Goal: Task Accomplishment & Management: Contribute content

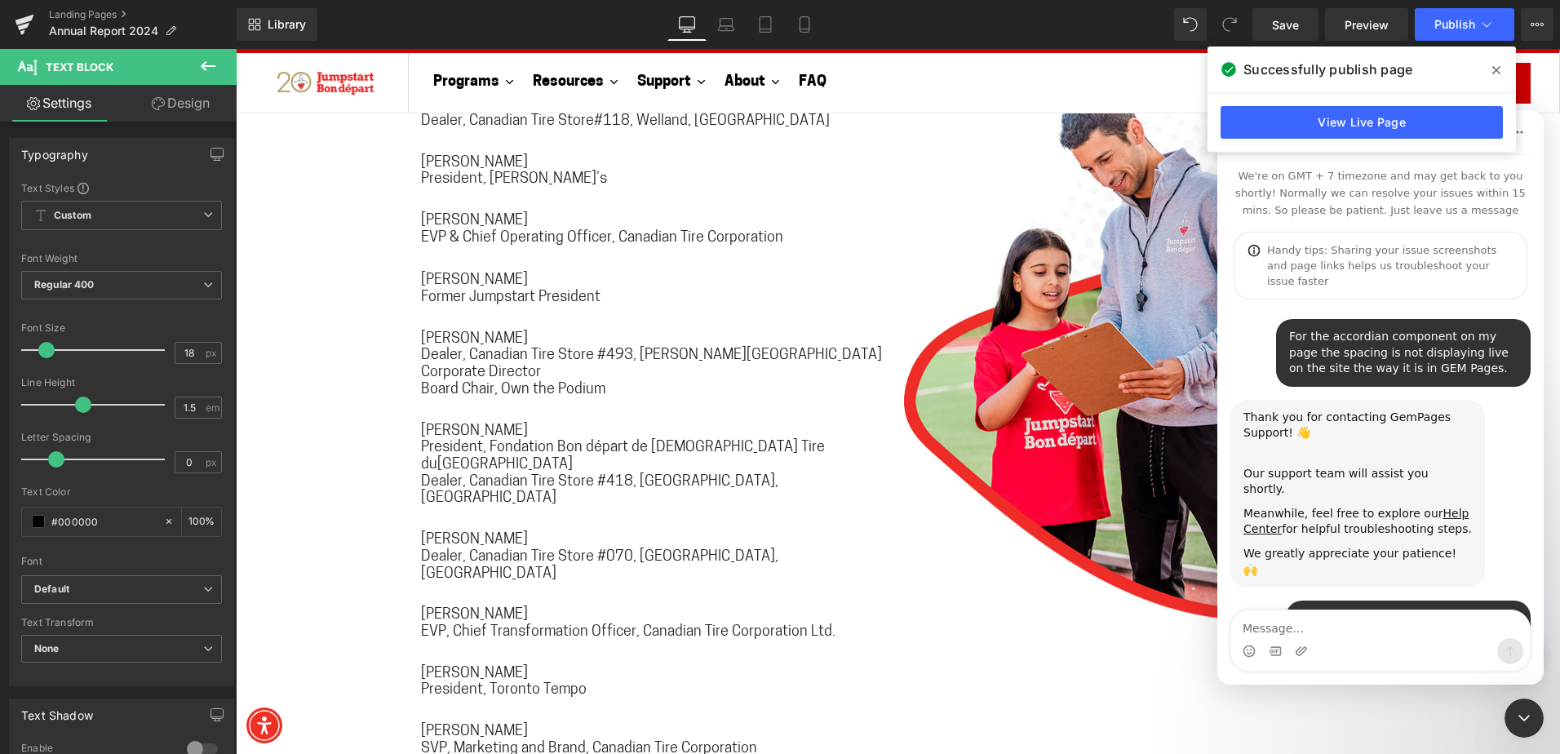
scroll to position [2350, 0]
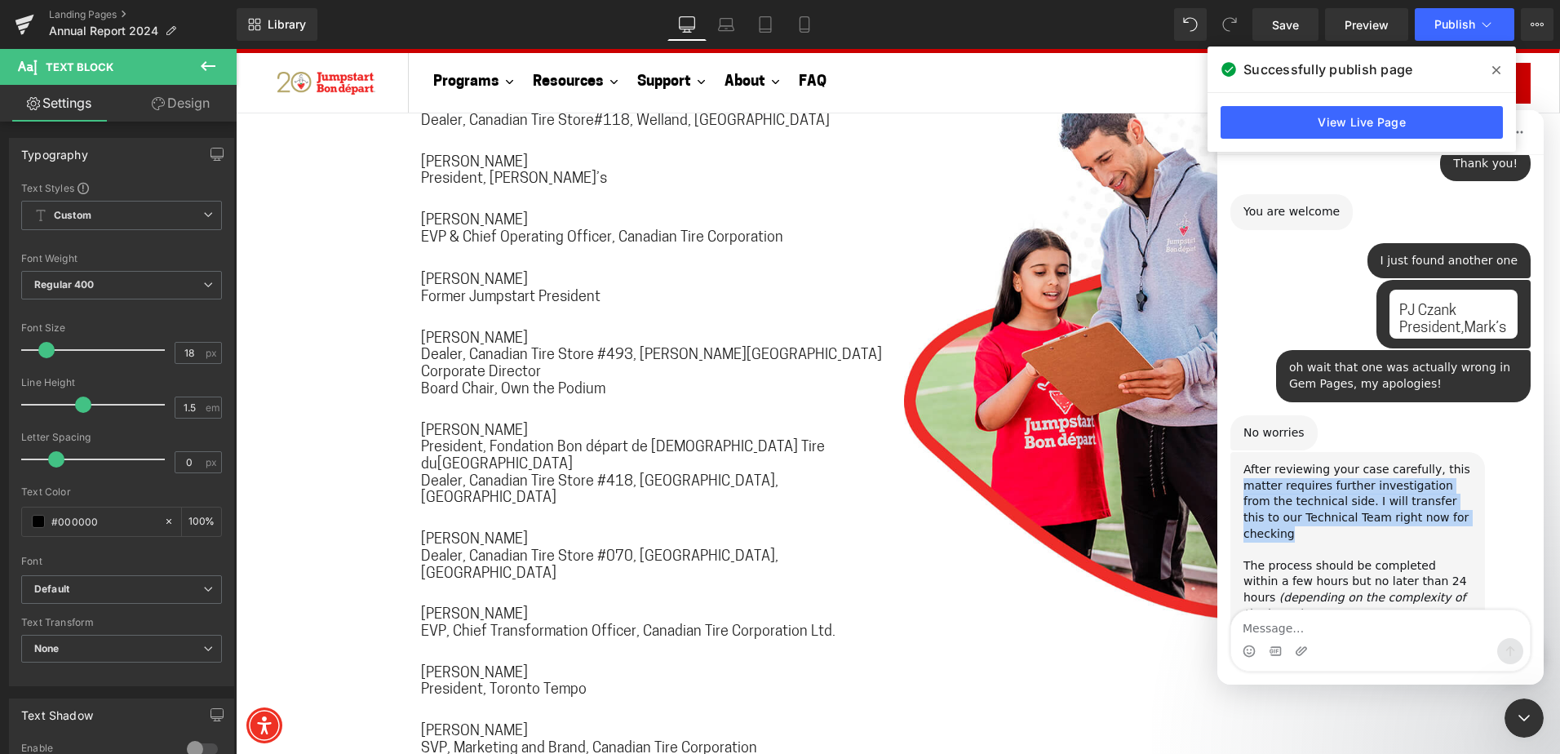
drag, startPoint x: 1247, startPoint y: 372, endPoint x: 1453, endPoint y: 404, distance: 208.8
click at [1453, 462] on div "After reviewing your case carefully, this matter requires further investigation…" at bounding box center [1357, 542] width 228 height 160
drag, startPoint x: 1453, startPoint y: 404, endPoint x: 1425, endPoint y: 427, distance: 36.6
click at [1425, 462] on div "After reviewing your case carefully, this matter requires further investigation…" at bounding box center [1357, 542] width 228 height 160
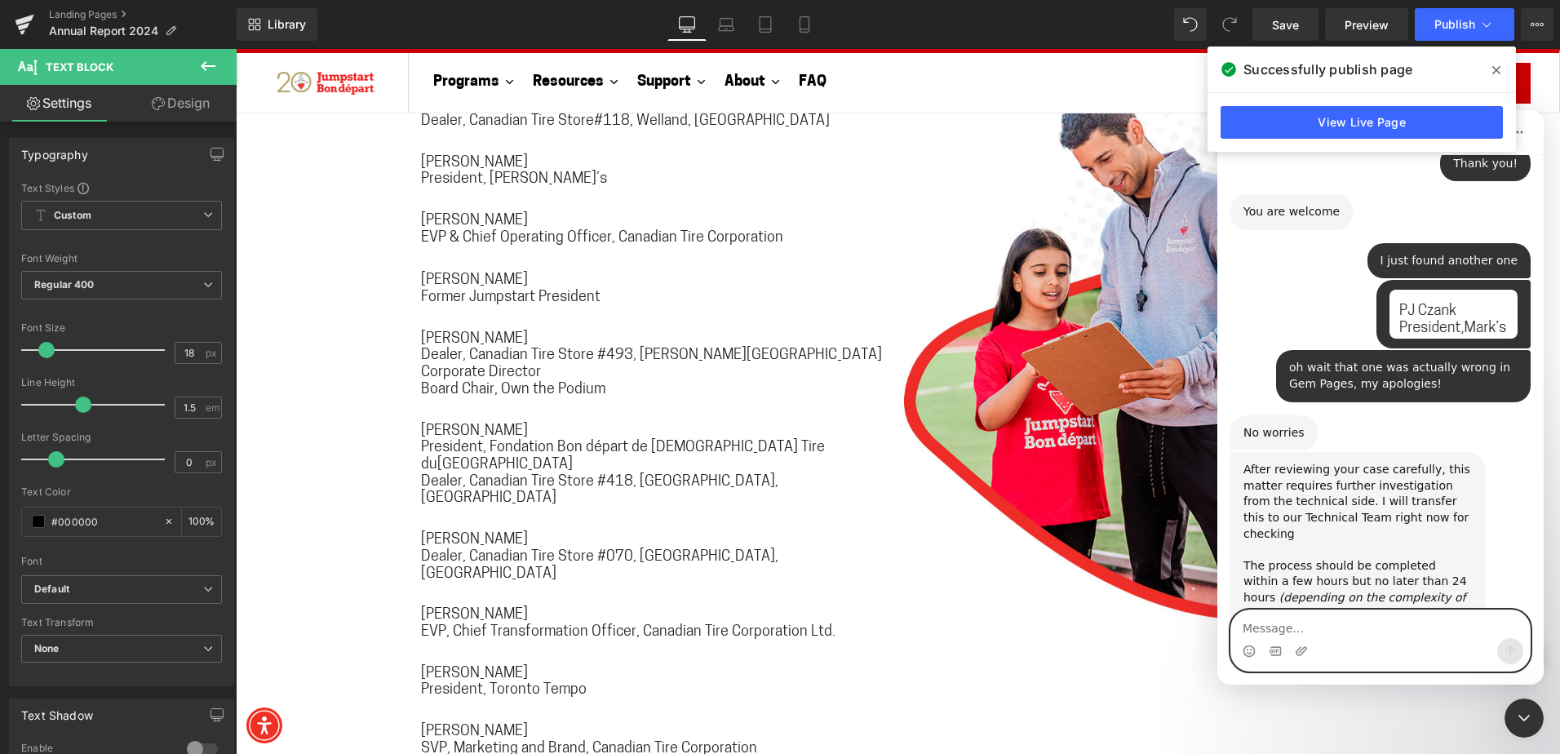
click at [1356, 622] on textarea "Message…" at bounding box center [1380, 624] width 299 height 28
type textarea "Thanks [PERSON_NAME]"
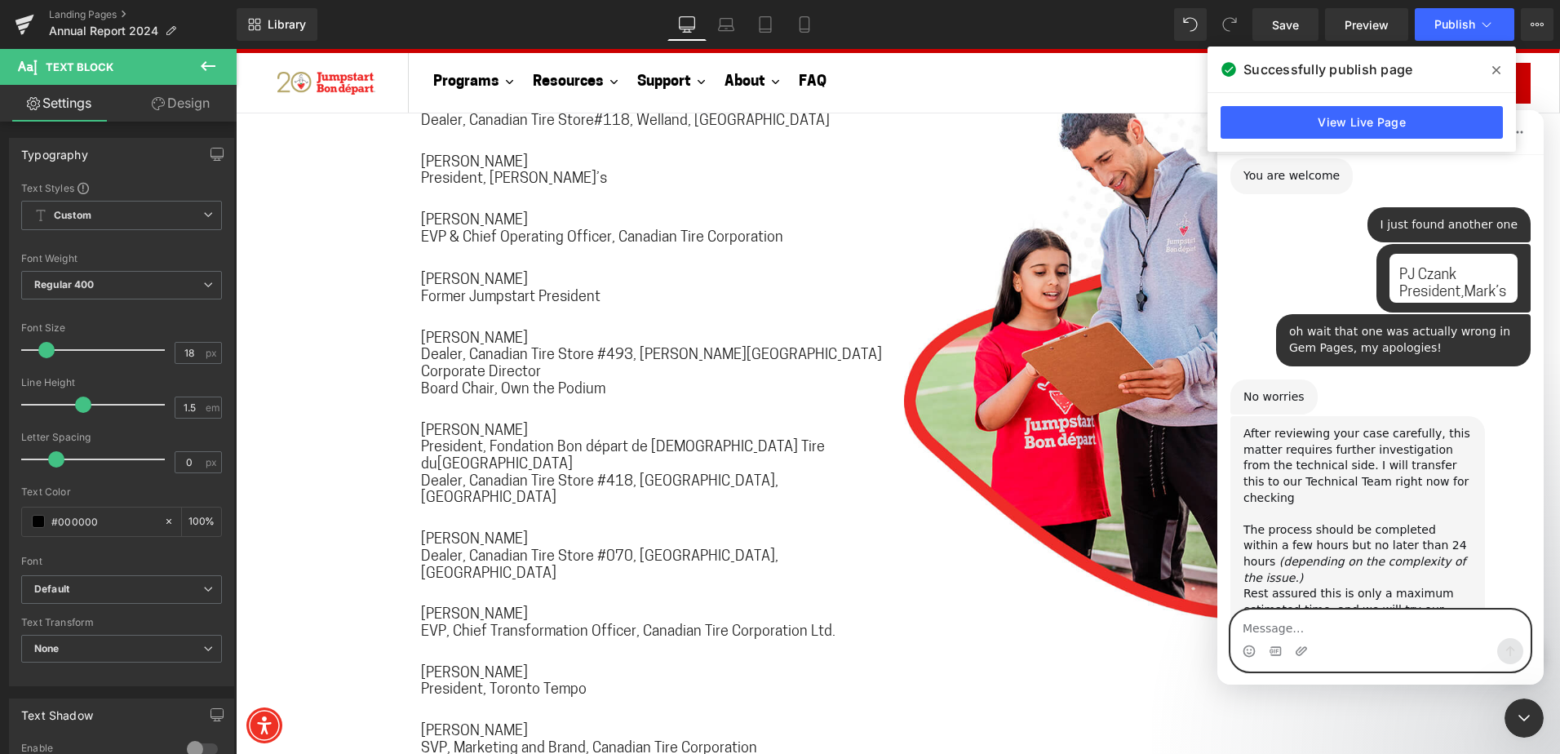
scroll to position [2399, 0]
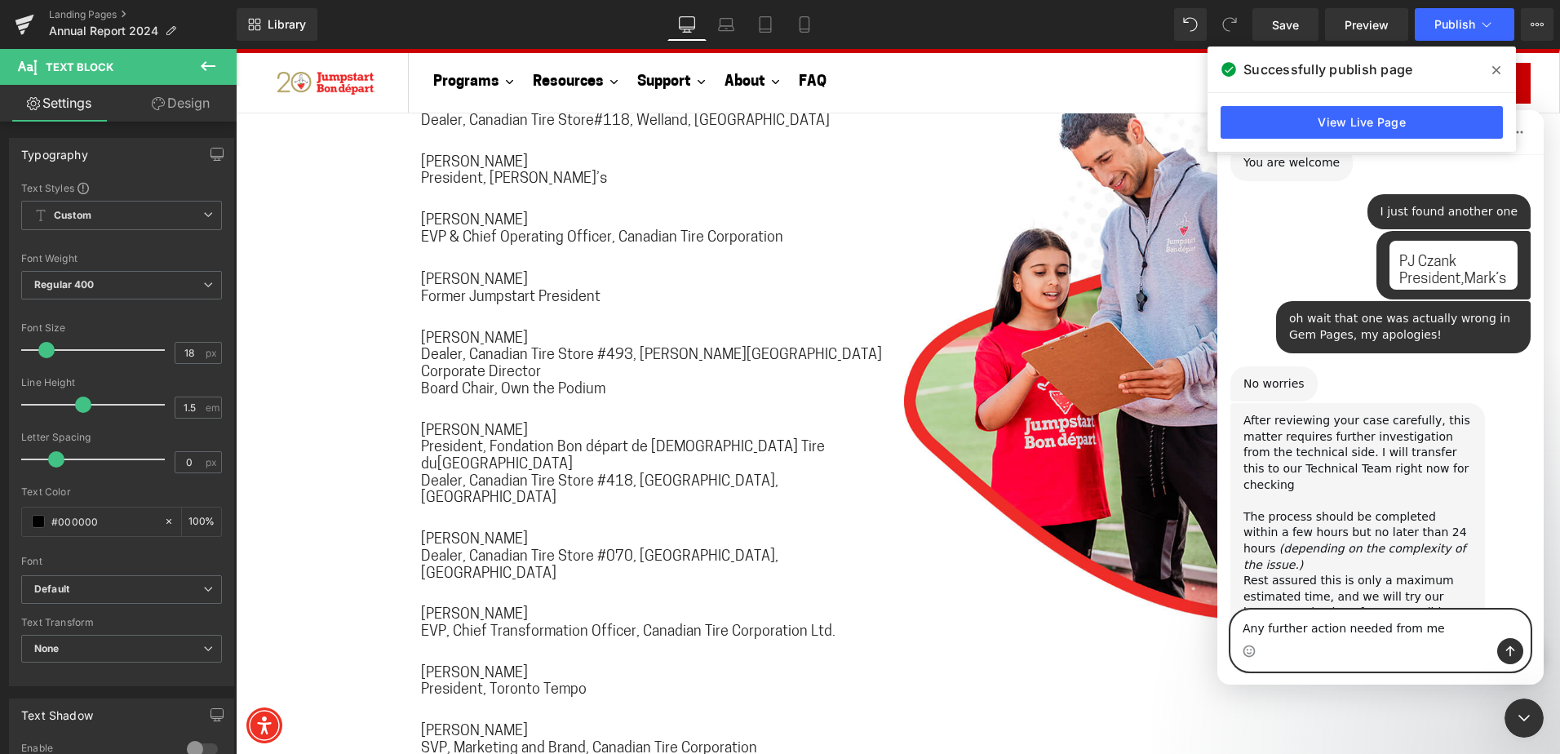
type textarea "Any further action needed from me?"
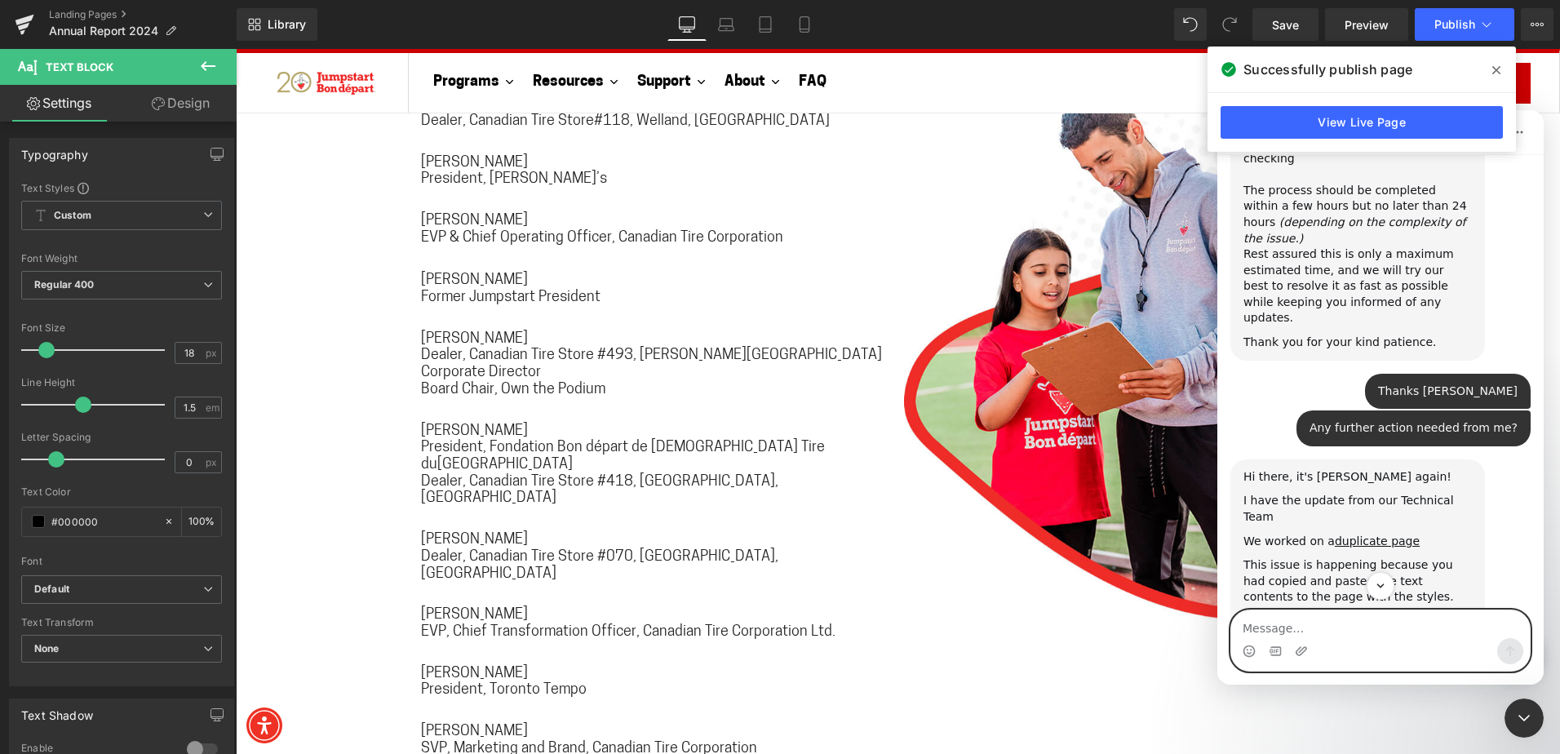
scroll to position [2748, 0]
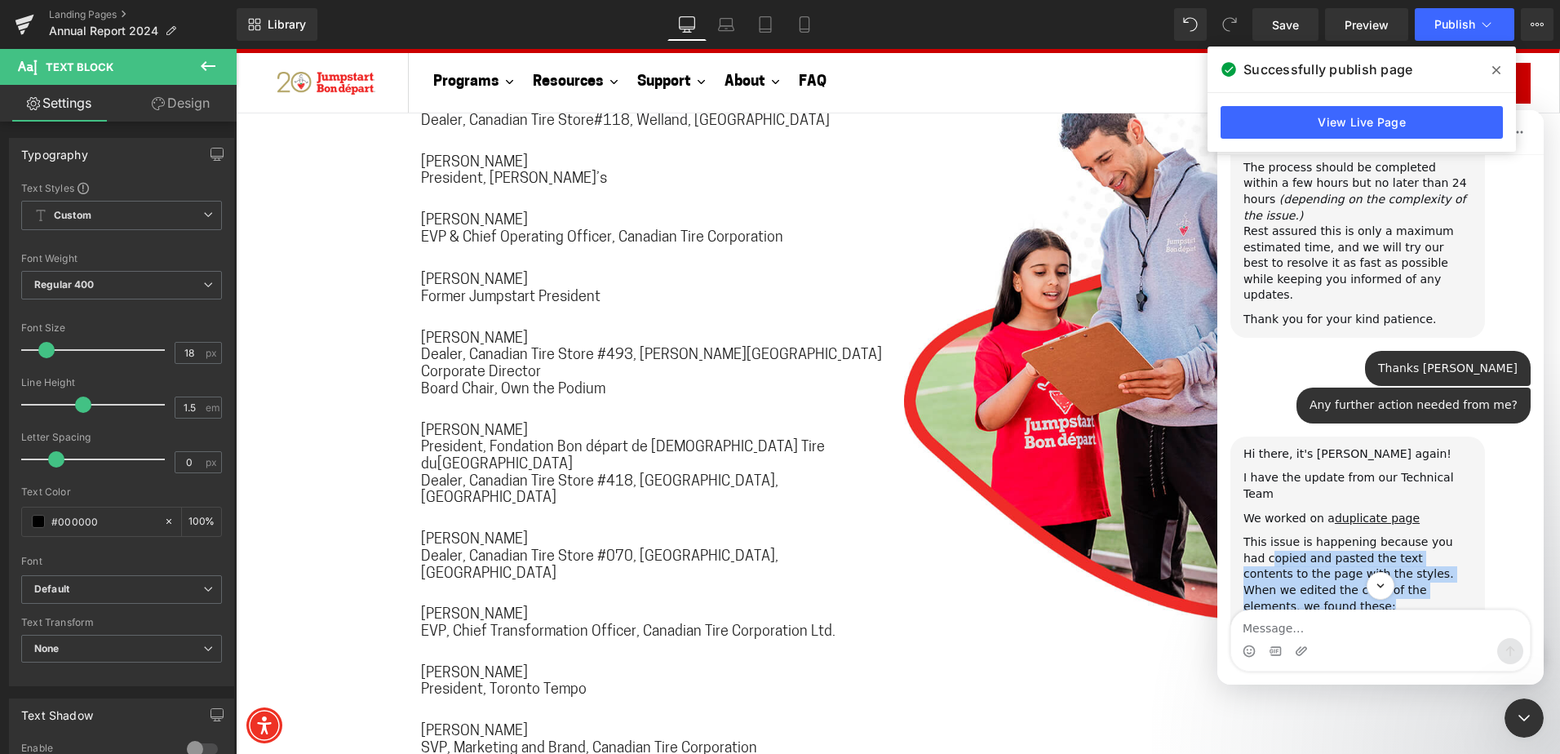
drag, startPoint x: 1247, startPoint y: 386, endPoint x: 1440, endPoint y: 413, distance: 194.4
click at [1440, 534] on div "This issue is happening because you had copied and pasted the text contents to …" at bounding box center [1357, 574] width 228 height 80
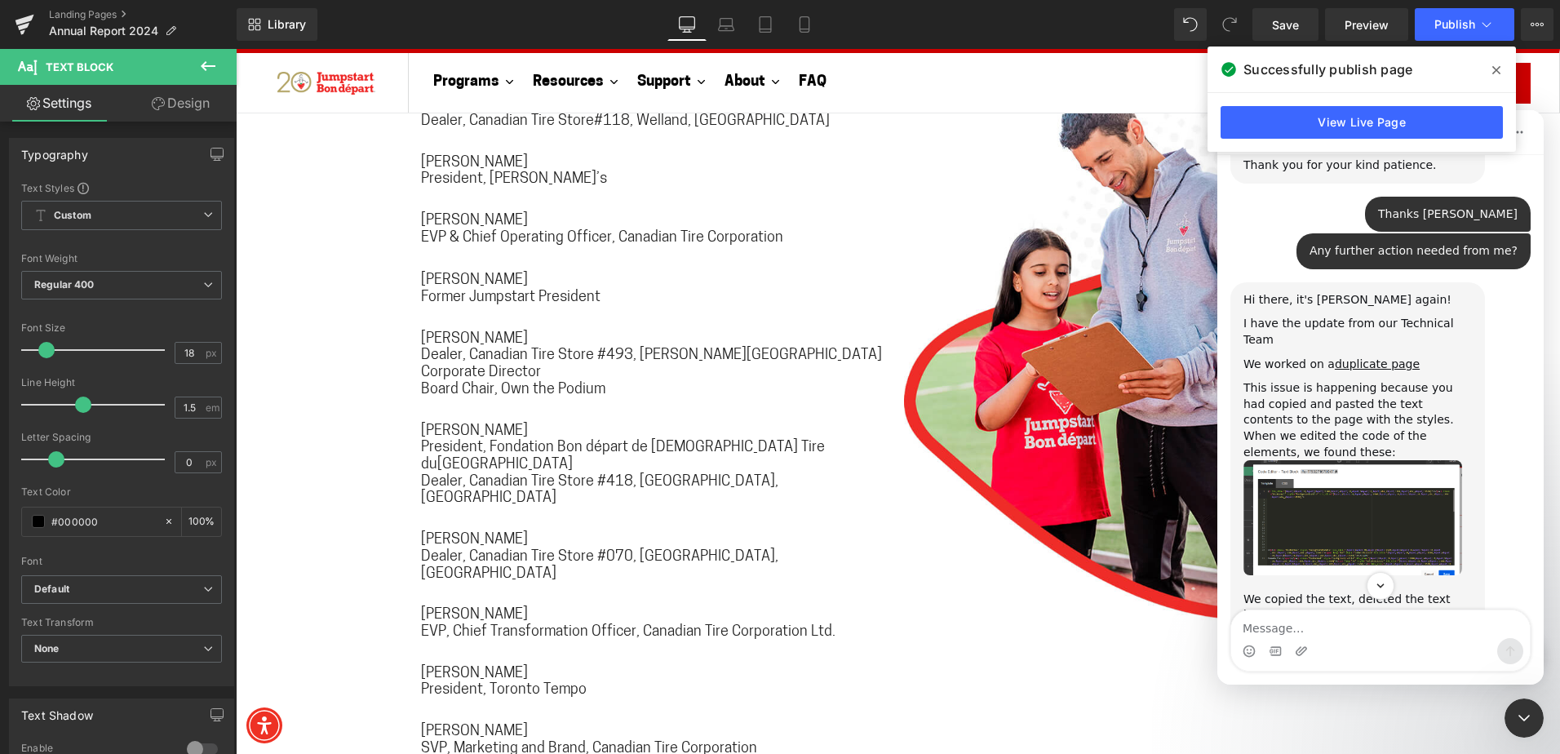
scroll to position [2911, 0]
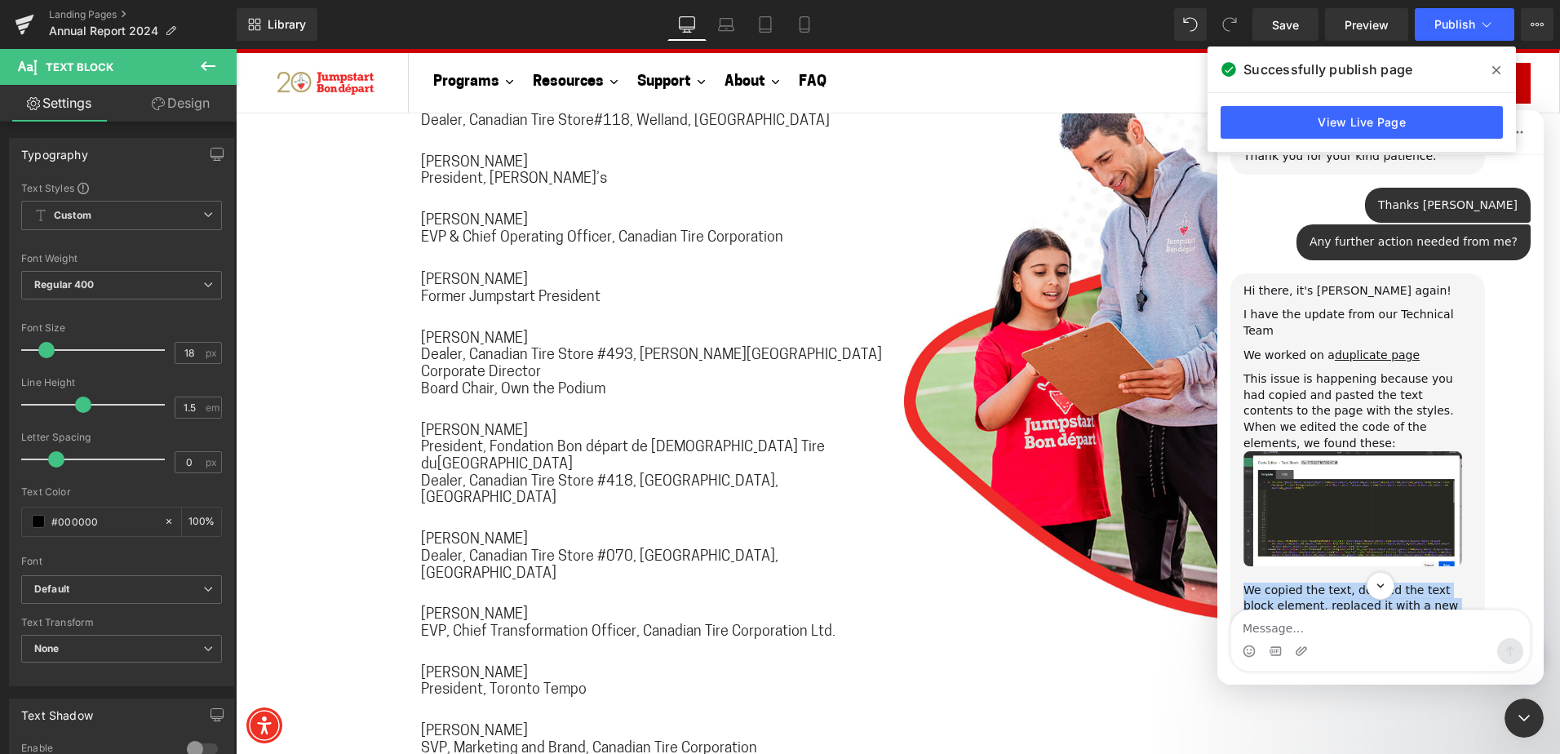
drag, startPoint x: 1246, startPoint y: 399, endPoint x: 1420, endPoint y: 425, distance: 176.5
click at [1420, 582] on div "We copied the text, deleted the text block element, replaced it with a new one,…" at bounding box center [1357, 606] width 228 height 48
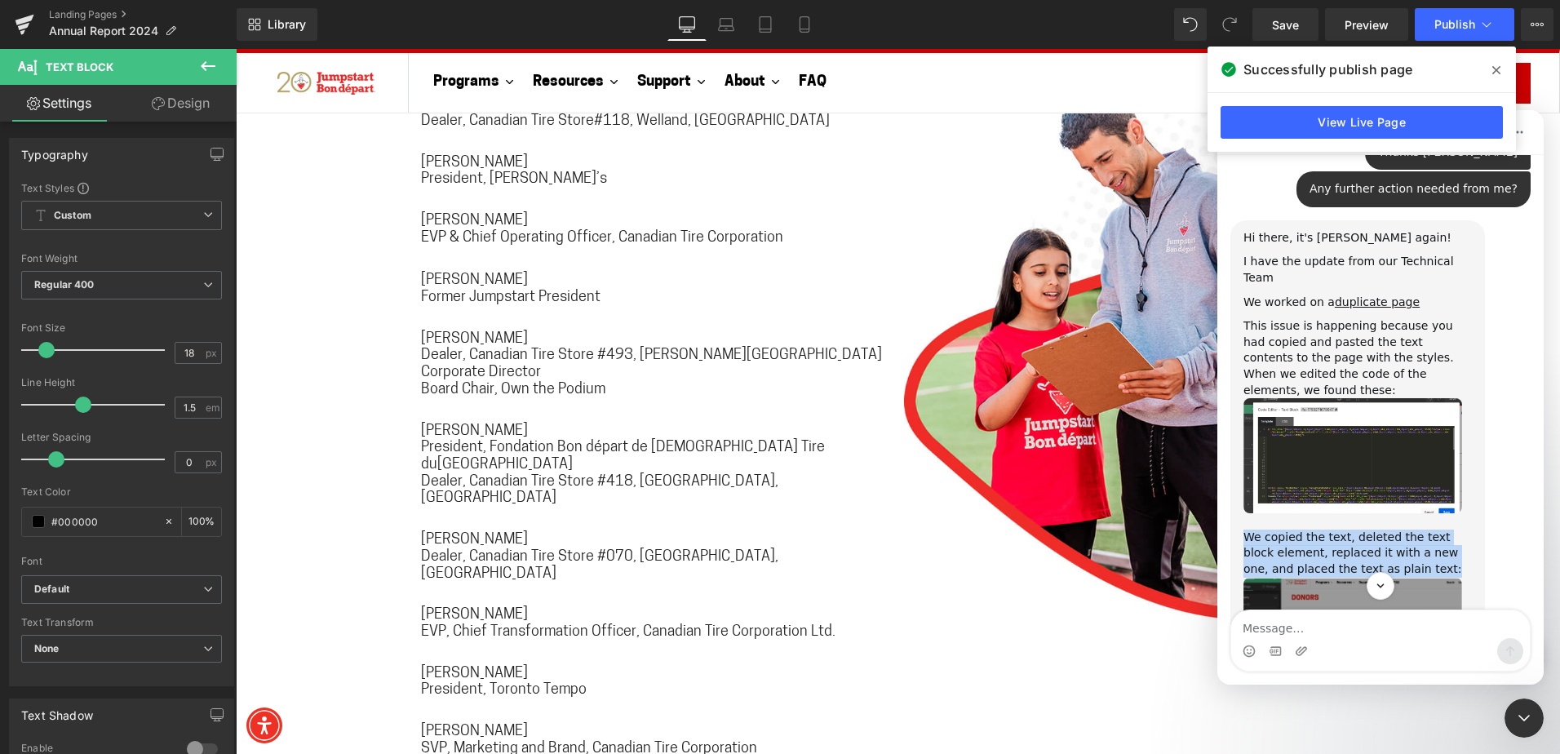
scroll to position [2993, 0]
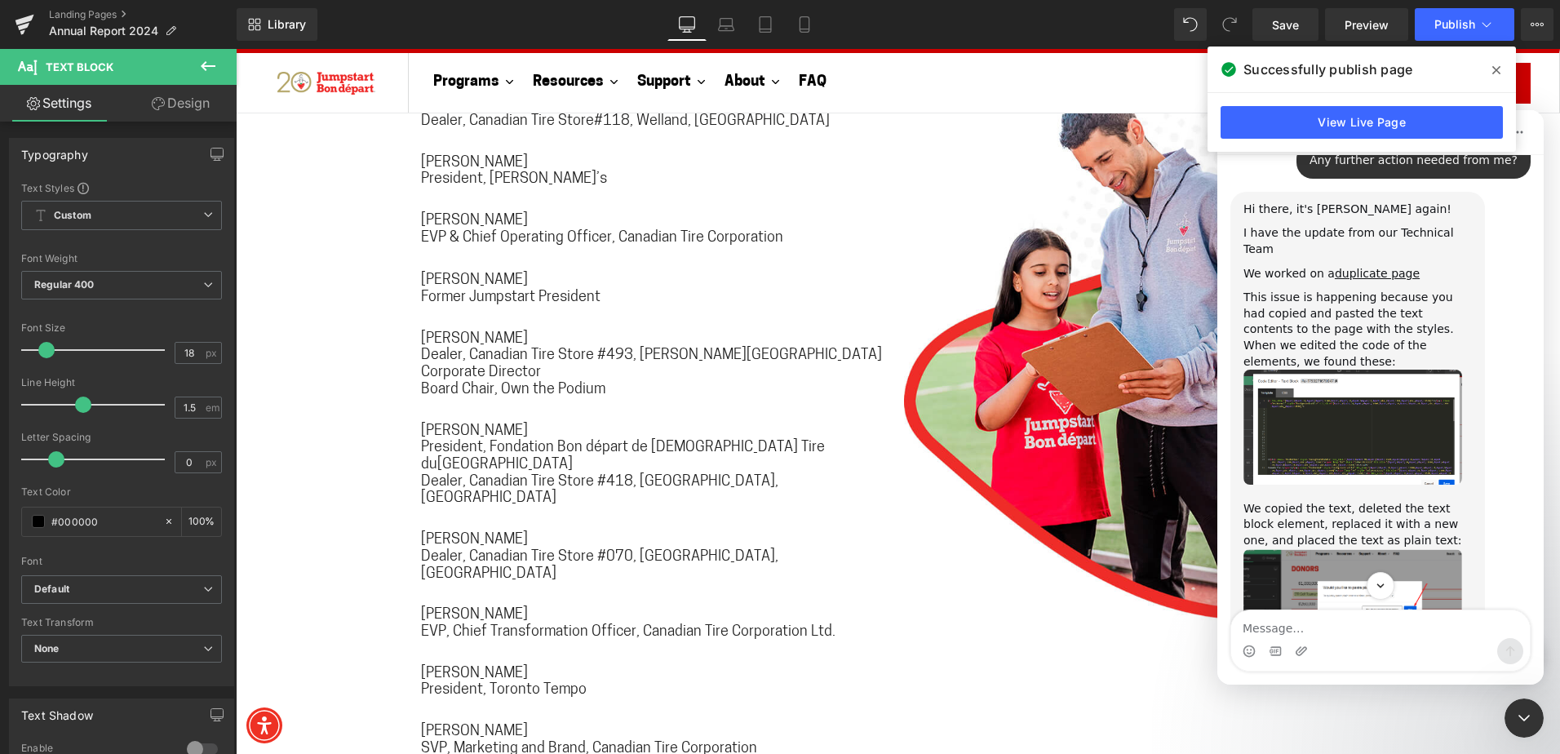
click at [1384, 647] on div "We did this for the first 3 tabs in the accordion" at bounding box center [1357, 663] width 228 height 32
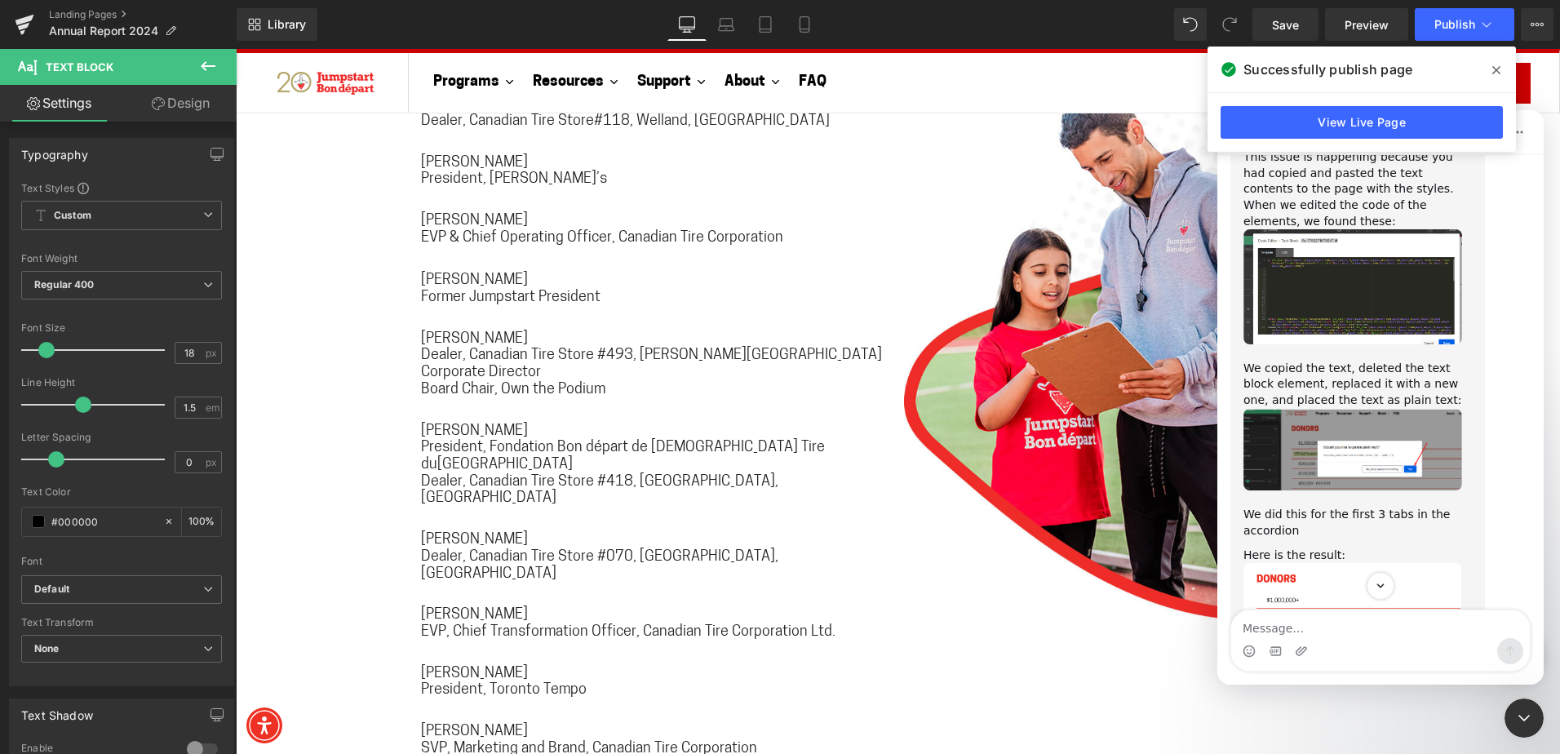
scroll to position [3156, 0]
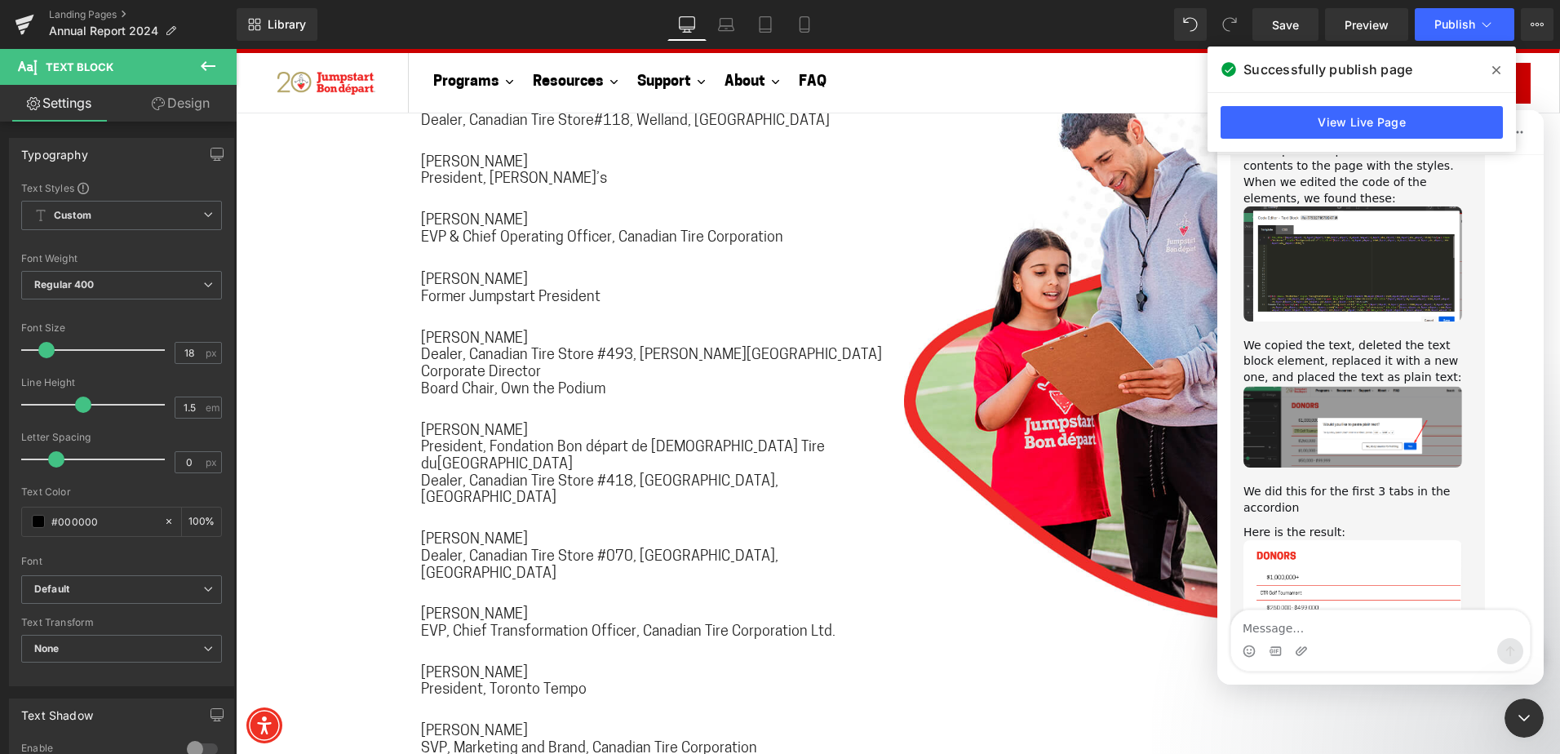
drag, startPoint x: 1240, startPoint y: 498, endPoint x: 1409, endPoint y: 554, distance: 178.5
click at [1409, 554] on div "Hi there, it's [PERSON_NAME] again! I have the update from our Technical Team W…" at bounding box center [1357, 398] width 254 height 739
click at [1409, 725] on div "Please let me know if you need further assistance 😊" at bounding box center [1357, 741] width 228 height 32
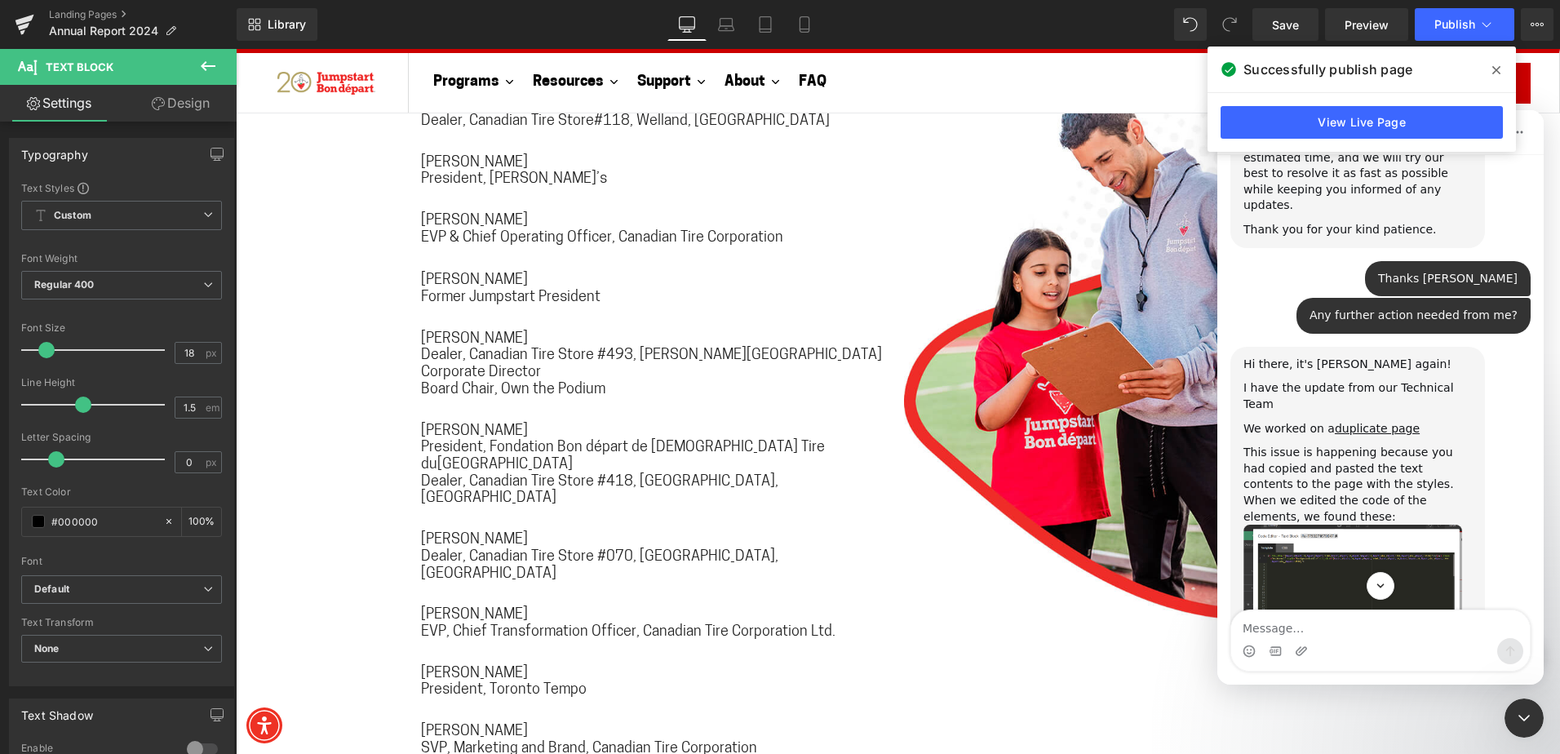
scroll to position [2748, 0]
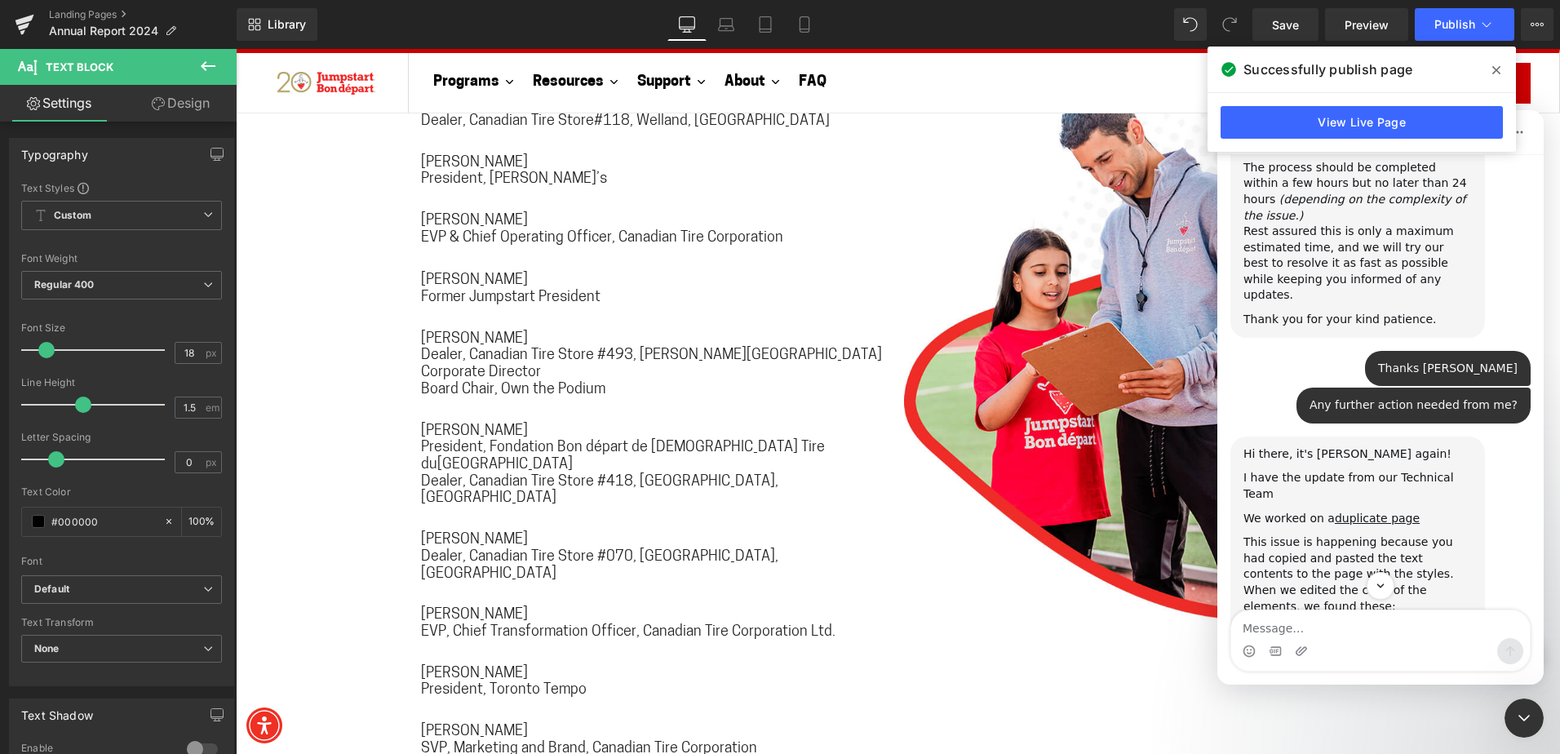
click at [1345, 614] on img "Kiran says…" at bounding box center [1352, 671] width 219 height 115
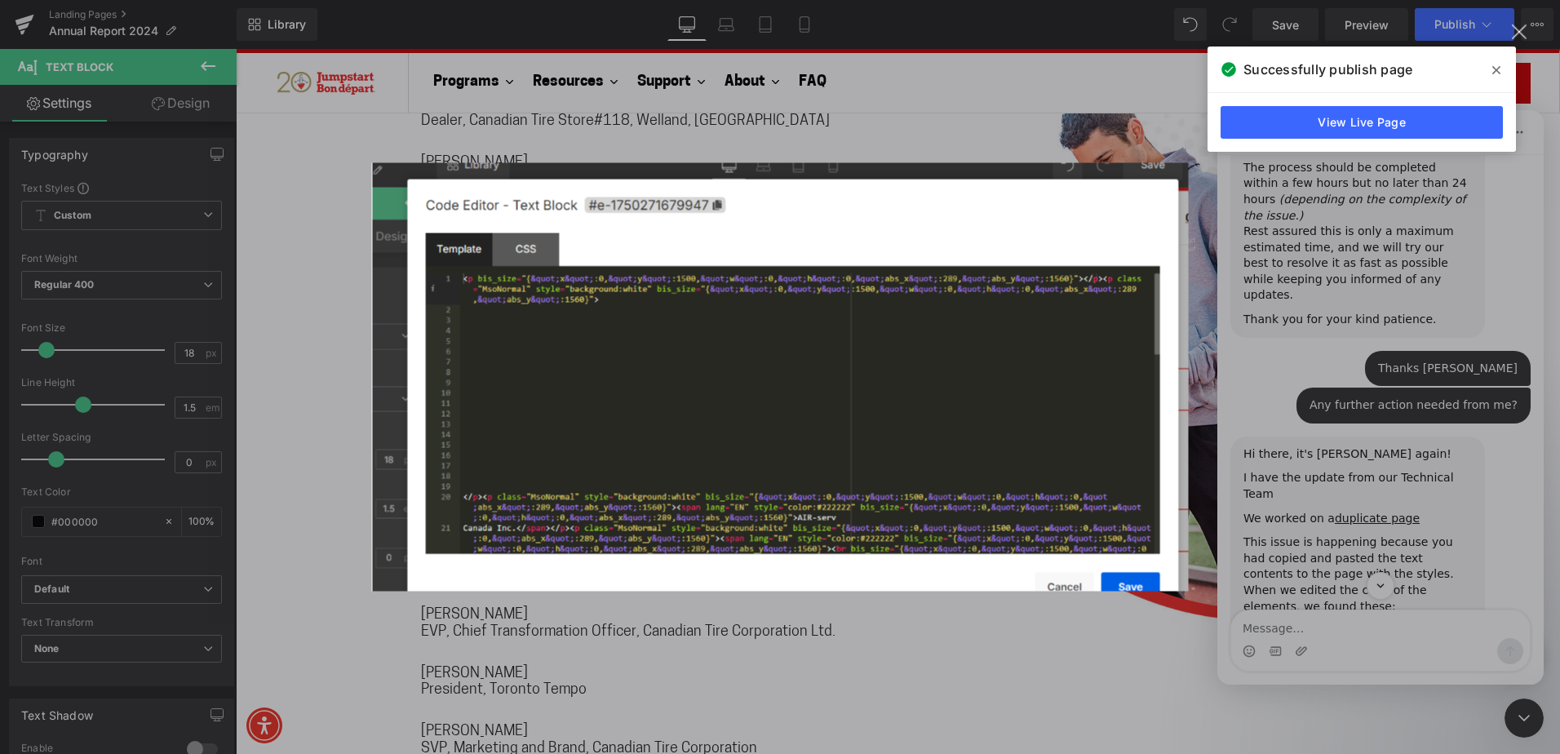
scroll to position [0, 0]
click at [1345, 480] on div "Intercom messenger" at bounding box center [780, 377] width 1560 height 754
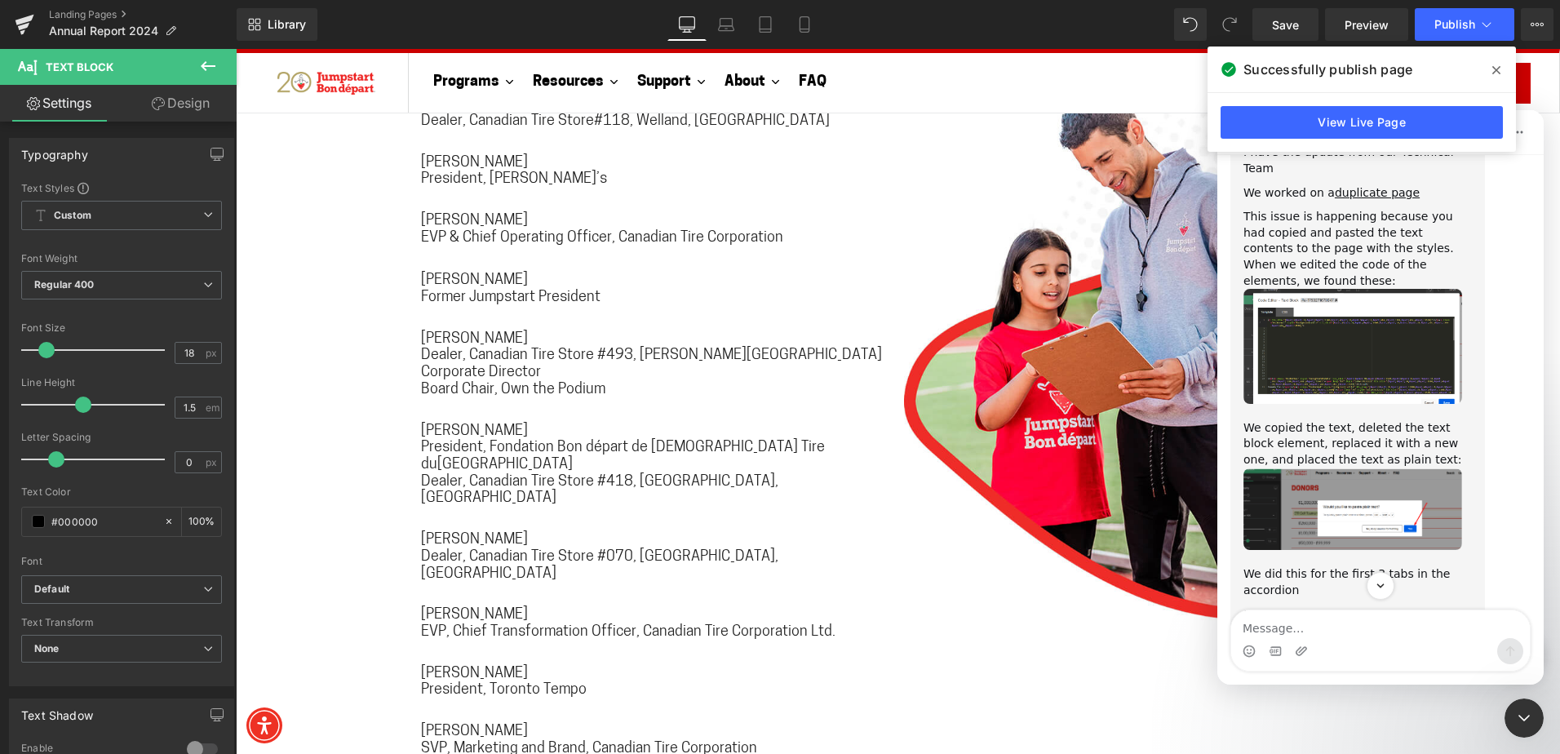
scroll to position [3074, 0]
click at [1408, 744] on link "Duplicate preview page" at bounding box center [1339, 750] width 135 height 13
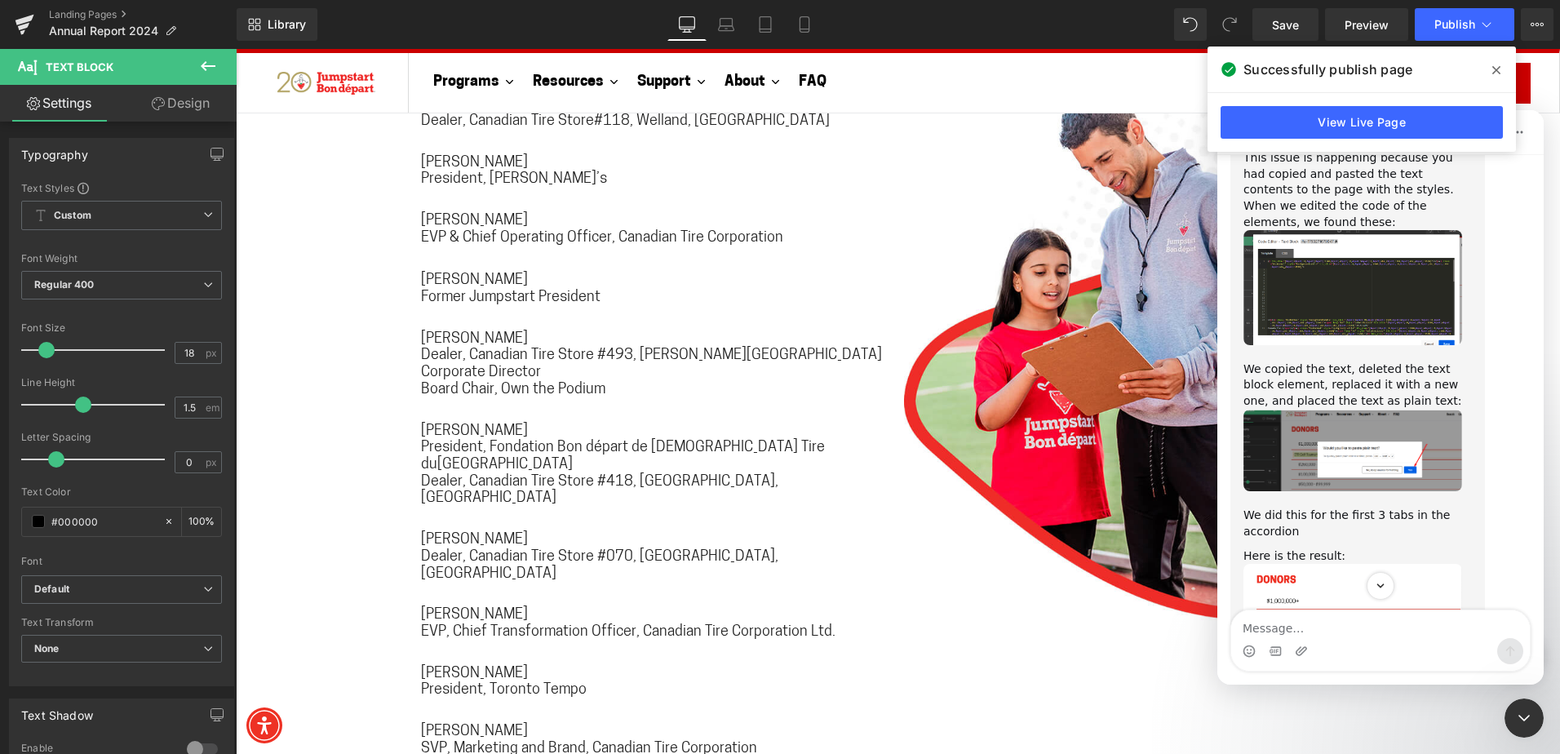
scroll to position [3156, 0]
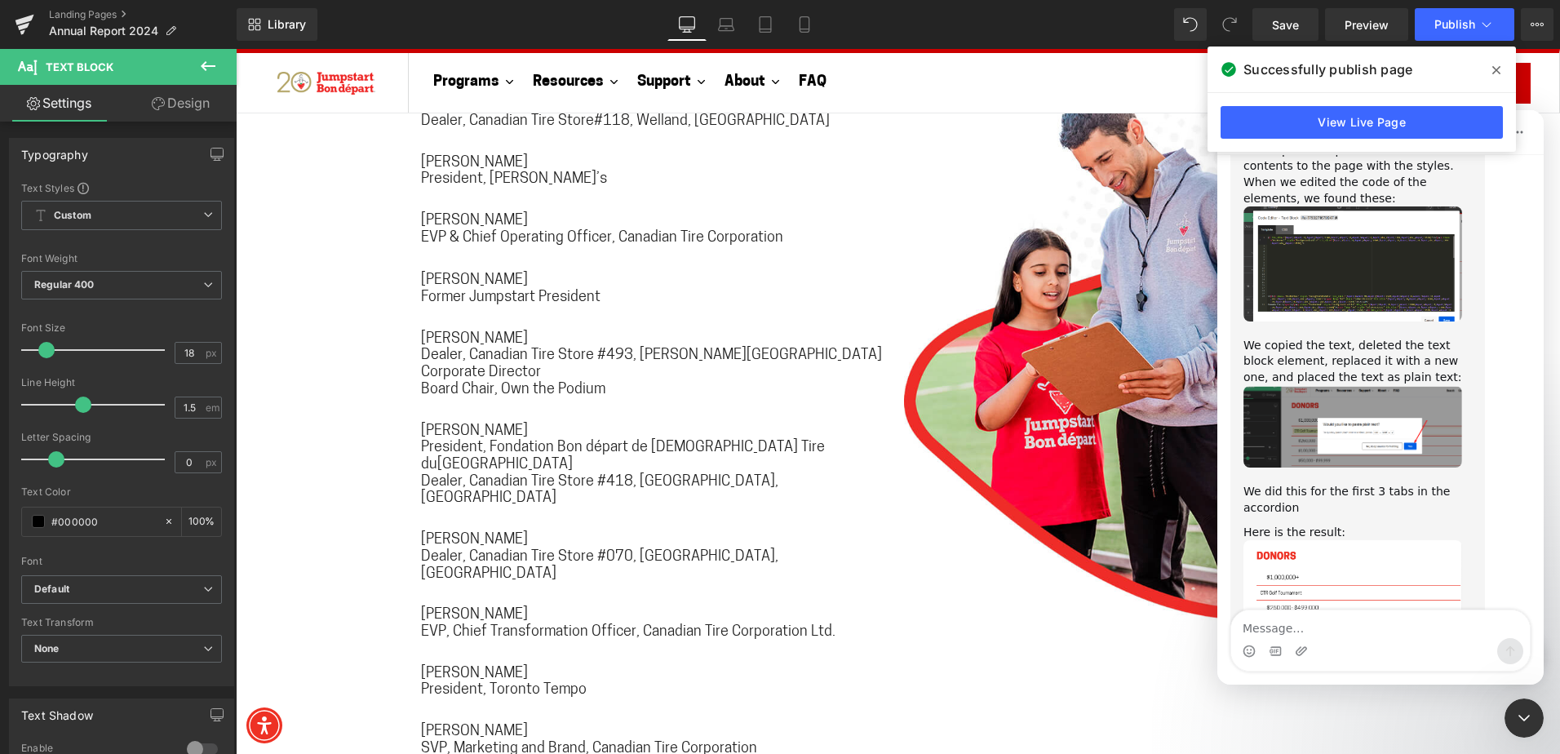
drag, startPoint x: 1239, startPoint y: 501, endPoint x: 1382, endPoint y: 522, distance: 144.3
click at [1382, 522] on div "Hi there, it's [PERSON_NAME] again! I have the update from our Technical Team W…" at bounding box center [1357, 398] width 254 height 739
click at [1382, 685] on div "We kindly request you to apply the same changes to your main page" at bounding box center [1357, 701] width 228 height 32
click at [1347, 622] on textarea "Message…" at bounding box center [1380, 624] width 299 height 28
click at [631, 283] on div at bounding box center [780, 352] width 1560 height 705
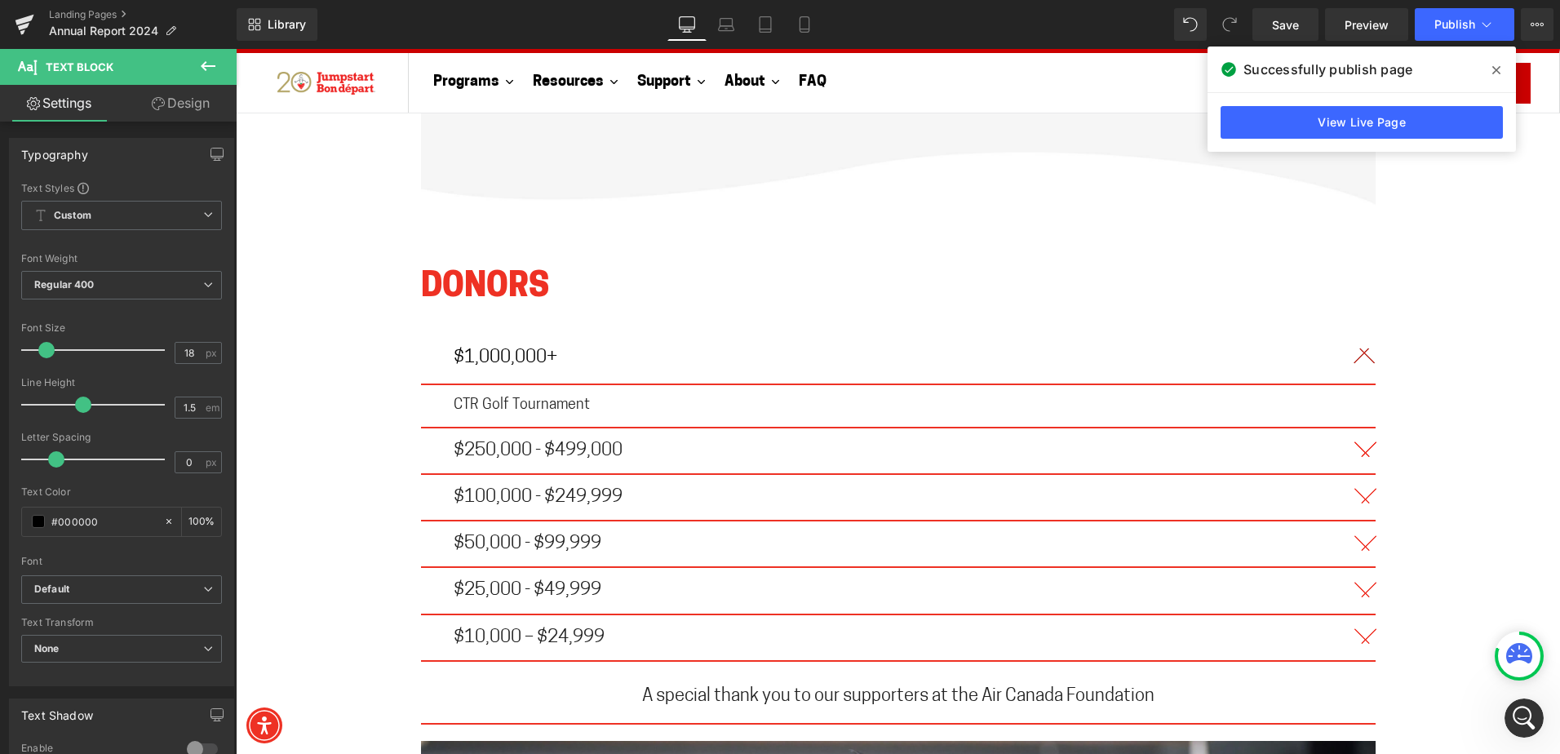
scroll to position [9498, 0]
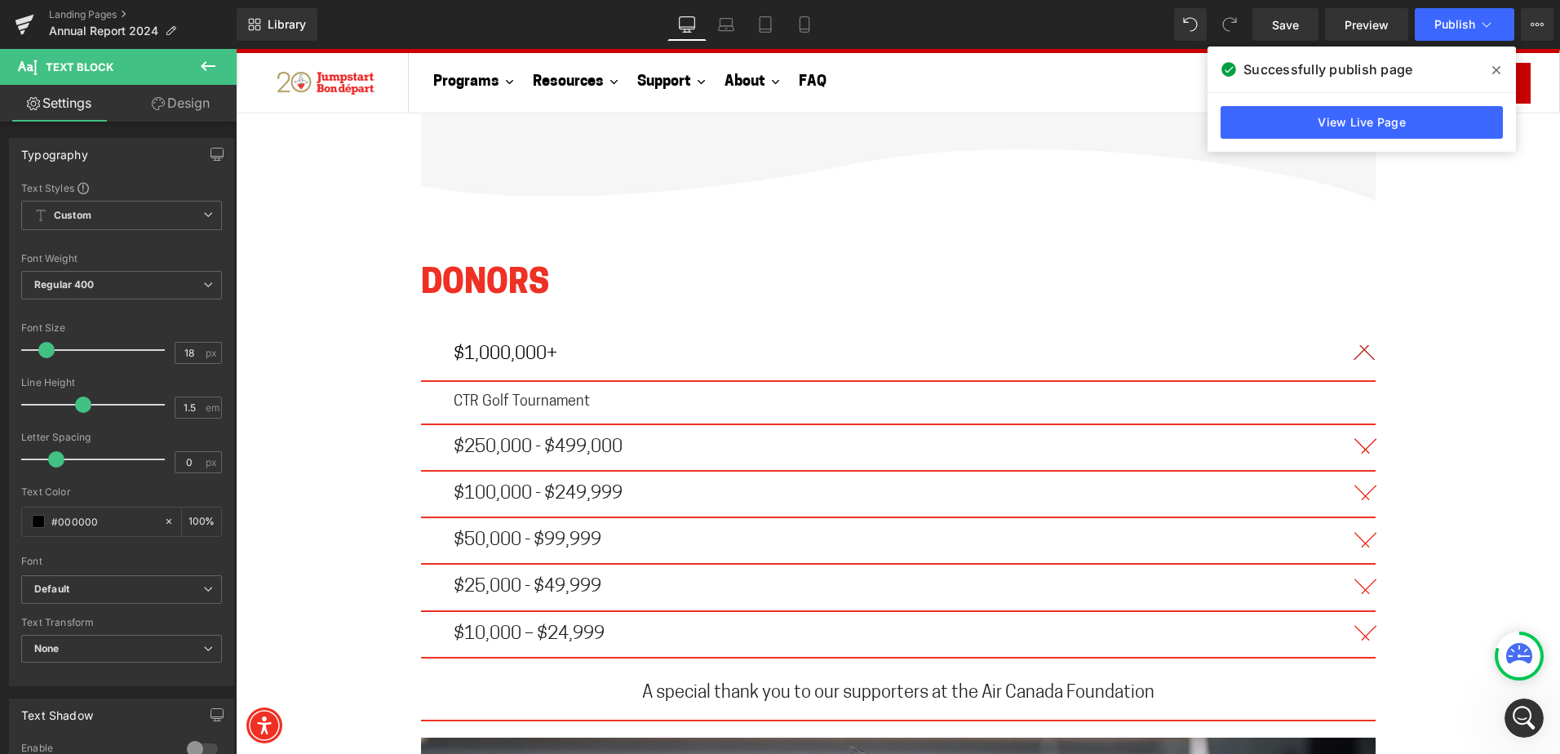
click at [421, 331] on div "$1,000,000+ Text Block CTR Golf Tournament Text Block $250,000 - $499,000 Text …" at bounding box center [898, 493] width 954 height 378
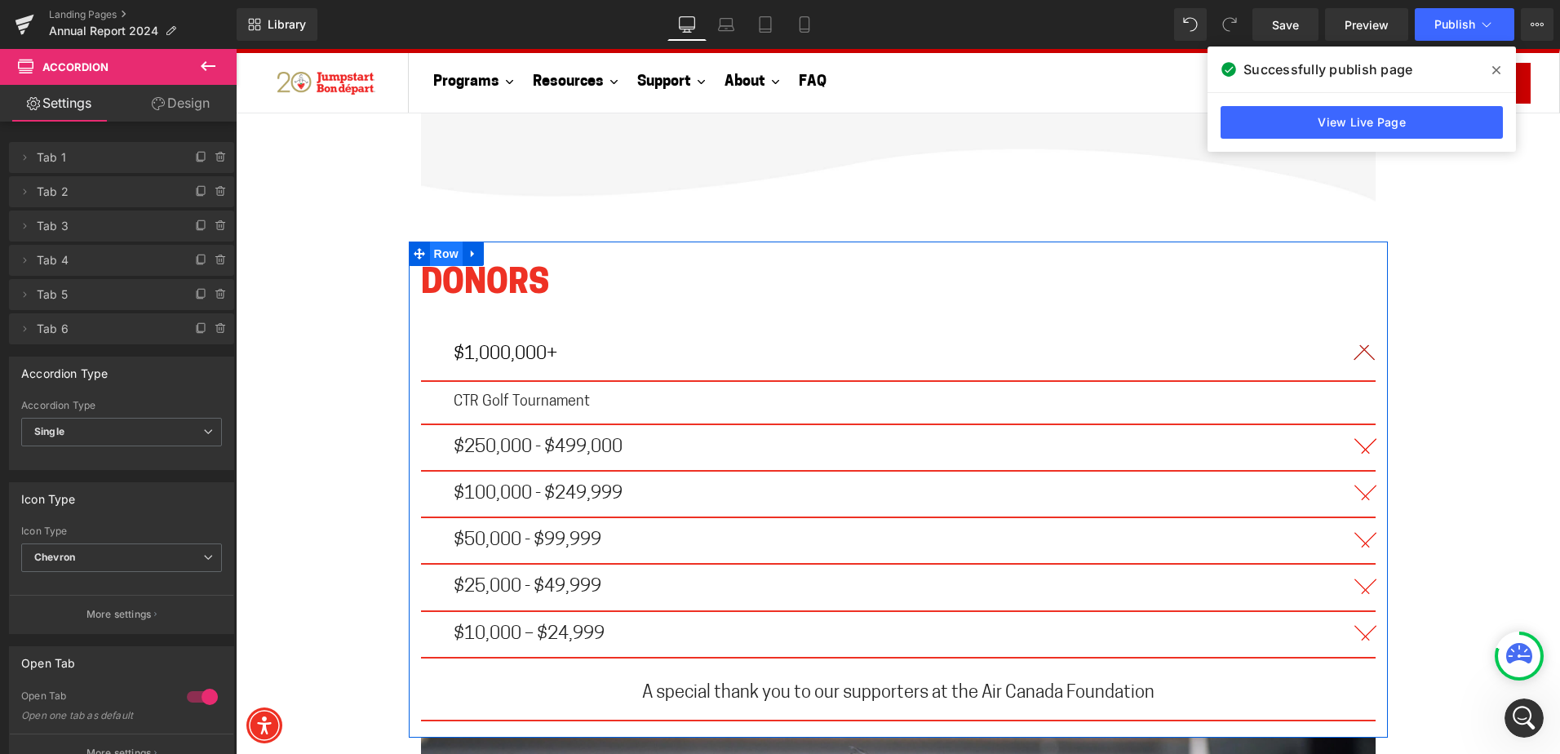
click at [445, 241] on span "Row" at bounding box center [446, 253] width 33 height 24
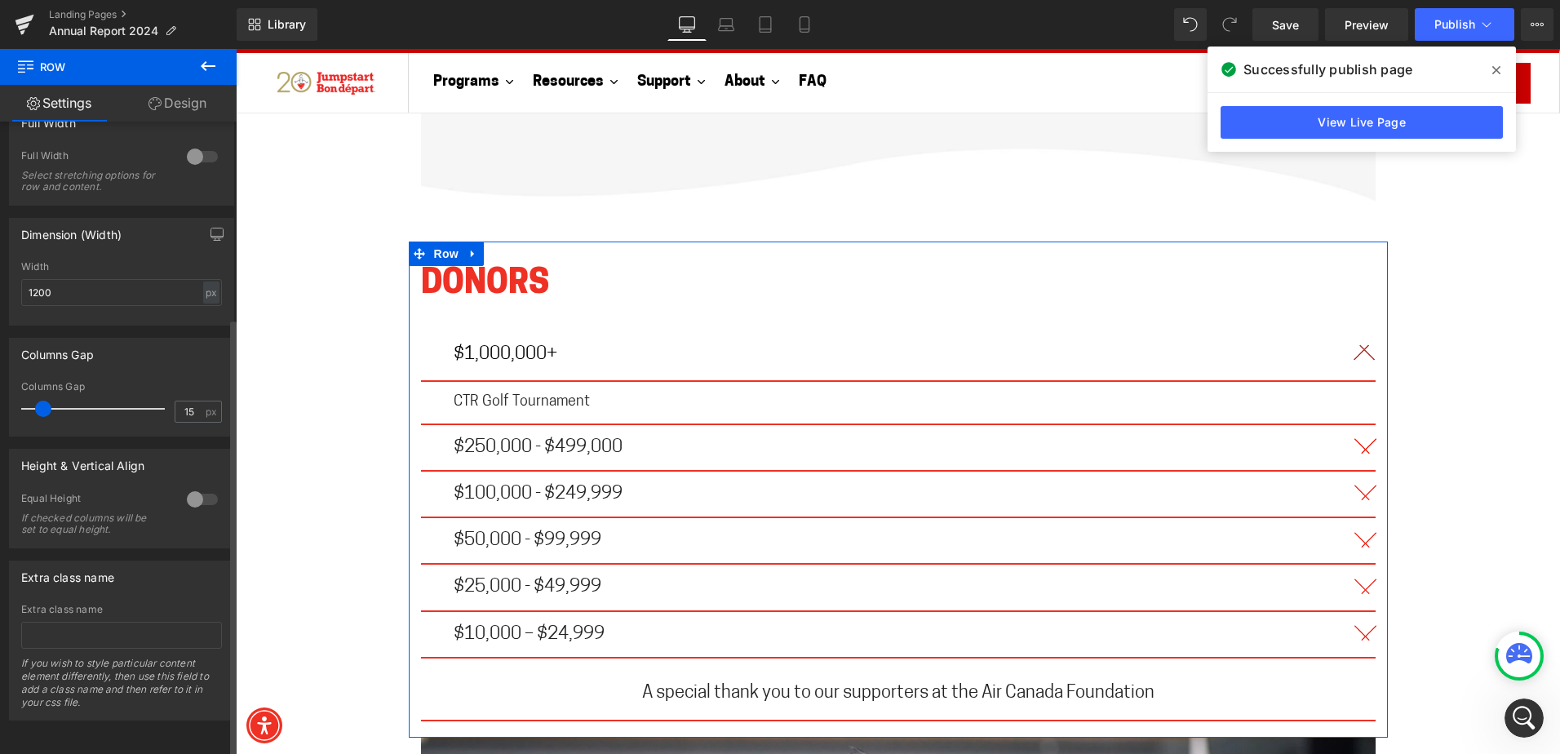
scroll to position [283, 0]
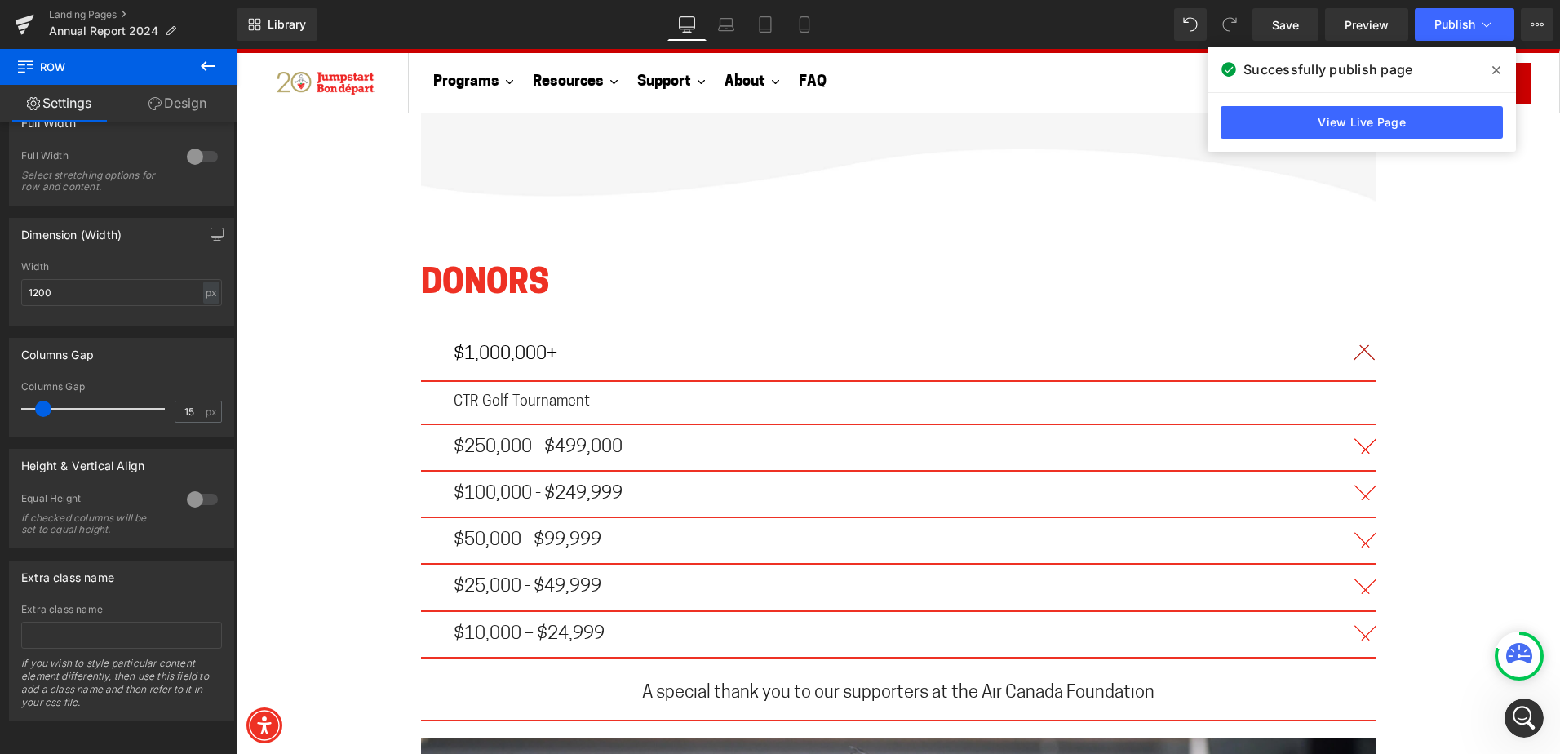
click at [1529, 711] on icon "Open Intercom Messenger" at bounding box center [1524, 718] width 27 height 27
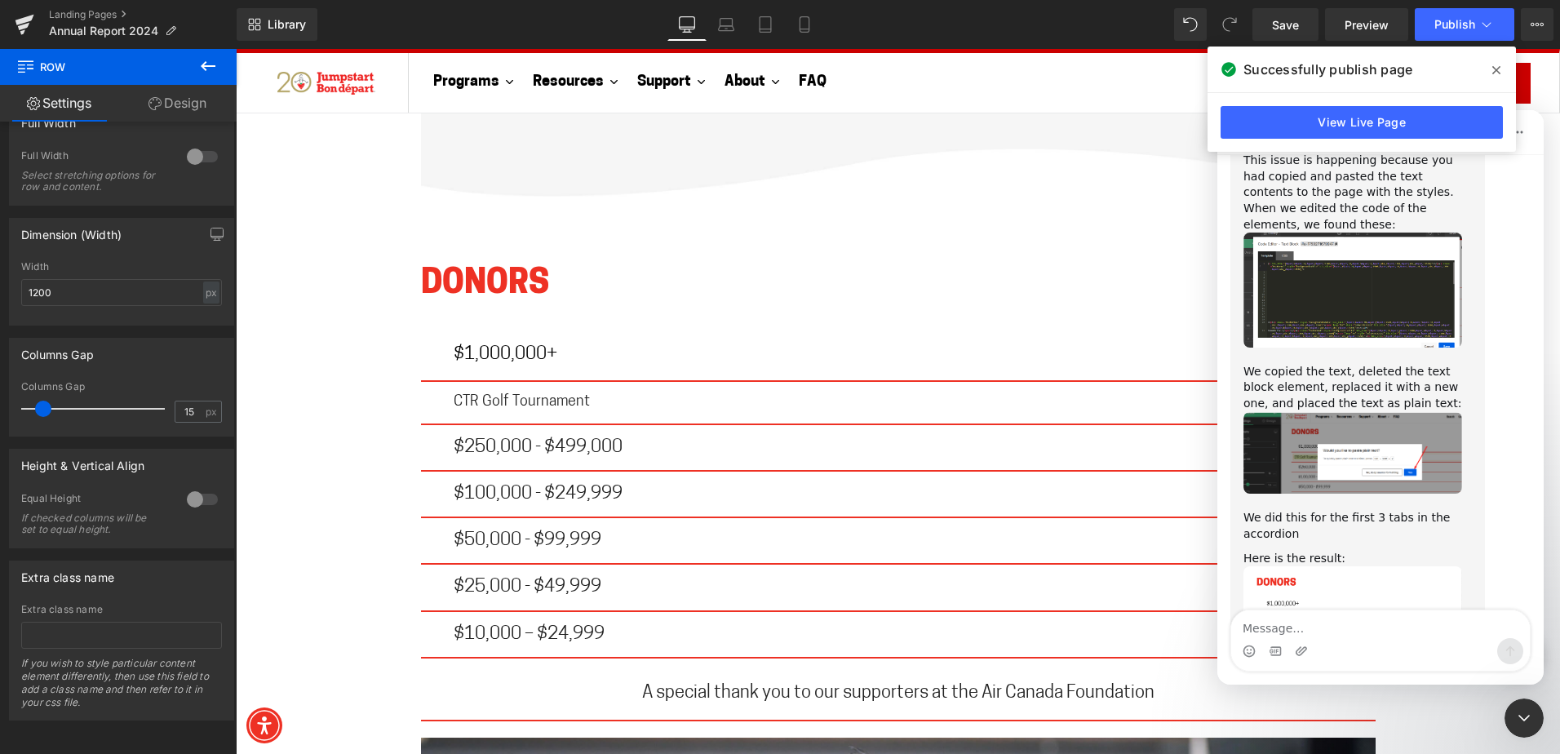
click at [1357, 635] on textarea "Message…" at bounding box center [1380, 624] width 299 height 28
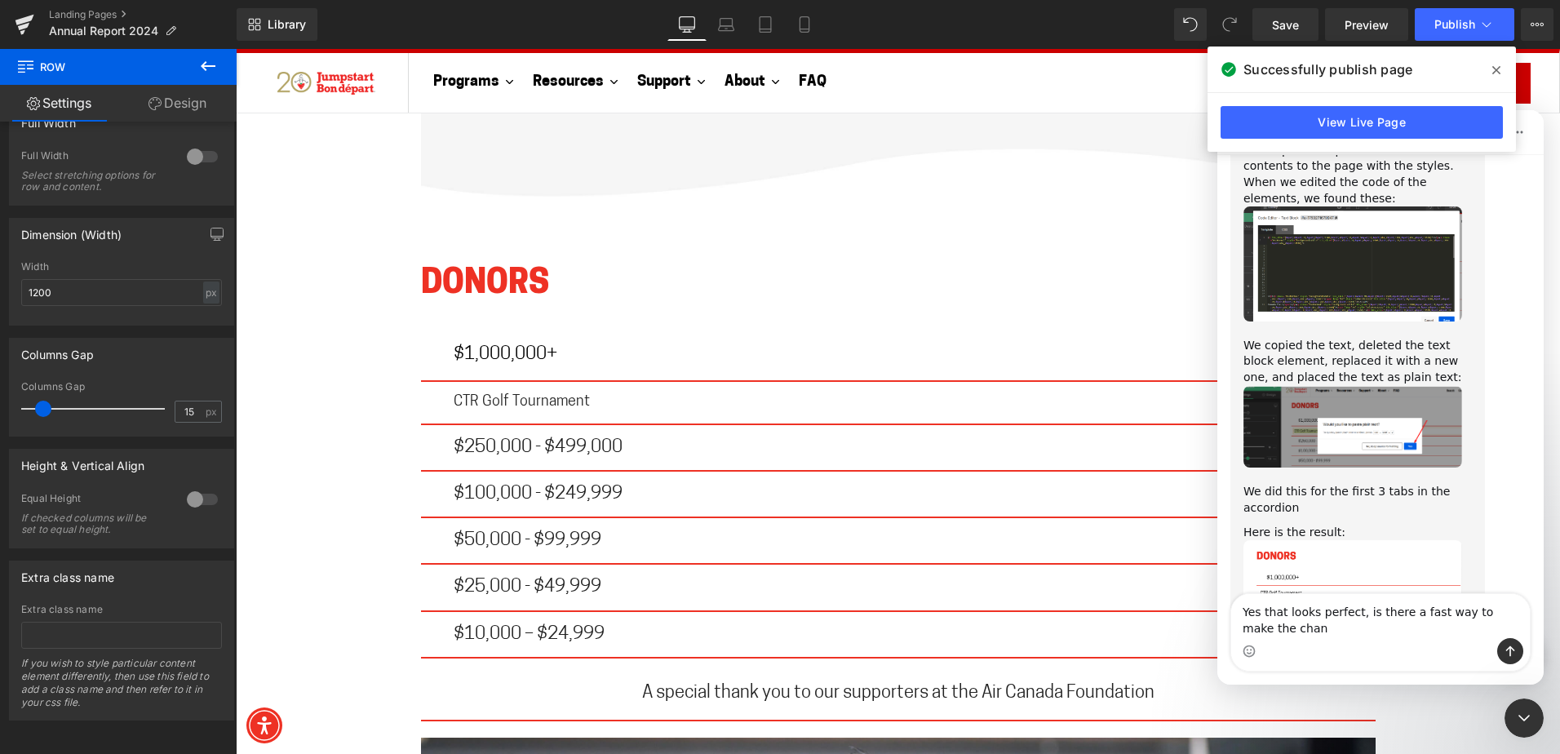
scroll to position [3172, 0]
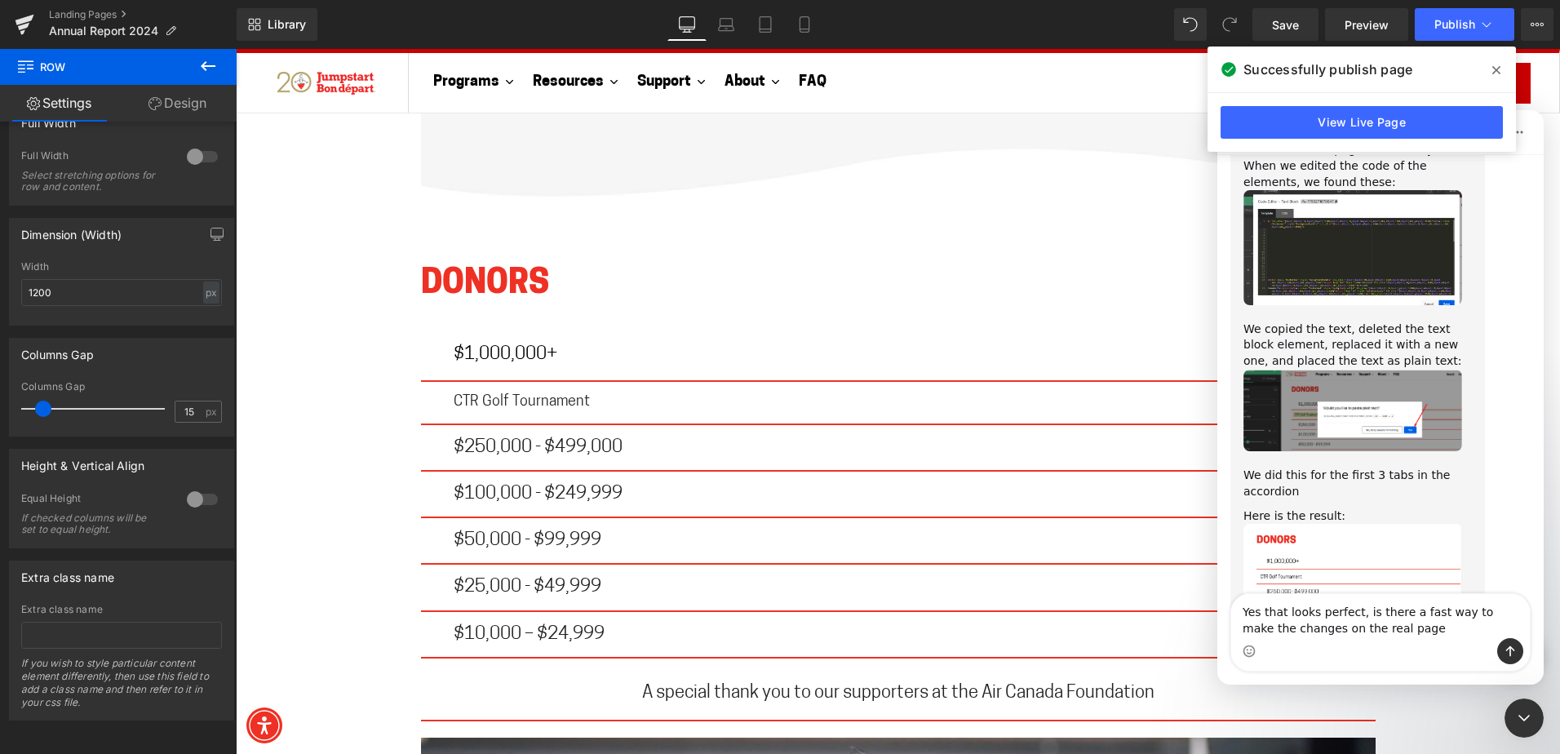
type textarea "Yes that looks perfect, is there a fast way to make the changes on the real pag…"
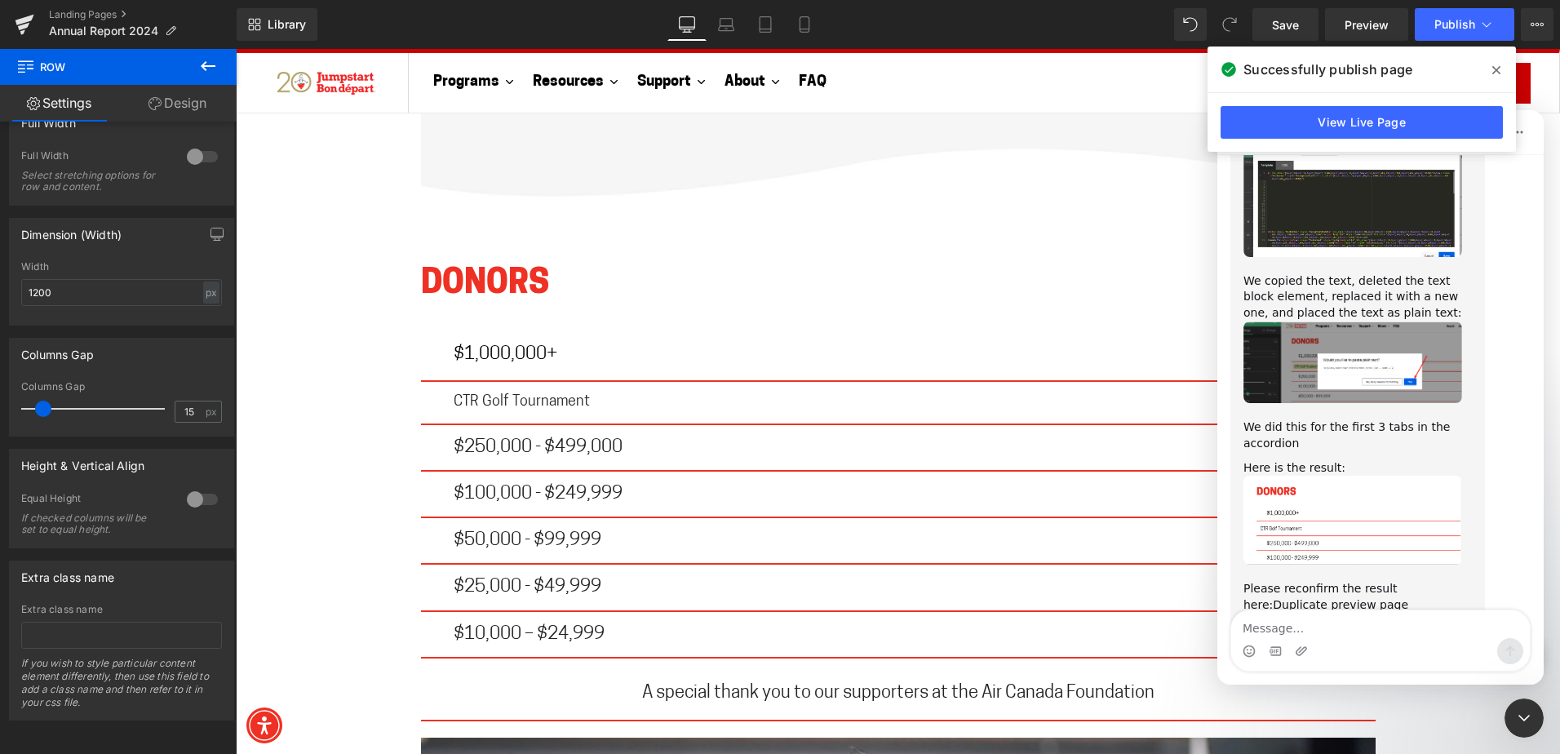
click at [840, 250] on div at bounding box center [780, 352] width 1560 height 705
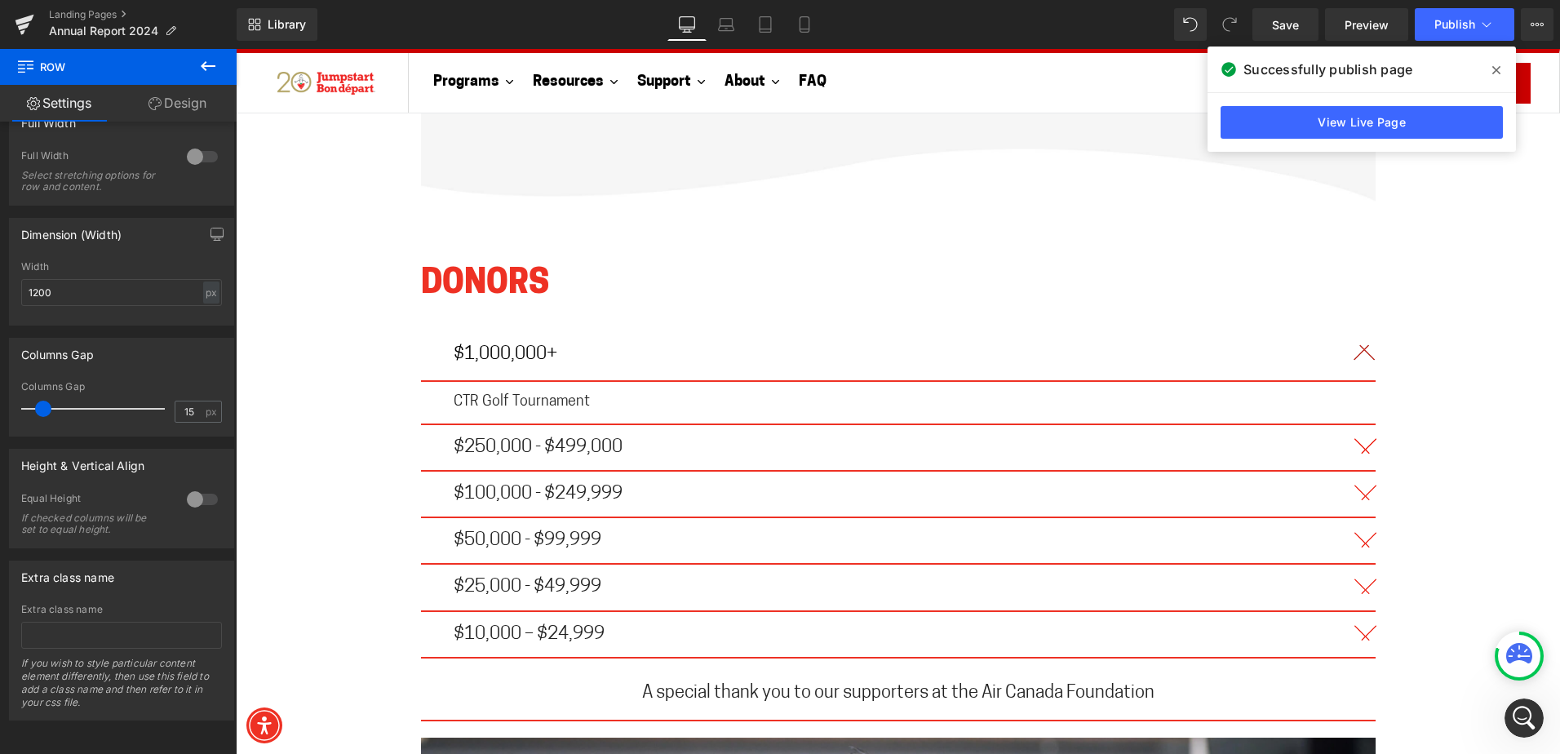
click at [1493, 66] on icon at bounding box center [1496, 70] width 8 height 13
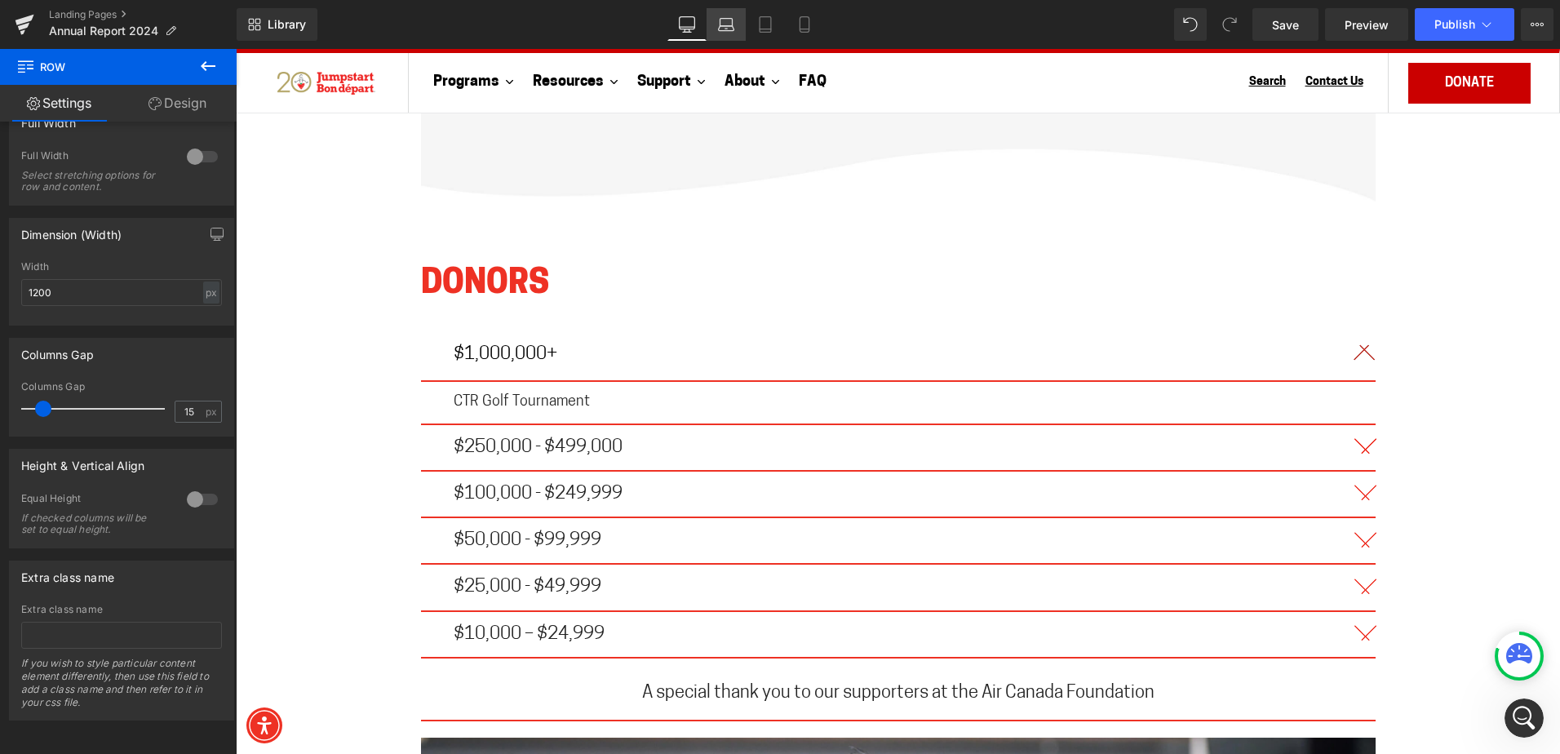
click at [723, 40] on link "Laptop" at bounding box center [725, 24] width 39 height 33
type input "100"
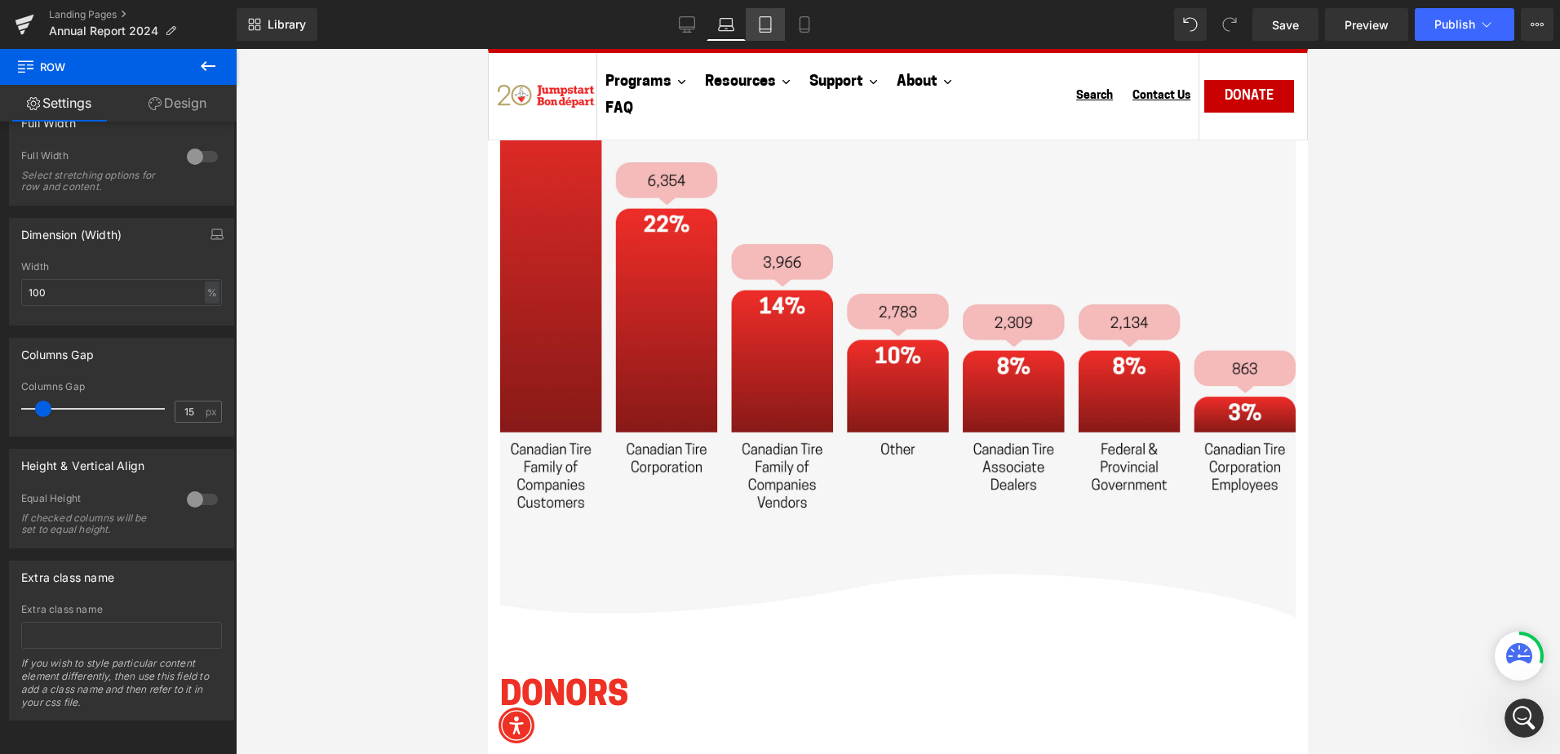
click at [775, 16] on link "Tablet" at bounding box center [765, 24] width 39 height 33
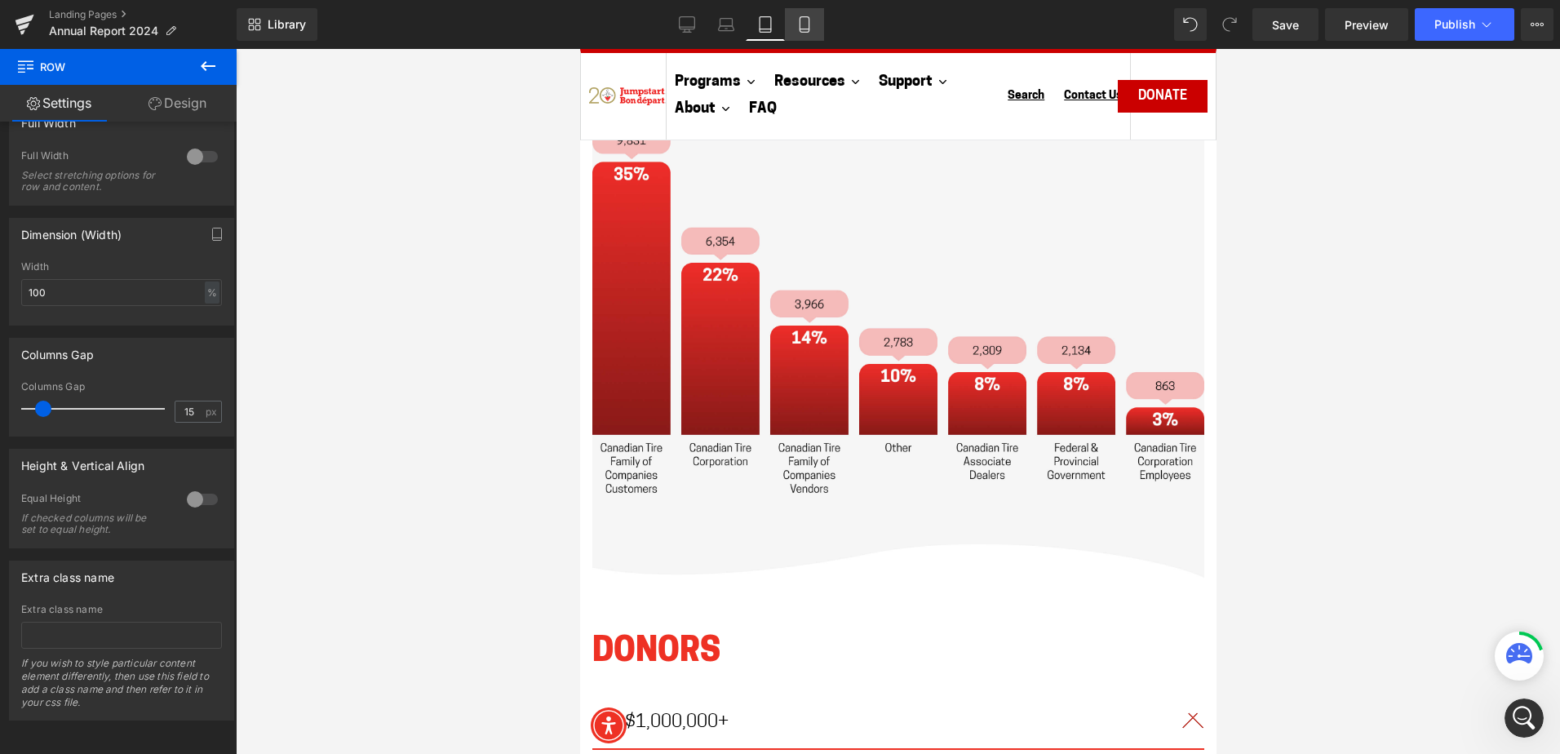
scroll to position [7976, 0]
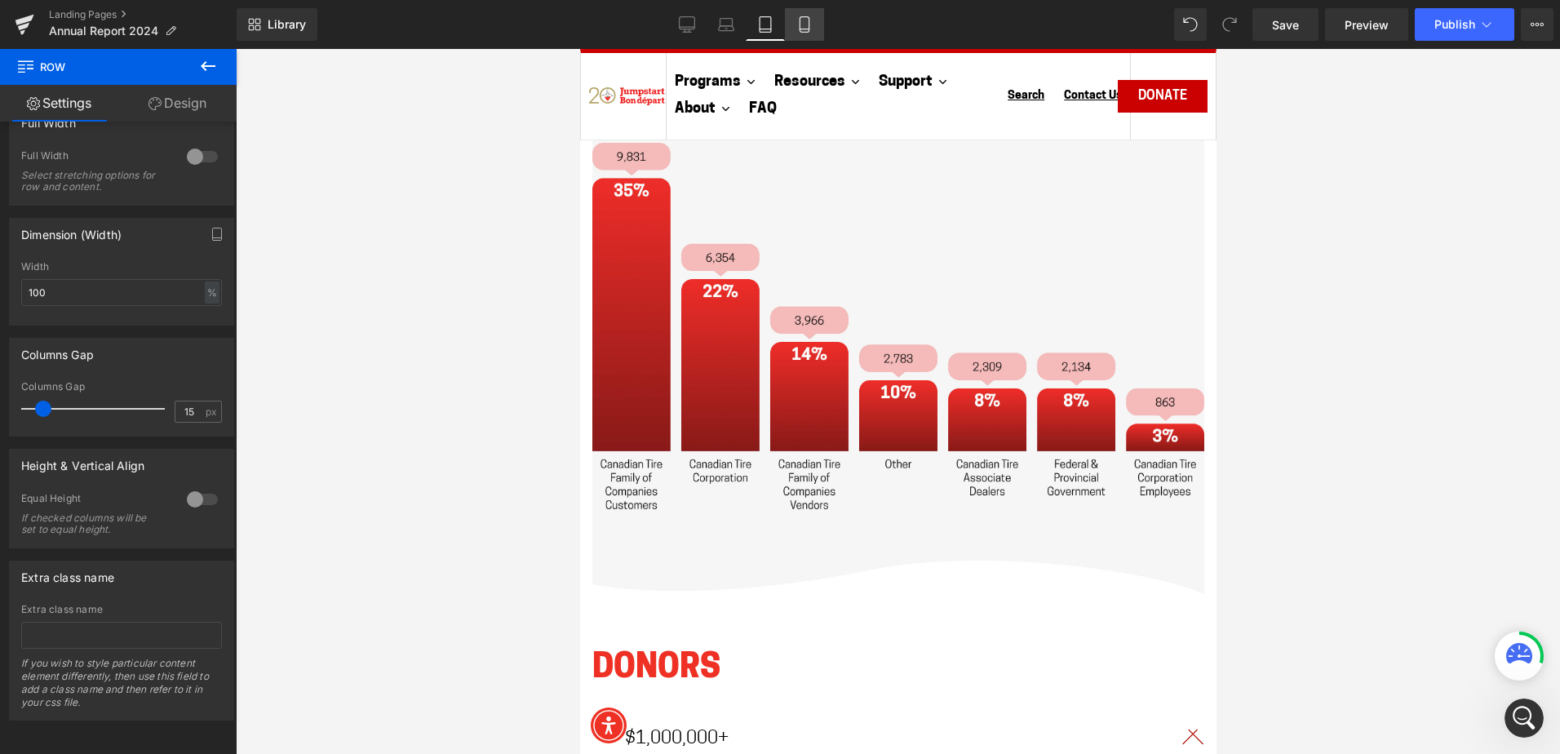
click at [801, 21] on icon at bounding box center [804, 24] width 16 height 16
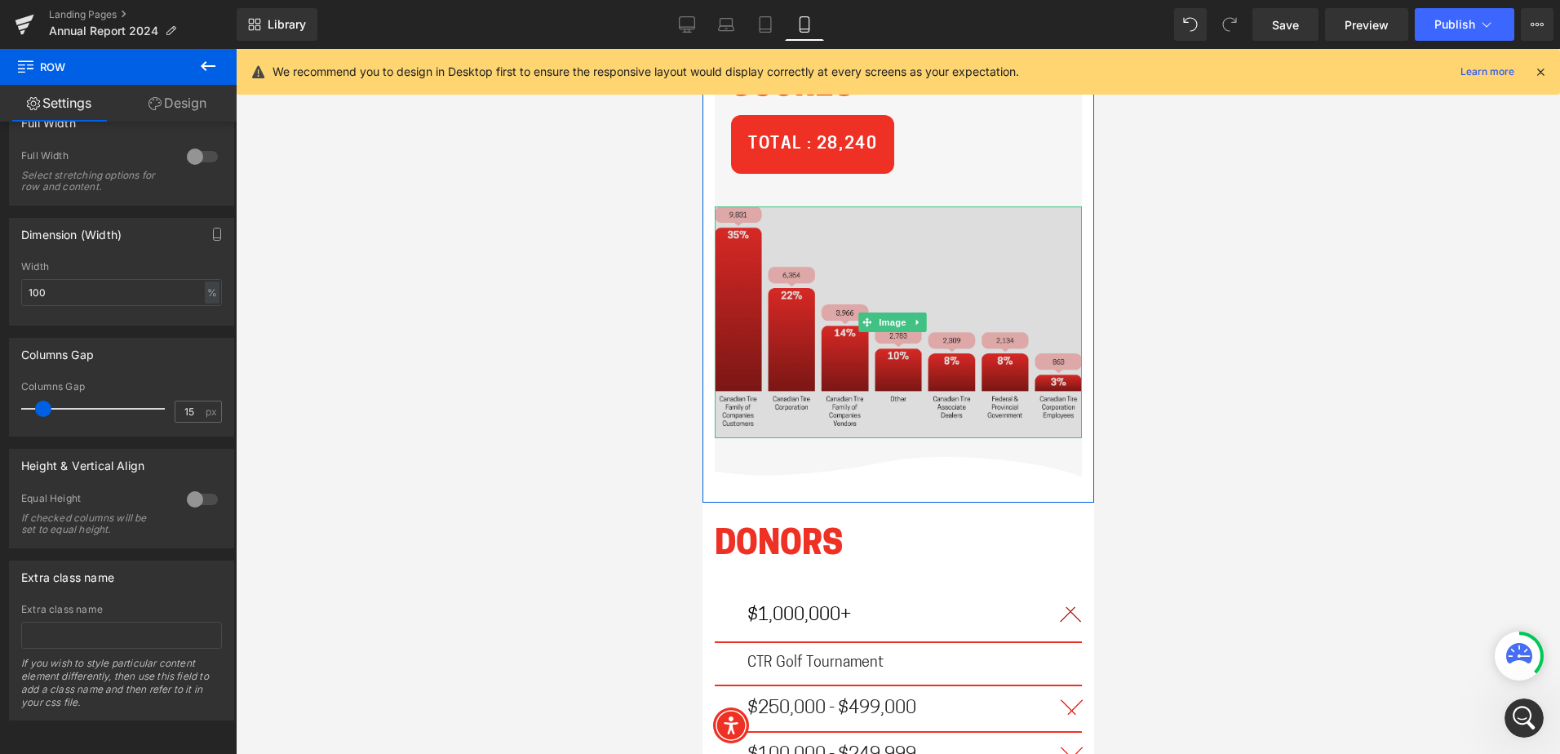
scroll to position [11285, 0]
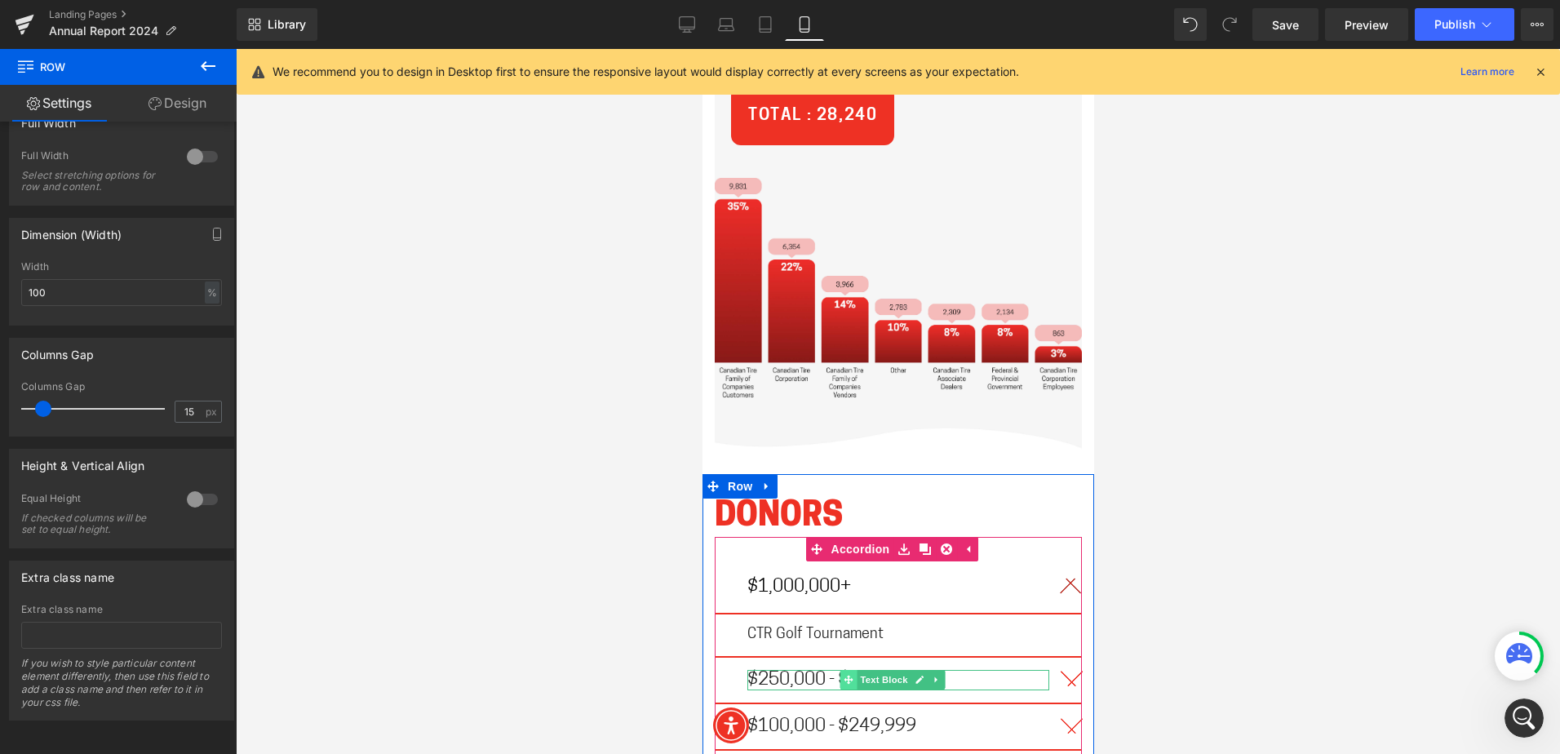
click at [844, 675] on icon at bounding box center [847, 680] width 9 height 10
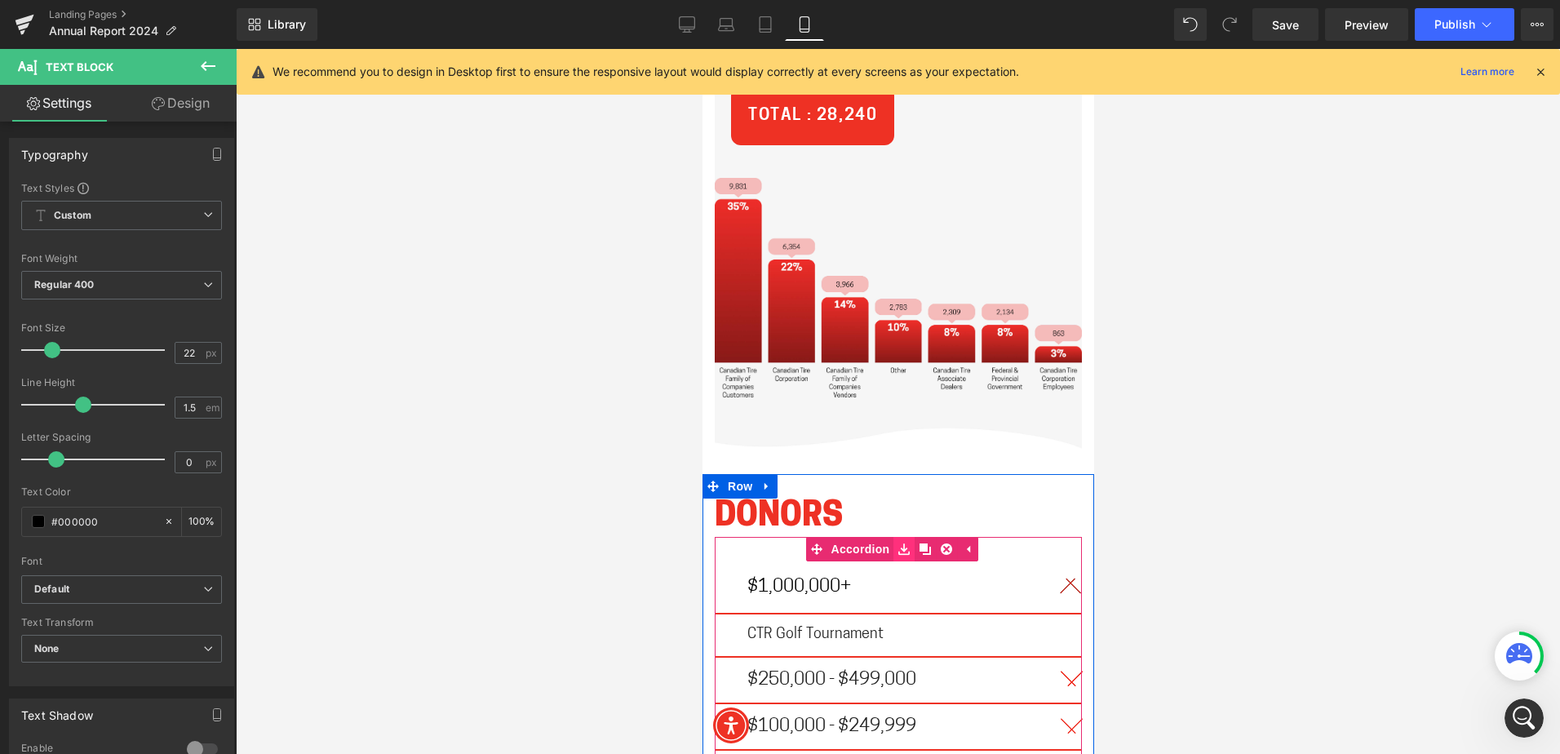
click at [902, 543] on icon at bounding box center [902, 548] width 11 height 11
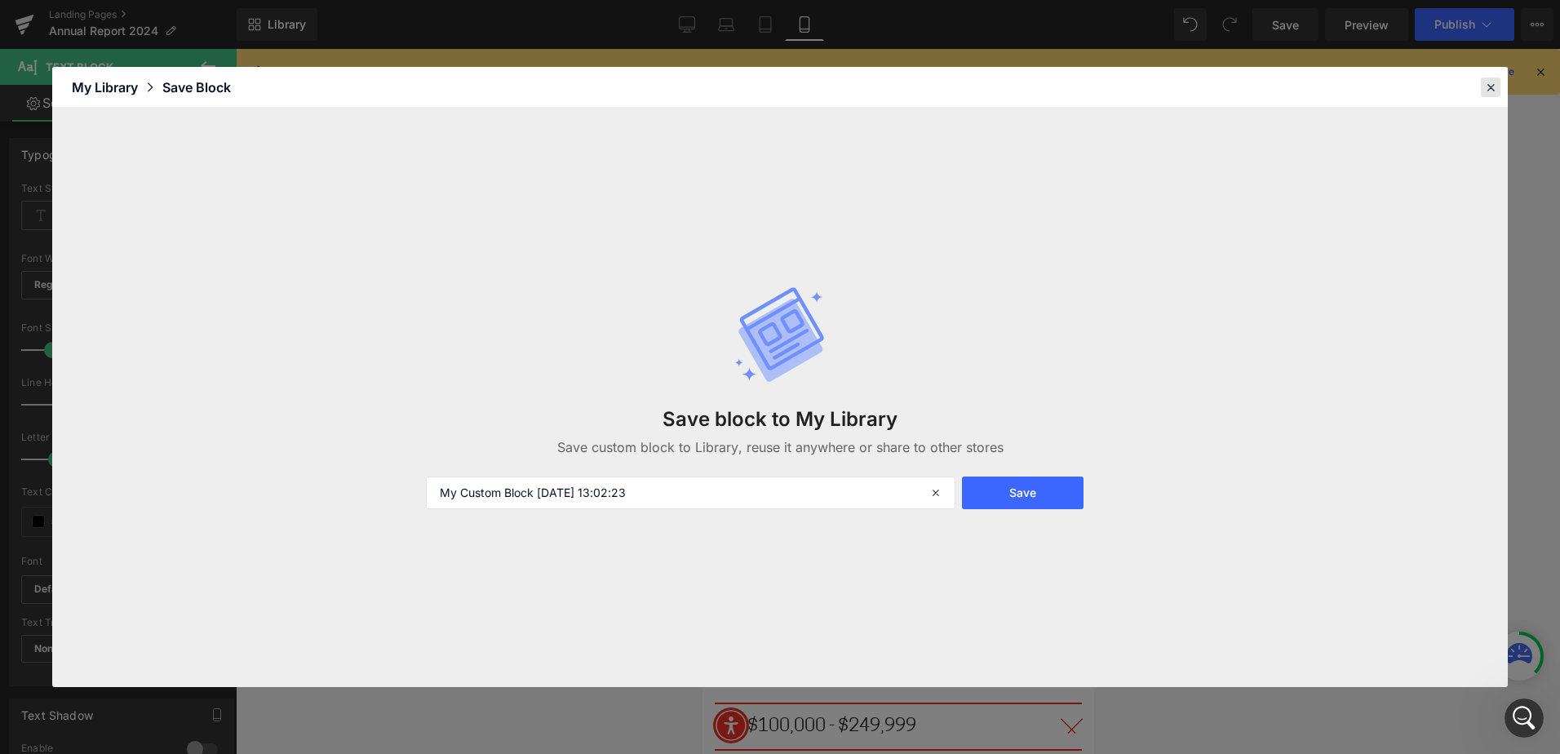
click at [1493, 86] on icon at bounding box center [1490, 87] width 15 height 15
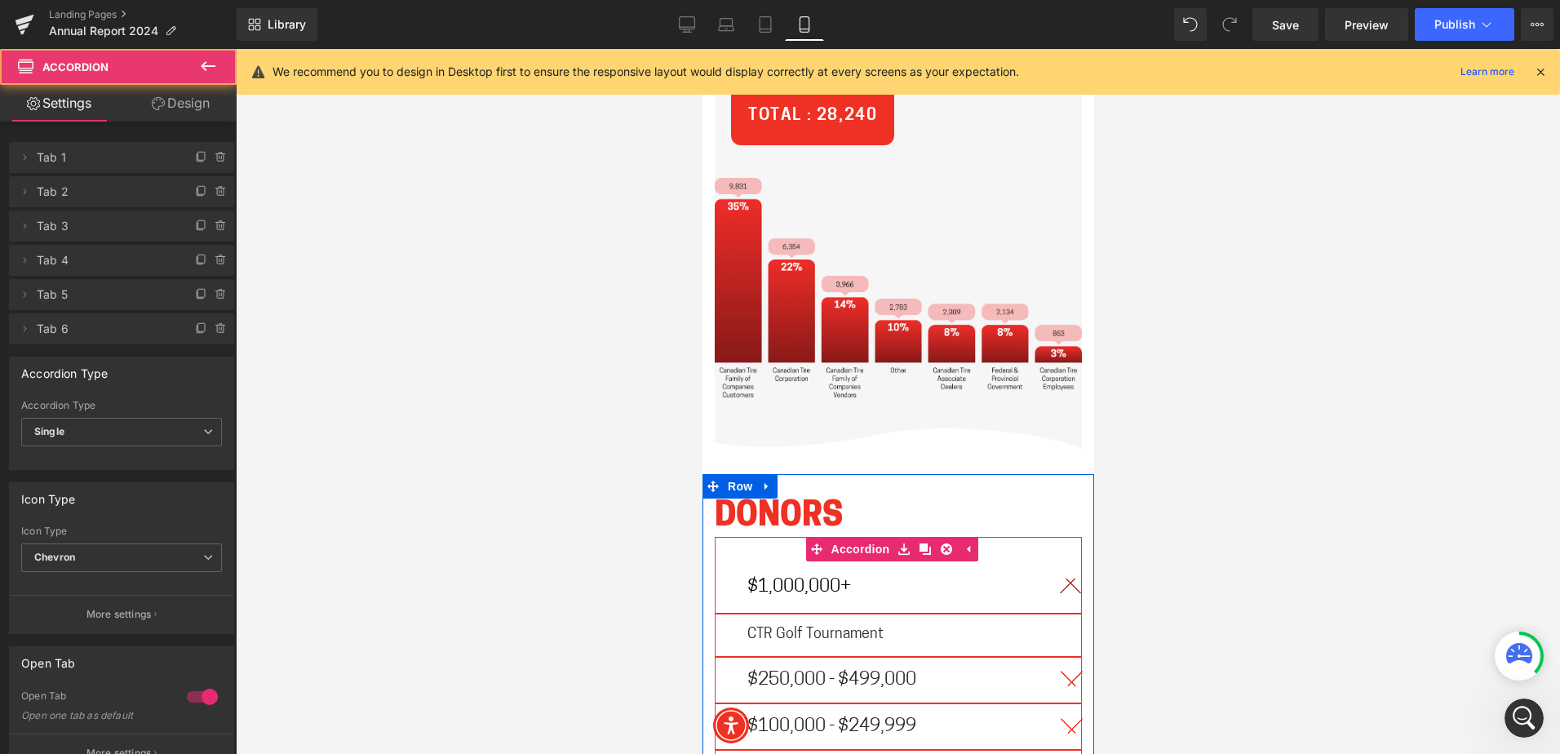
click at [937, 614] on article "CTR Golf Tournament Text Block" at bounding box center [897, 635] width 367 height 43
click at [937, 625] on link at bounding box center [945, 635] width 17 height 20
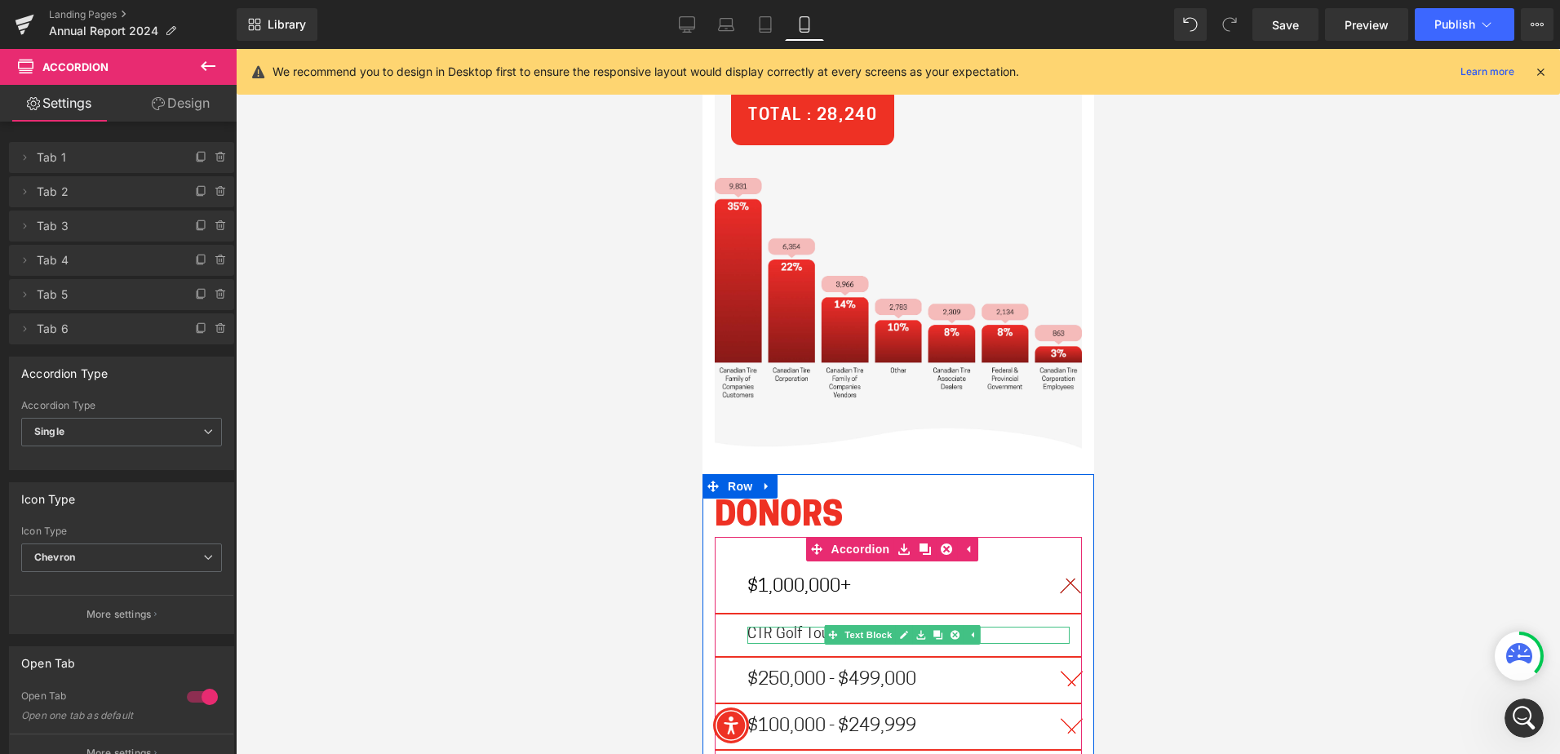
click at [936, 625] on link at bounding box center [936, 635] width 17 height 20
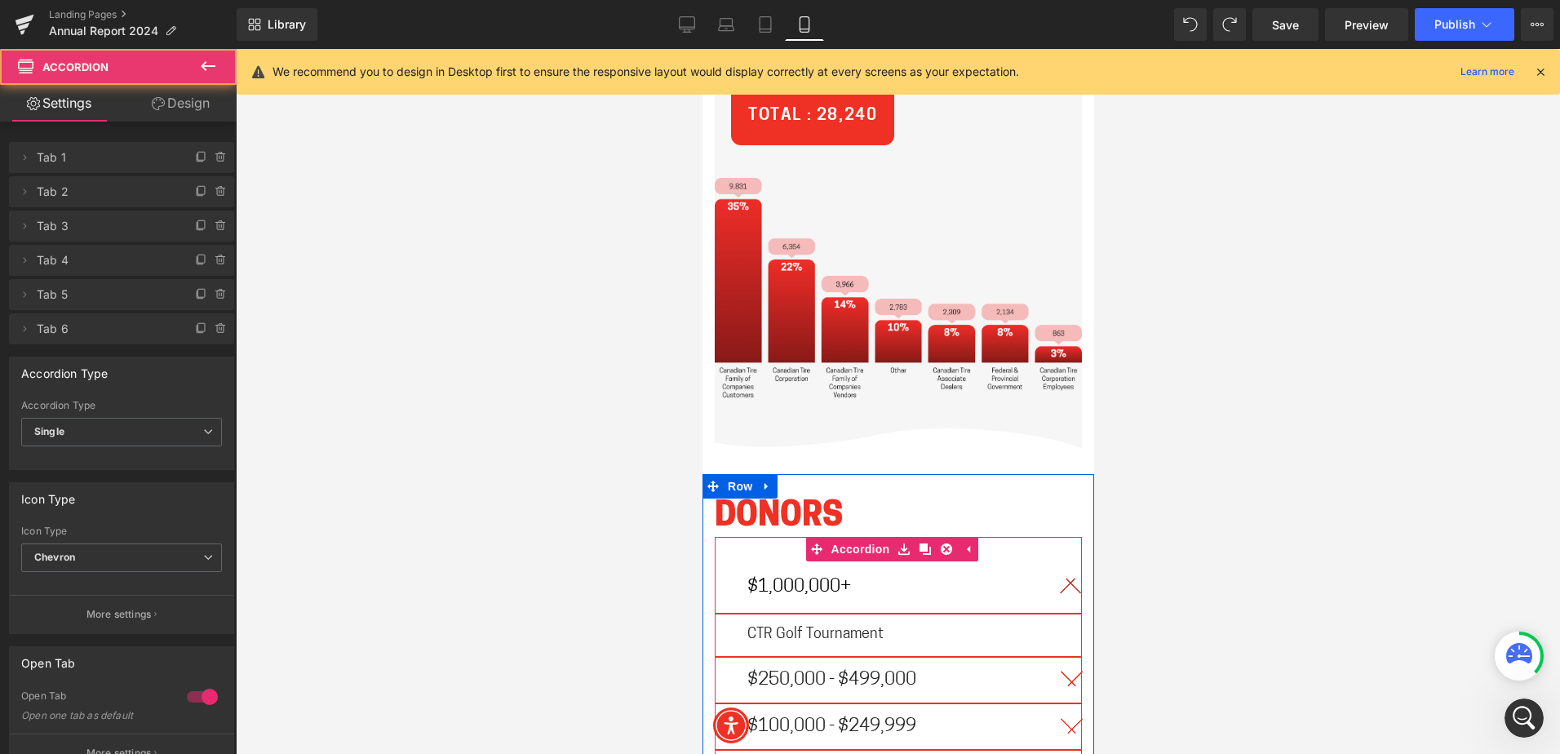
click at [1060, 561] on button "button" at bounding box center [1064, 586] width 33 height 51
click at [1049, 614] on button "button" at bounding box center [1064, 636] width 33 height 45
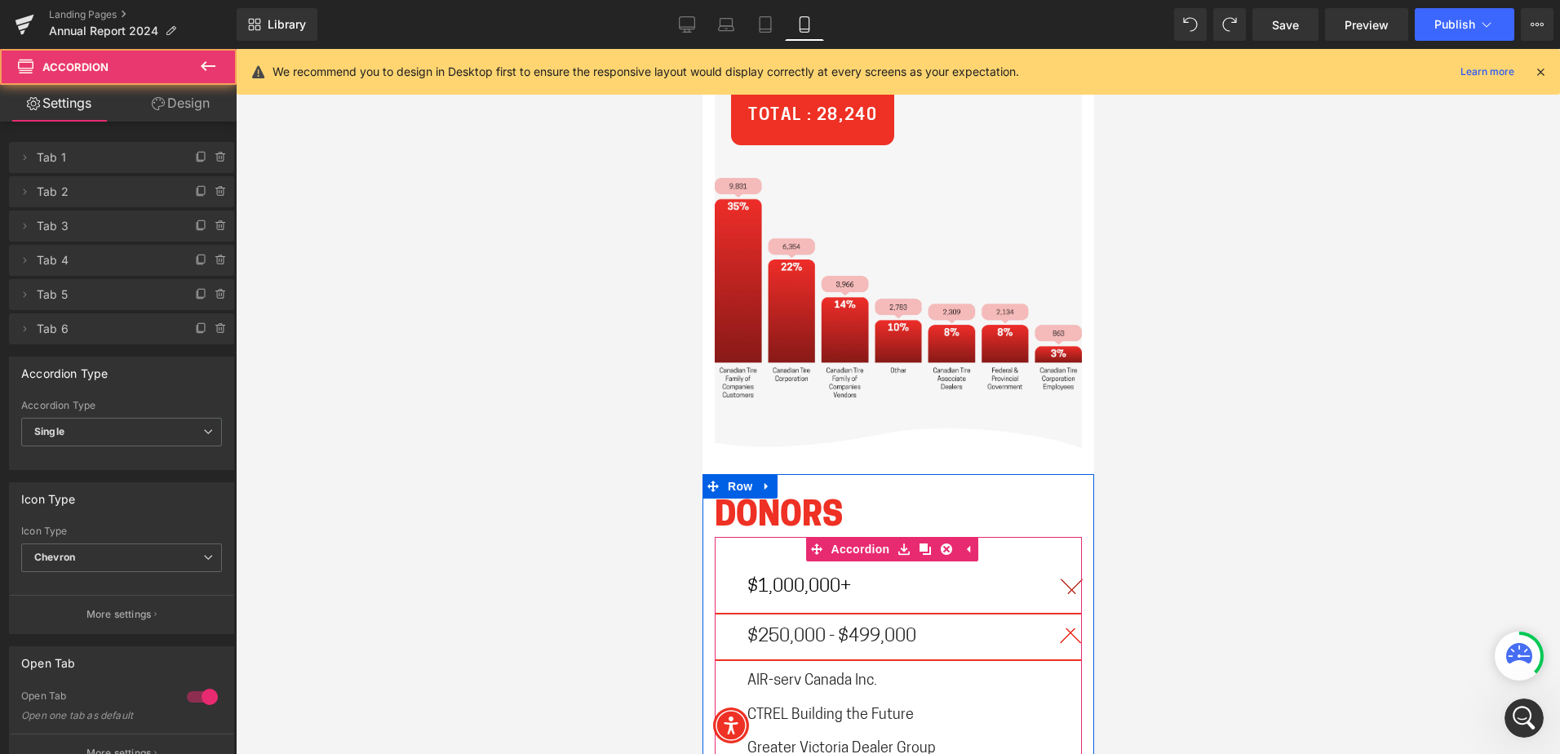
click at [1049, 614] on button "button" at bounding box center [1064, 636] width 33 height 45
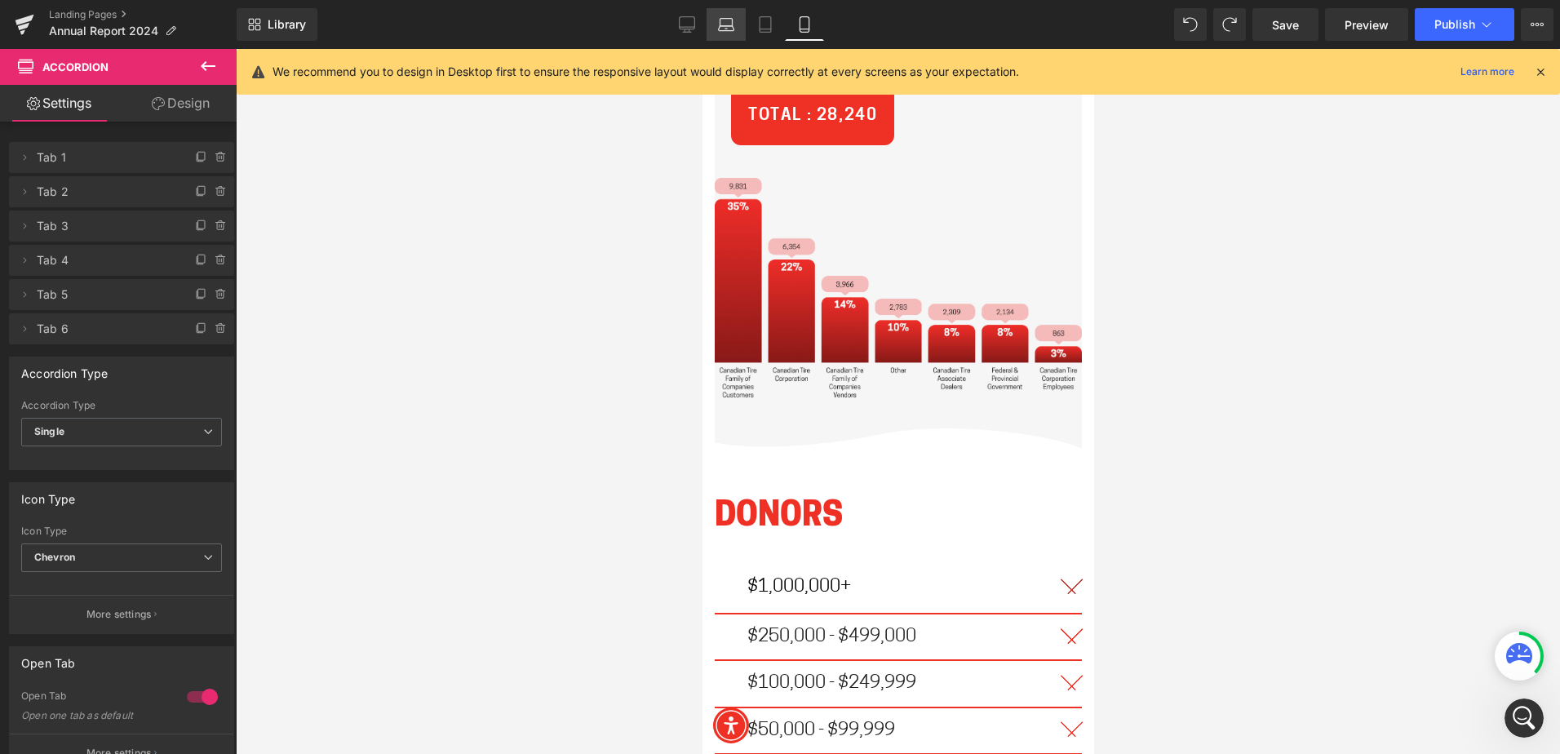
click at [708, 17] on link "Laptop" at bounding box center [725, 24] width 39 height 33
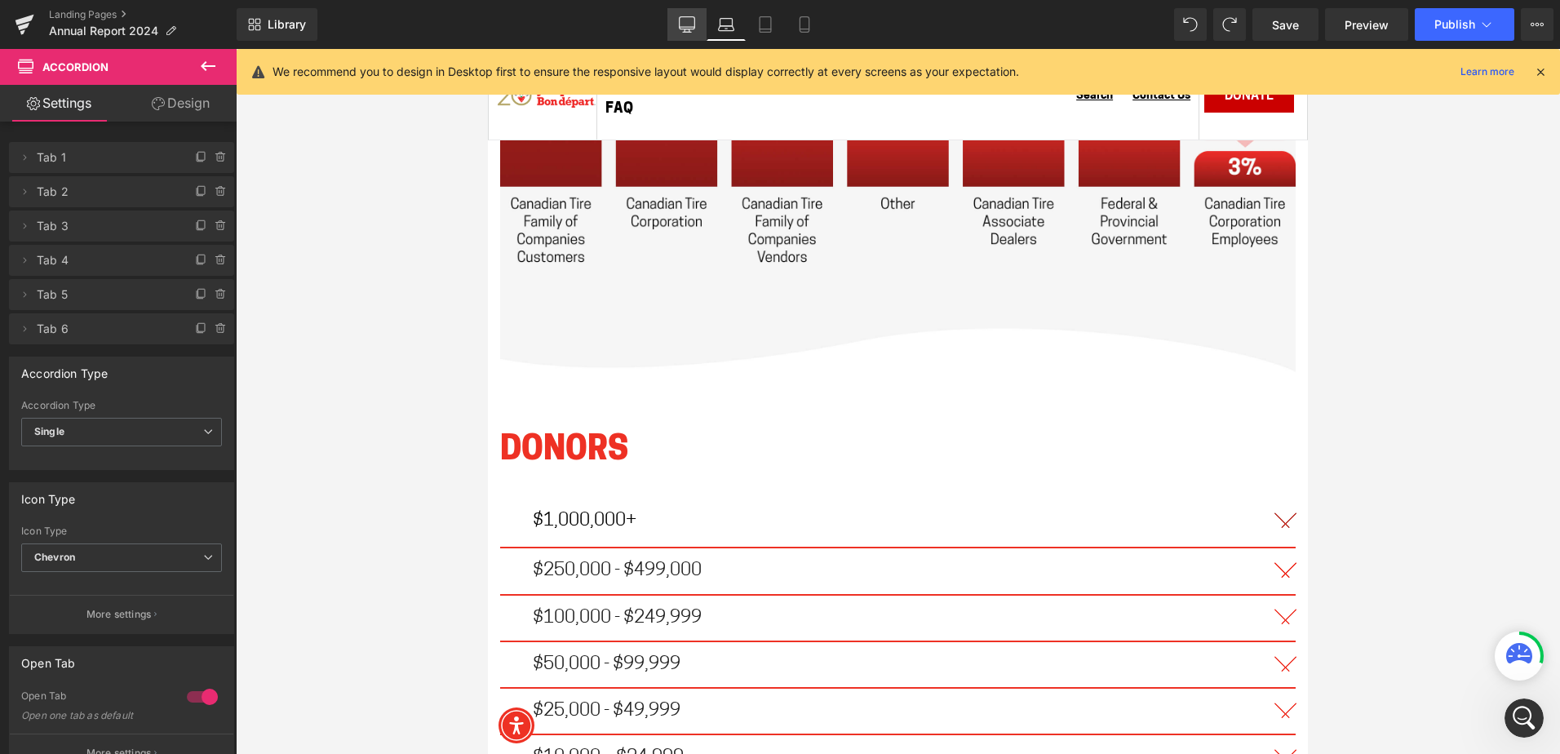
click at [693, 19] on icon at bounding box center [687, 24] width 16 height 16
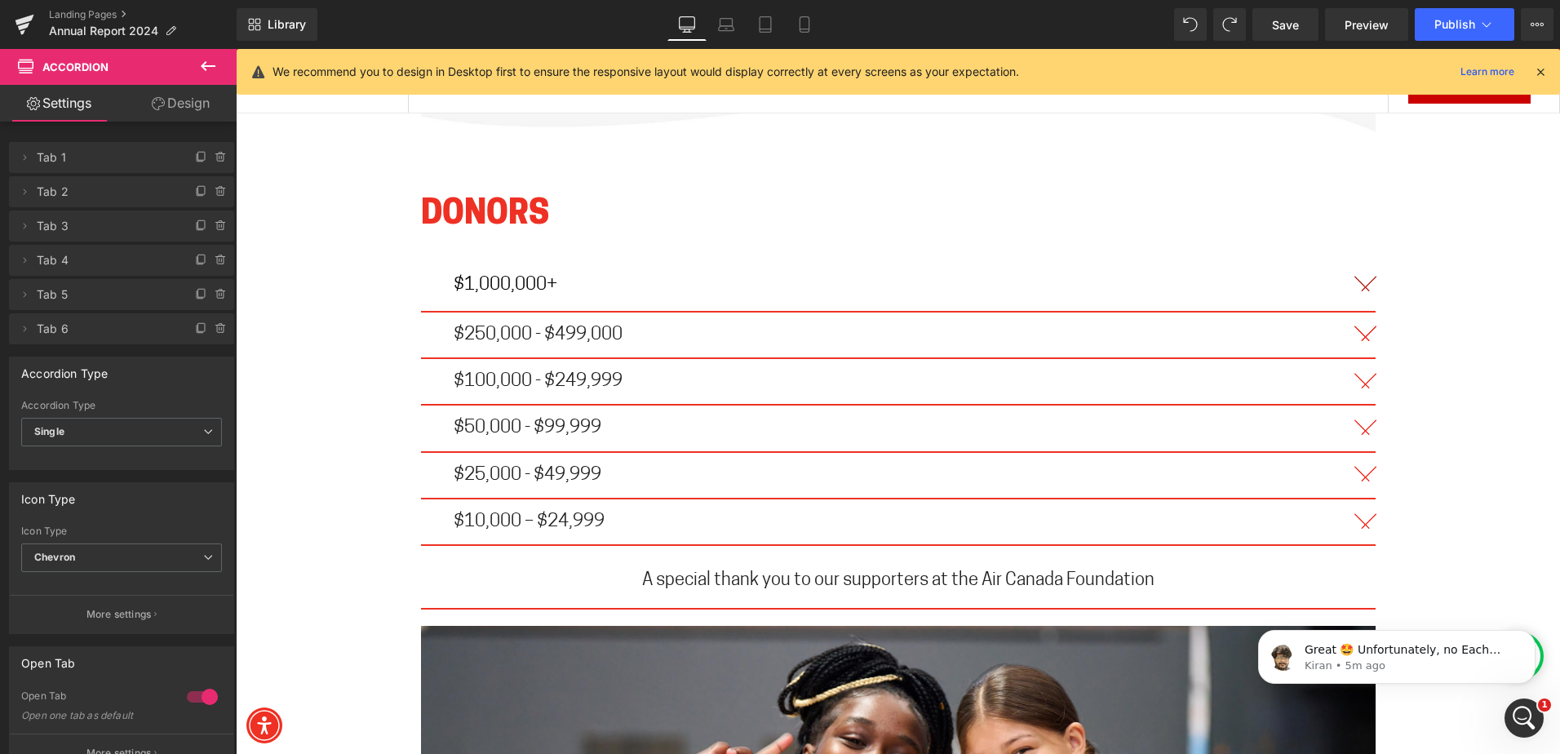
scroll to position [3333, 0]
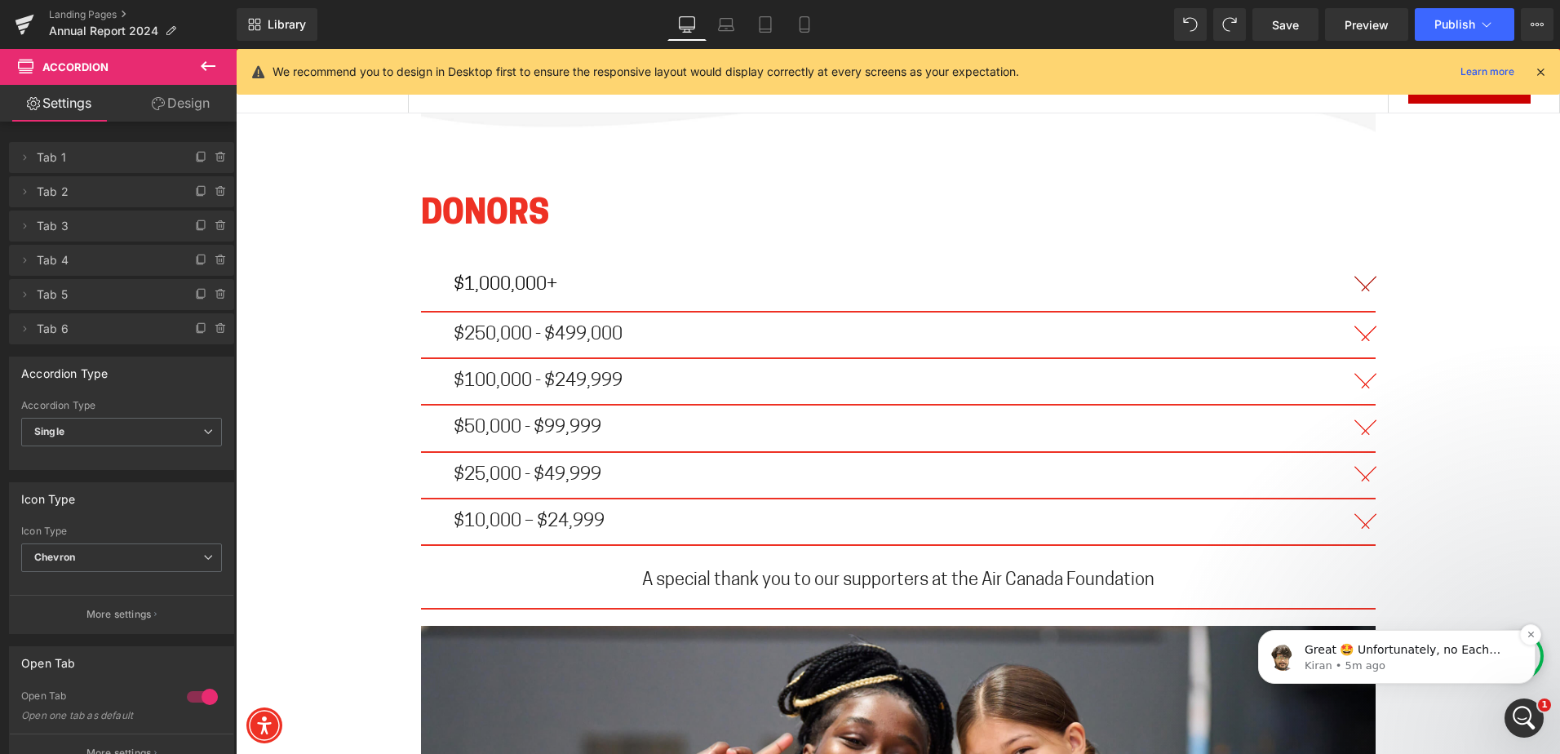
click at [1440, 669] on p "Kiran • 5m ago" at bounding box center [1409, 665] width 210 height 15
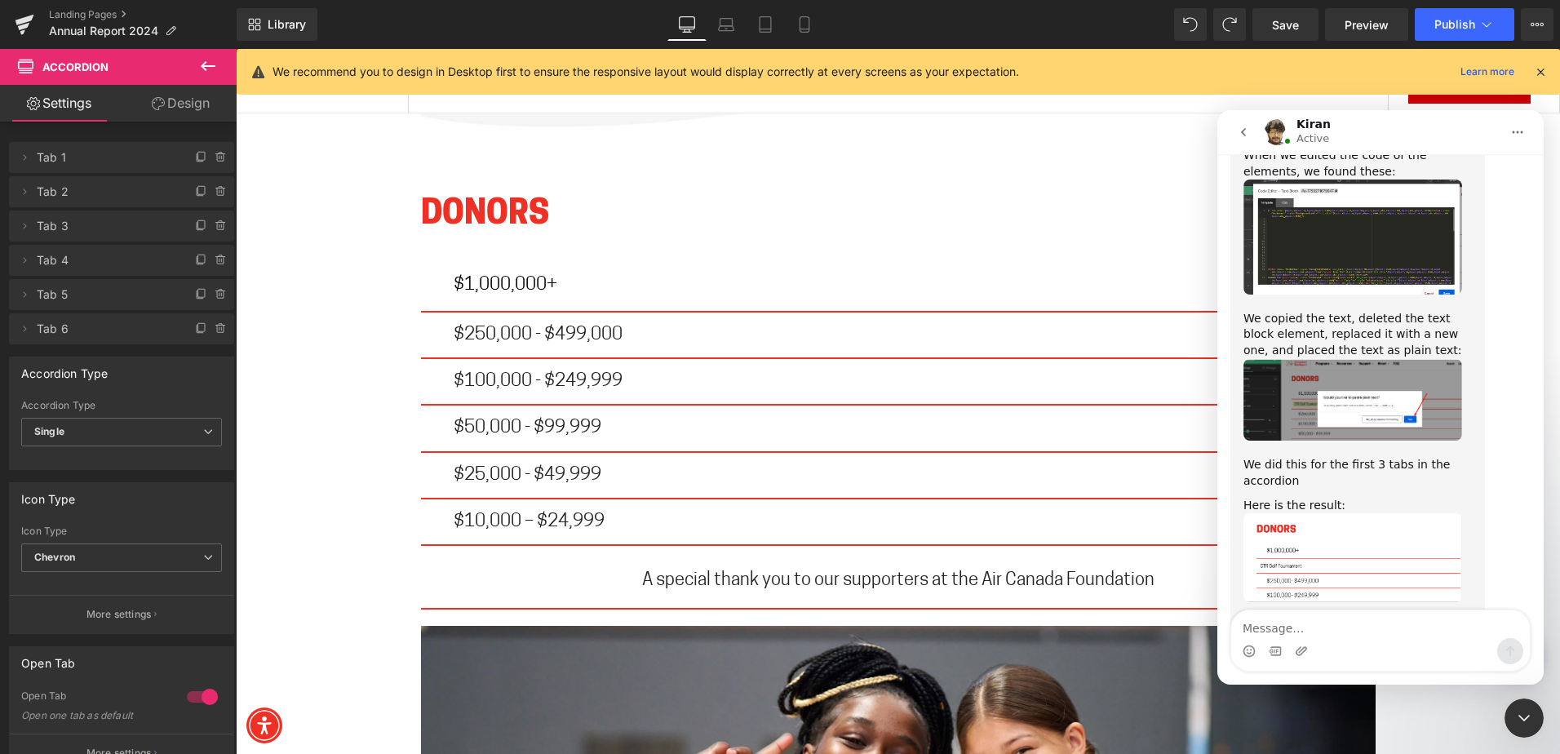
scroll to position [3360, 0]
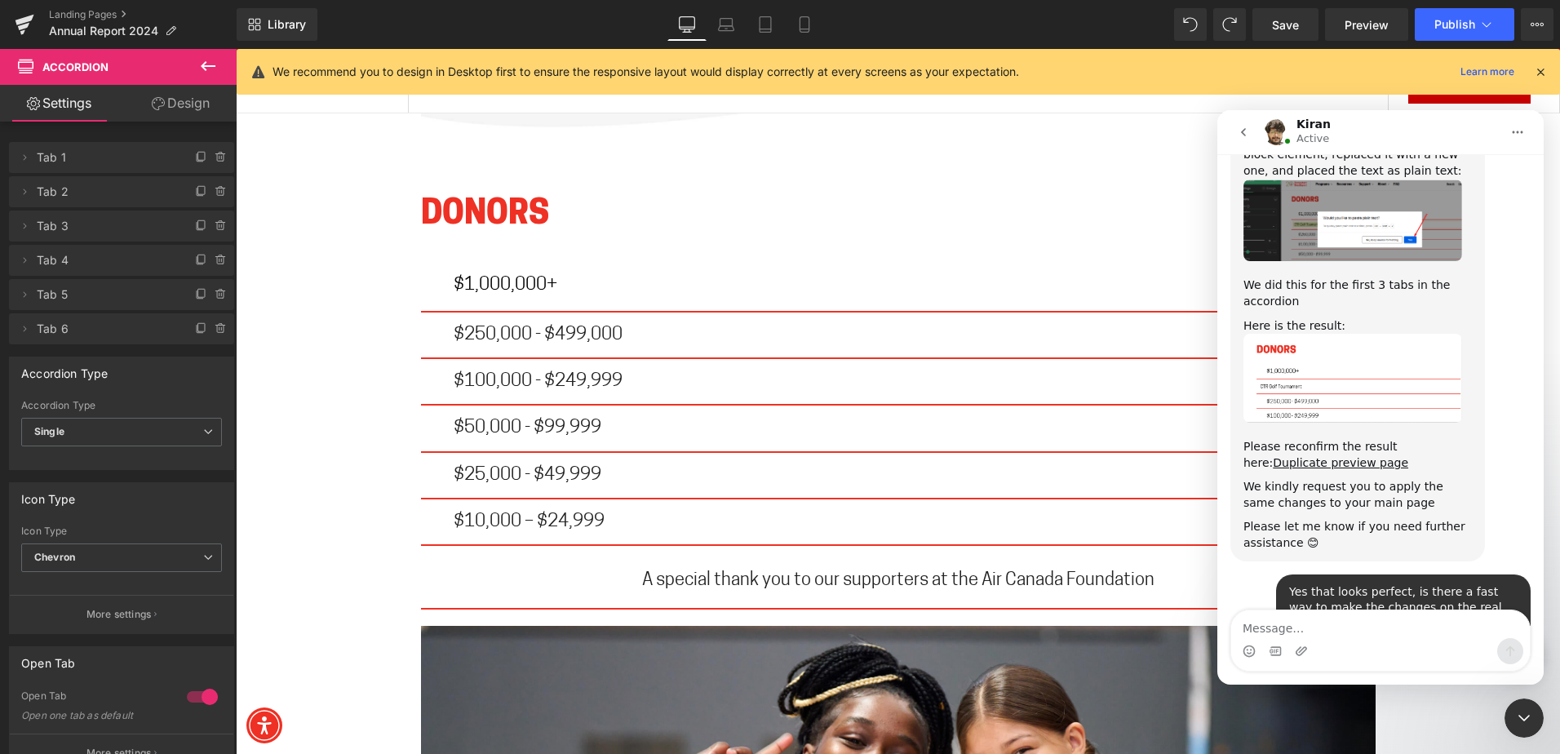
click at [361, 238] on div at bounding box center [780, 352] width 1560 height 705
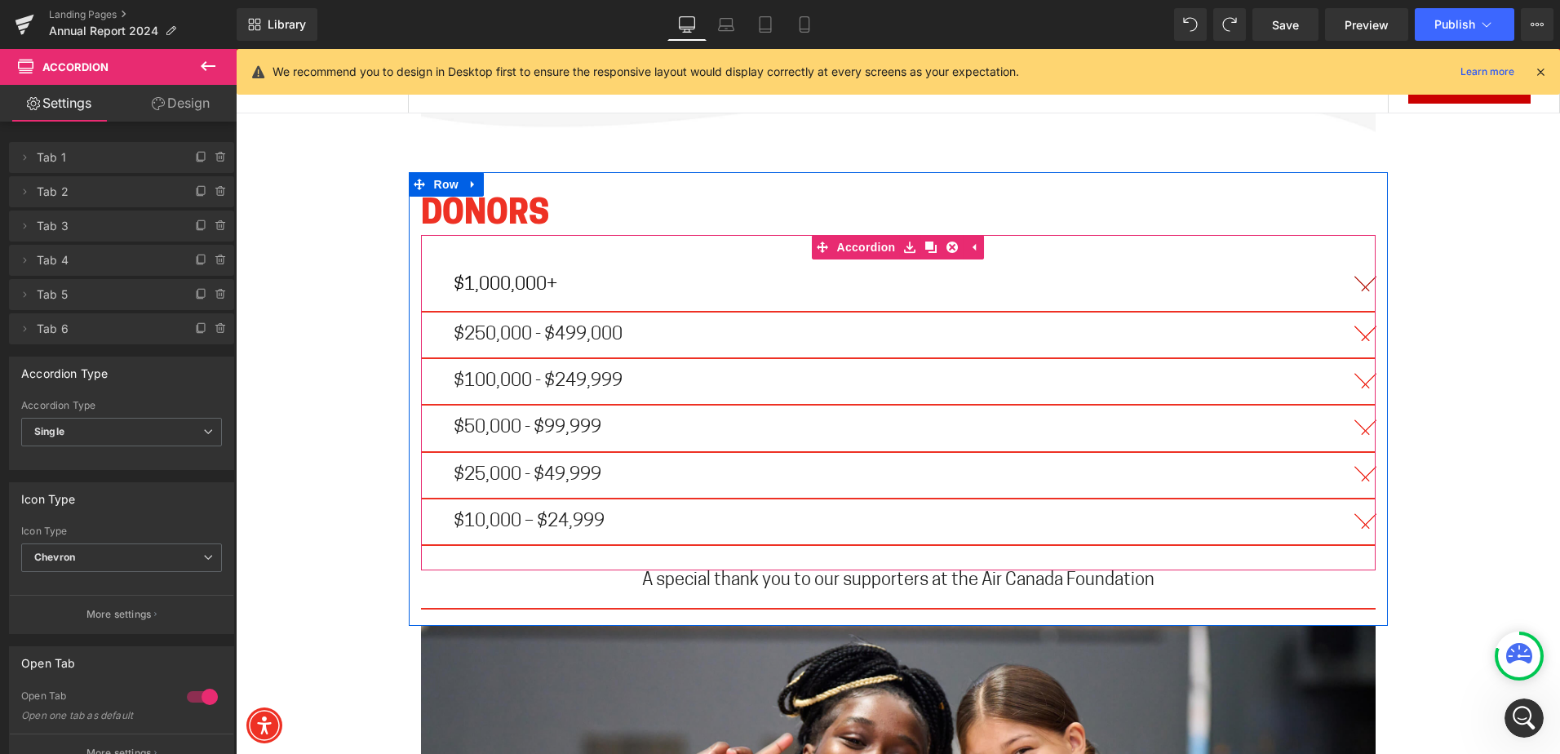
click at [1360, 259] on button "button" at bounding box center [1359, 284] width 33 height 51
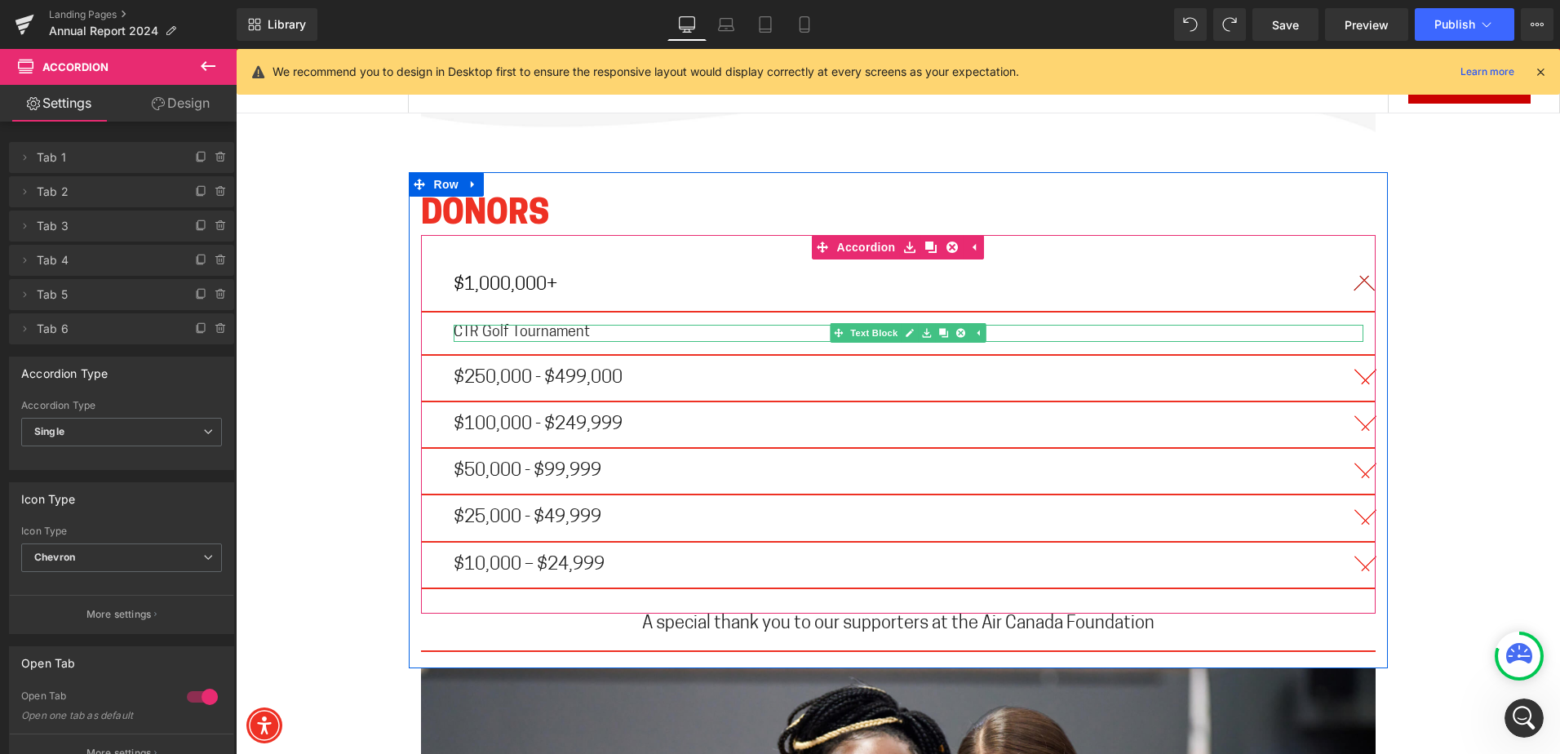
click at [515, 325] on span "CTR Golf Tournament" at bounding box center [522, 332] width 136 height 15
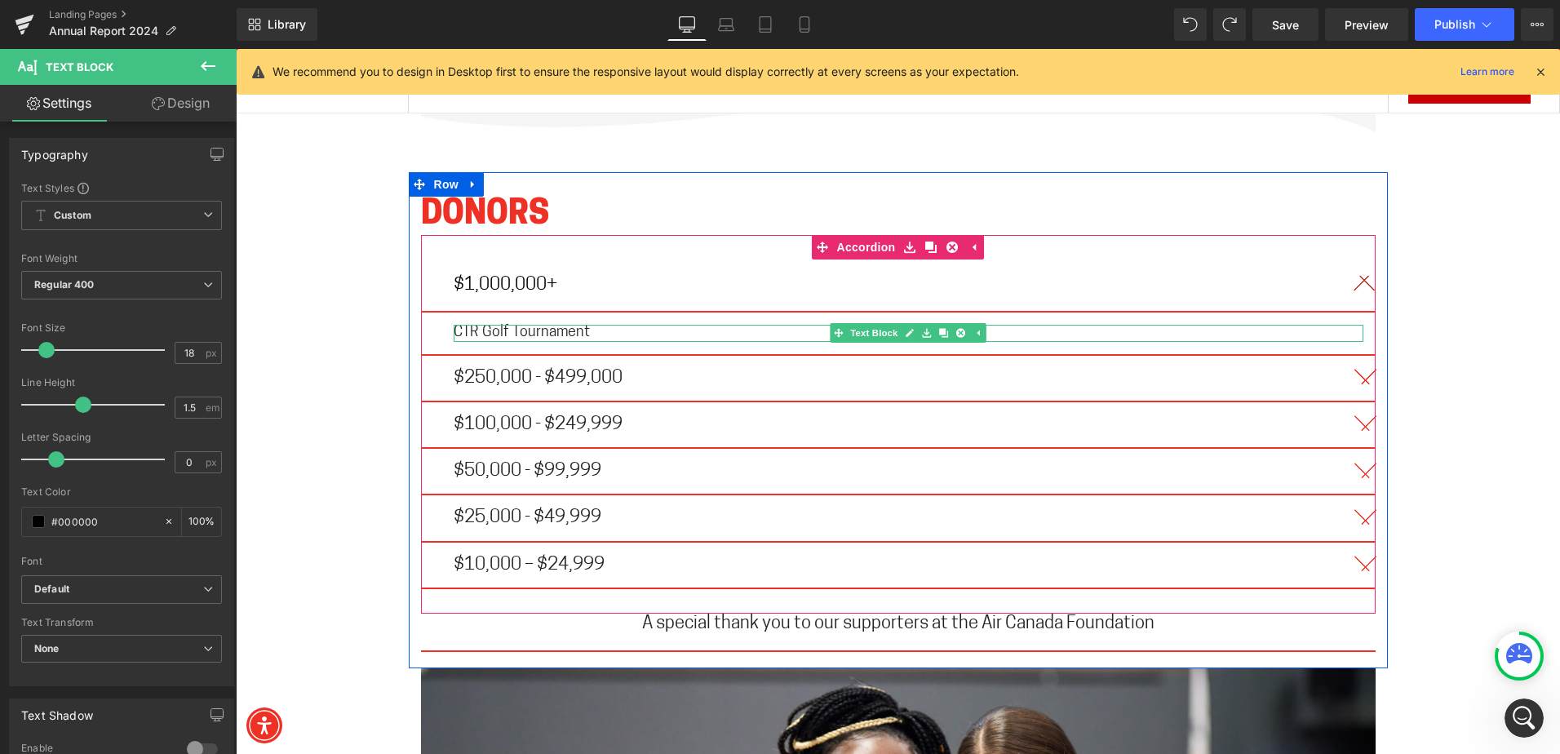
click at [514, 325] on span "CTR Golf Tournament" at bounding box center [522, 332] width 136 height 15
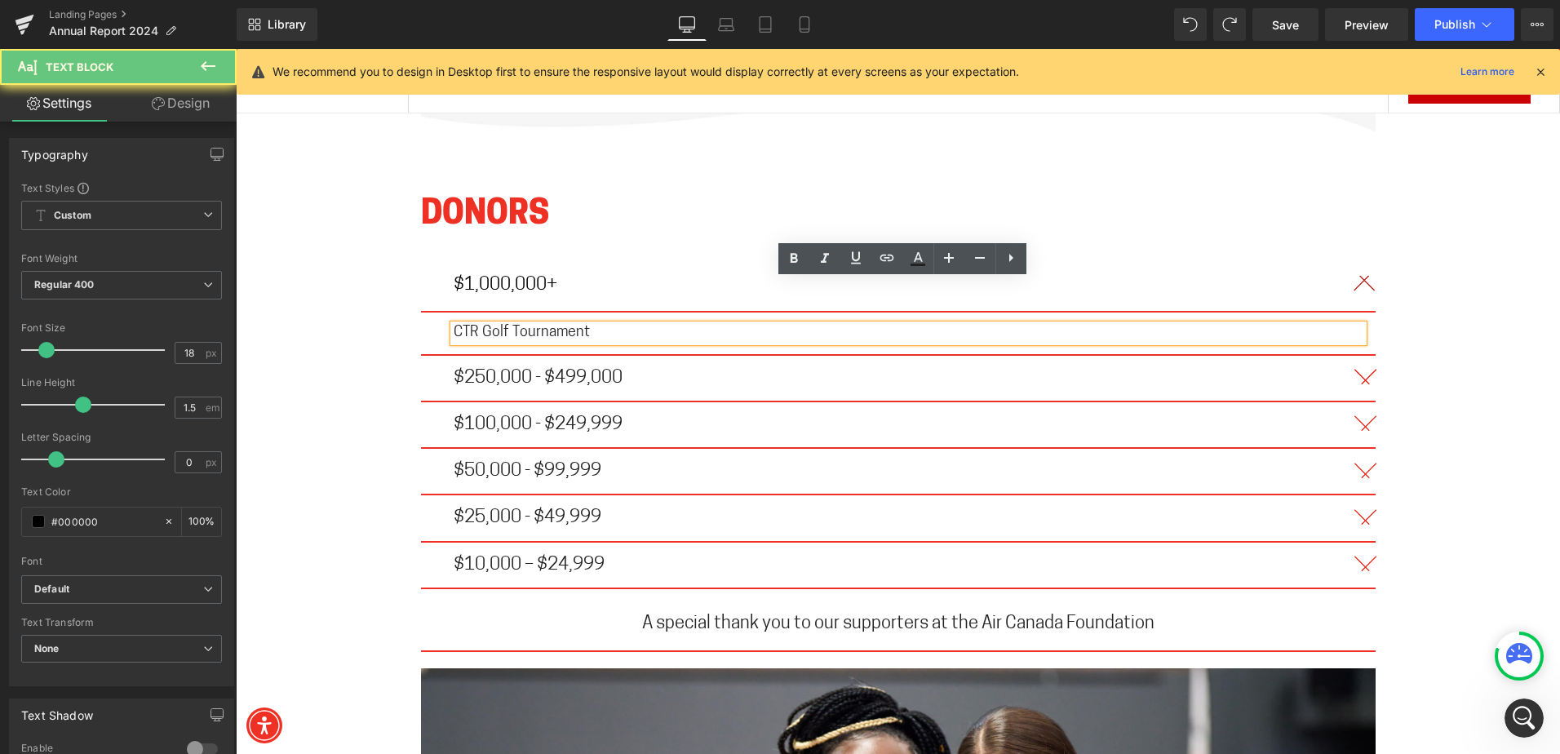
click at [519, 325] on span "CTR Golf Tournament" at bounding box center [522, 332] width 136 height 15
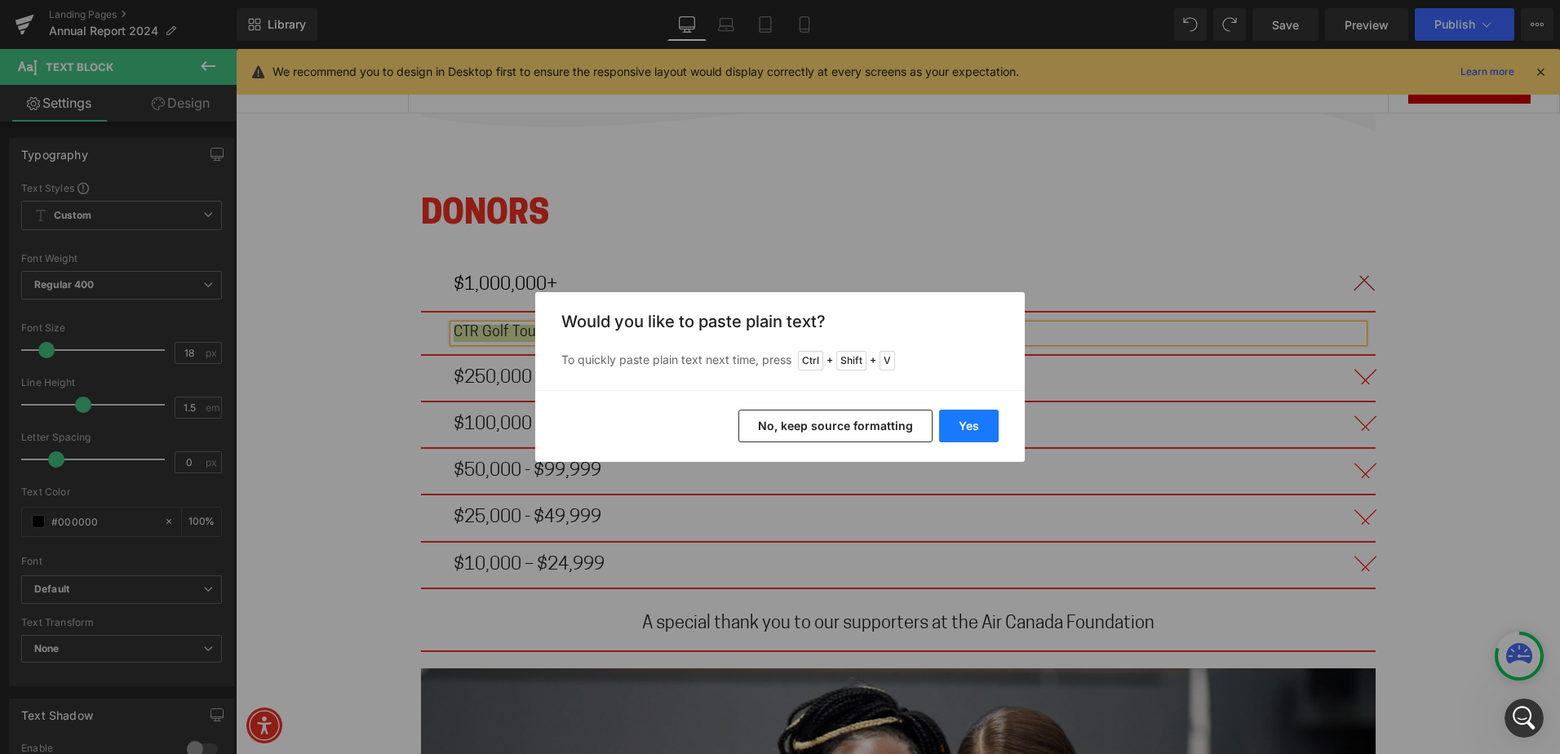
click at [961, 434] on button "Yes" at bounding box center [969, 425] width 60 height 33
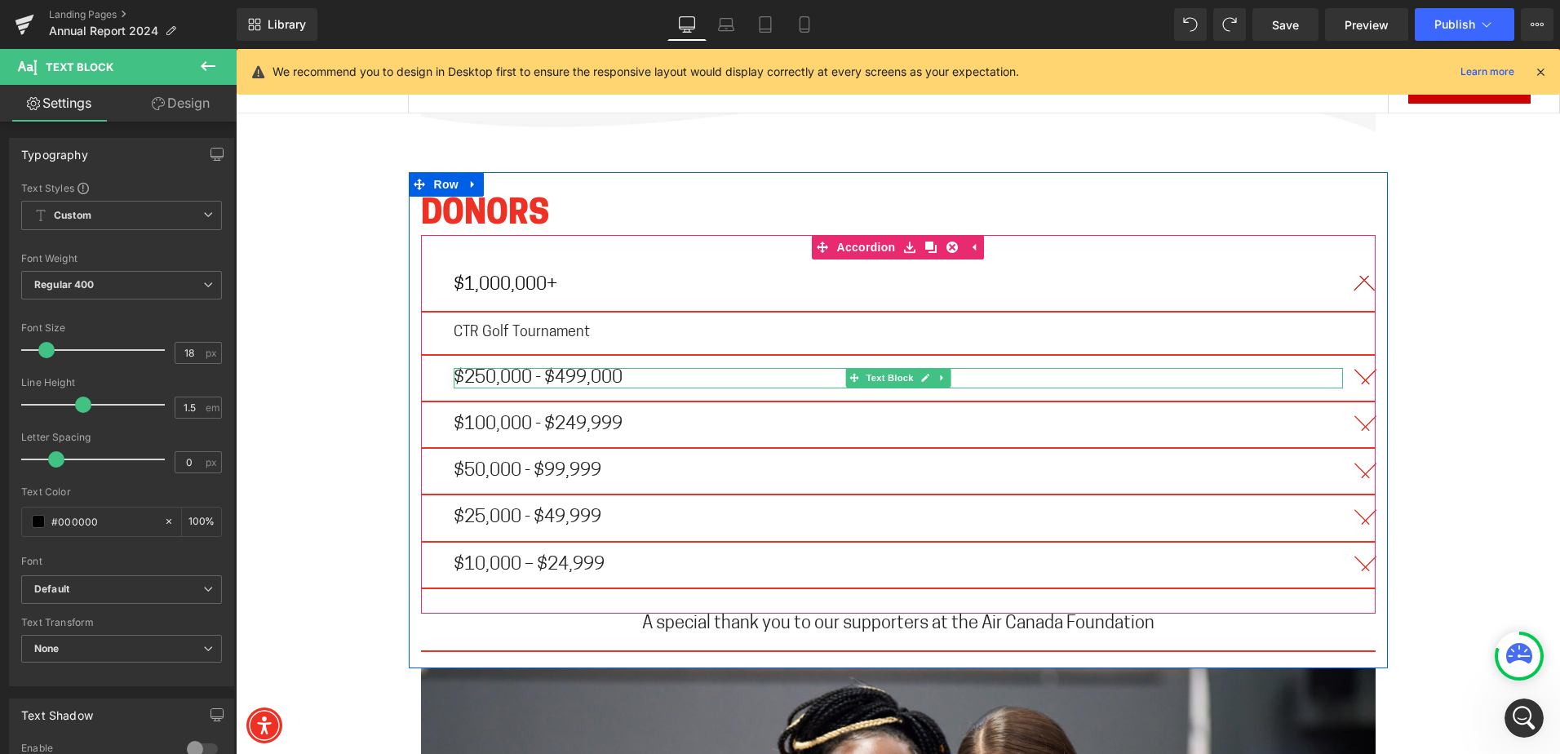
click at [509, 369] on span "$250,000 - $499,000" at bounding box center [538, 378] width 169 height 19
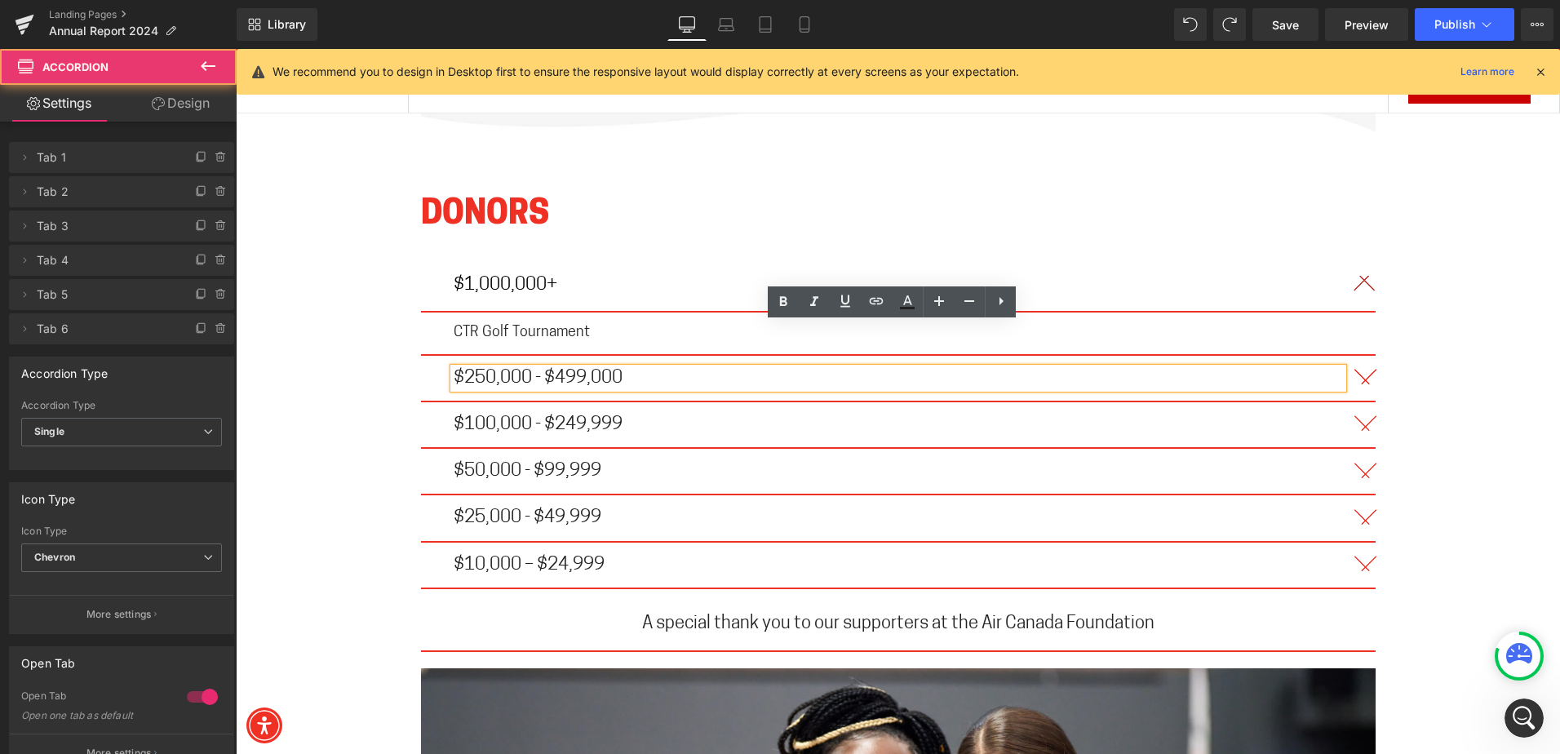
click at [1359, 381] on span "button" at bounding box center [1359, 381] width 0 height 0
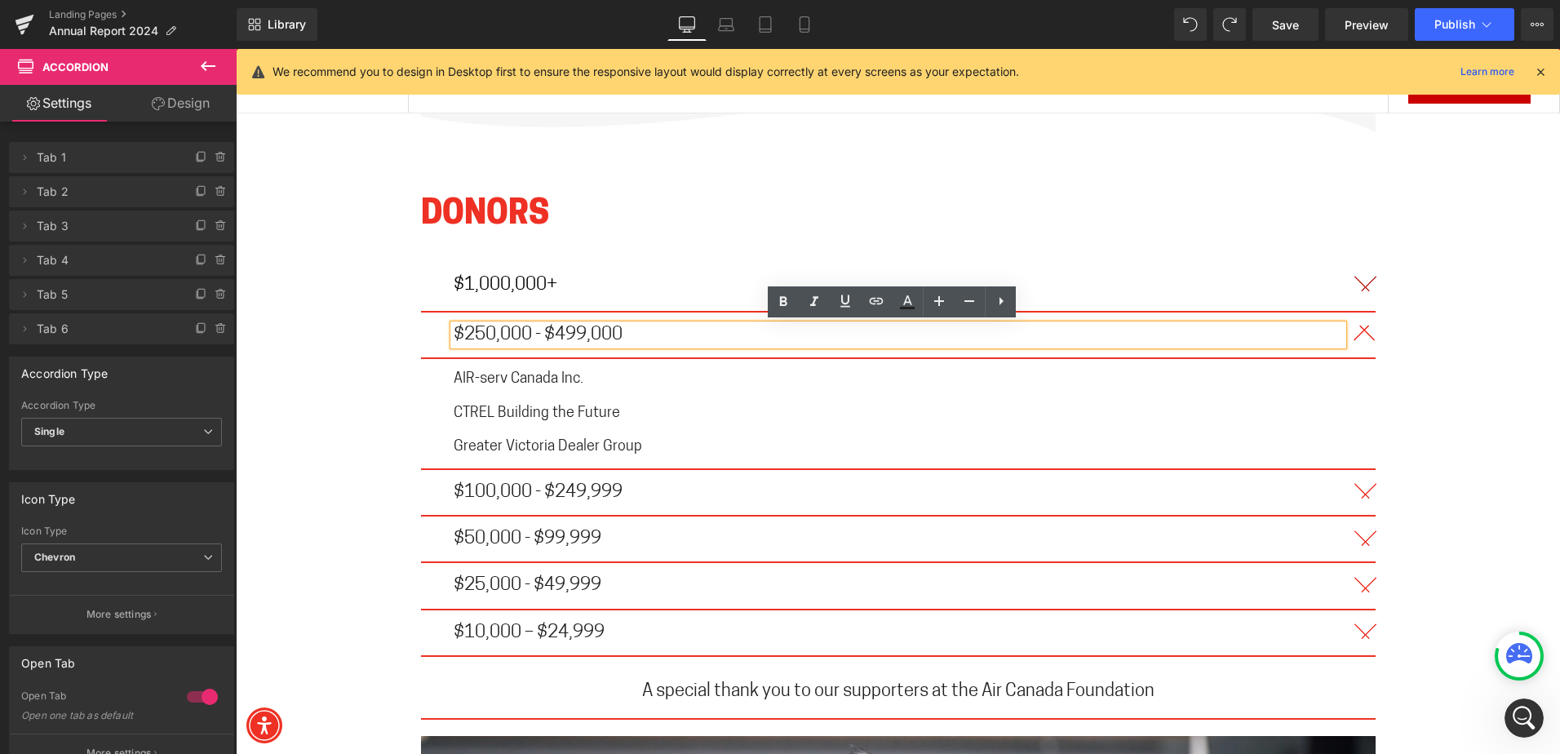
click at [496, 372] on span "AIR-serv Canada Inc." at bounding box center [519, 379] width 130 height 15
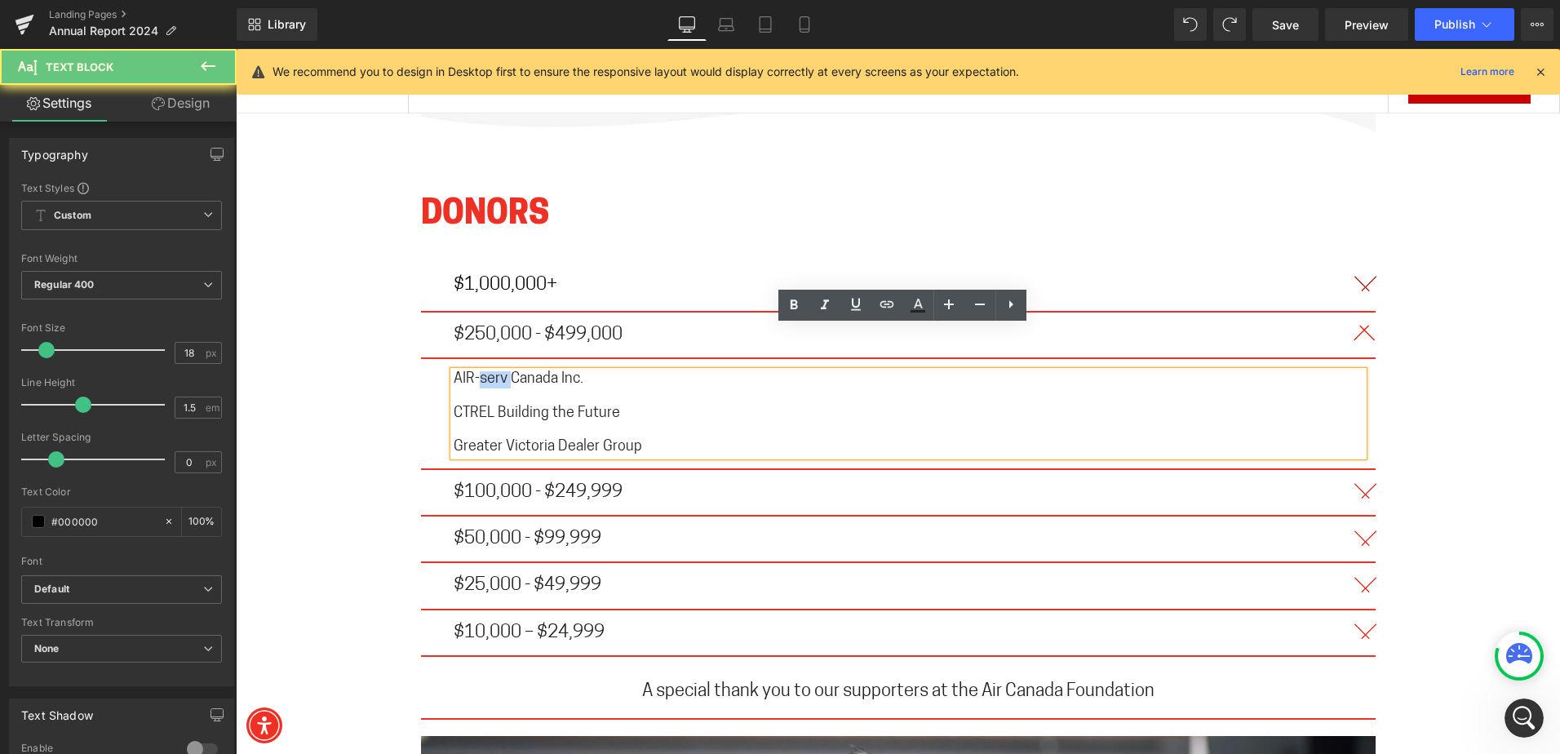
click at [496, 372] on span "AIR-serv Canada Inc." at bounding box center [519, 379] width 130 height 15
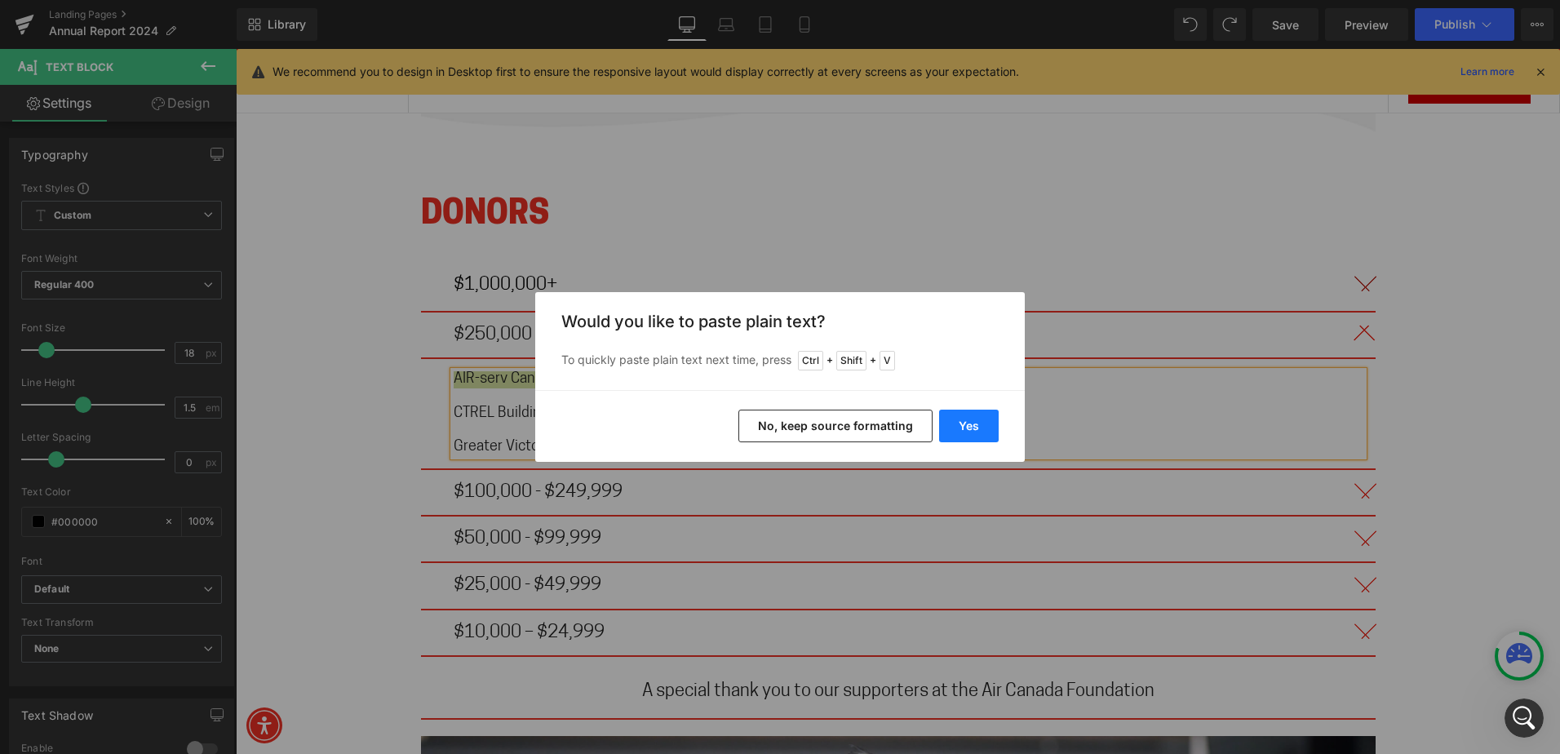
click at [967, 433] on button "Yes" at bounding box center [969, 425] width 60 height 33
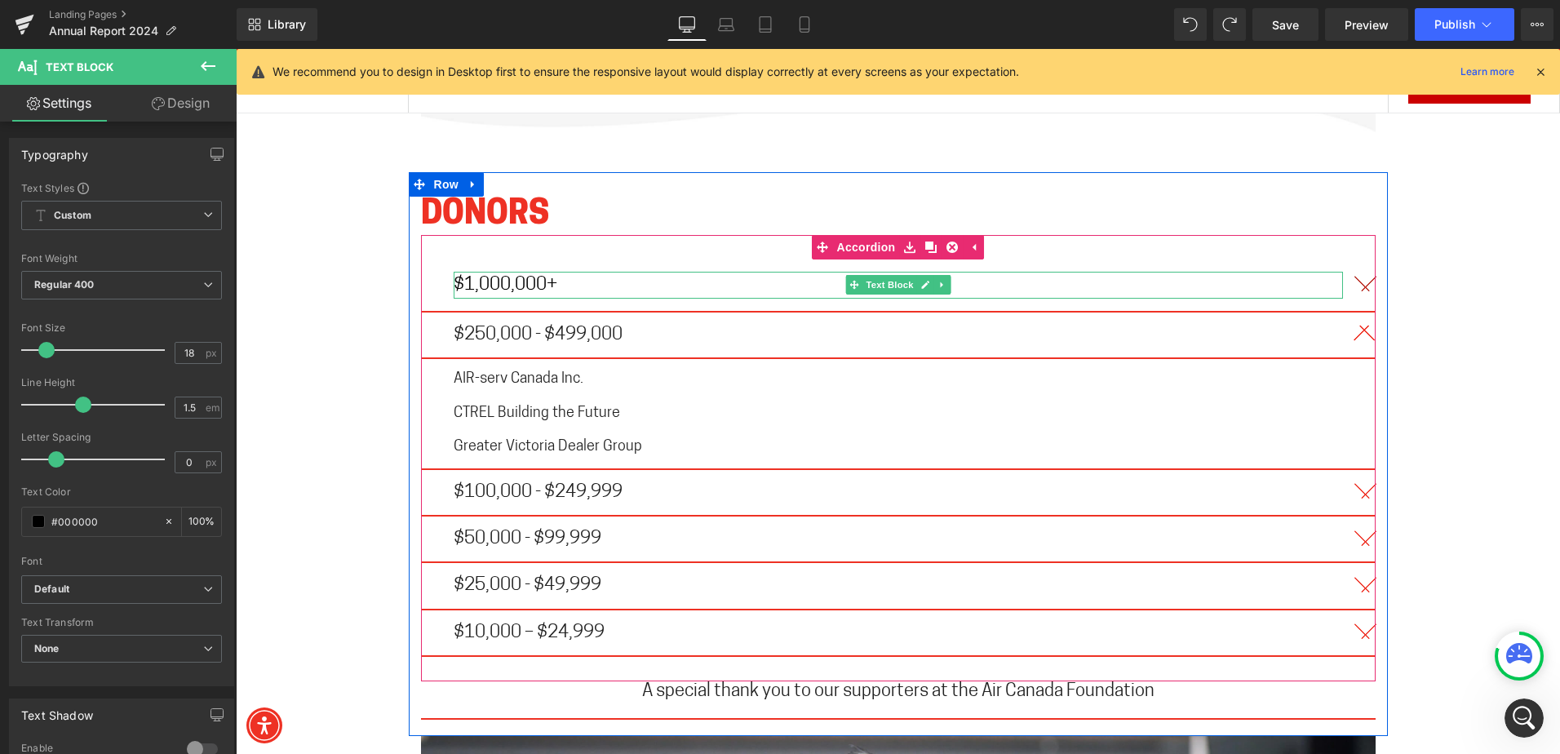
click at [521, 272] on p "$1,000,000+" at bounding box center [898, 285] width 889 height 27
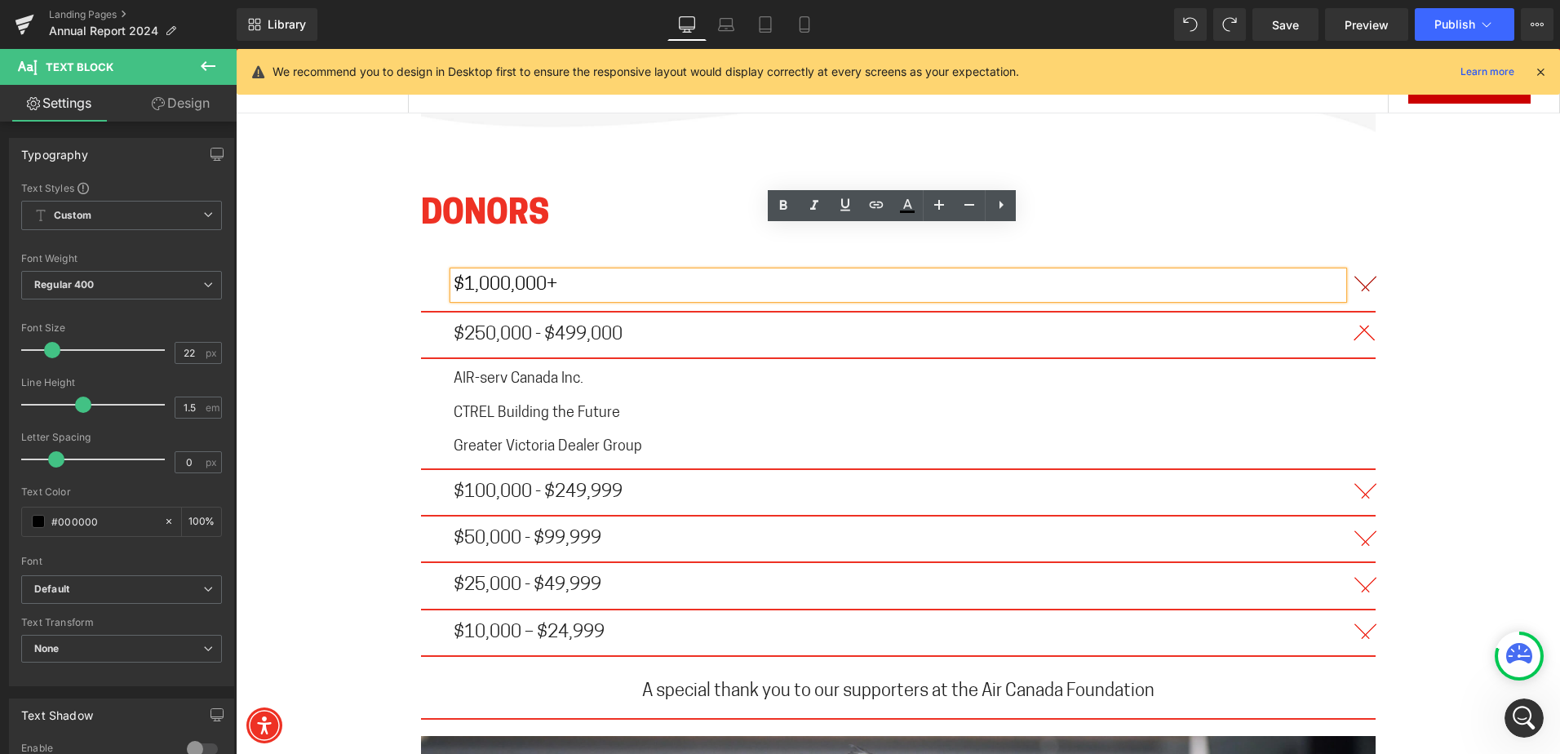
click at [1359, 288] on span "button" at bounding box center [1359, 288] width 0 height 0
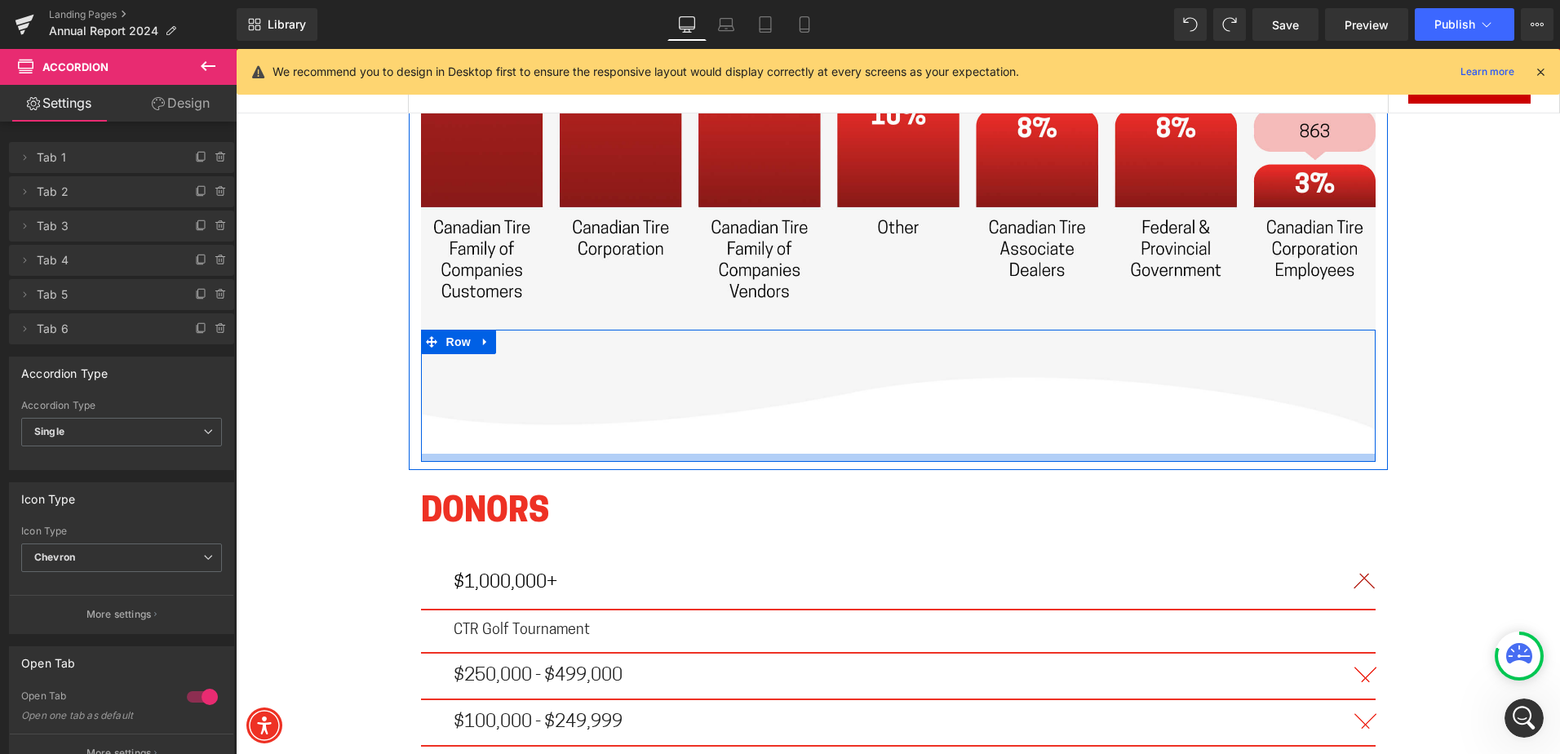
scroll to position [9351, 0]
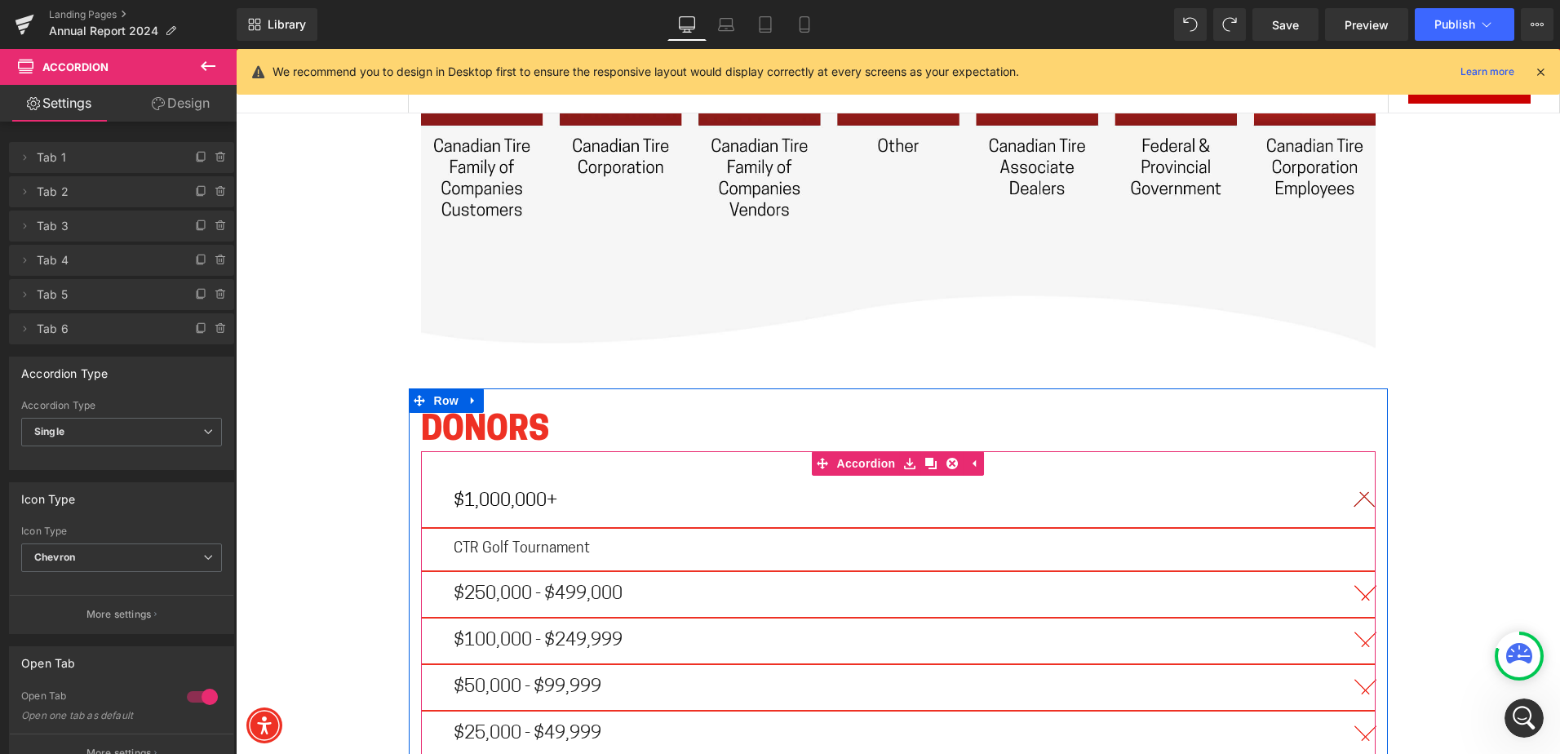
click at [501, 542] on span "CTR Golf Tournament" at bounding box center [522, 549] width 136 height 15
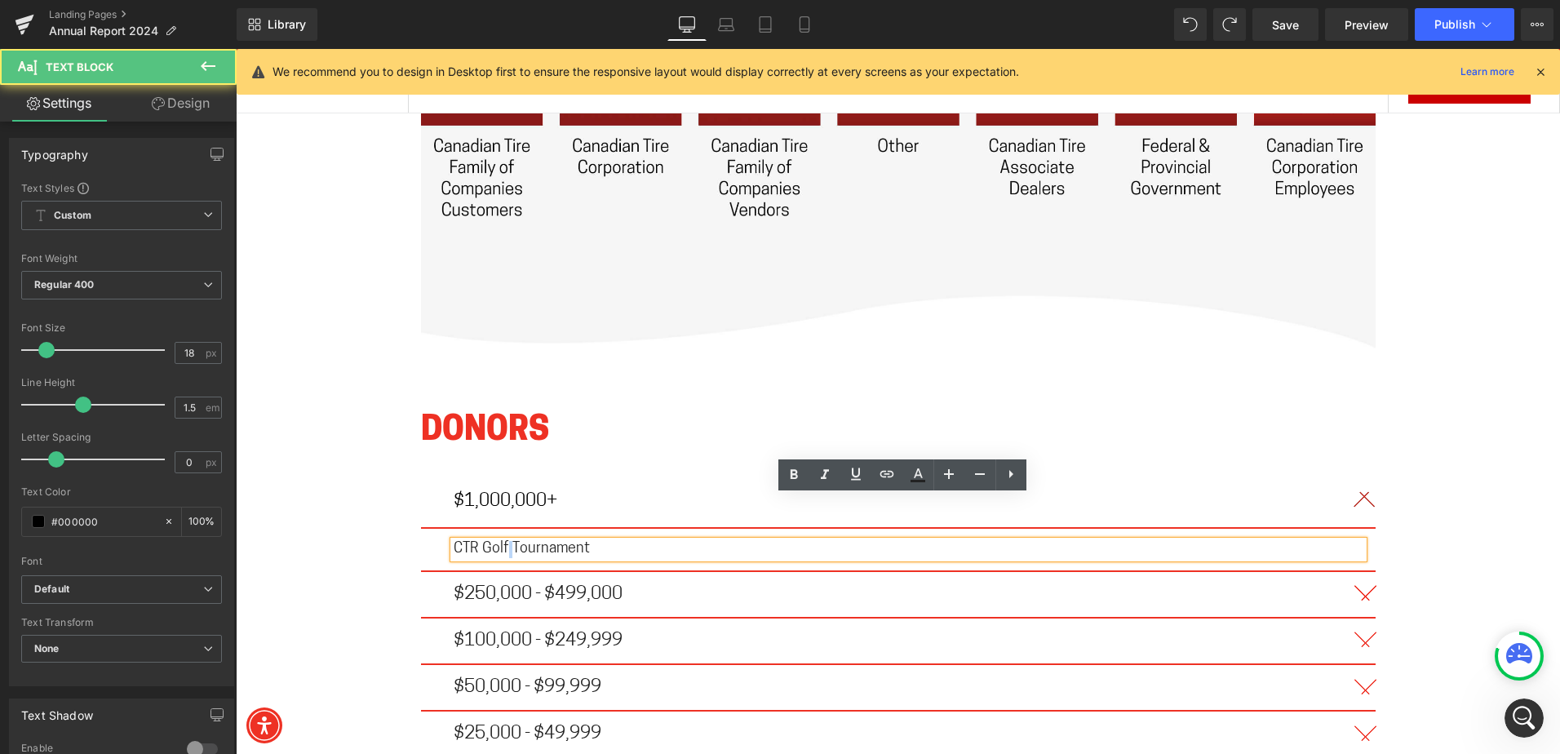
click at [501, 542] on span "CTR Golf Tournament" at bounding box center [522, 549] width 136 height 15
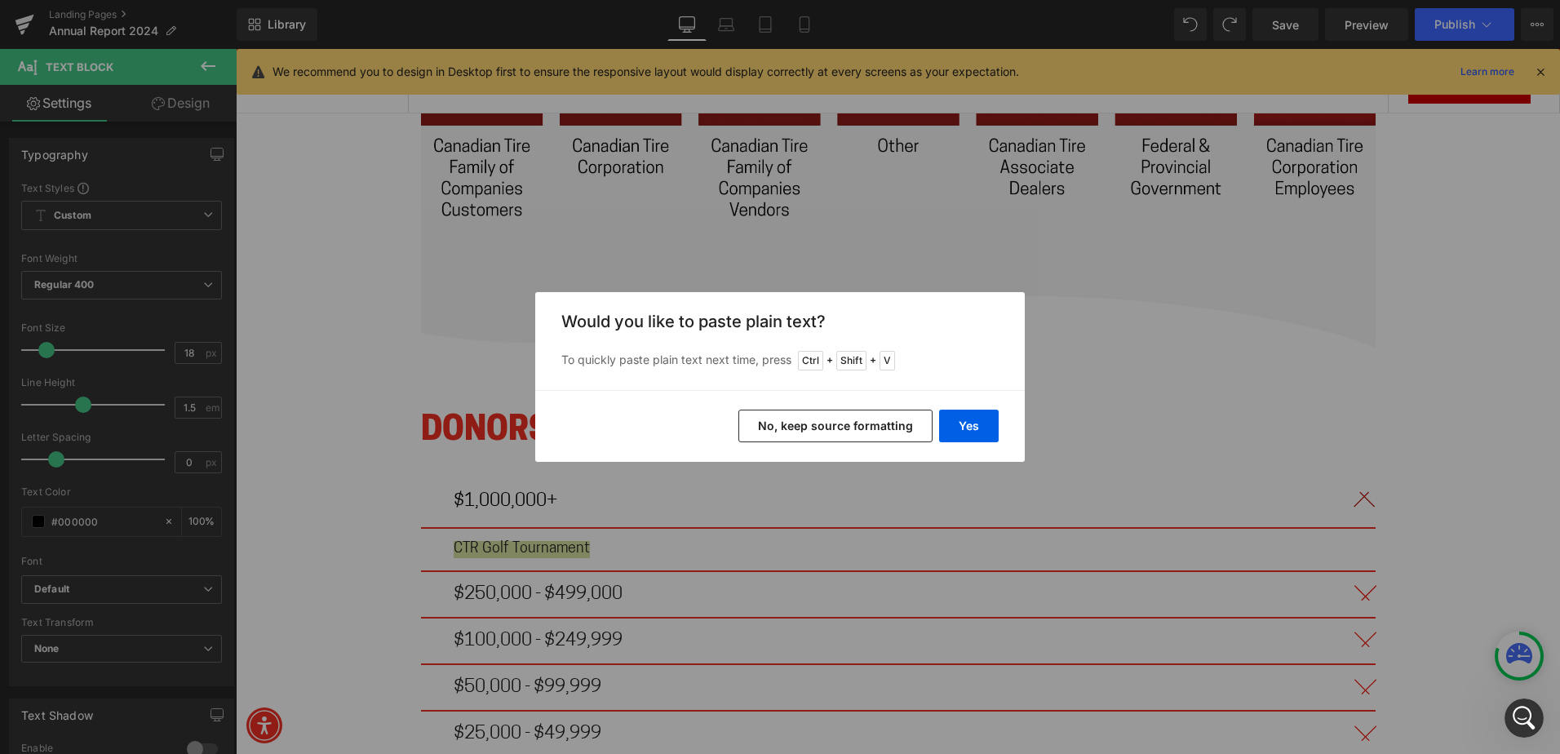
click at [819, 422] on button "No, keep source formatting" at bounding box center [835, 425] width 194 height 33
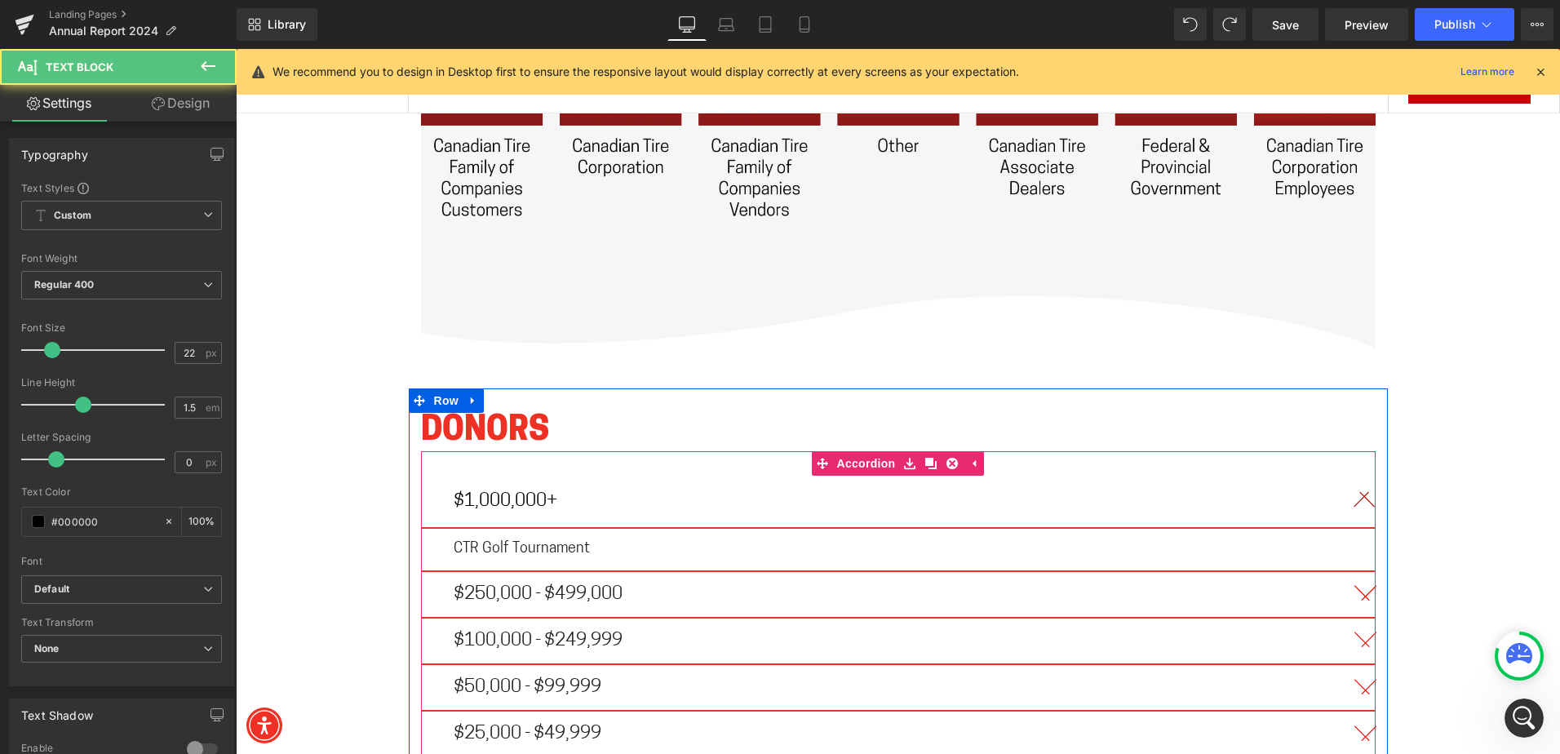
click at [661, 584] on p "$250,000 - $499,000" at bounding box center [898, 594] width 889 height 20
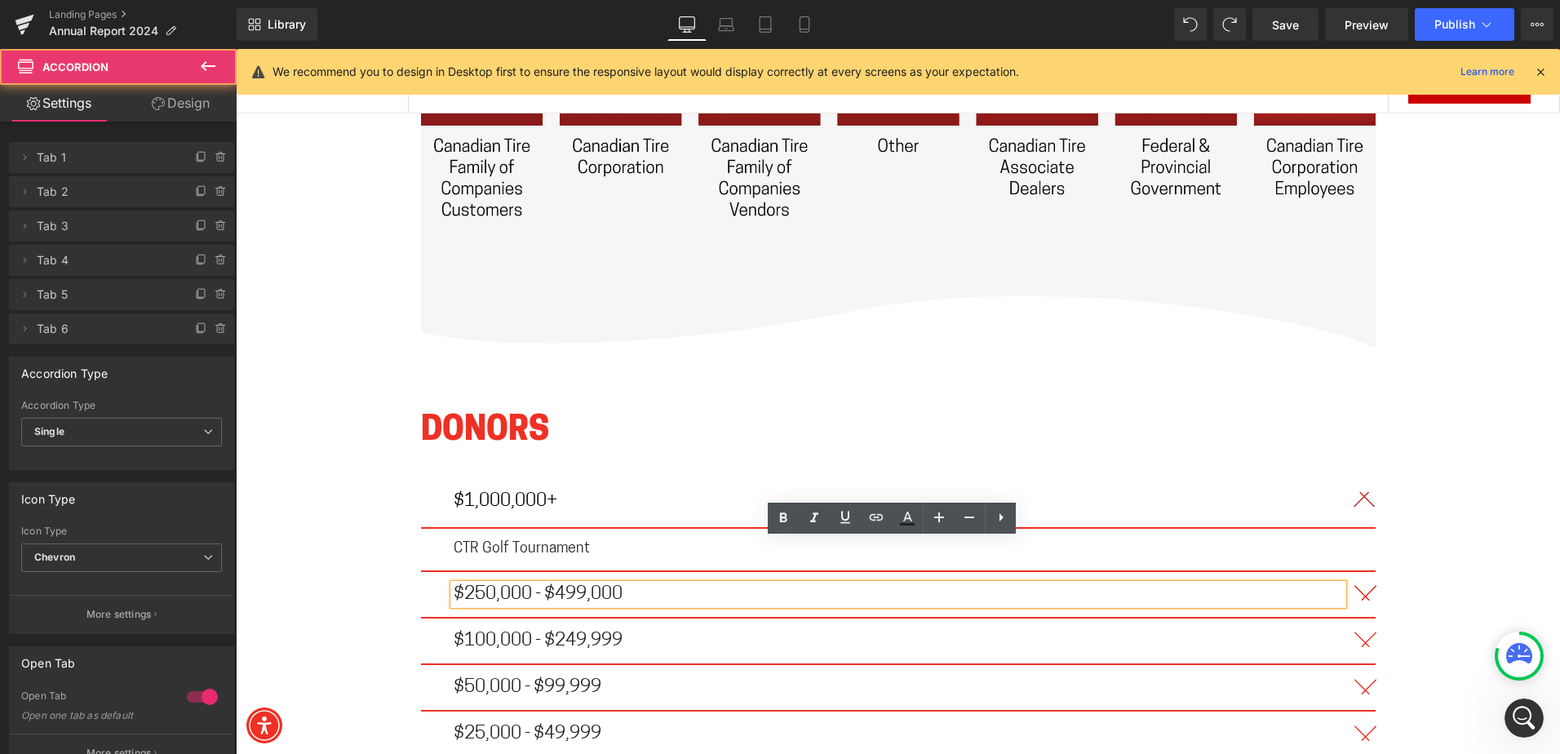
click at [1359, 597] on span "button" at bounding box center [1359, 597] width 0 height 0
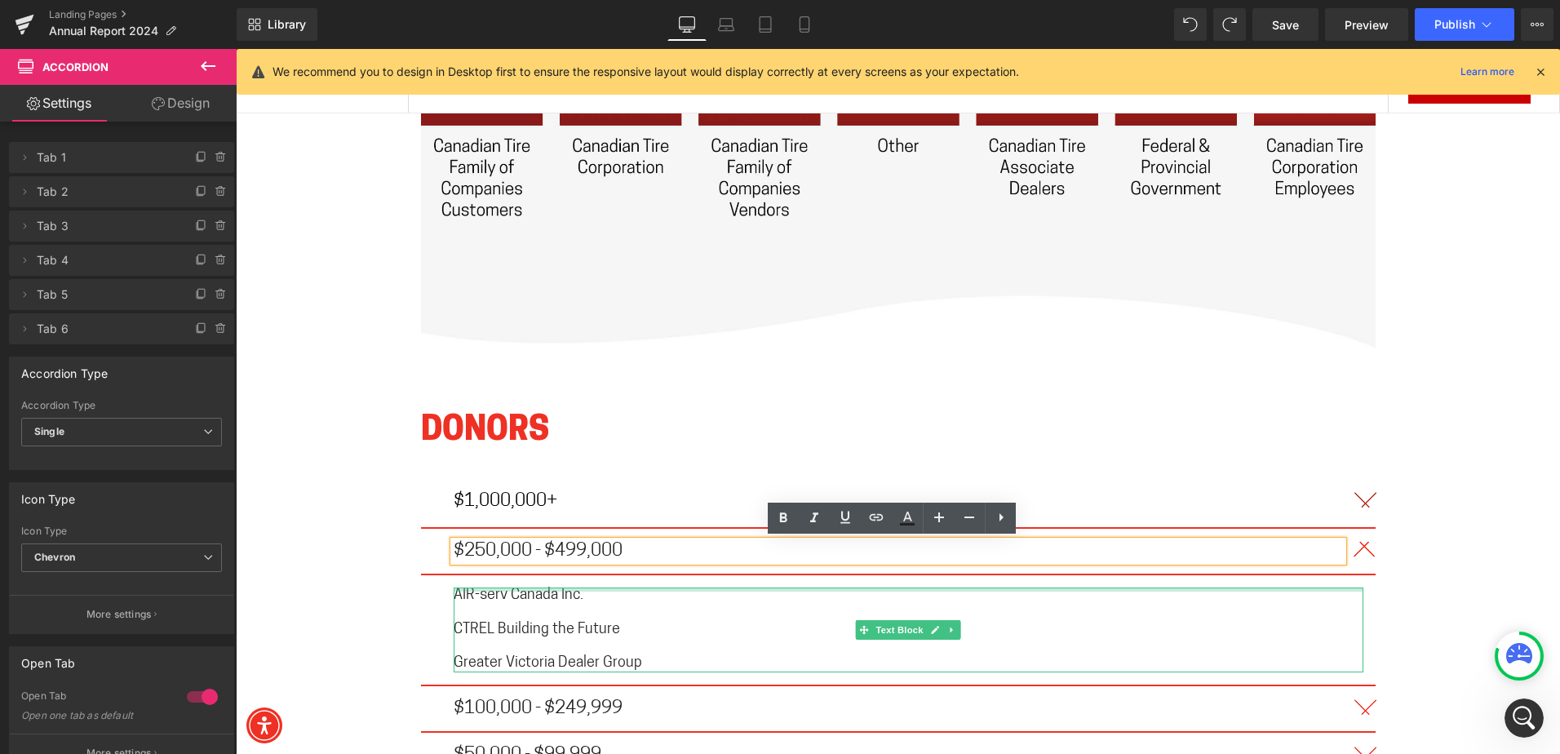
click at [530, 587] on div at bounding box center [908, 589] width 909 height 4
click at [530, 588] on span "AIR-serv Canada Inc." at bounding box center [519, 595] width 130 height 15
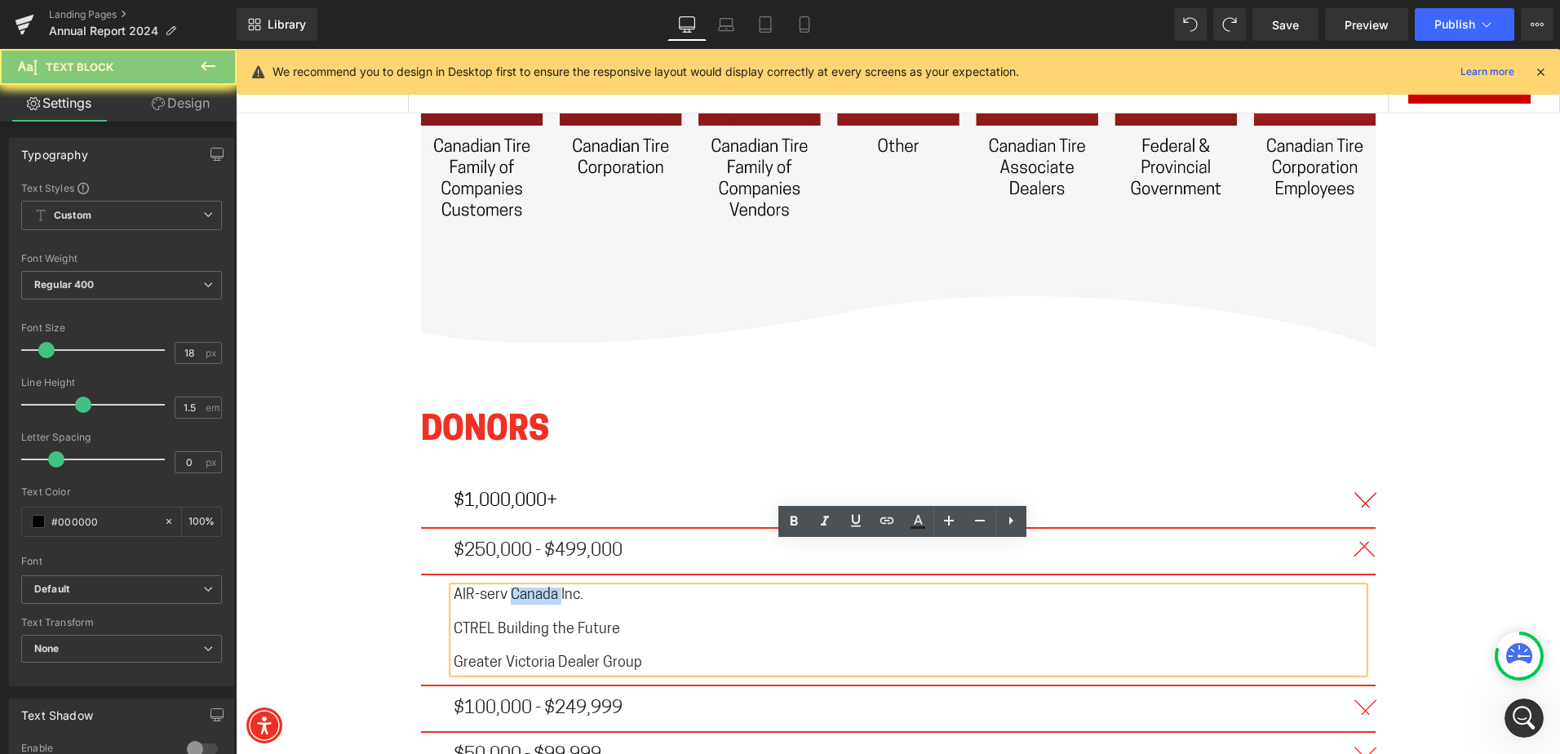
click at [525, 588] on span "AIR-serv Canada Inc." at bounding box center [519, 595] width 130 height 15
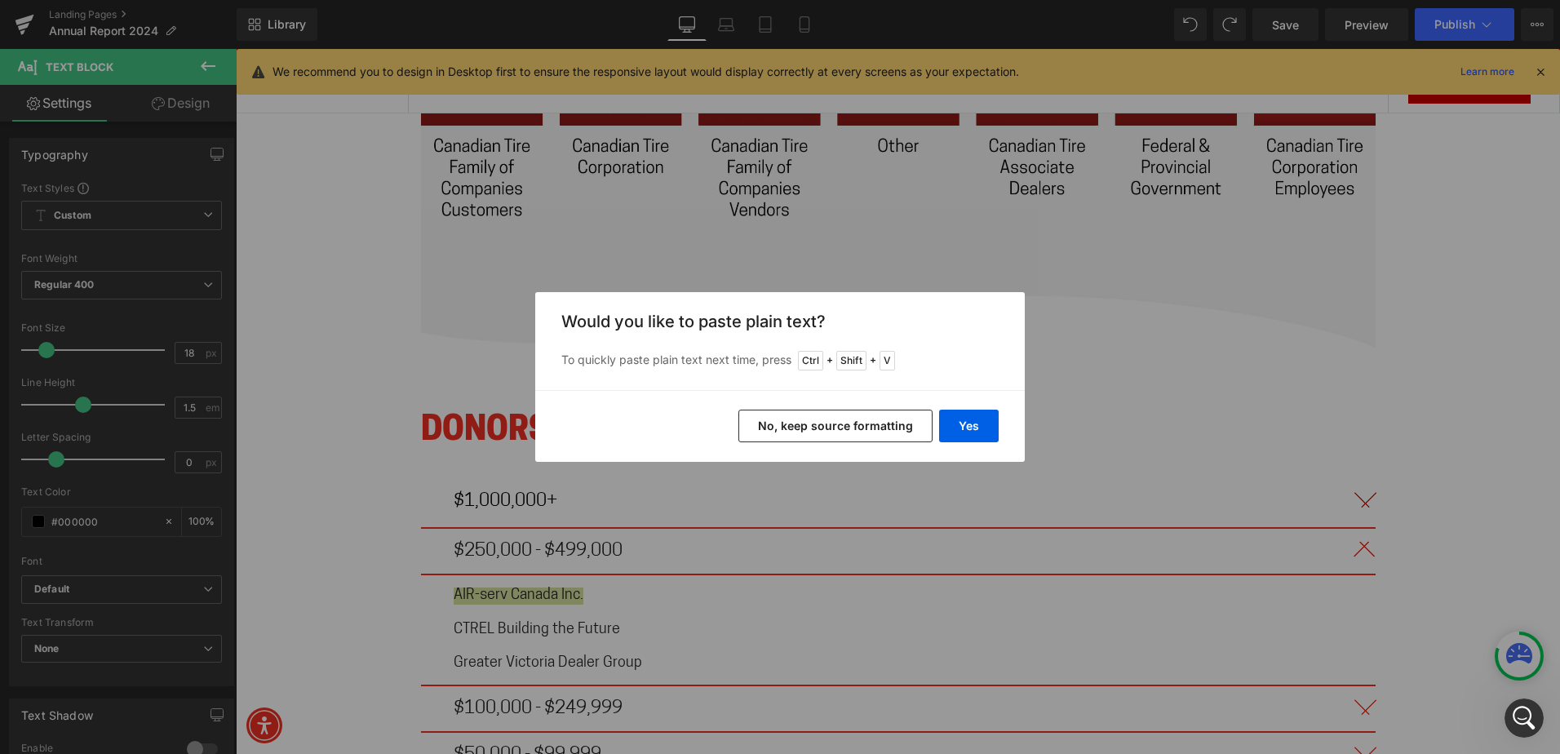
click at [809, 424] on button "No, keep source formatting" at bounding box center [835, 425] width 194 height 33
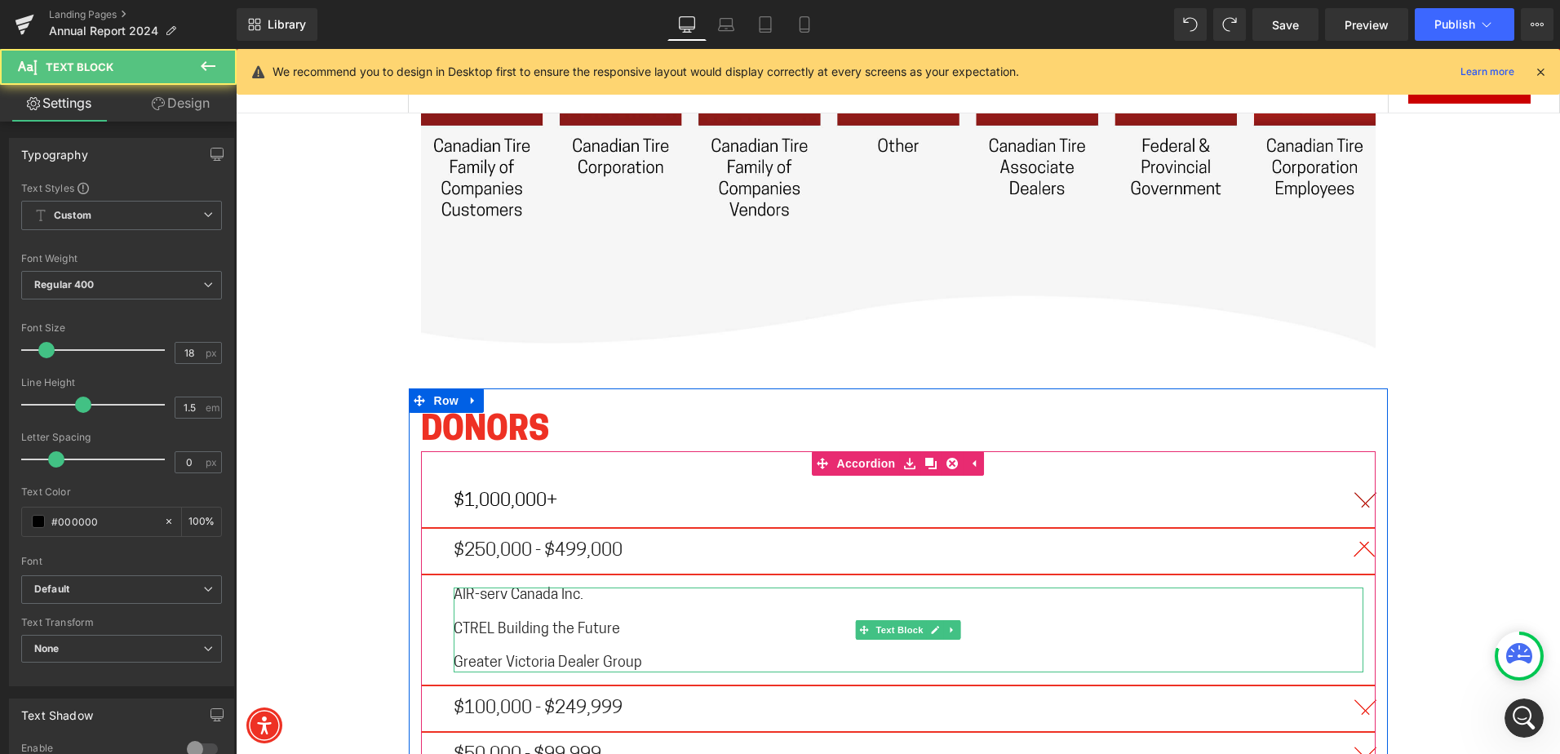
click at [552, 588] on span "AIR-serv Canada Inc." at bounding box center [519, 595] width 130 height 15
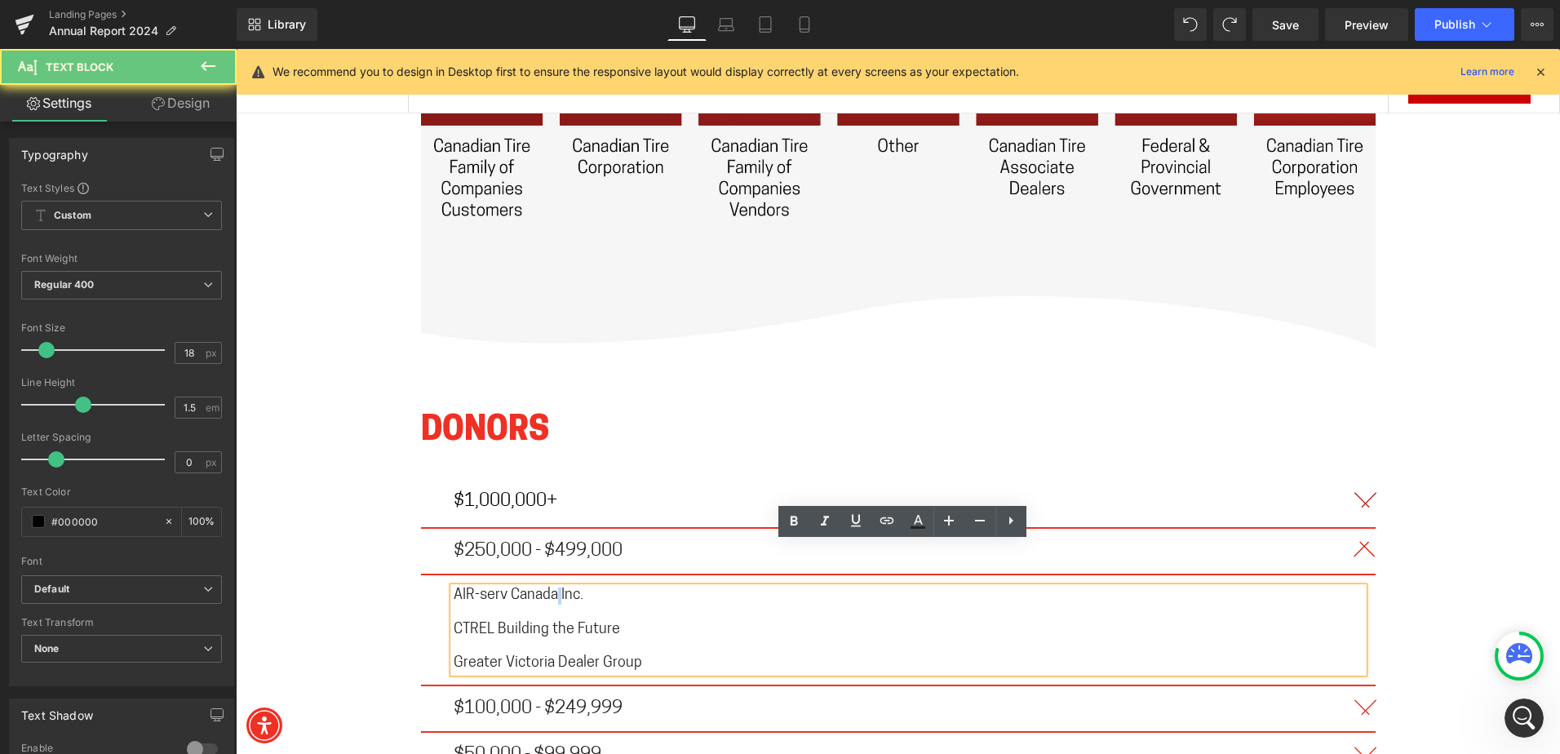
click at [552, 588] on span "AIR-serv Canada Inc." at bounding box center [519, 595] width 130 height 15
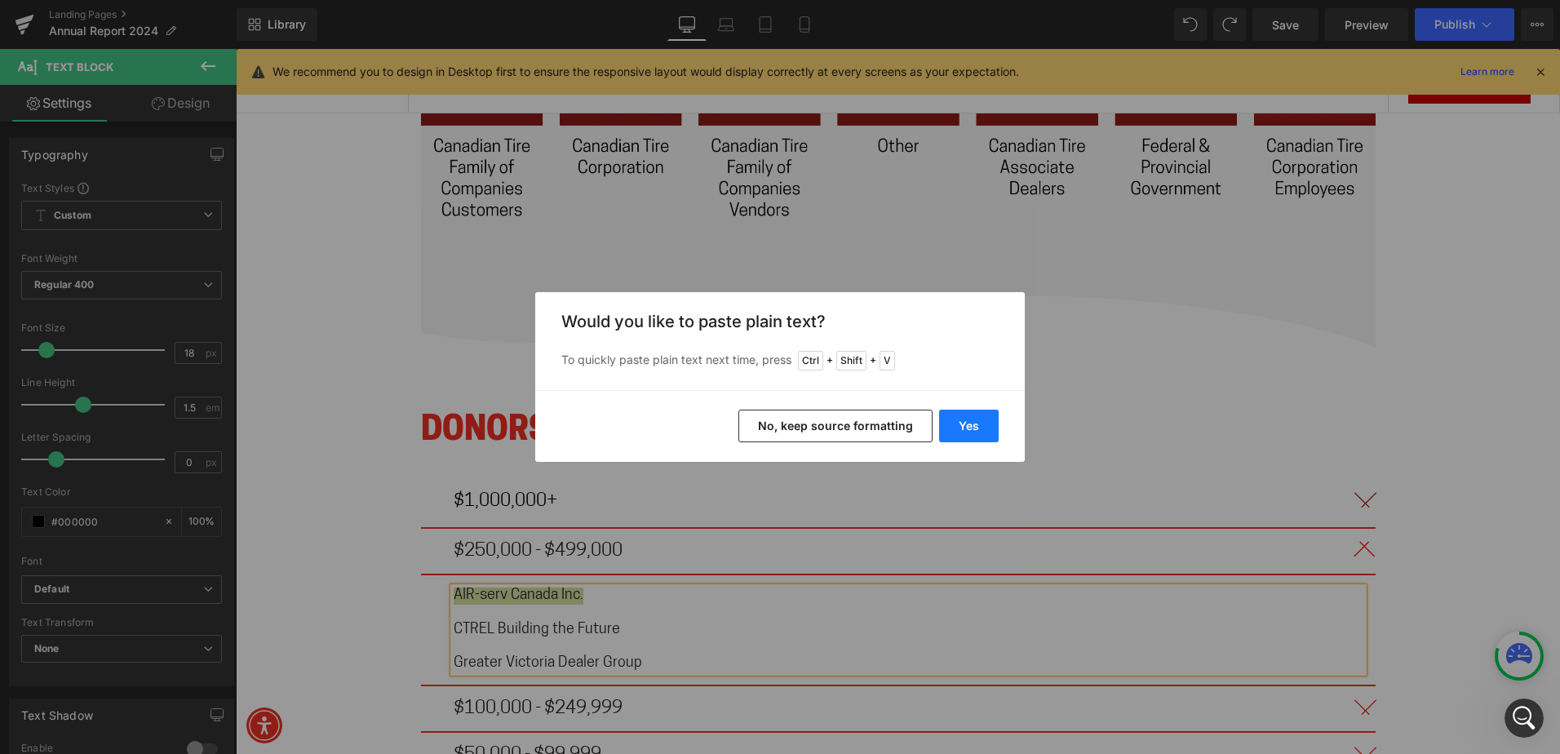
click at [973, 419] on button "Yes" at bounding box center [969, 425] width 60 height 33
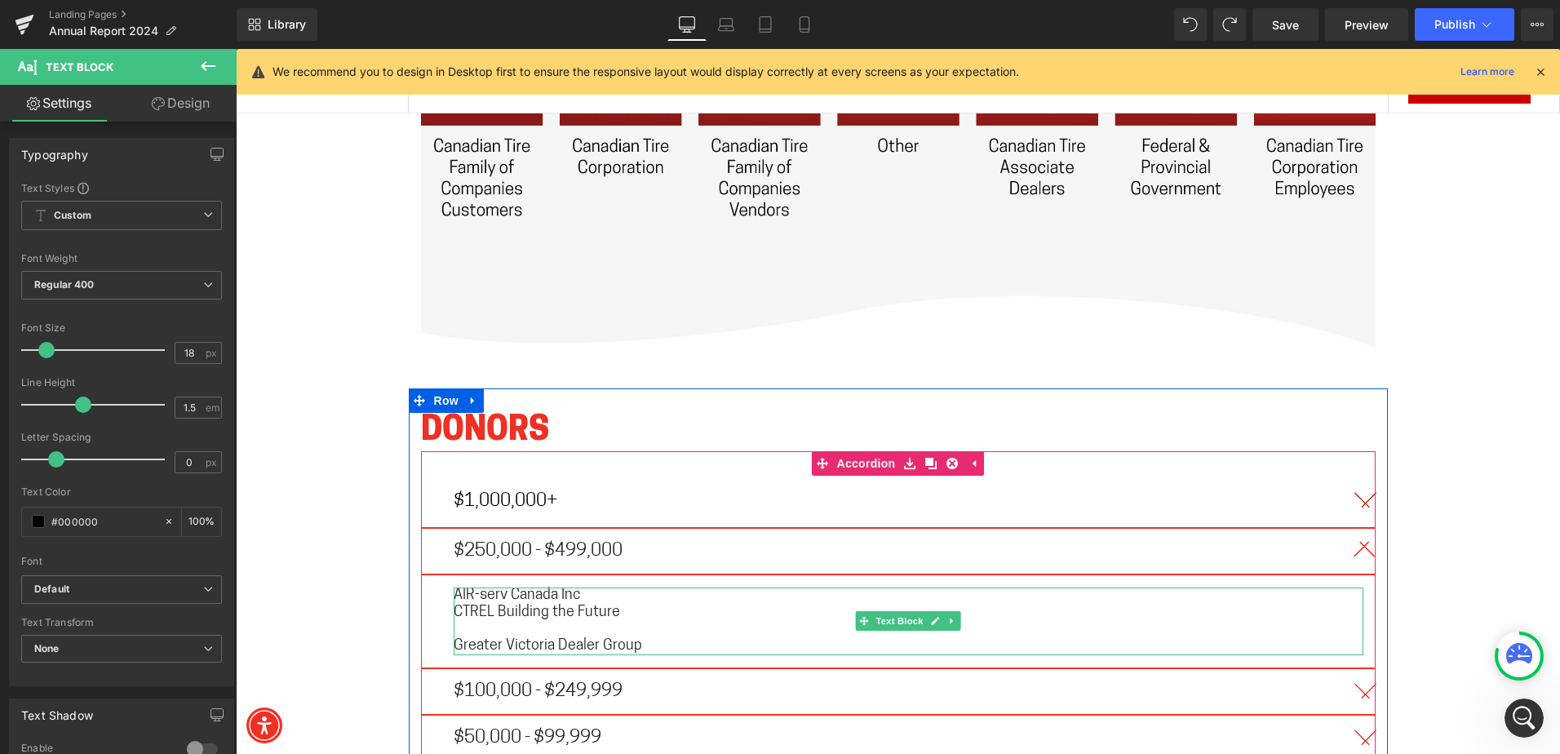
click at [618, 587] on p "AIR-serv Canada Inc" at bounding box center [908, 595] width 909 height 17
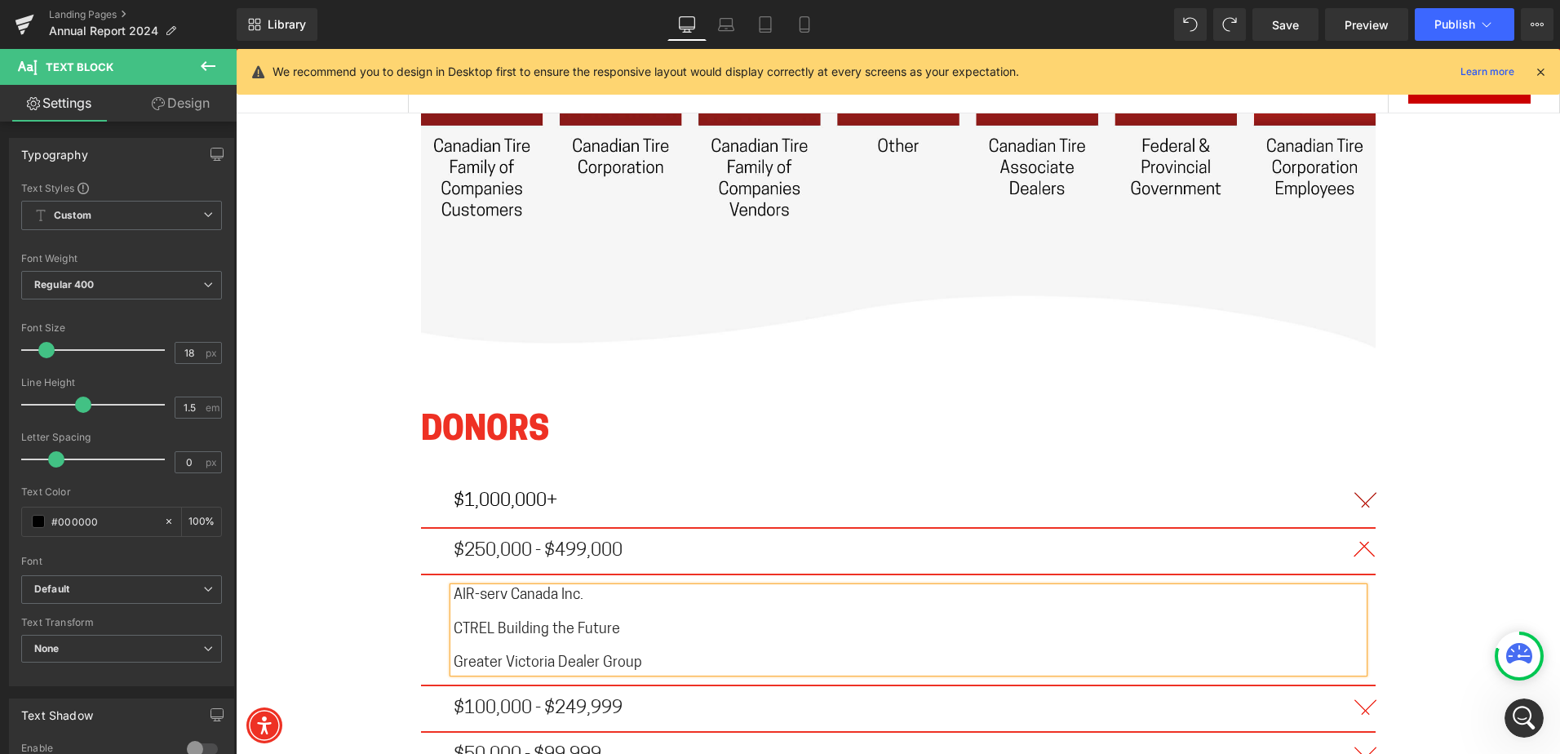
click at [583, 622] on span "CTREL Building the Future" at bounding box center [537, 629] width 166 height 15
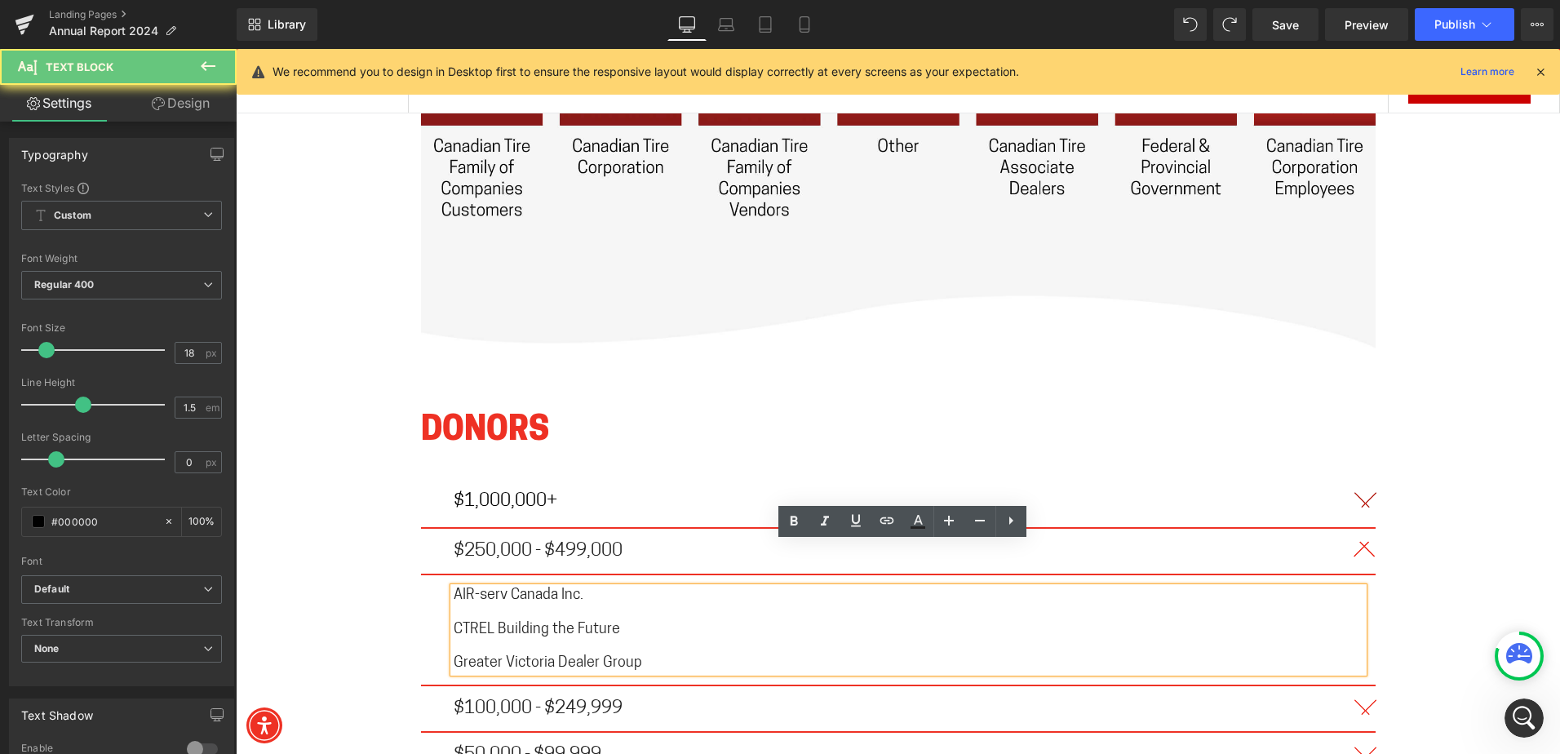
click at [583, 622] on span "CTREL Building the Future" at bounding box center [537, 629] width 166 height 15
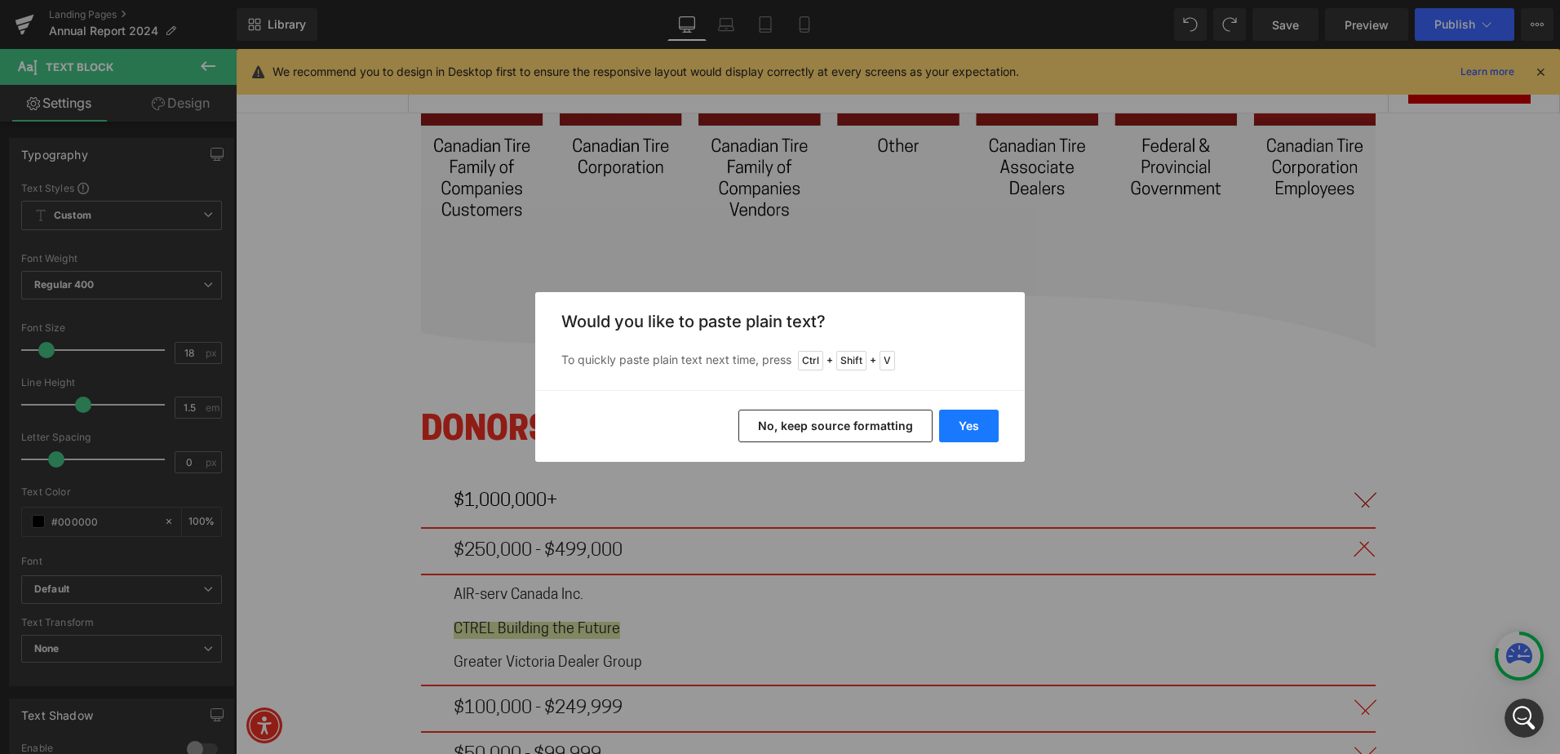
click at [980, 423] on button "Yes" at bounding box center [969, 425] width 60 height 33
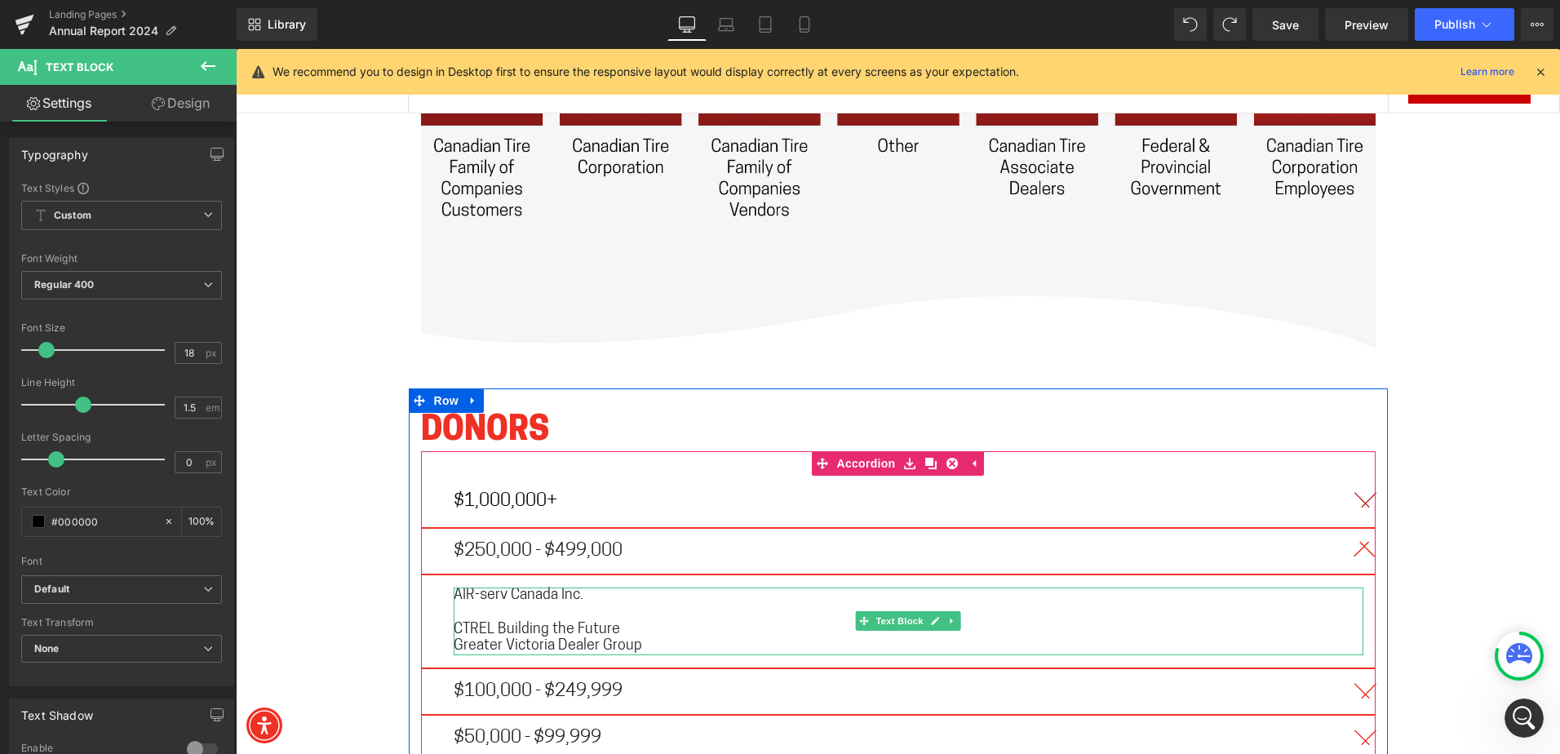
click at [679, 604] on p at bounding box center [908, 612] width 909 height 17
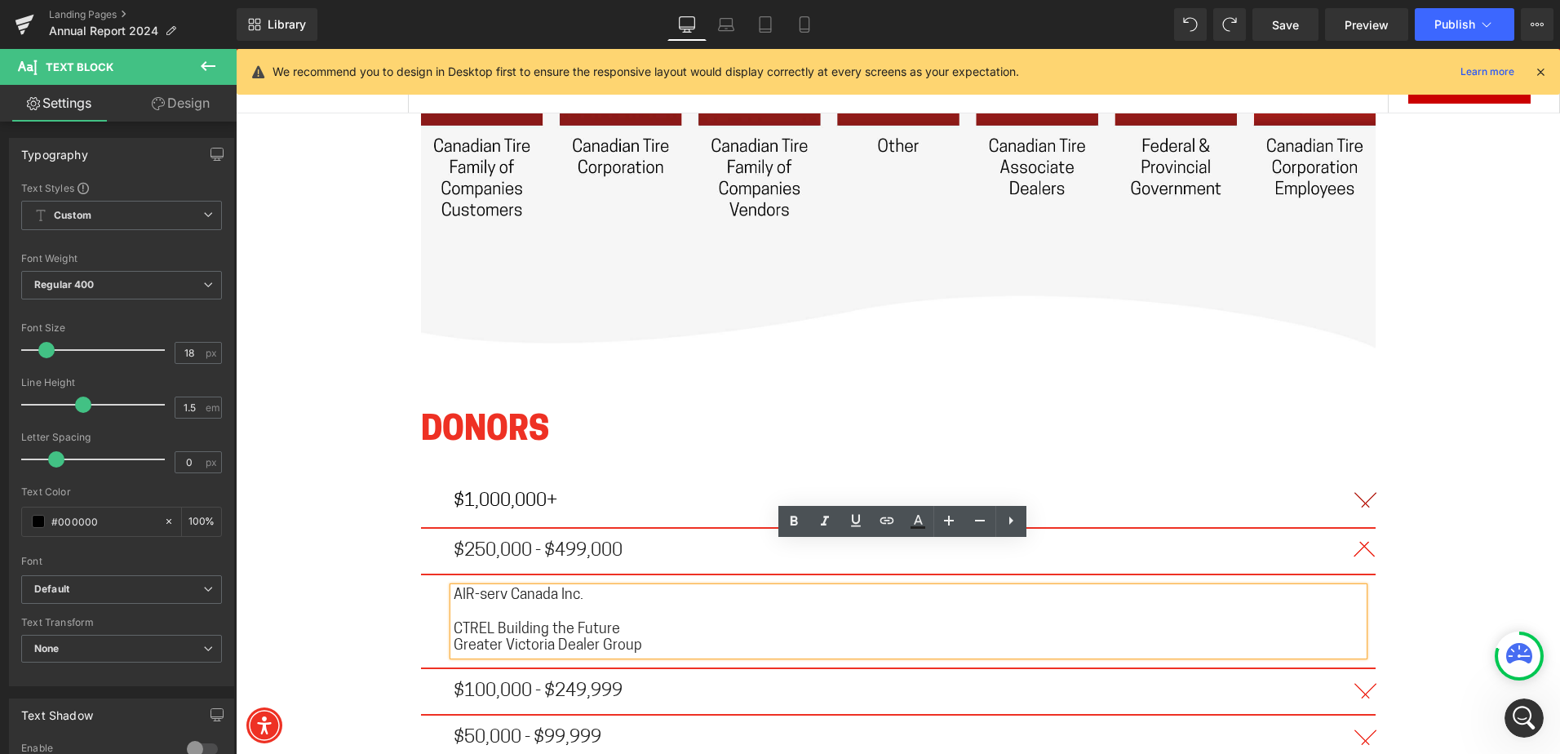
click at [667, 622] on p "CTREL Building the Future" at bounding box center [908, 630] width 909 height 17
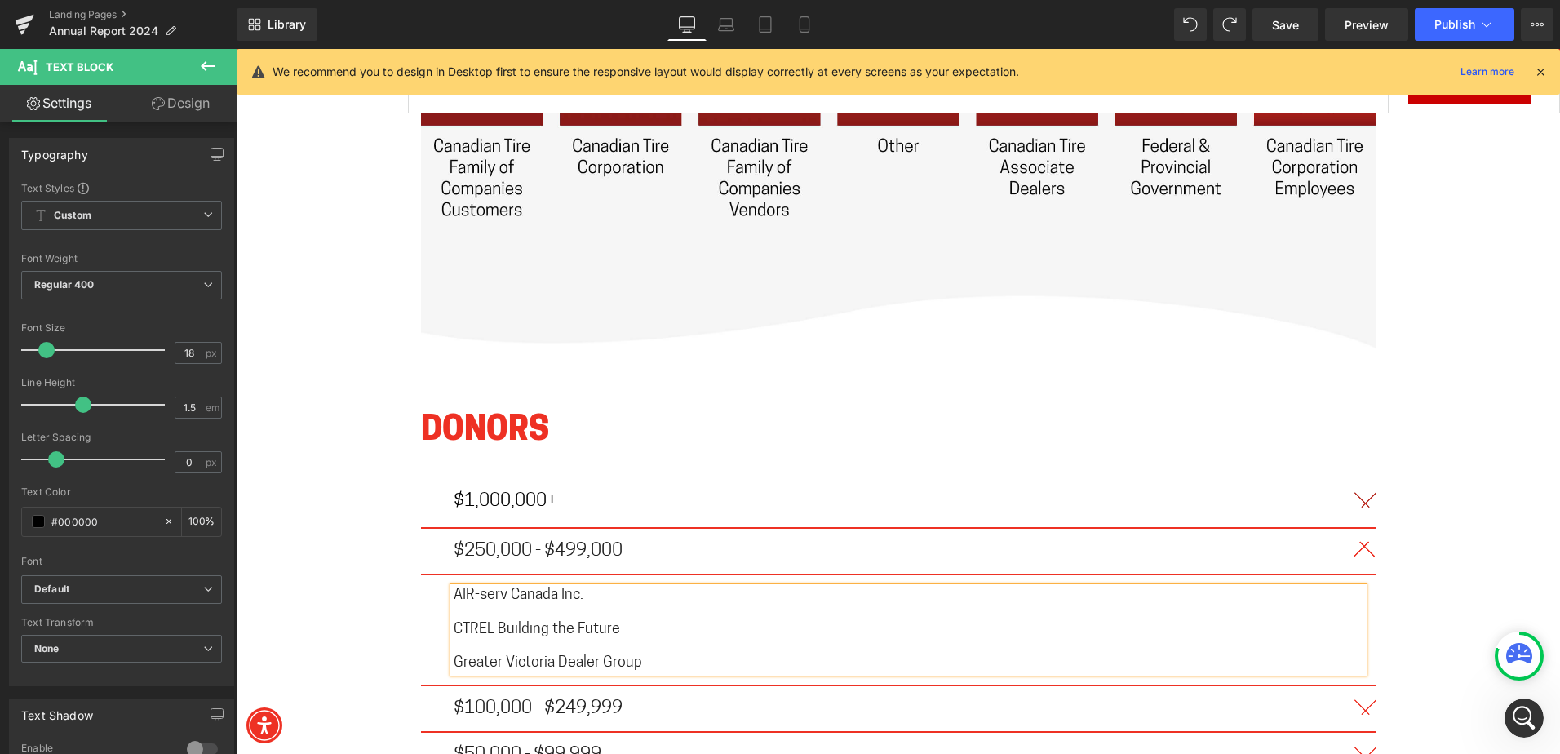
click at [586, 656] on span "Greater Victoria Dealer Group" at bounding box center [548, 663] width 188 height 15
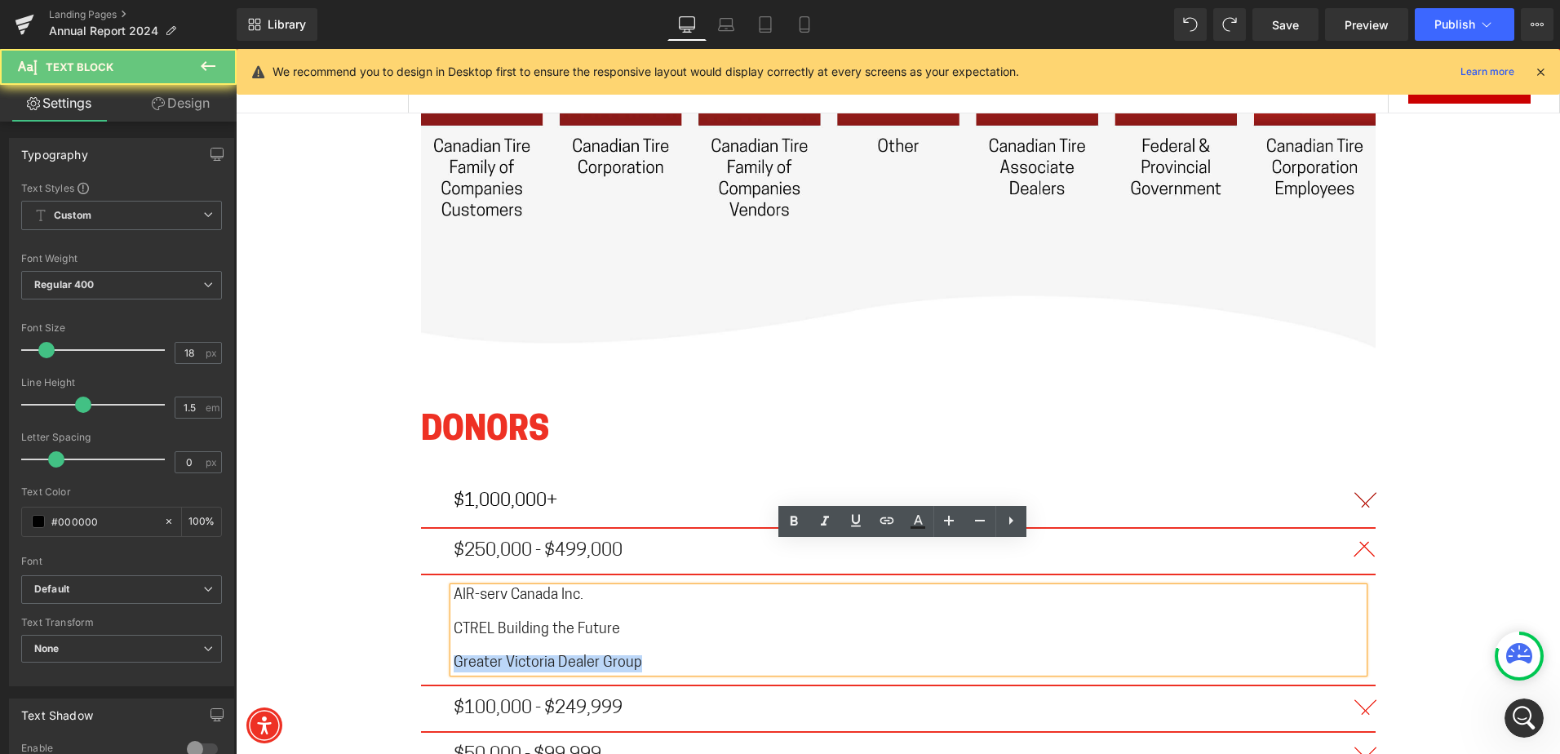
click at [586, 656] on span "Greater Victoria Dealer Group" at bounding box center [548, 663] width 188 height 15
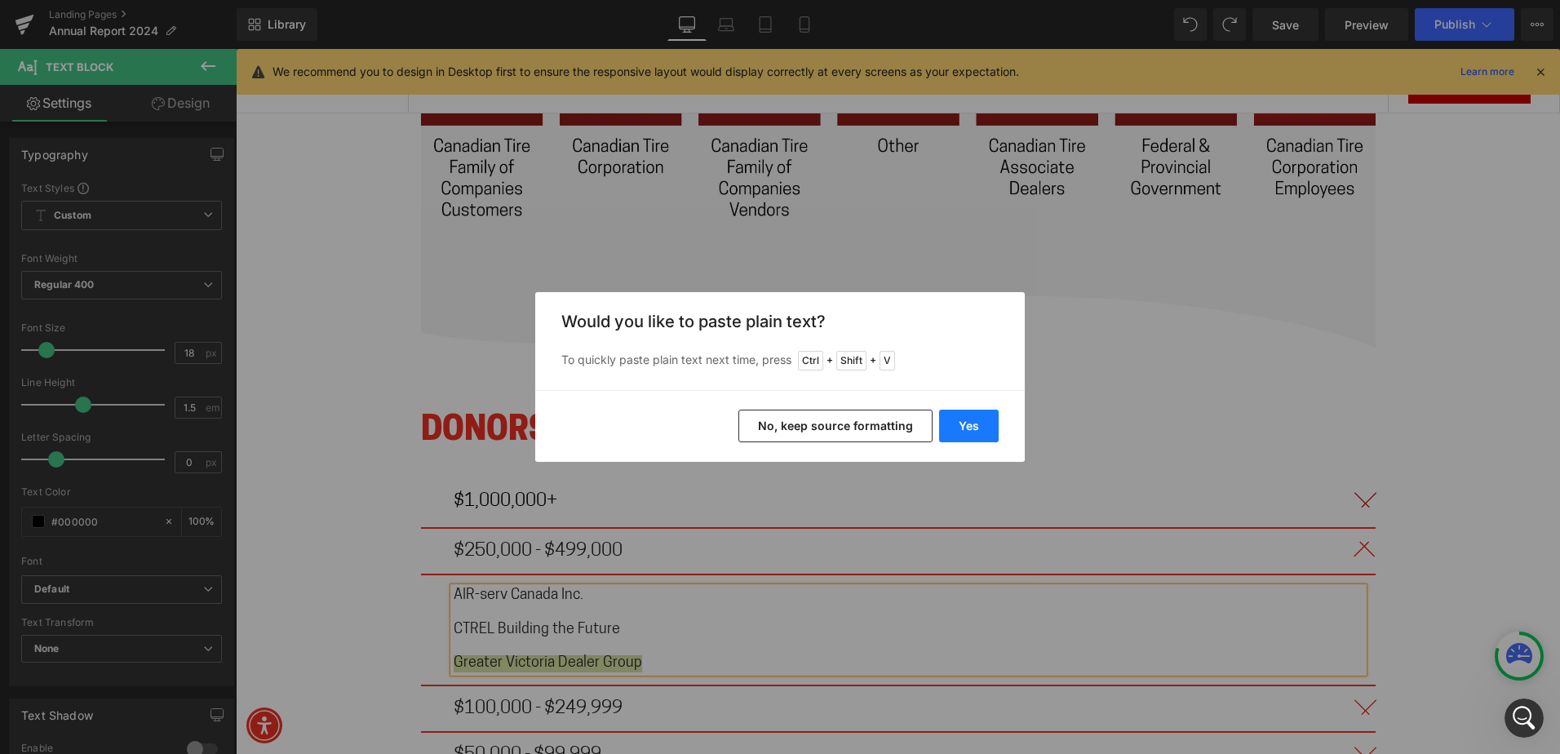
click at [967, 427] on button "Yes" at bounding box center [969, 425] width 60 height 33
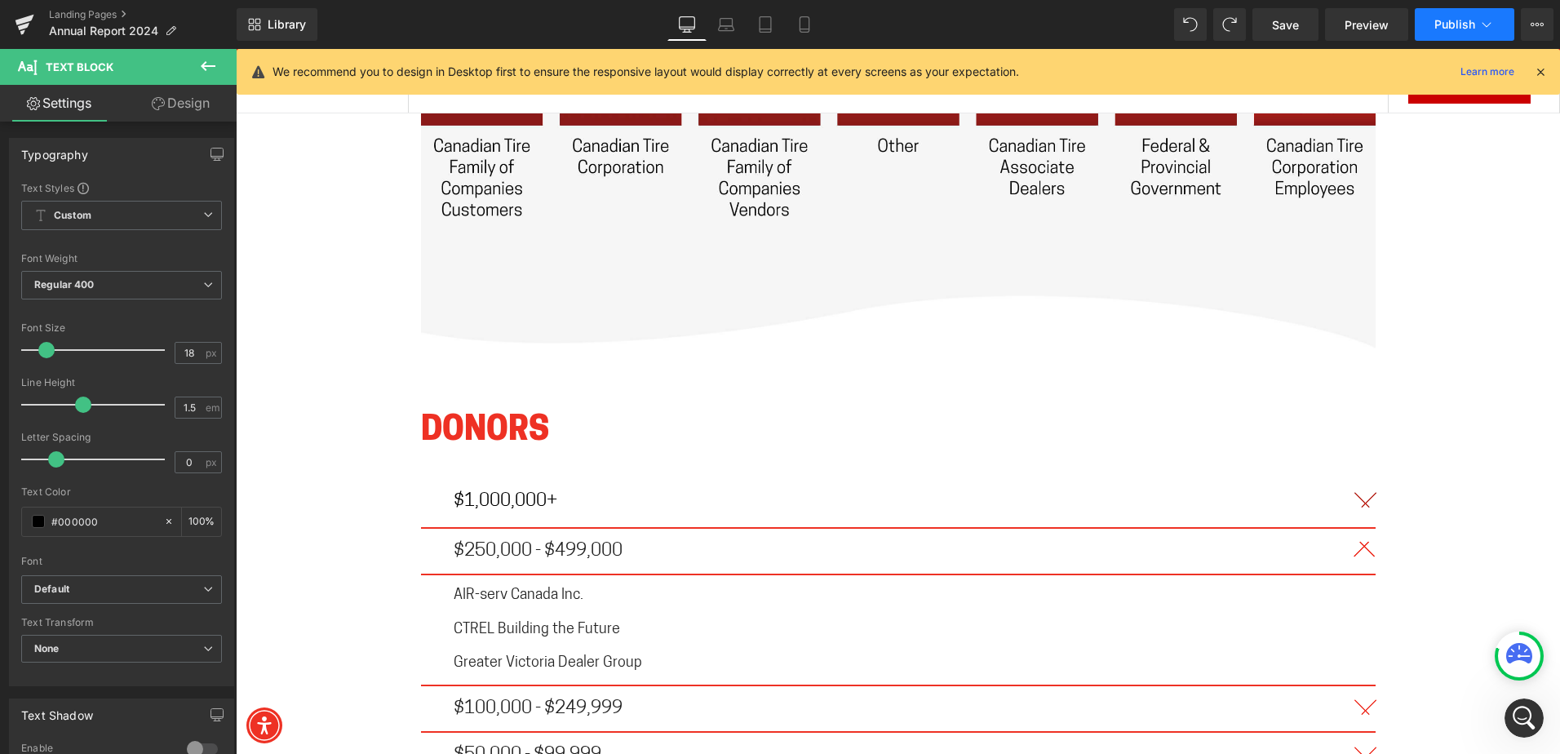
click at [1447, 23] on span "Publish" at bounding box center [1454, 24] width 41 height 13
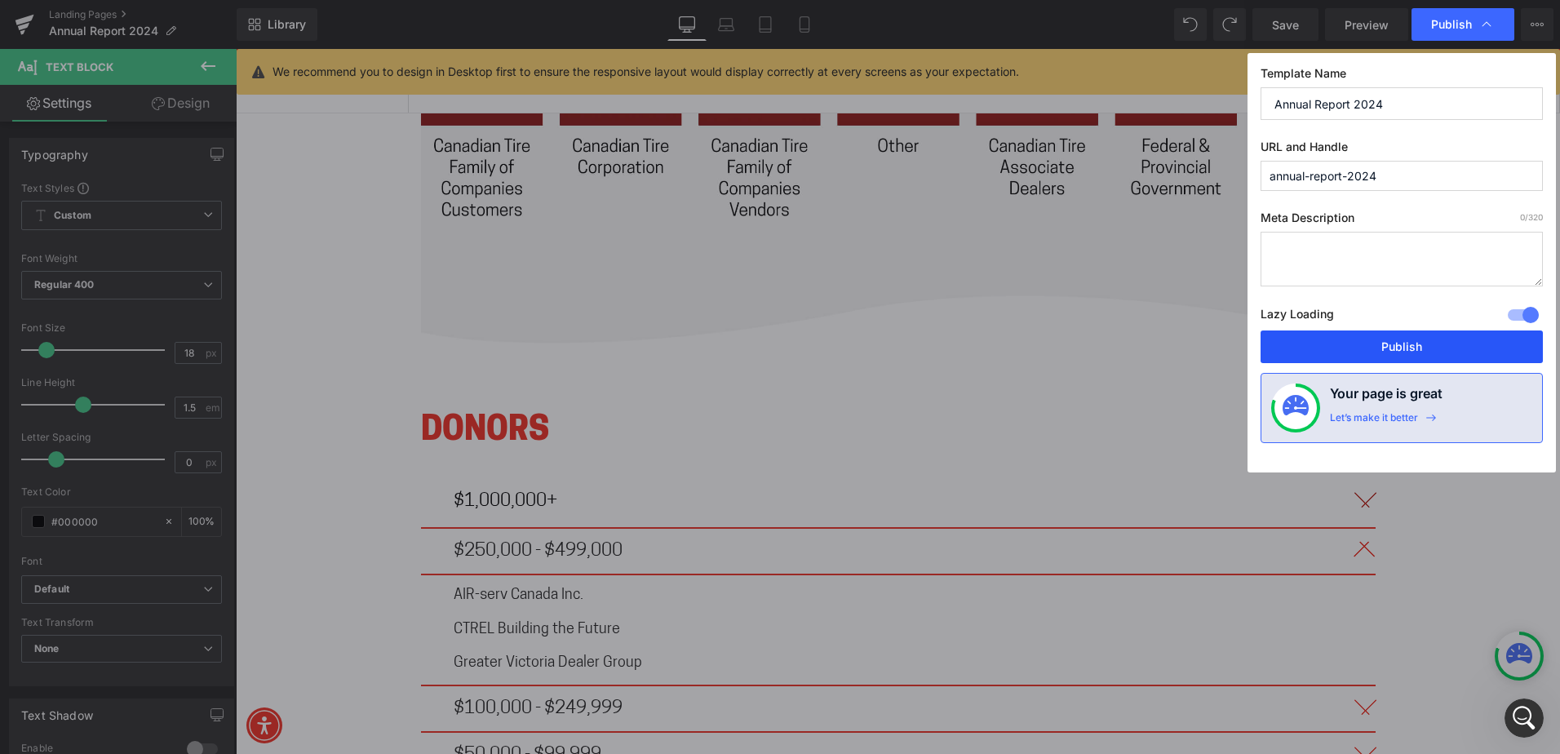
click at [1443, 341] on button "Publish" at bounding box center [1401, 346] width 282 height 33
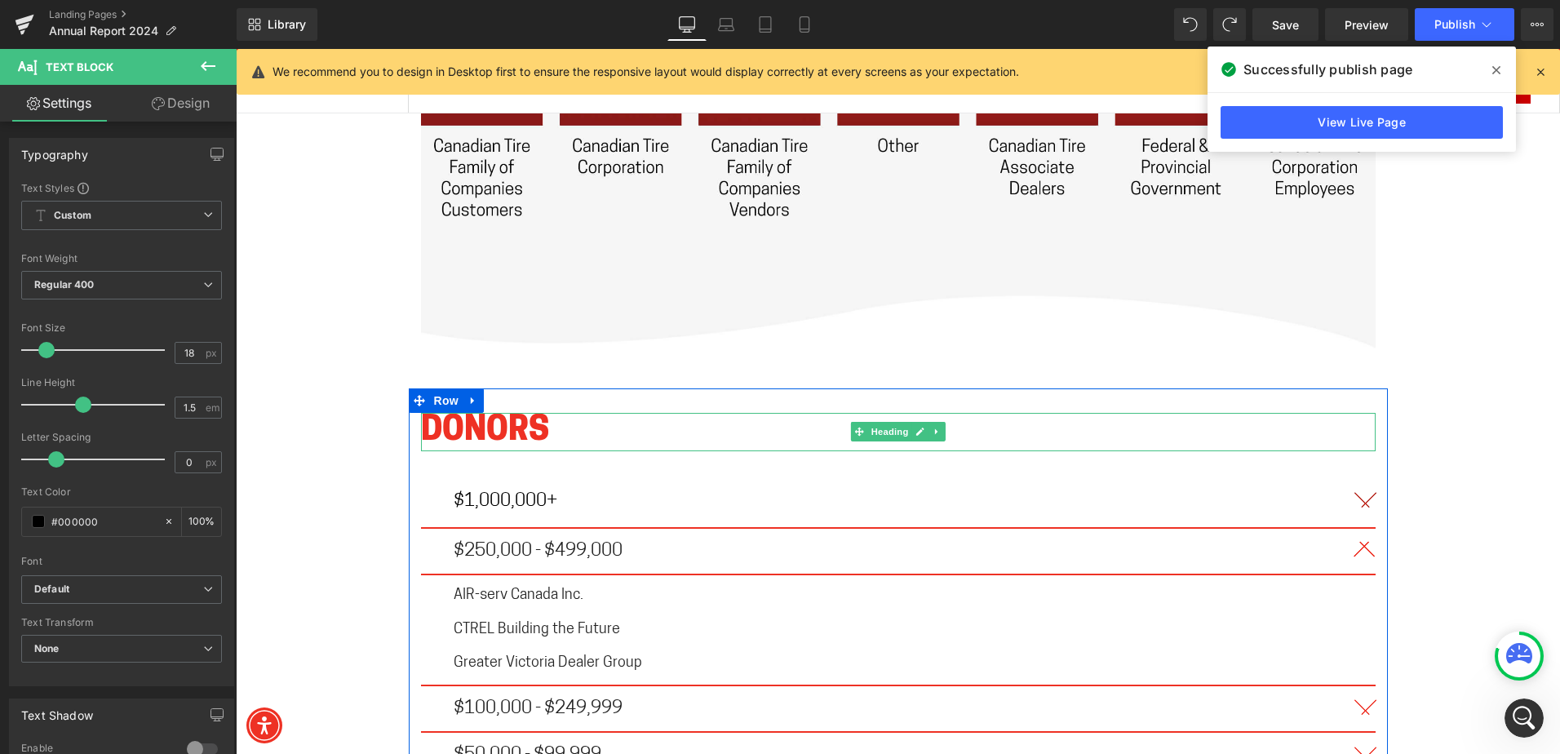
click at [557, 488] on div "$1,000,000+ Text Block" at bounding box center [898, 501] width 889 height 27
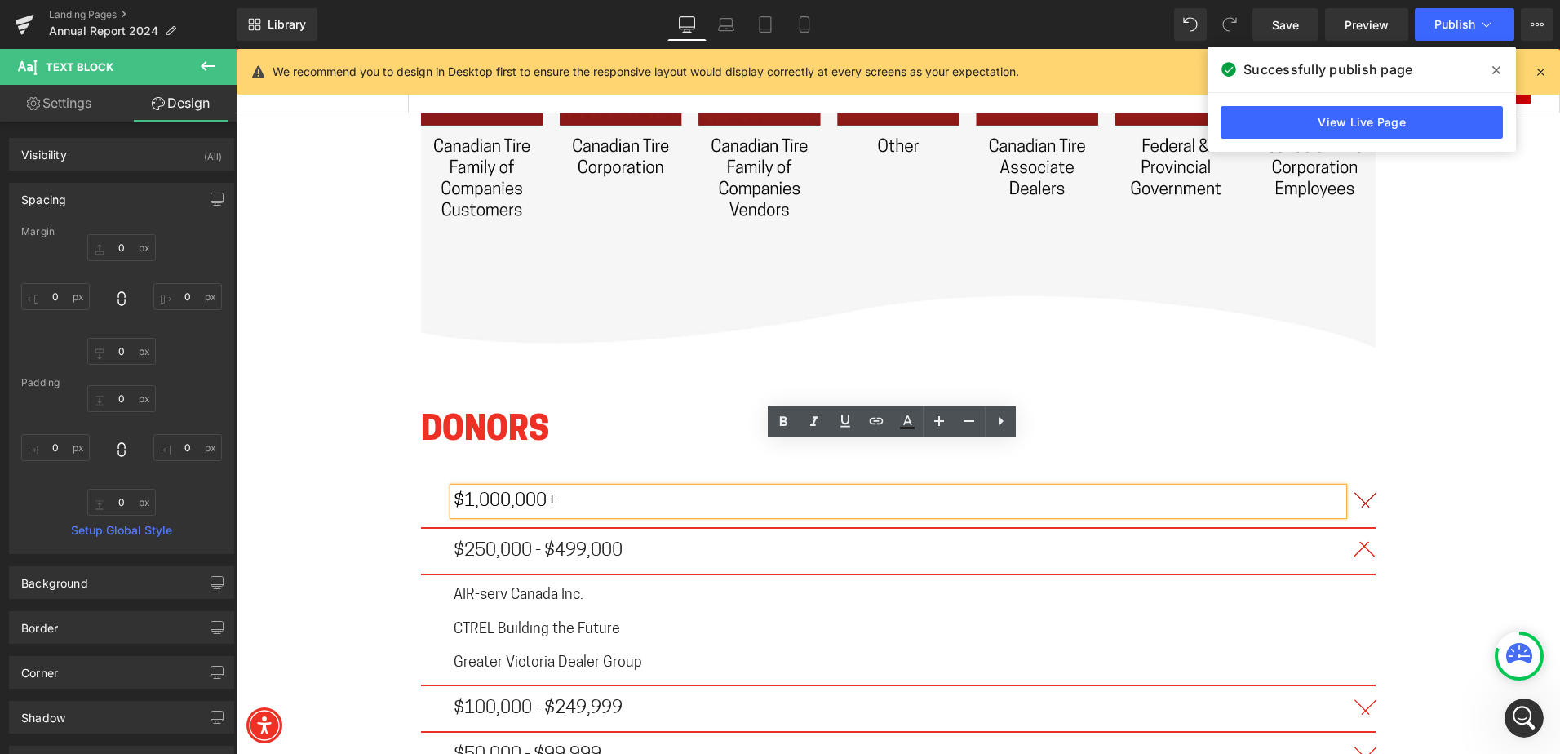
click at [1369, 458] on div "DONORS Heading $1,000,000+ Text Block CTR Golf Tournament Text Block $250,000 -…" at bounding box center [898, 679] width 979 height 532
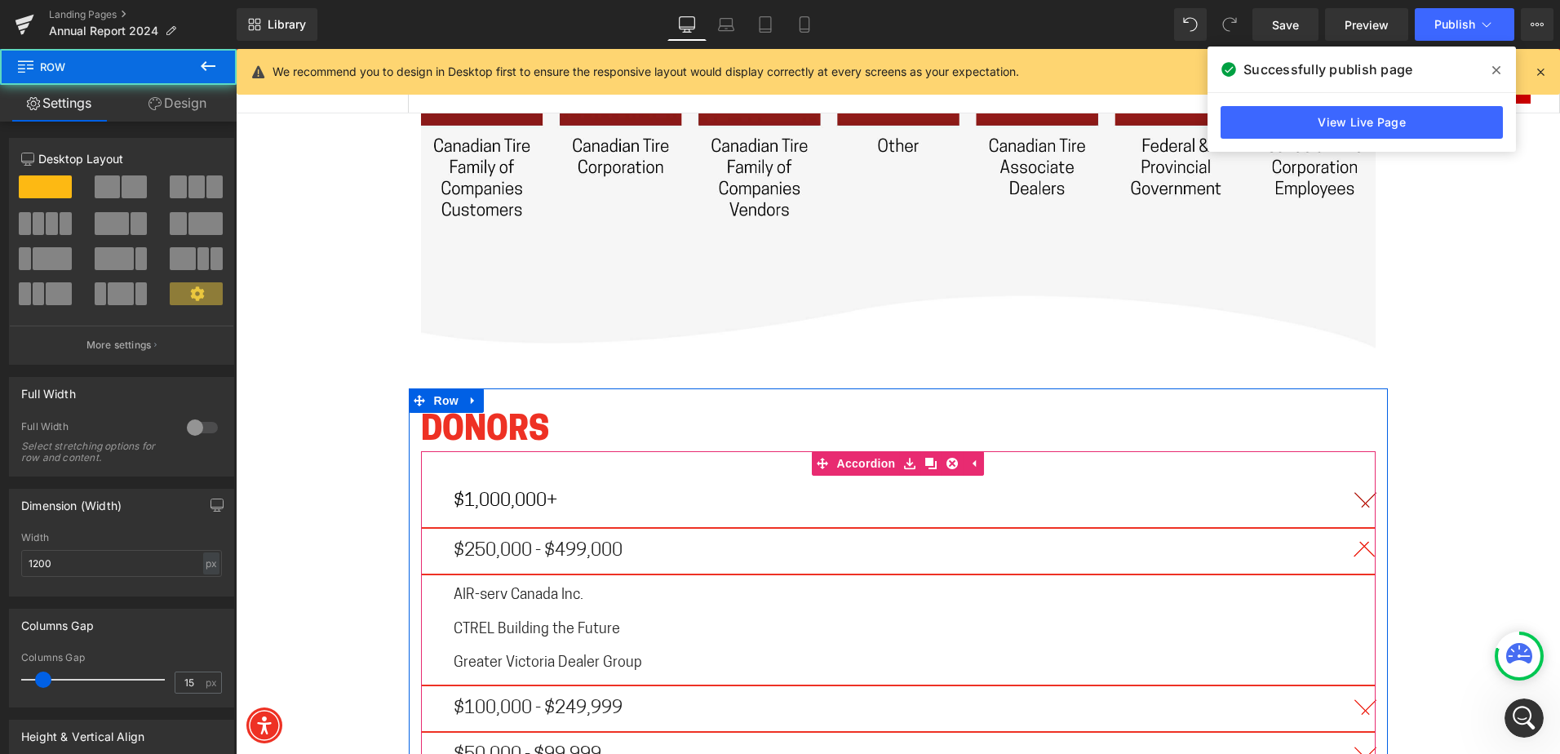
click at [1364, 476] on button "button" at bounding box center [1359, 501] width 33 height 51
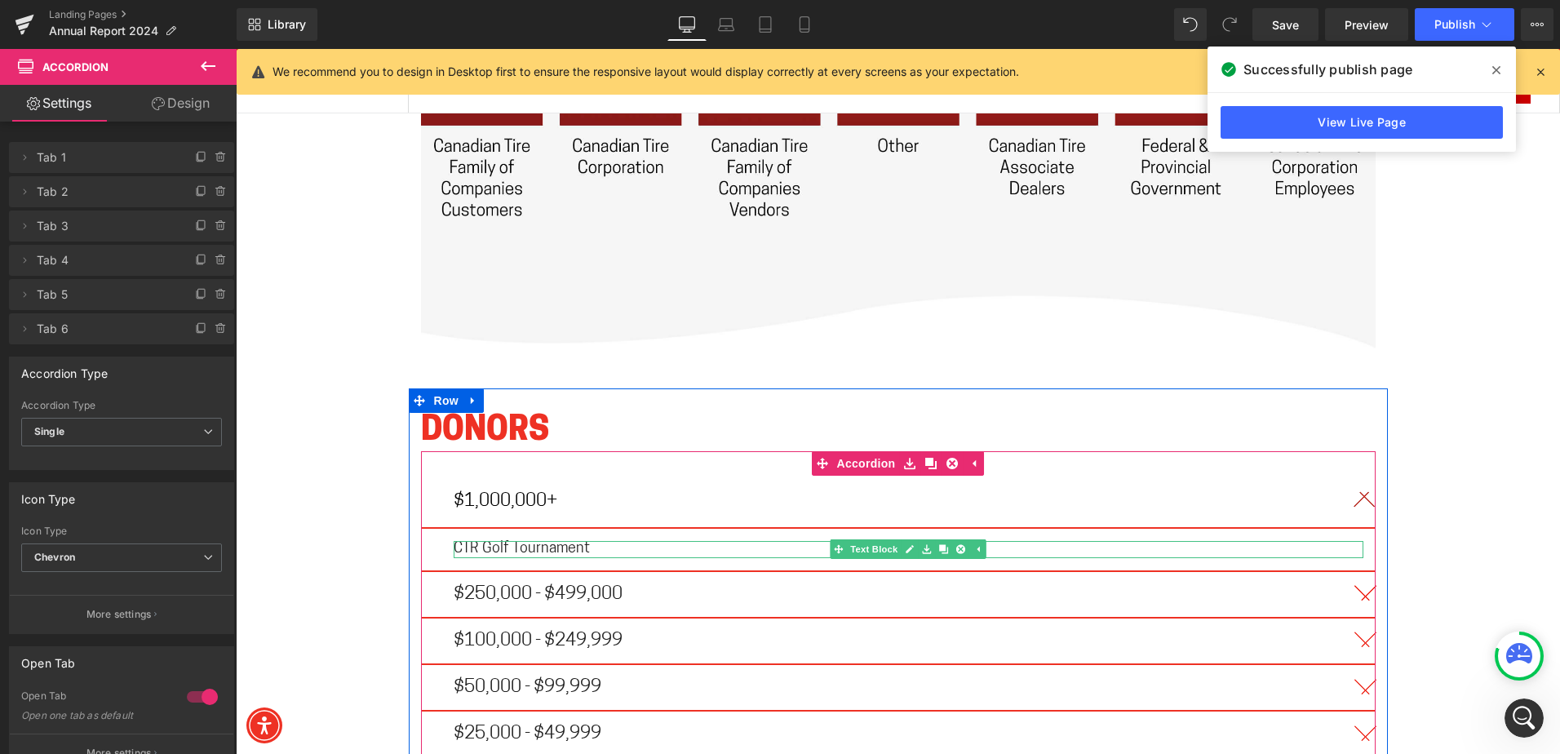
click at [471, 542] on span "CTR Golf Tournament" at bounding box center [522, 549] width 136 height 15
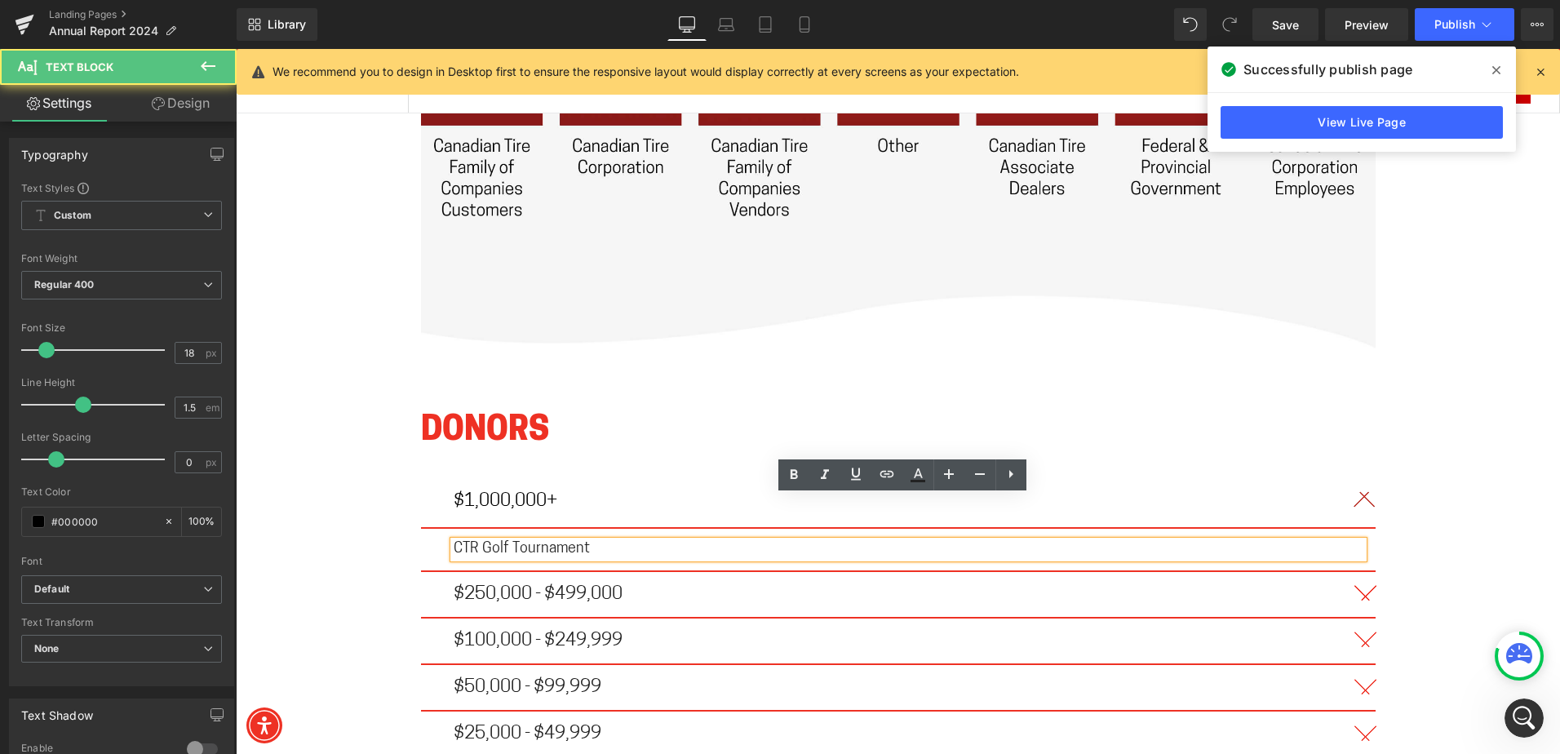
click at [477, 542] on span "CTR Golf Tournament" at bounding box center [522, 549] width 136 height 15
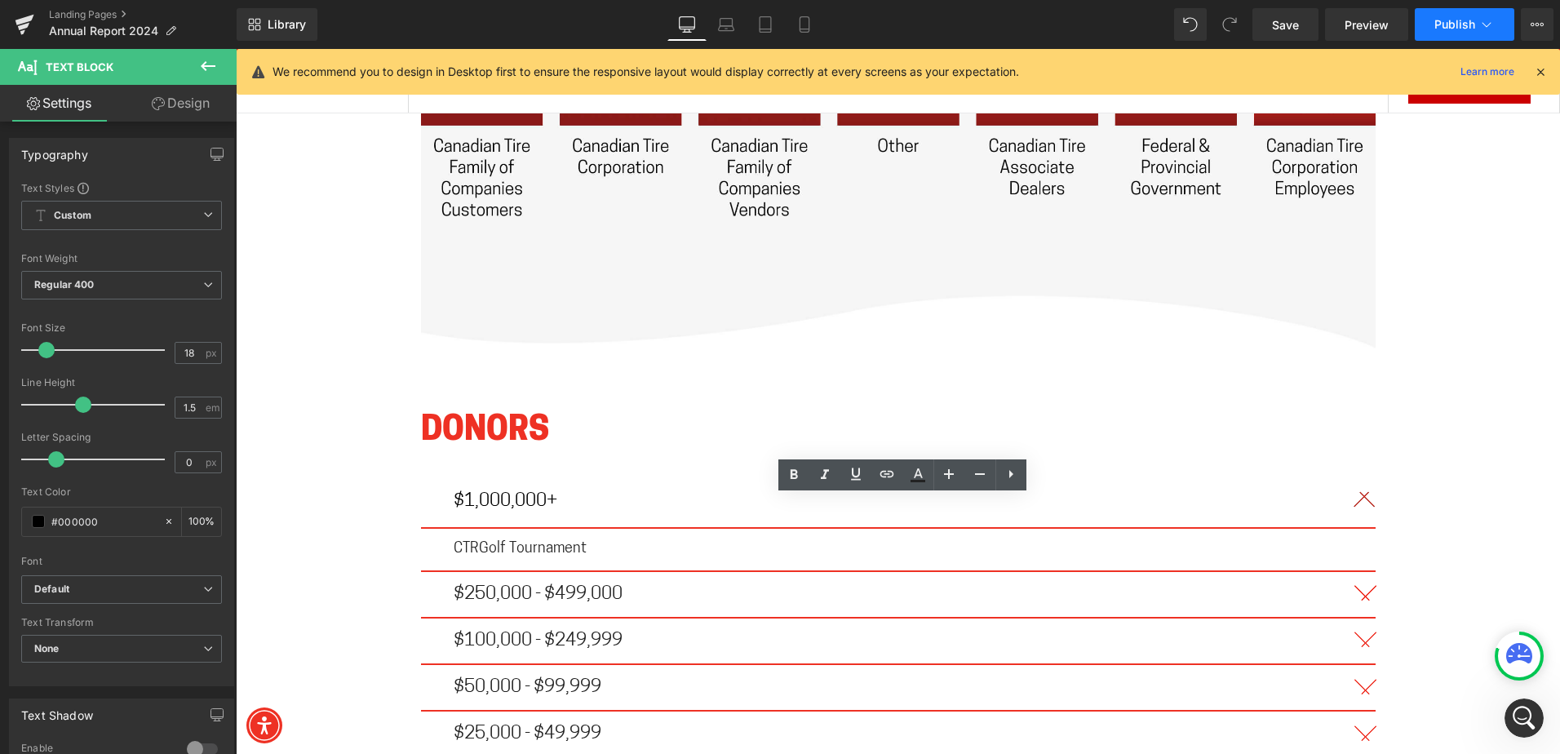
click at [1471, 20] on span "Publish" at bounding box center [1454, 24] width 41 height 13
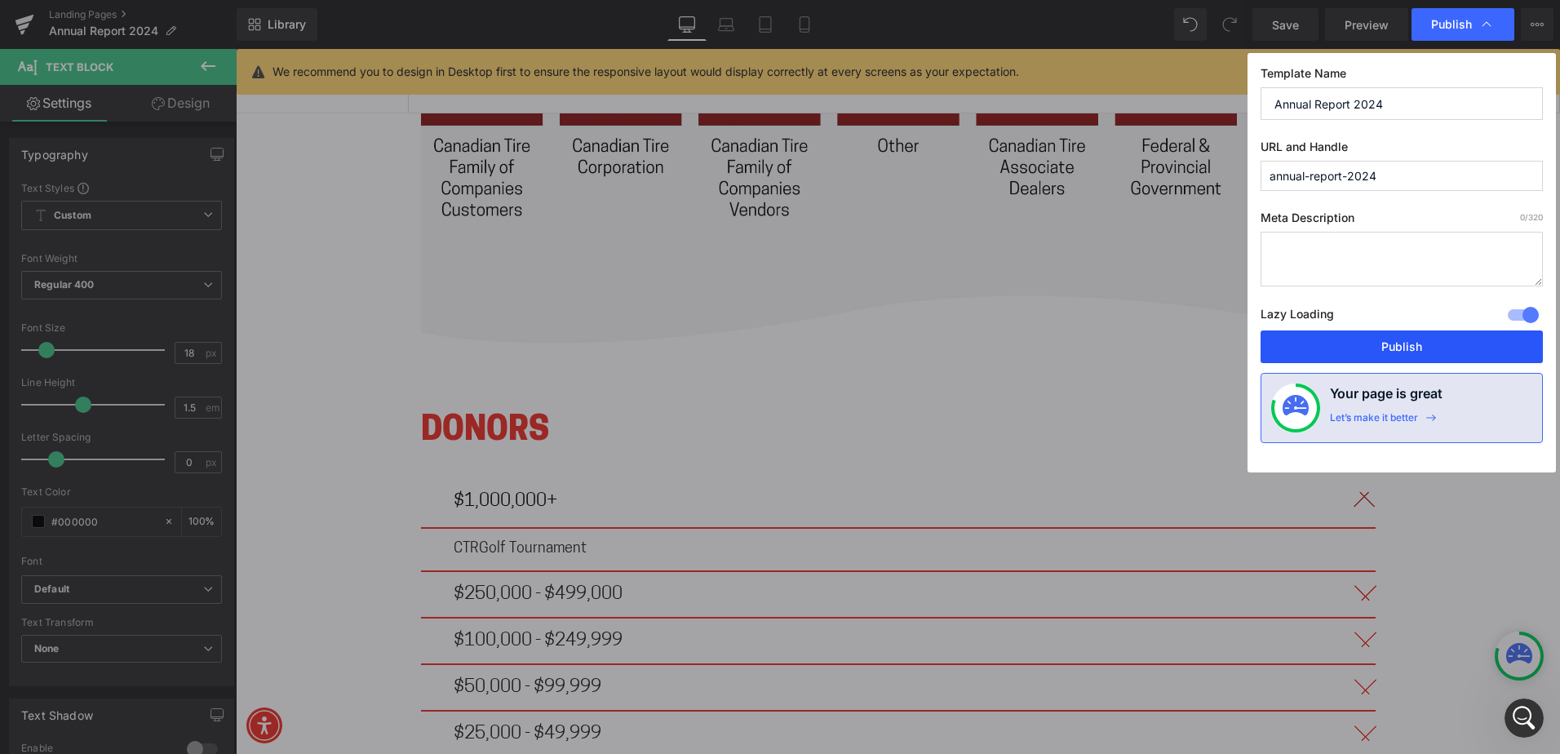
click at [1393, 339] on button "Publish" at bounding box center [1401, 346] width 282 height 33
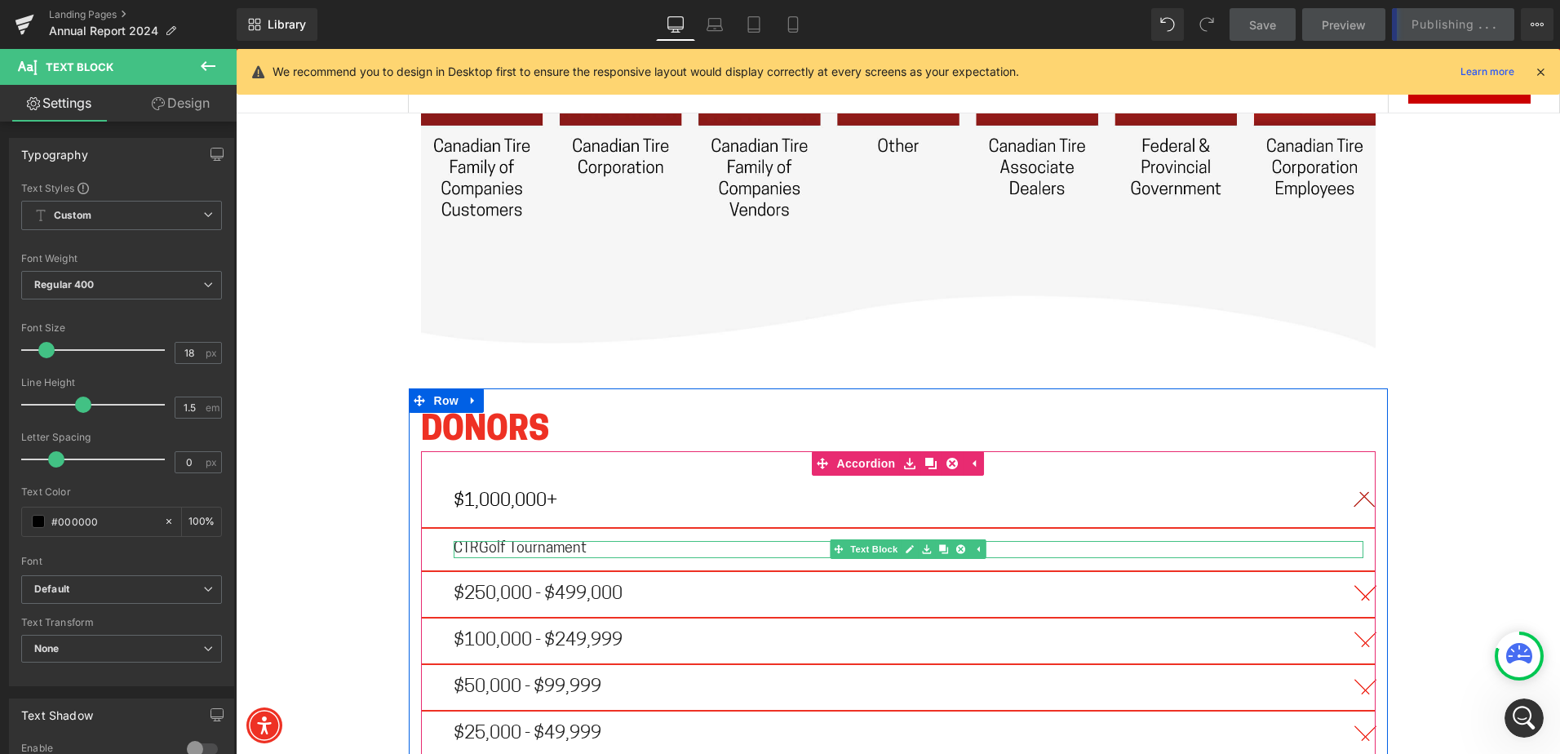
click at [472, 542] on span "CTRGolf Tournament" at bounding box center [520, 549] width 133 height 15
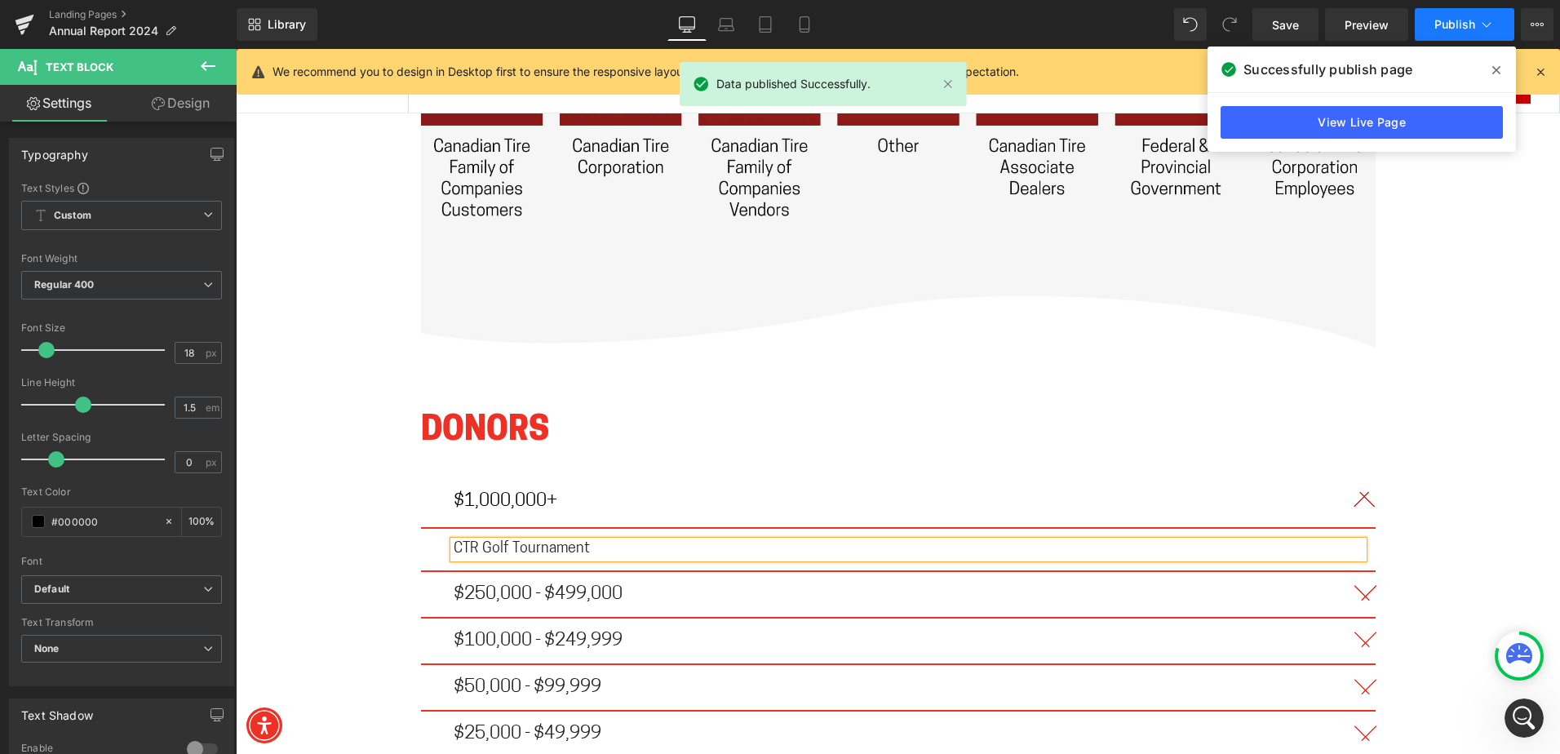
click at [1459, 29] on span "Publish" at bounding box center [1454, 24] width 41 height 13
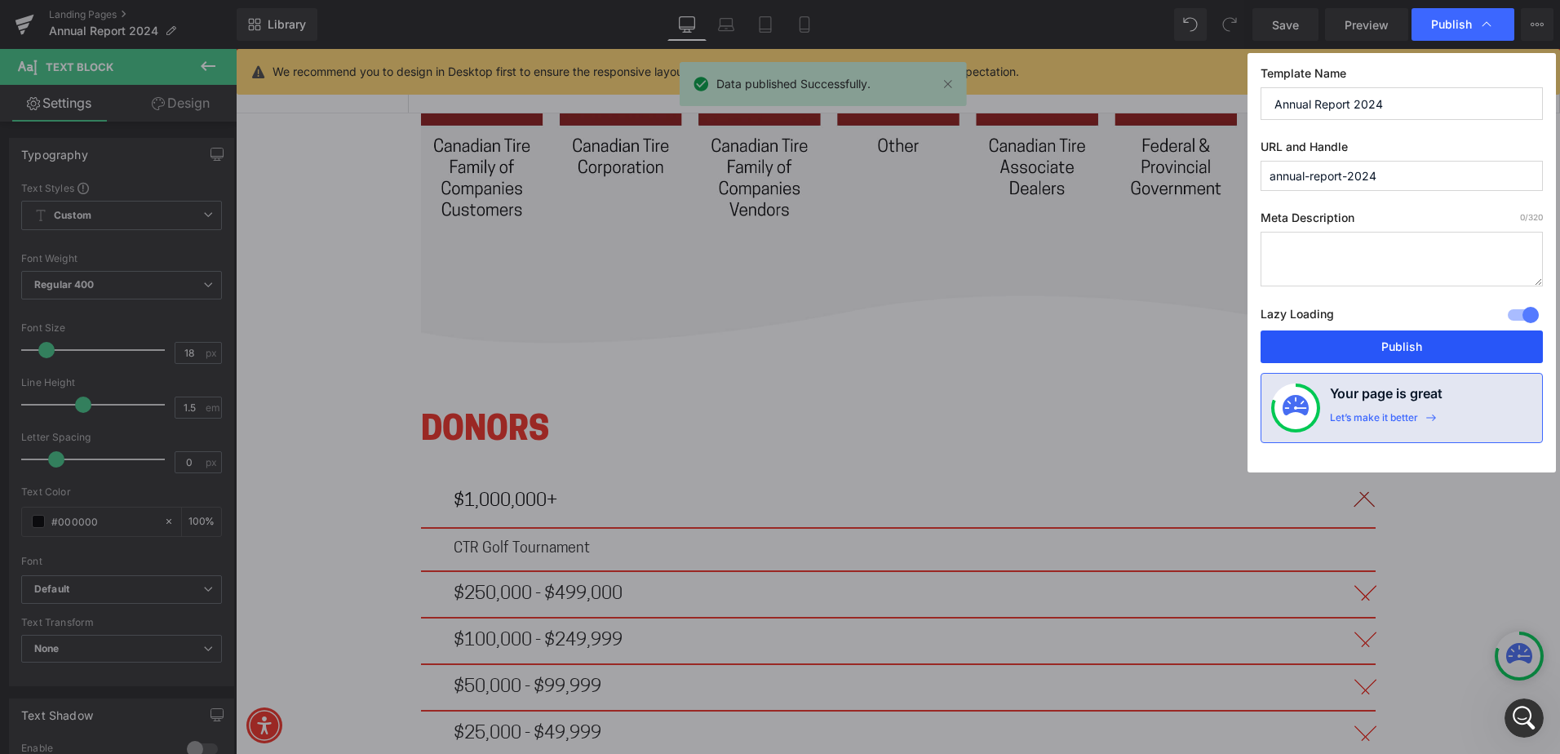
click at [1381, 350] on button "Publish" at bounding box center [1401, 346] width 282 height 33
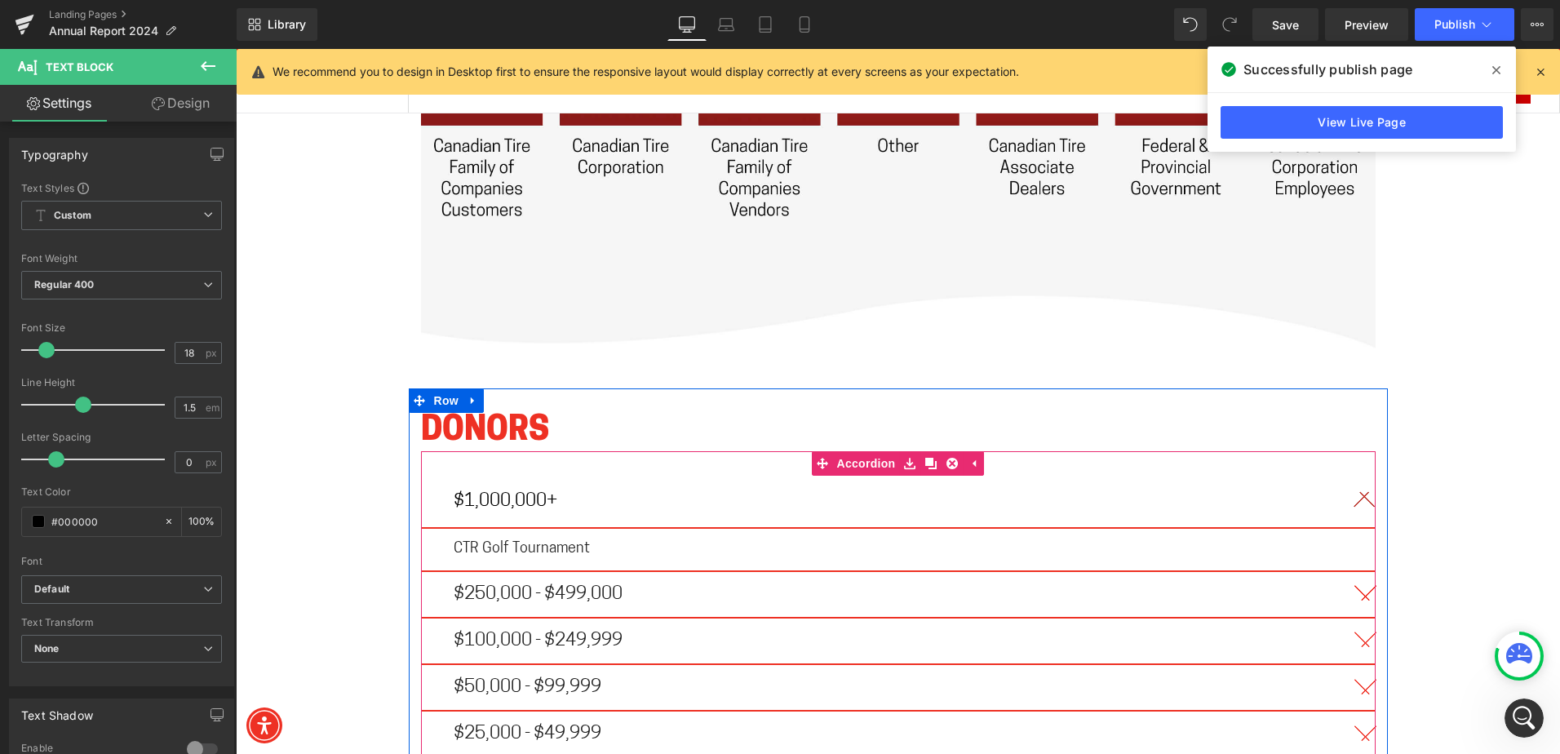
click at [715, 584] on p "$250,000 - $499,000" at bounding box center [898, 594] width 889 height 20
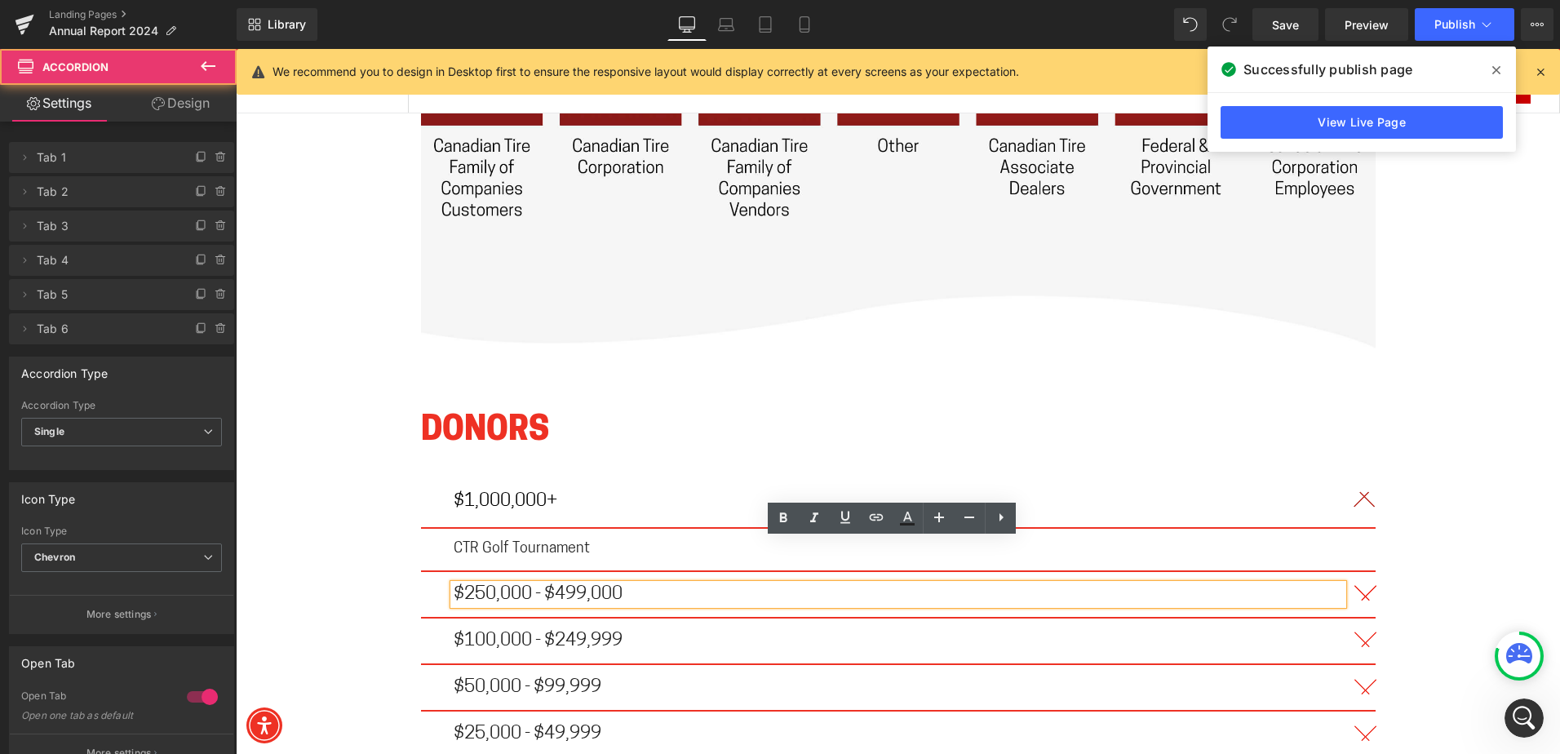
click at [1365, 572] on button "button" at bounding box center [1359, 594] width 33 height 45
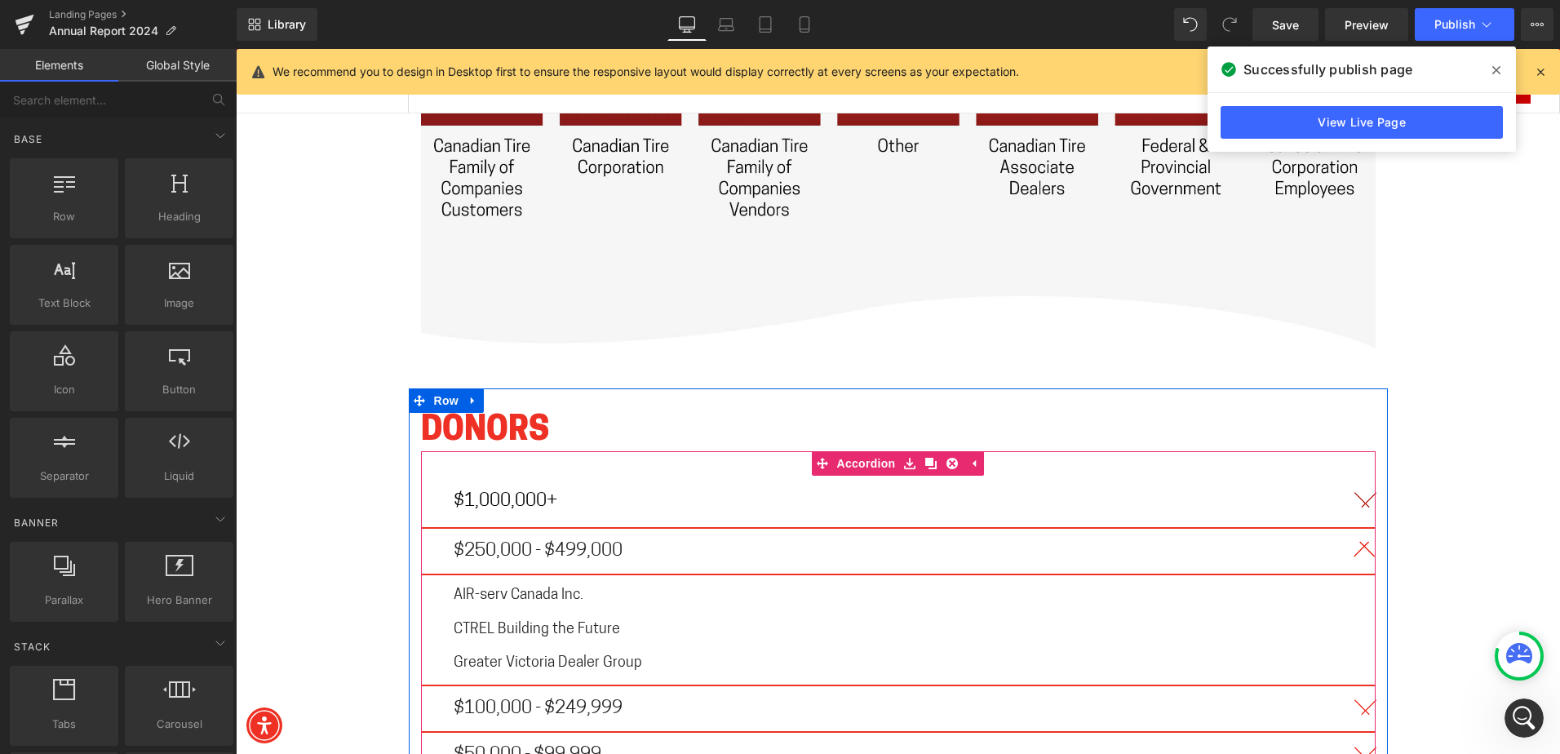
click at [1357, 529] on button "button" at bounding box center [1359, 551] width 33 height 45
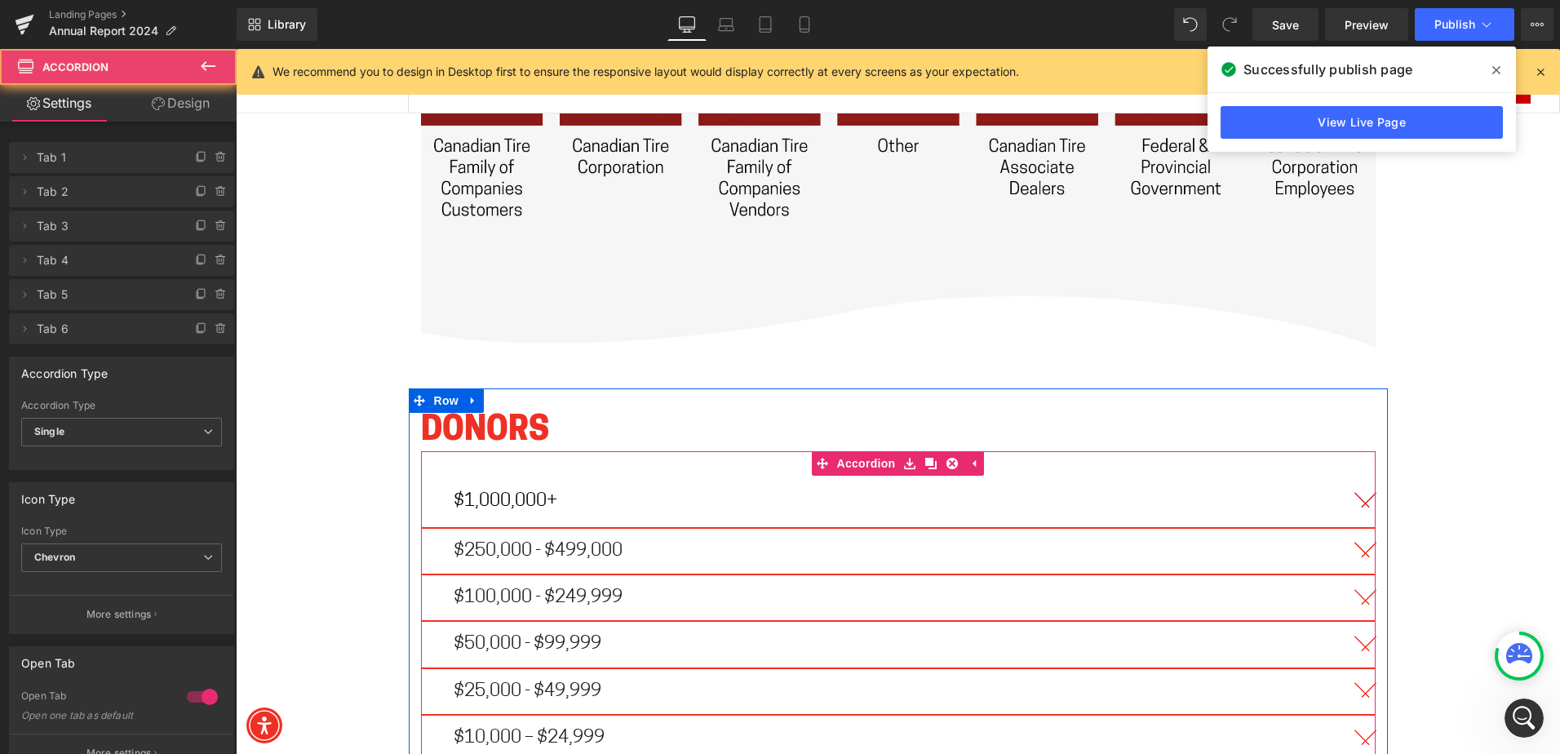
click at [1350, 575] on button "button" at bounding box center [1359, 597] width 33 height 45
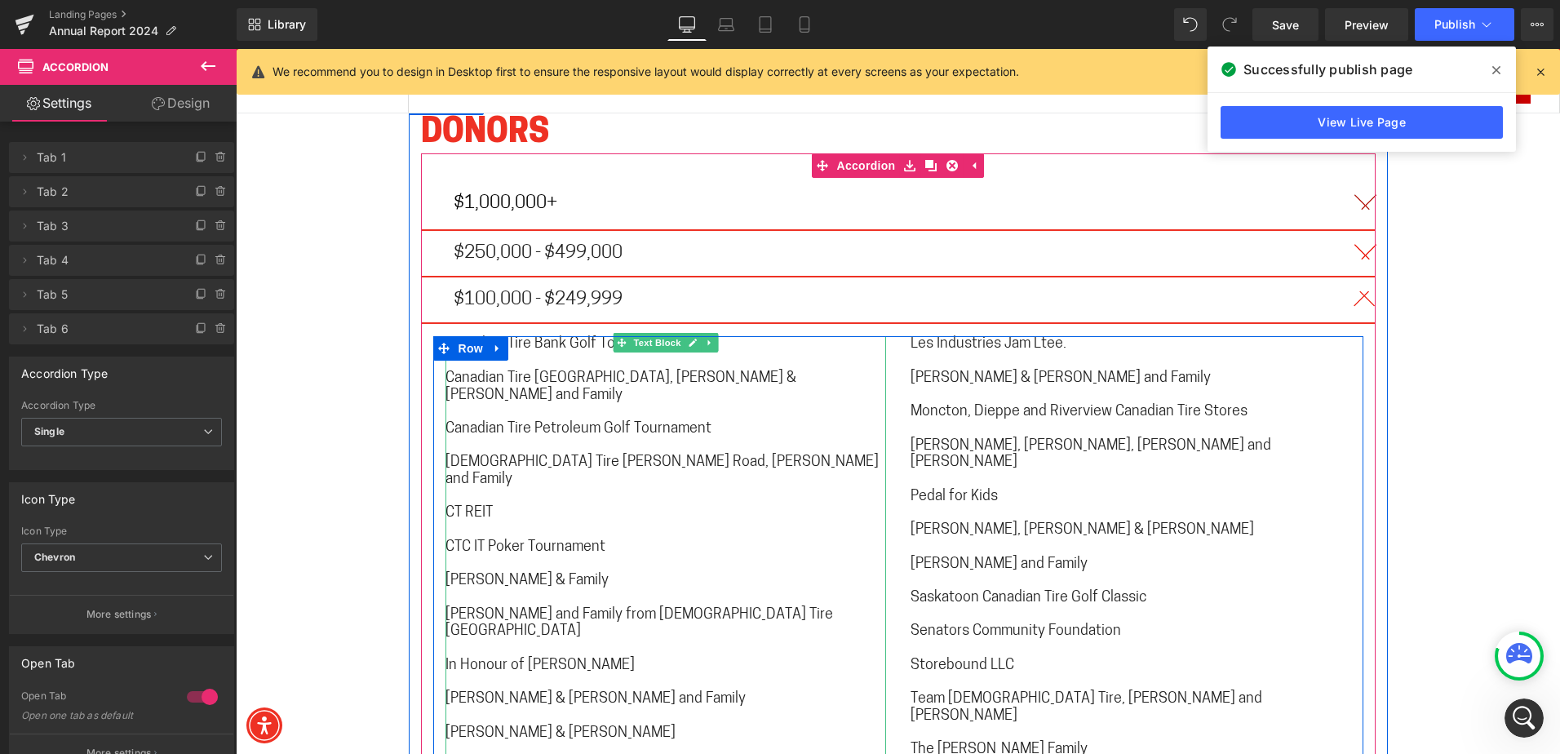
scroll to position [9678, 0]
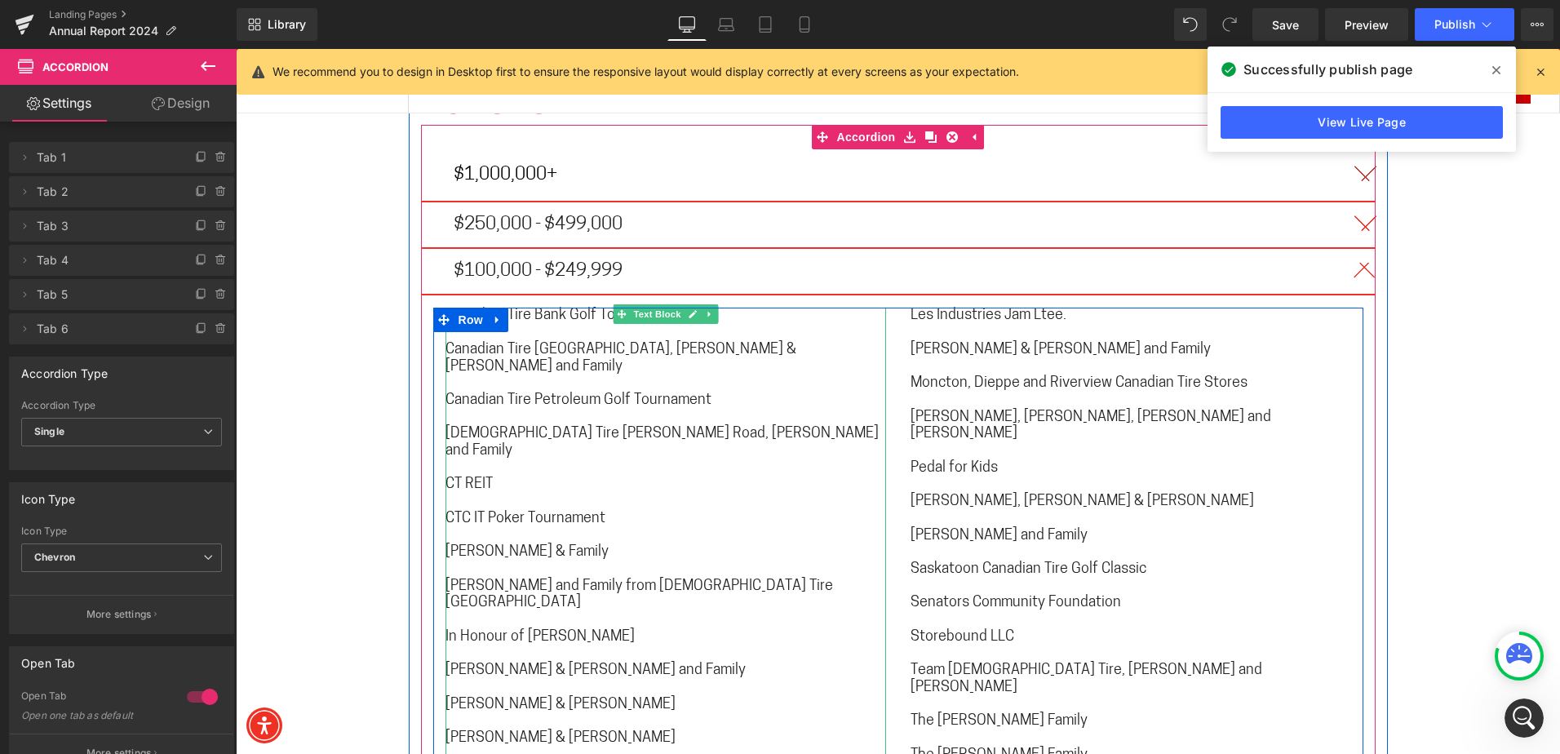
click at [507, 308] on span "Canadian Tire Bank Golf Tournament" at bounding box center [561, 315] width 232 height 15
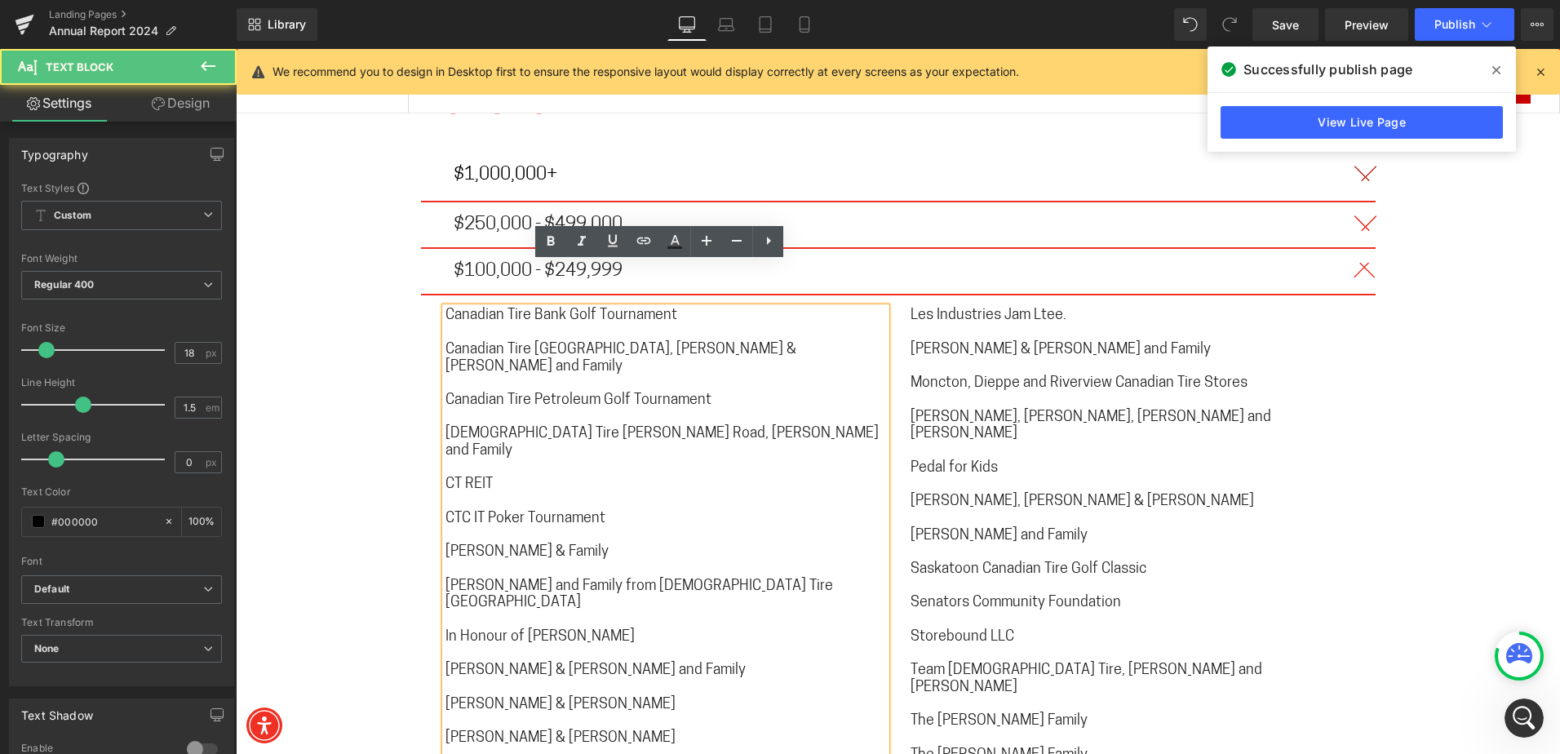
click at [502, 308] on span "Canadian Tire Bank Golf Tournament" at bounding box center [561, 315] width 232 height 15
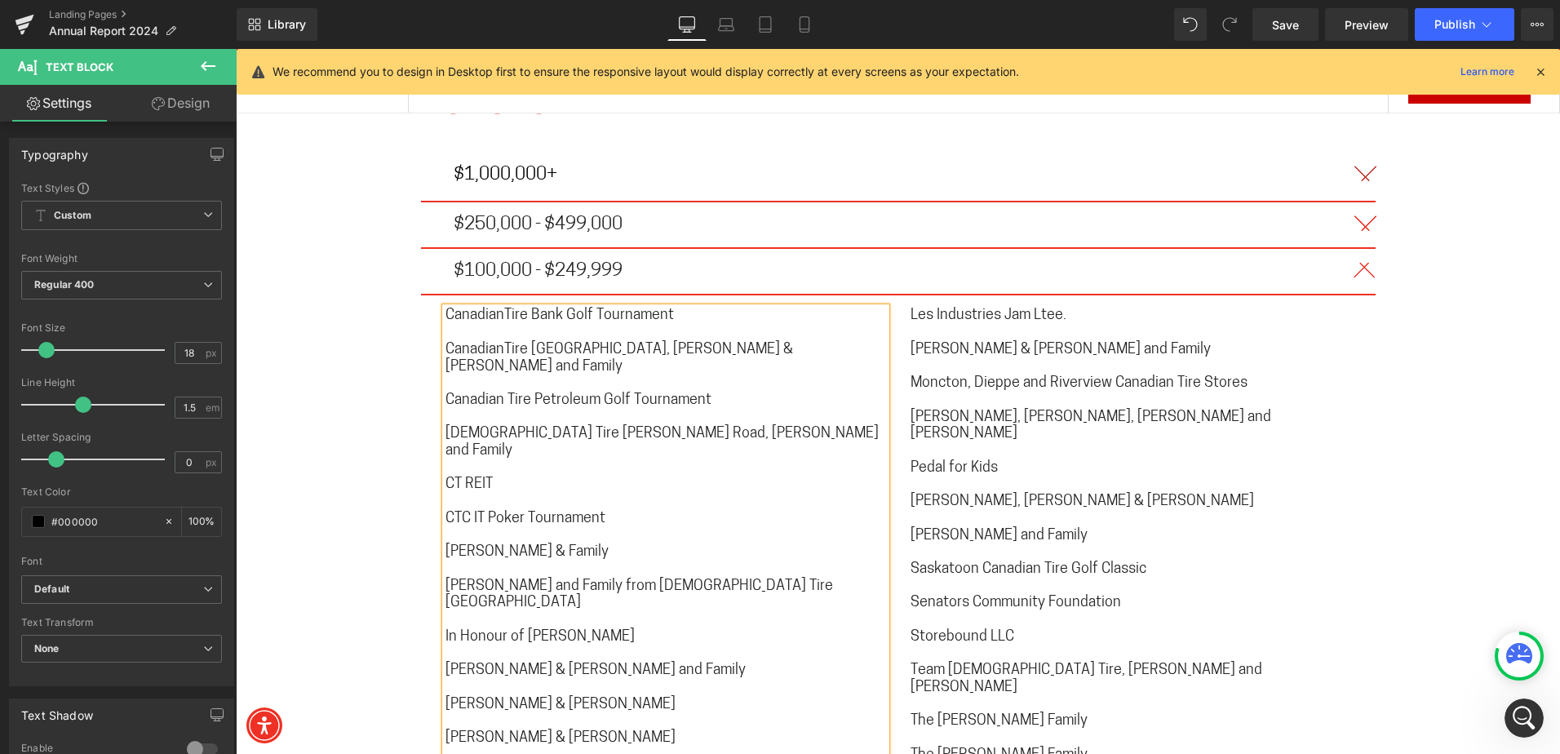
click at [504, 393] on span "Canadian Tire Petroleum Golf Tournament" at bounding box center [578, 400] width 266 height 15
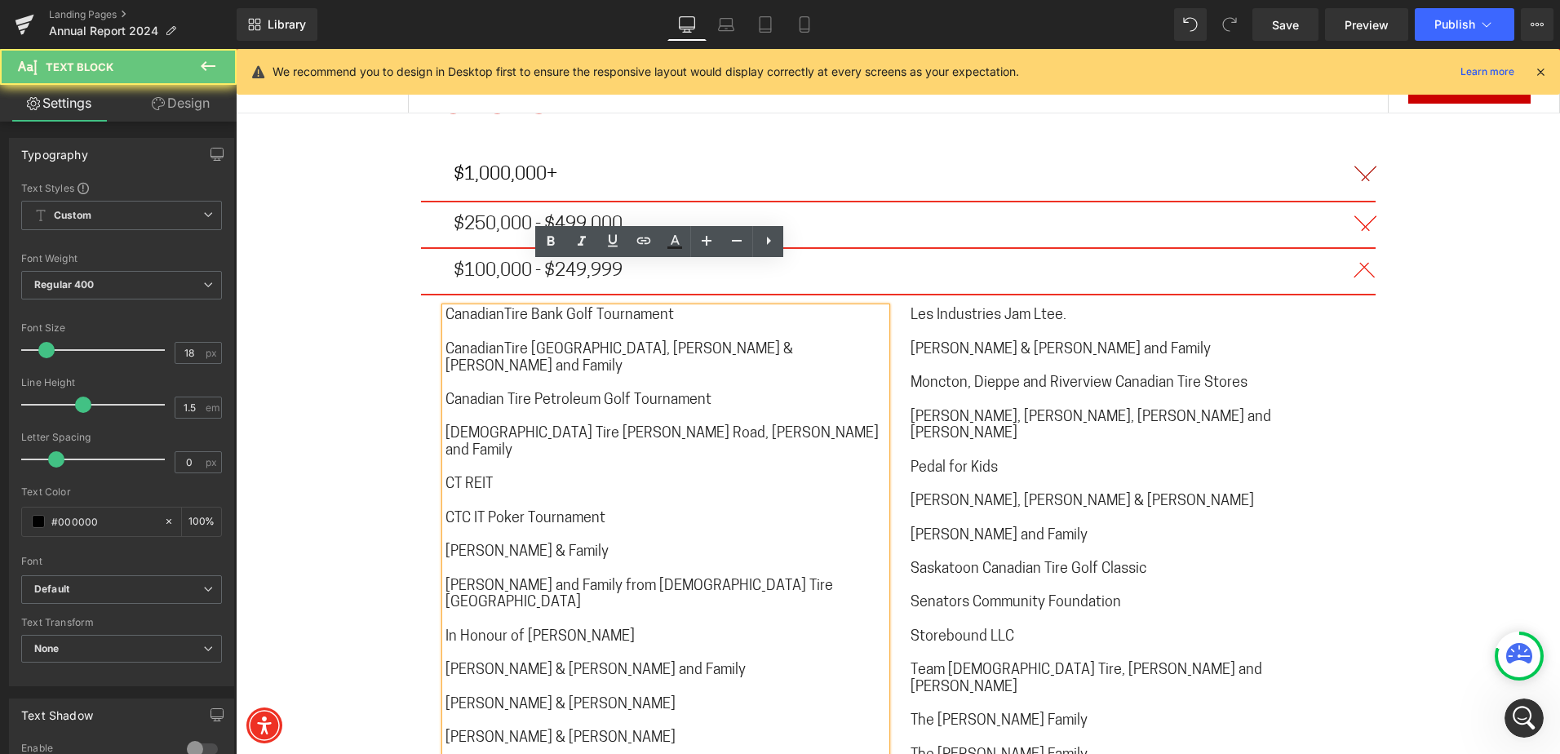
click at [502, 393] on span "Canadian Tire Petroleum Golf Tournament" at bounding box center [578, 400] width 266 height 15
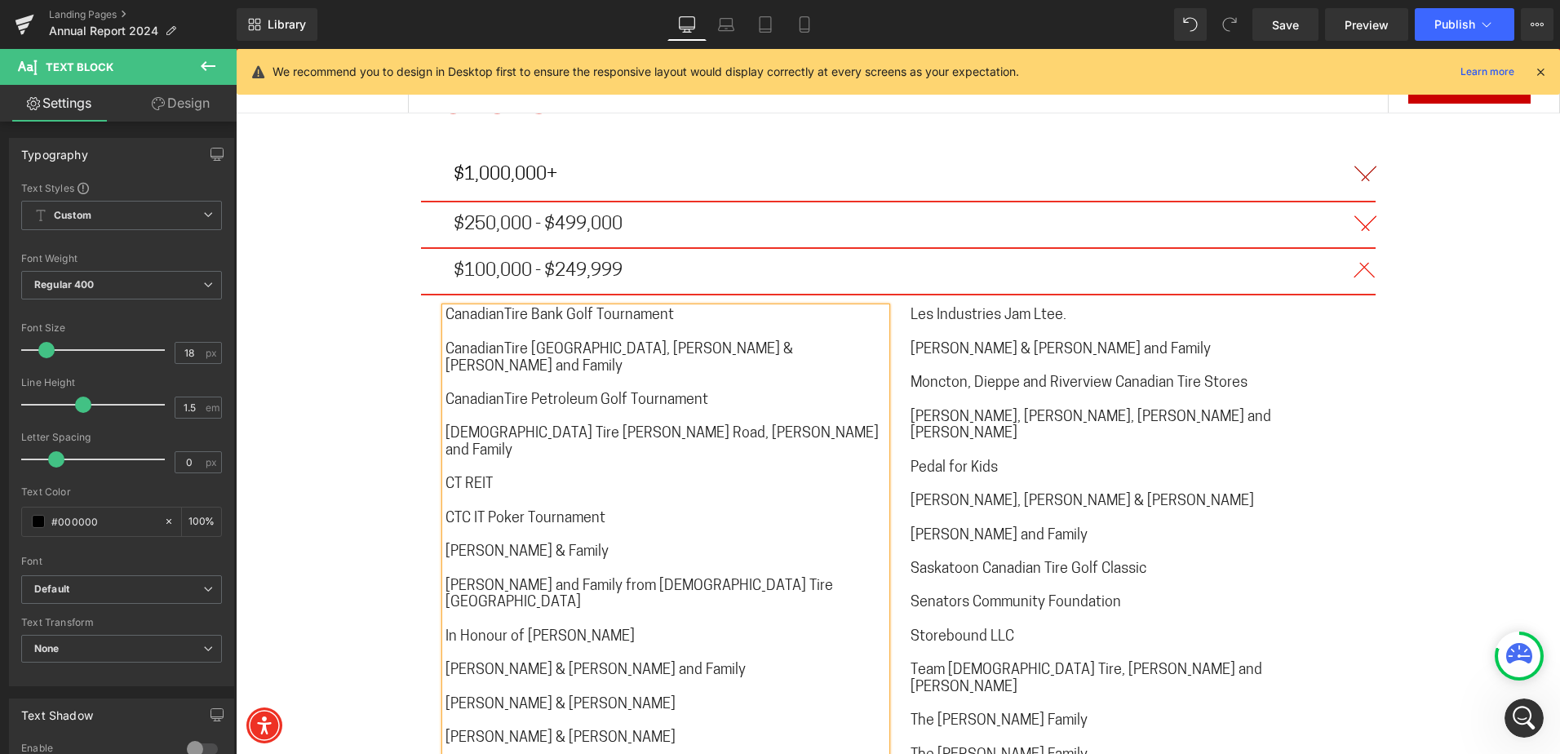
click at [502, 427] on span "[DEMOGRAPHIC_DATA] Tire [PERSON_NAME] Road, [PERSON_NAME] and Family" at bounding box center [661, 443] width 433 height 32
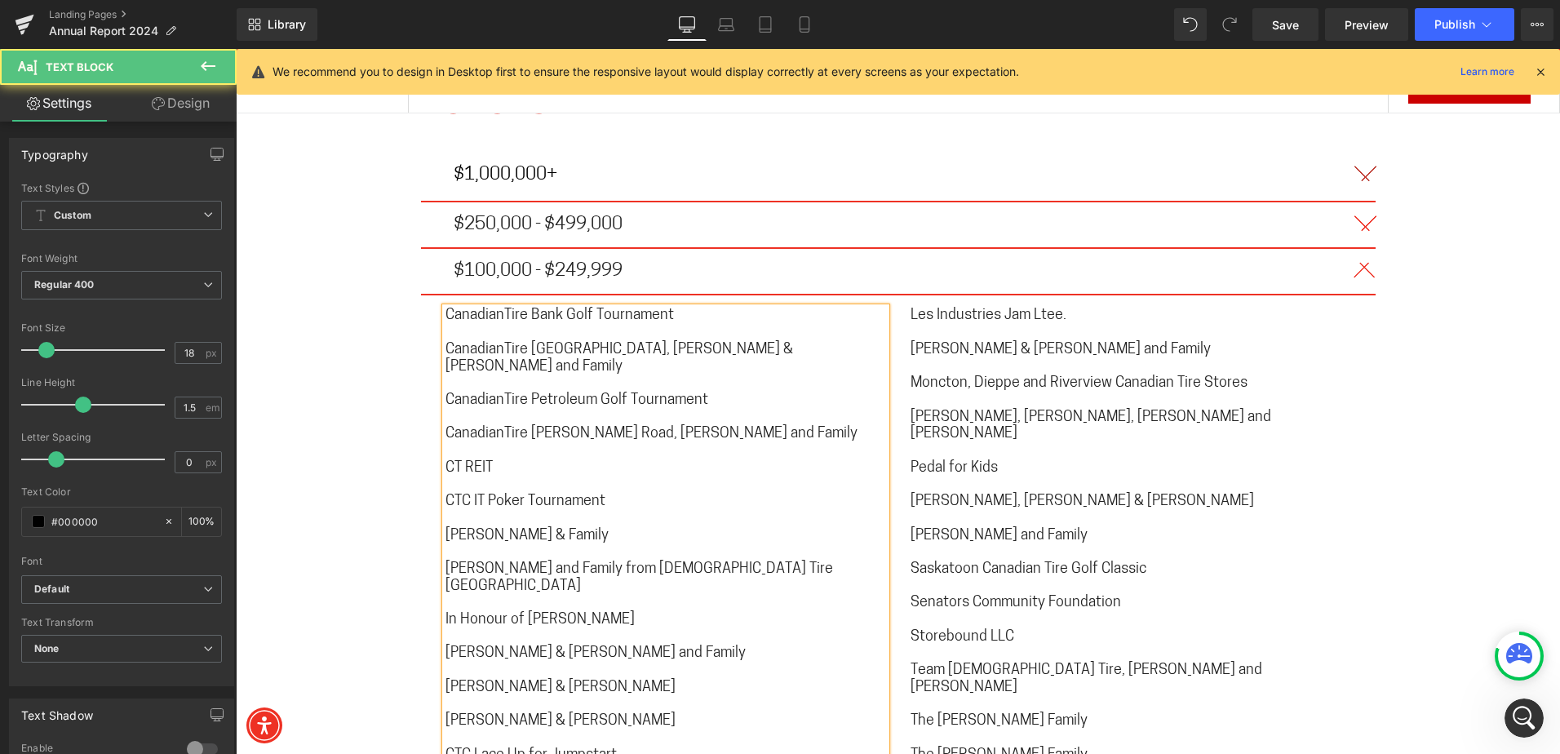
click at [460, 461] on span "CT REIT" at bounding box center [468, 468] width 47 height 15
click at [469, 494] on span "CTC IT Poker Tournament" at bounding box center [525, 501] width 160 height 15
click at [477, 529] on span "[PERSON_NAME] & Family" at bounding box center [526, 536] width 163 height 15
click at [497, 562] on span "[PERSON_NAME] and Family from [DEMOGRAPHIC_DATA] Tire [GEOGRAPHIC_DATA]" at bounding box center [638, 578] width 387 height 32
click at [457, 613] on span "In Honour of [PERSON_NAME]" at bounding box center [539, 620] width 189 height 15
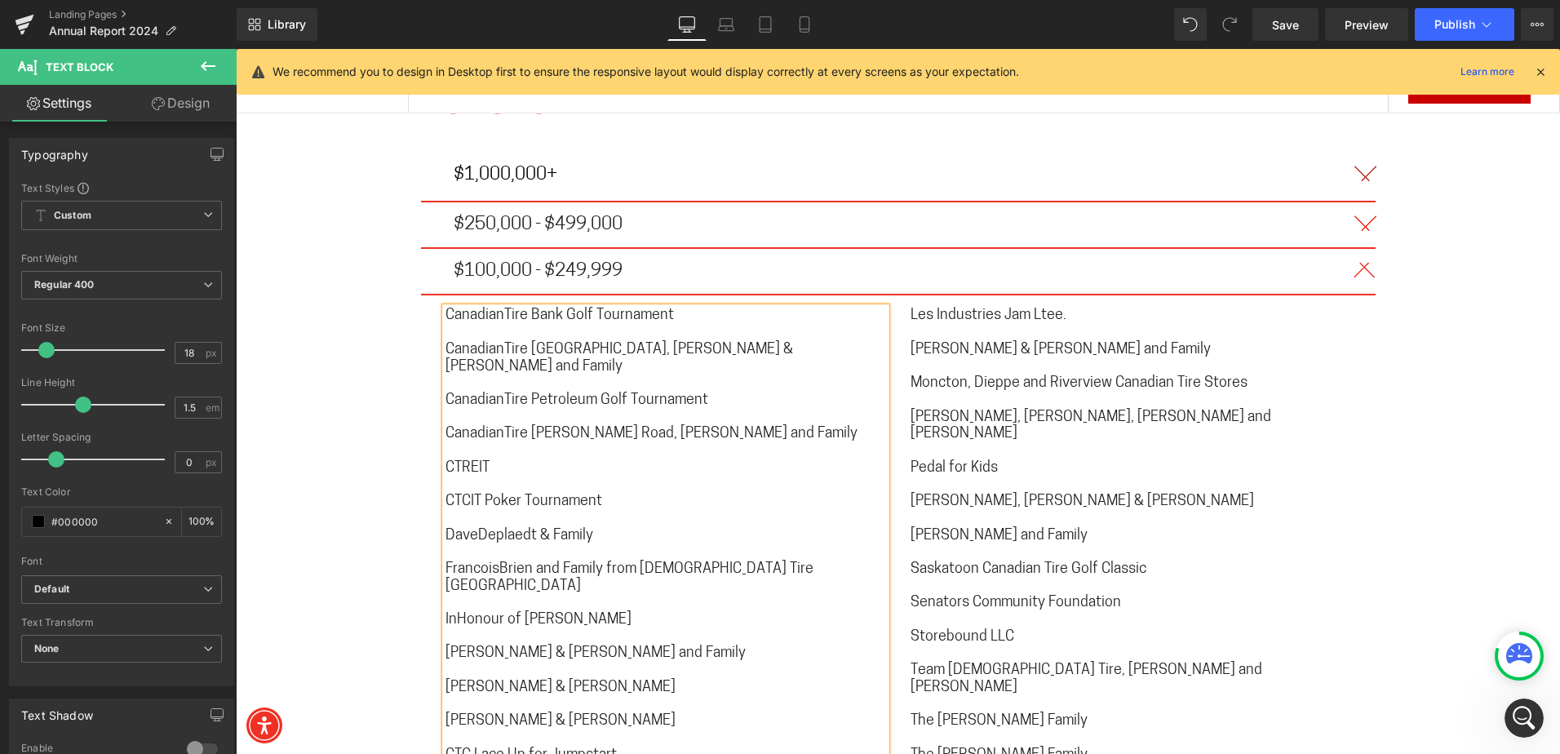
click at [471, 646] on span "[PERSON_NAME] & [PERSON_NAME] and Family" at bounding box center [595, 653] width 300 height 15
click at [464, 714] on span "[PERSON_NAME] & [PERSON_NAME]" at bounding box center [560, 721] width 230 height 15
click at [471, 748] on span "CTC Lace Up for Jumpstart" at bounding box center [530, 755] width 171 height 15
click at [930, 308] on span "Les Industries Jam Ltee." at bounding box center [988, 315] width 156 height 15
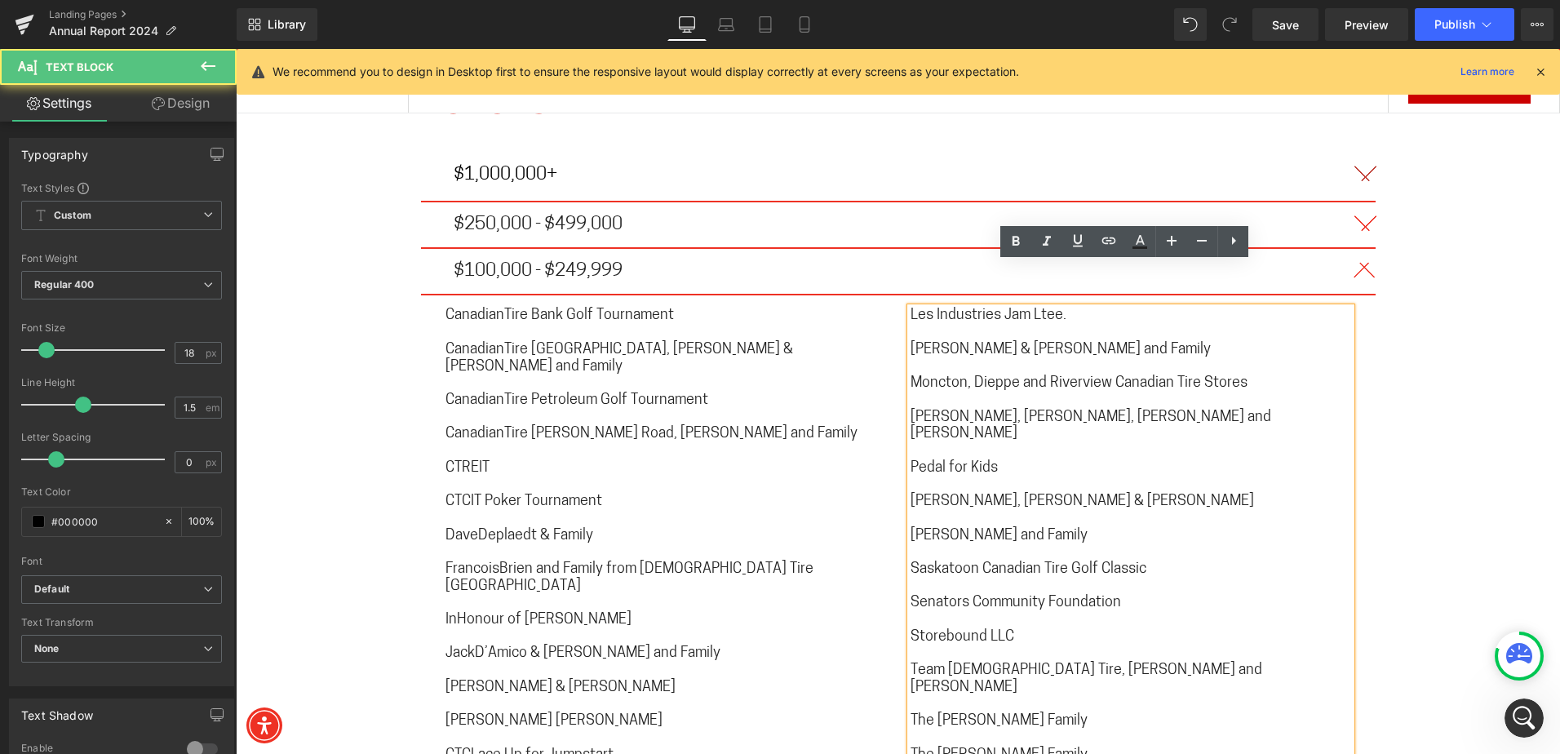
click at [929, 308] on span "Les Industries Jam Ltee." at bounding box center [988, 315] width 156 height 15
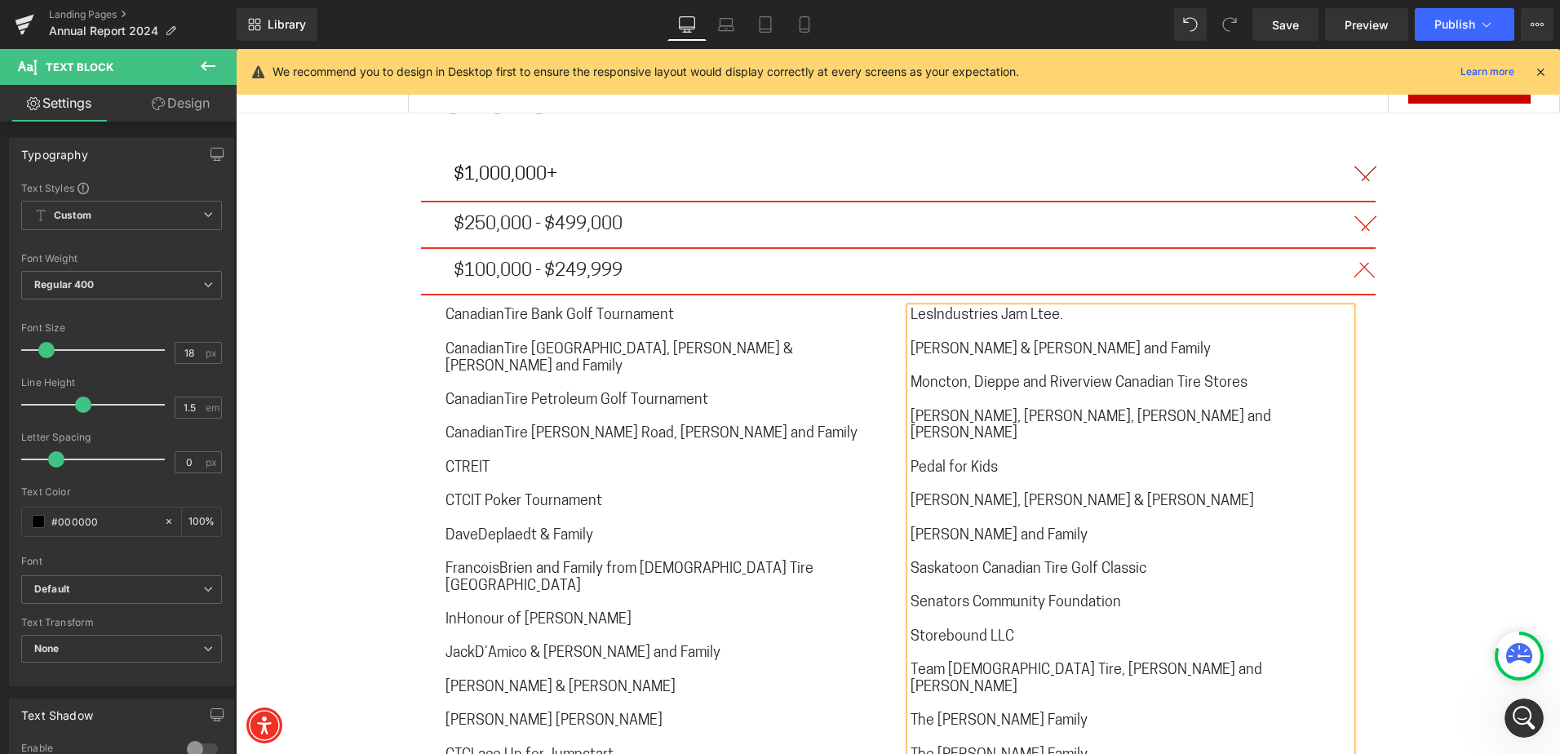
click at [970, 376] on span "Moncton, Dieppe and Riverview Canadian Tire Stores" at bounding box center [1078, 383] width 337 height 15
click at [958, 410] on span "[PERSON_NAME], [PERSON_NAME], [PERSON_NAME] and [PERSON_NAME]" at bounding box center [1090, 426] width 361 height 32
click at [936, 494] on span "[PERSON_NAME], [PERSON_NAME] & [PERSON_NAME]" at bounding box center [1081, 501] width 343 height 15
click at [935, 529] on span "[PERSON_NAME] and Family" at bounding box center [998, 536] width 177 height 15
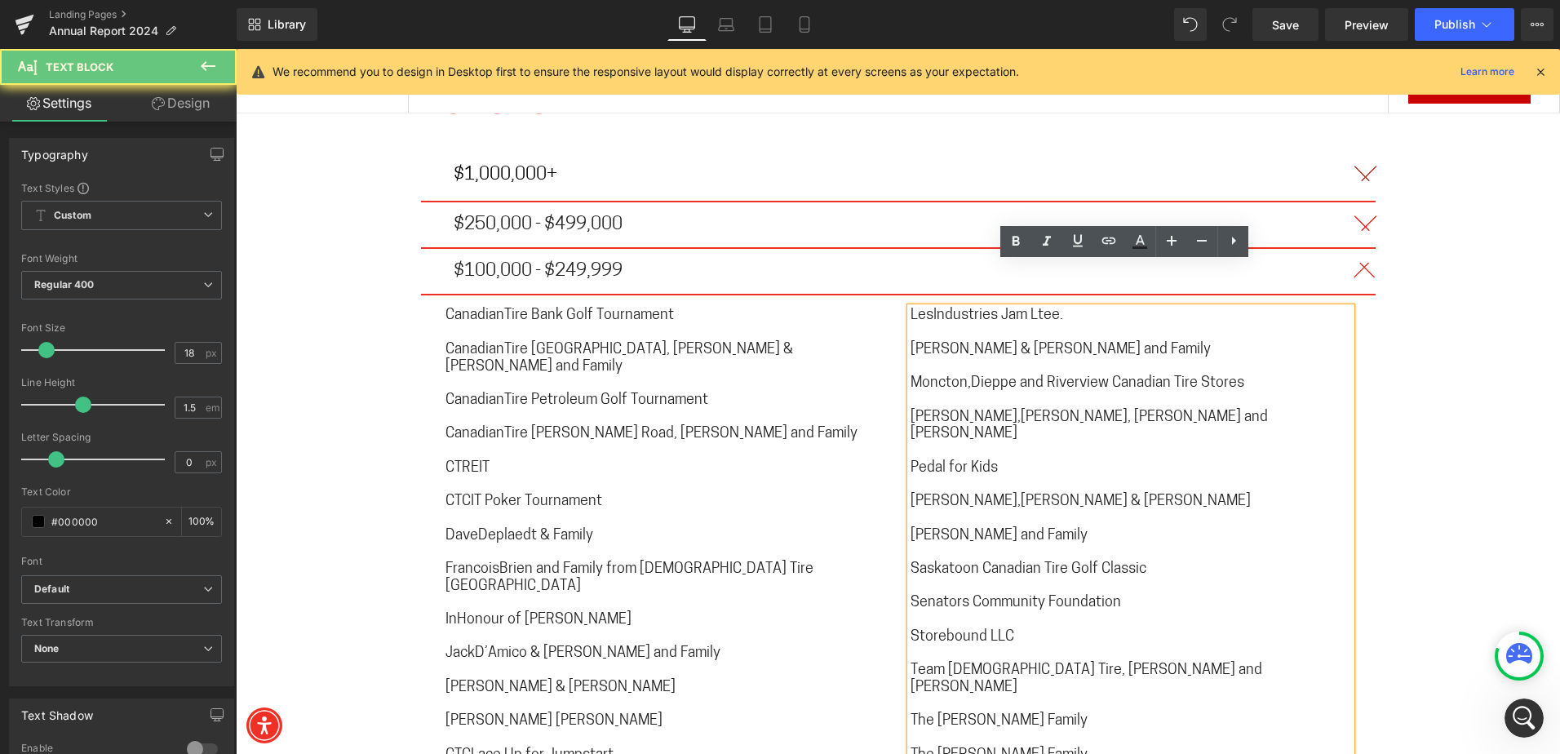
click at [931, 528] on p "[PERSON_NAME] and Family" at bounding box center [1130, 536] width 440 height 17
click at [976, 562] on span "Saskatoon Canadian Tire Golf Classic" at bounding box center [1028, 569] width 236 height 15
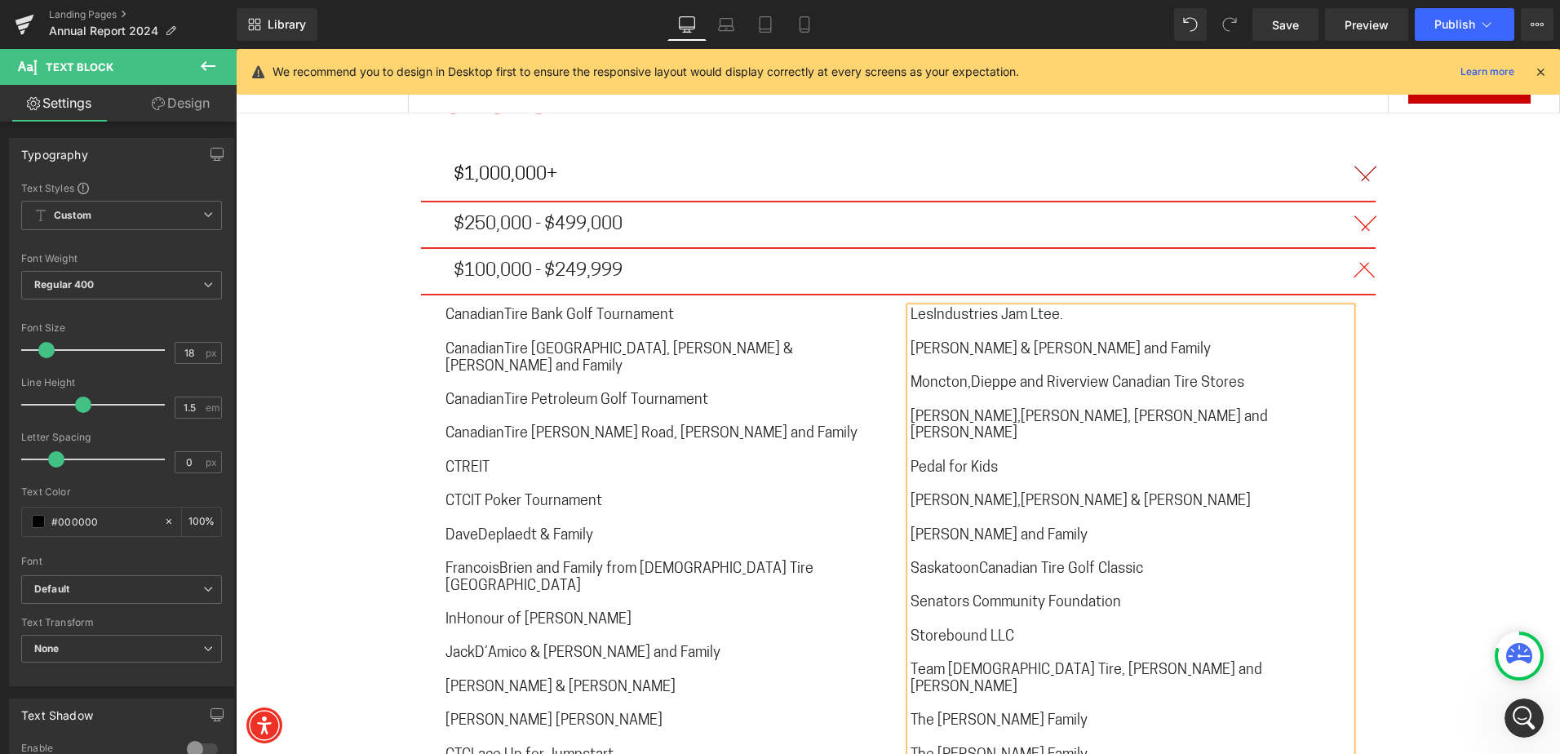
click at [966, 595] on span "Senators Community Foundation" at bounding box center [1015, 602] width 210 height 15
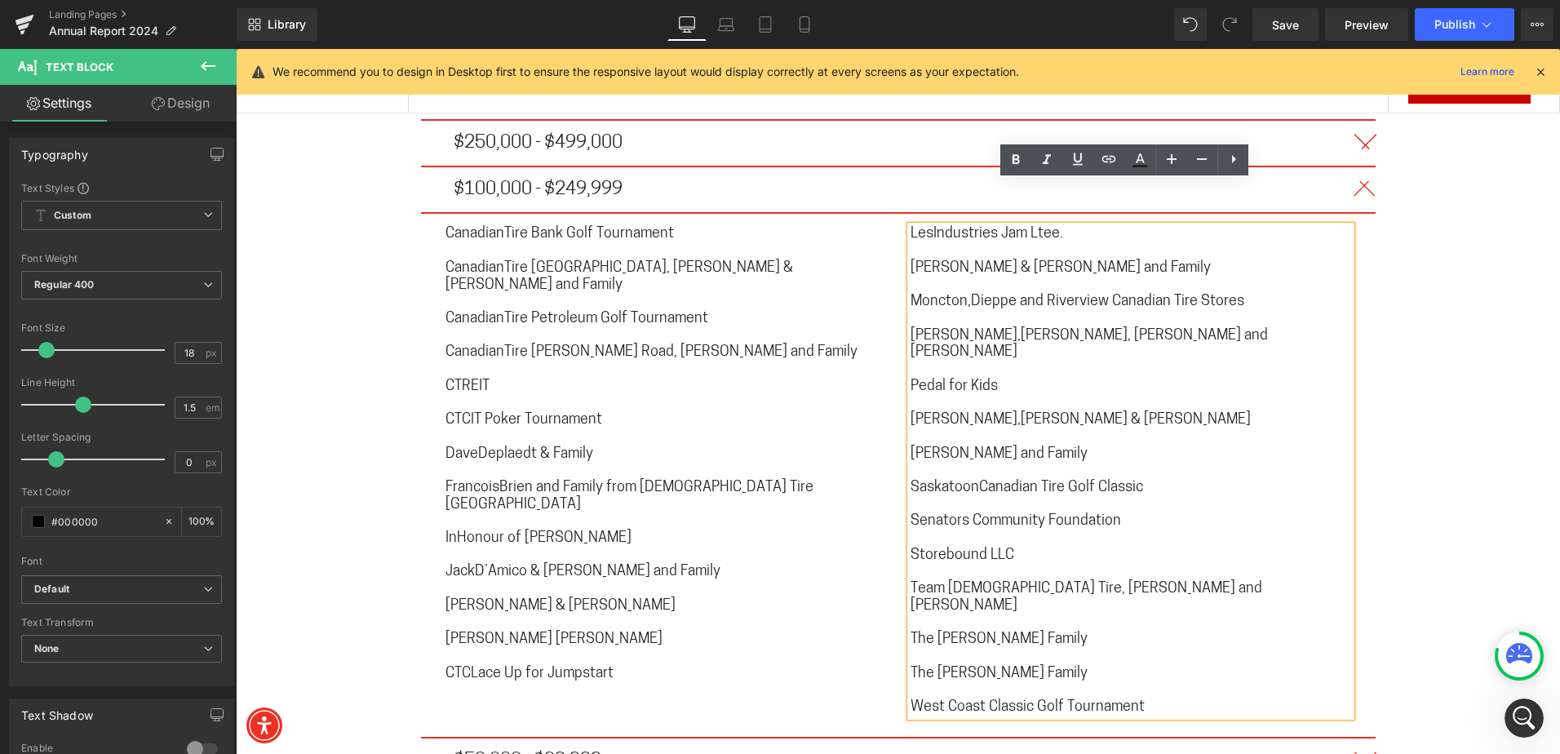
click at [943, 582] on span "Team [DEMOGRAPHIC_DATA] Tire, [PERSON_NAME] and [PERSON_NAME]" at bounding box center [1086, 598] width 352 height 32
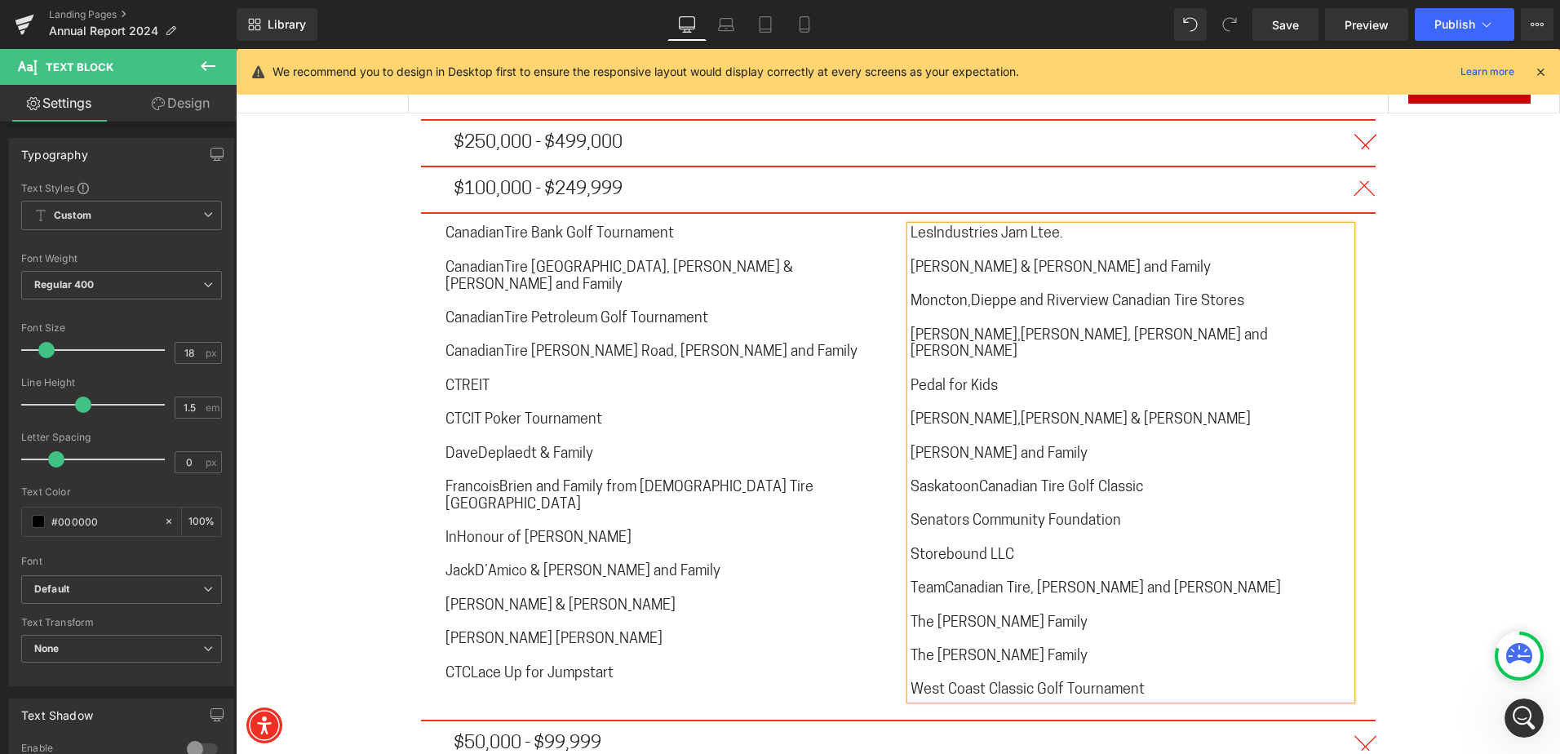
click at [932, 649] on span "The [PERSON_NAME] Family" at bounding box center [998, 656] width 177 height 15
click at [941, 683] on span "West Coast Classic Golf Tournament" at bounding box center [1027, 690] width 234 height 15
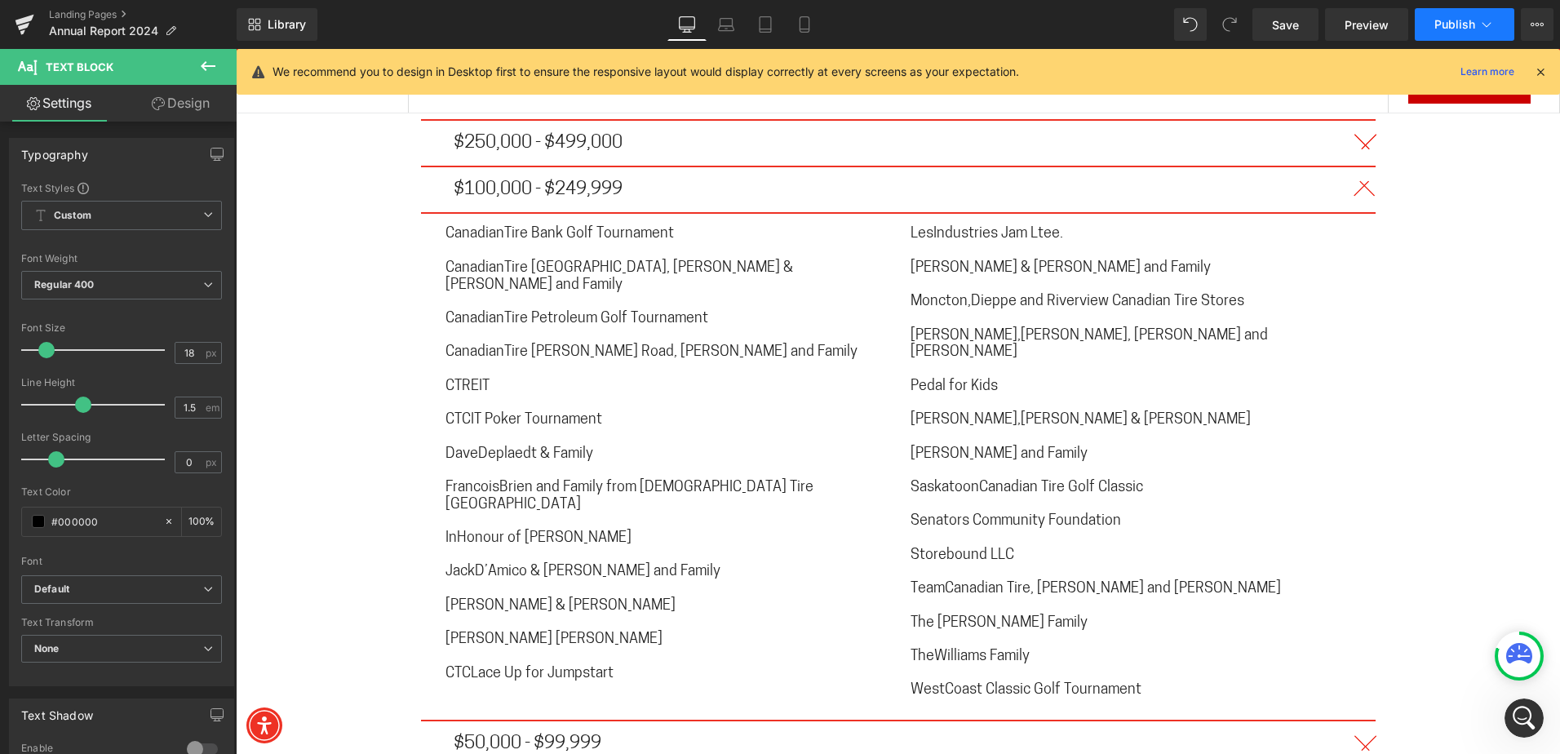
click at [1439, 26] on span "Publish" at bounding box center [1454, 24] width 41 height 13
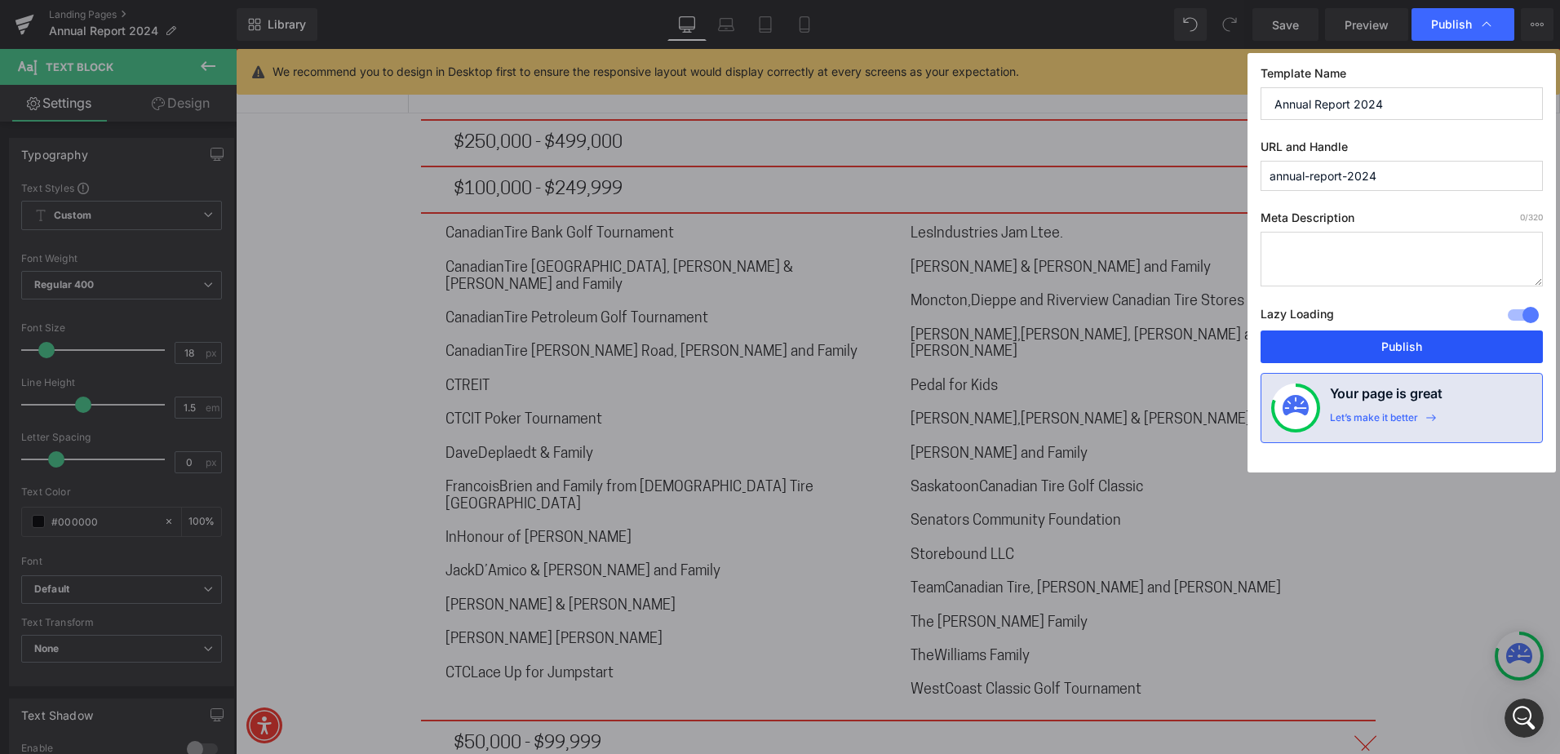
drag, startPoint x: 1383, startPoint y: 331, endPoint x: 886, endPoint y: 294, distance: 498.1
click at [1383, 331] on button "Publish" at bounding box center [1401, 346] width 282 height 33
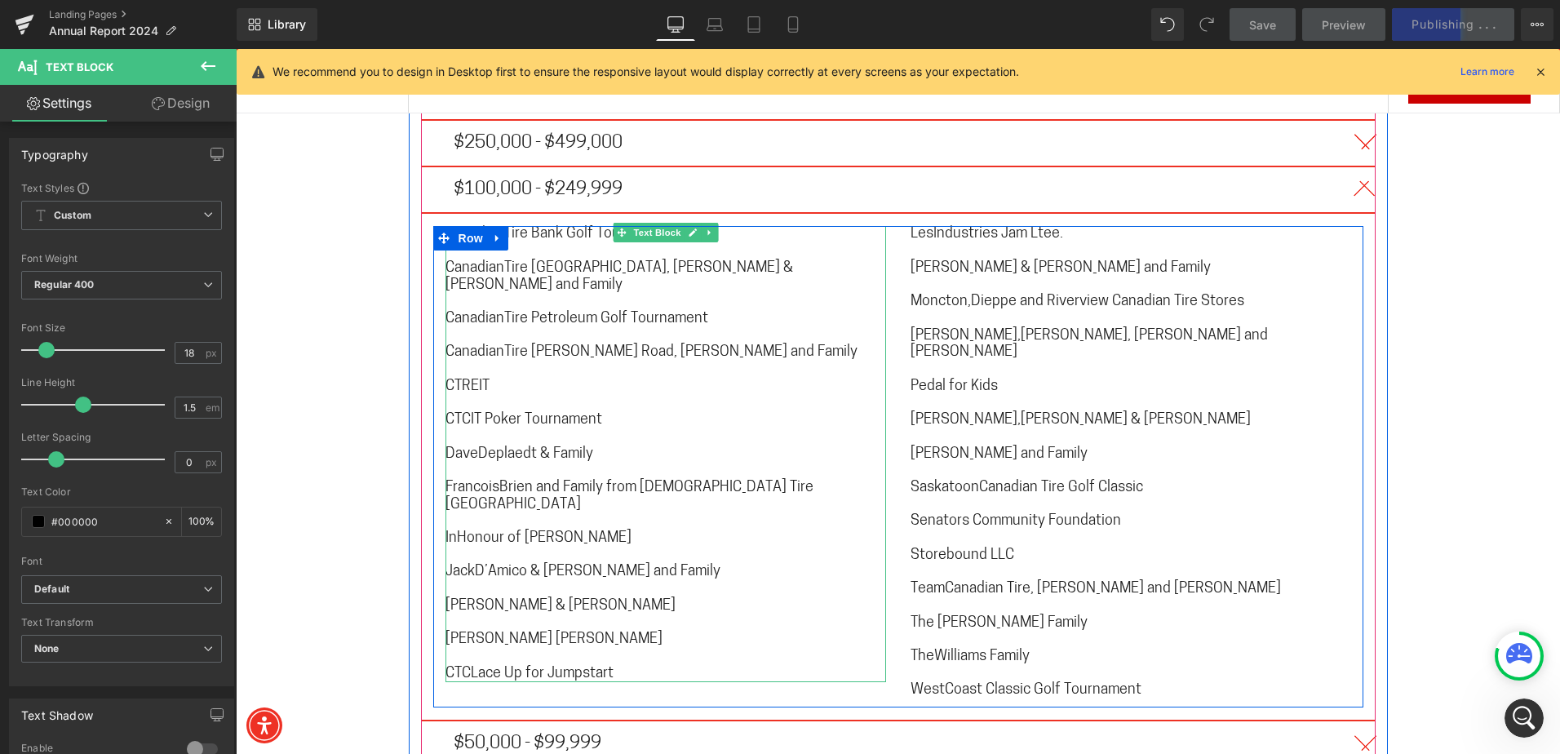
click at [533, 294] on p at bounding box center [665, 302] width 440 height 17
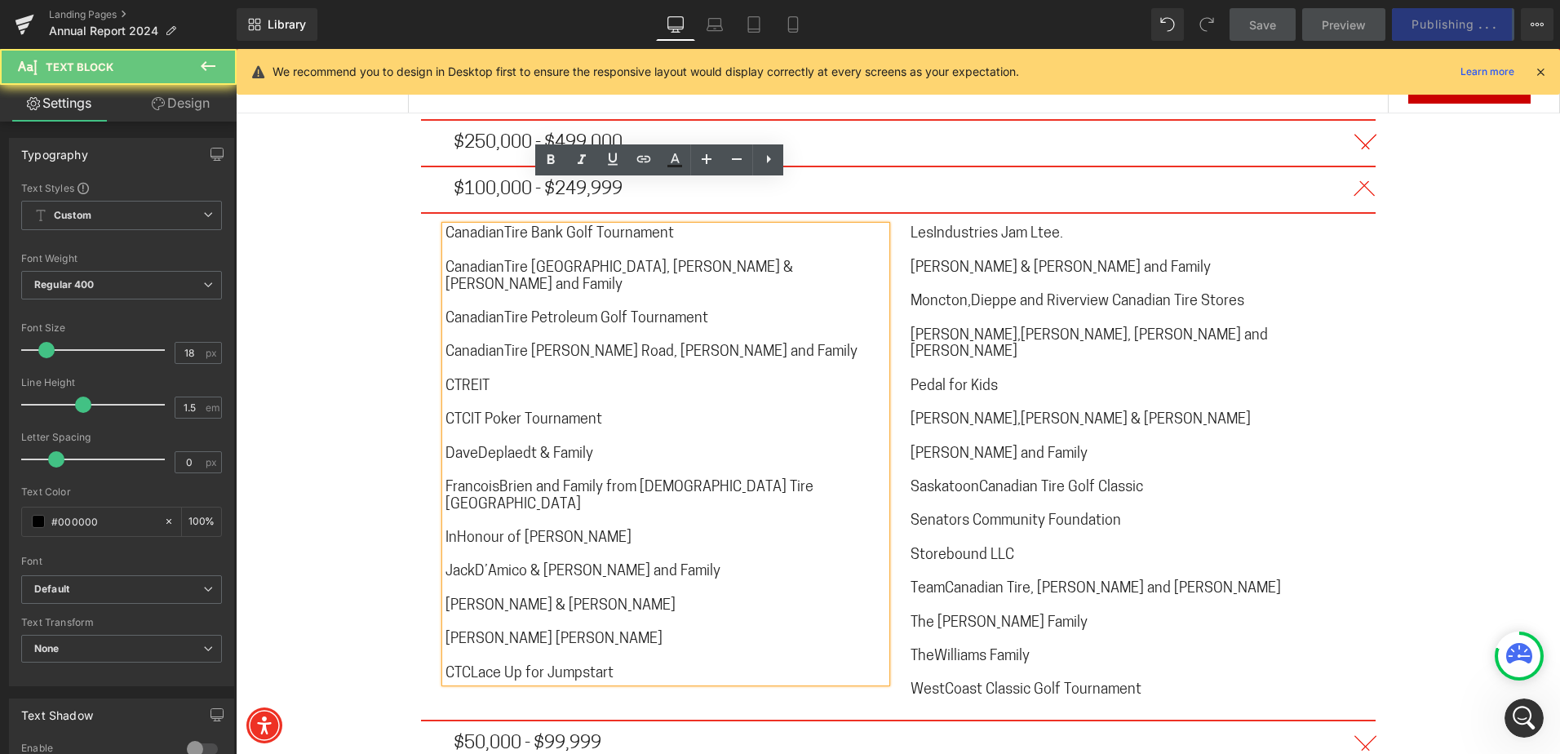
click at [493, 227] on span "CanadianTire Bank Golf Tournament" at bounding box center [559, 234] width 228 height 15
click at [495, 227] on span "CanadianTire Bank Golf Tournament" at bounding box center [559, 234] width 228 height 15
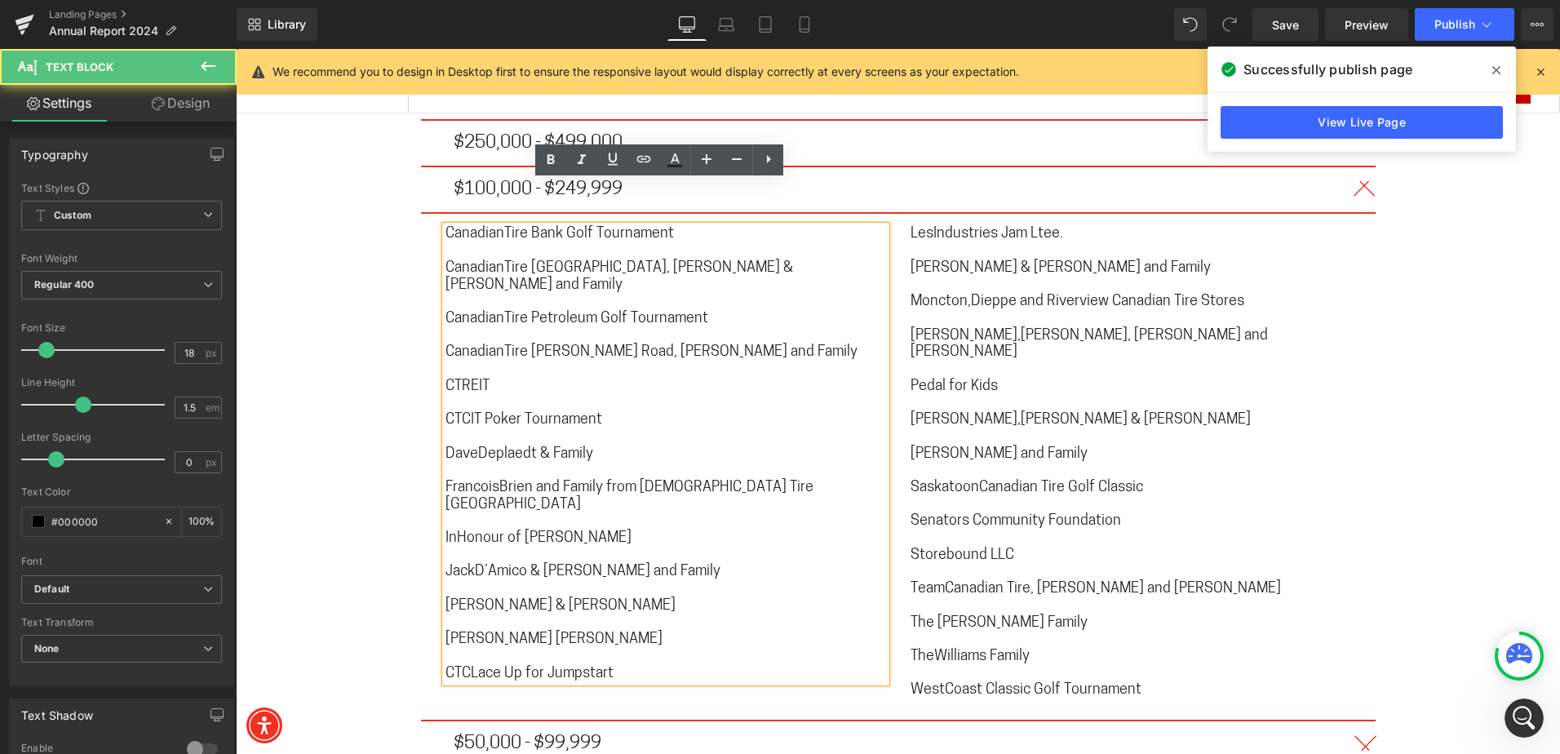
click at [497, 227] on span "CanadianTire Bank Golf Tournament" at bounding box center [559, 234] width 228 height 15
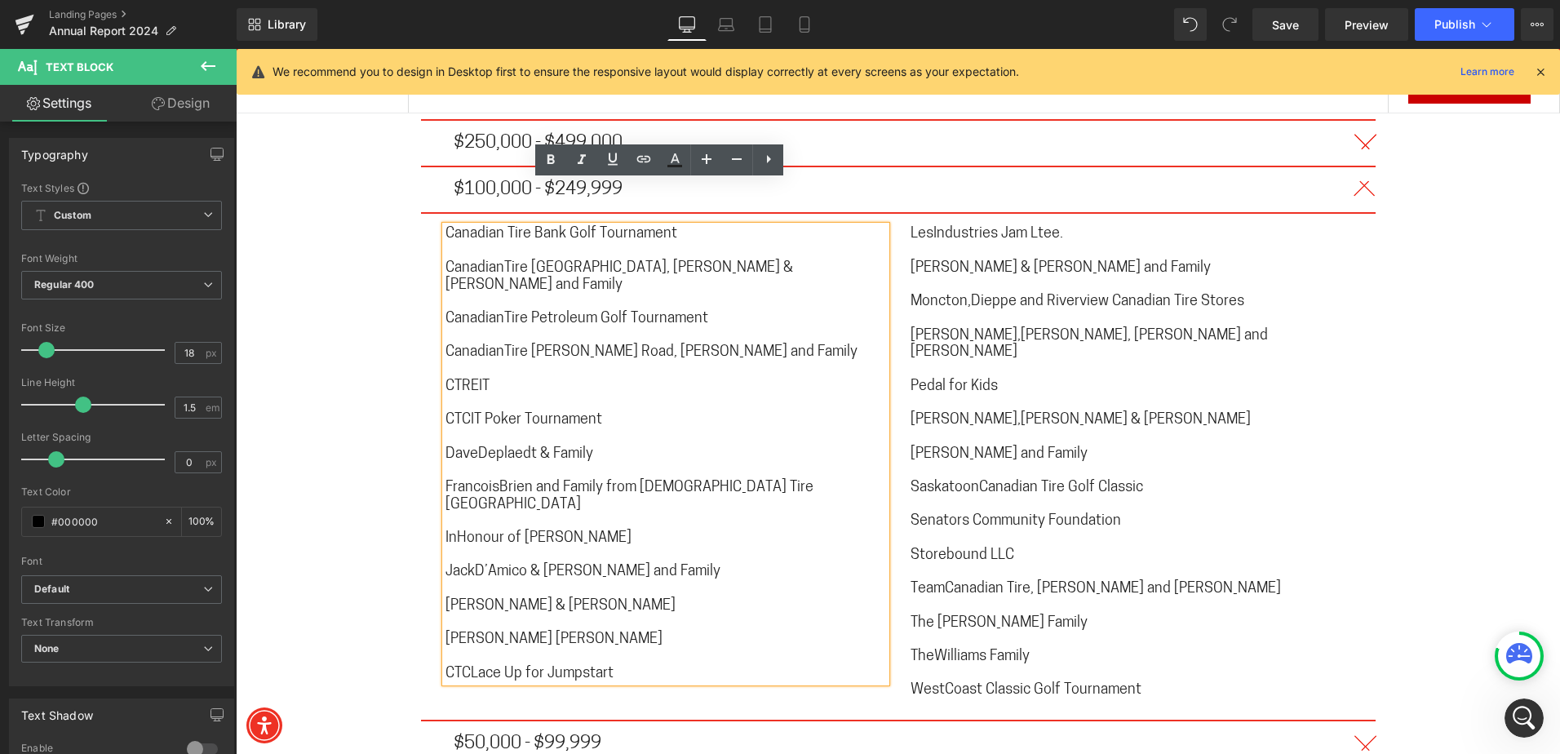
click at [499, 261] on span "CanadianTire [GEOGRAPHIC_DATA], [PERSON_NAME] & [PERSON_NAME] and Family" at bounding box center [618, 277] width 347 height 32
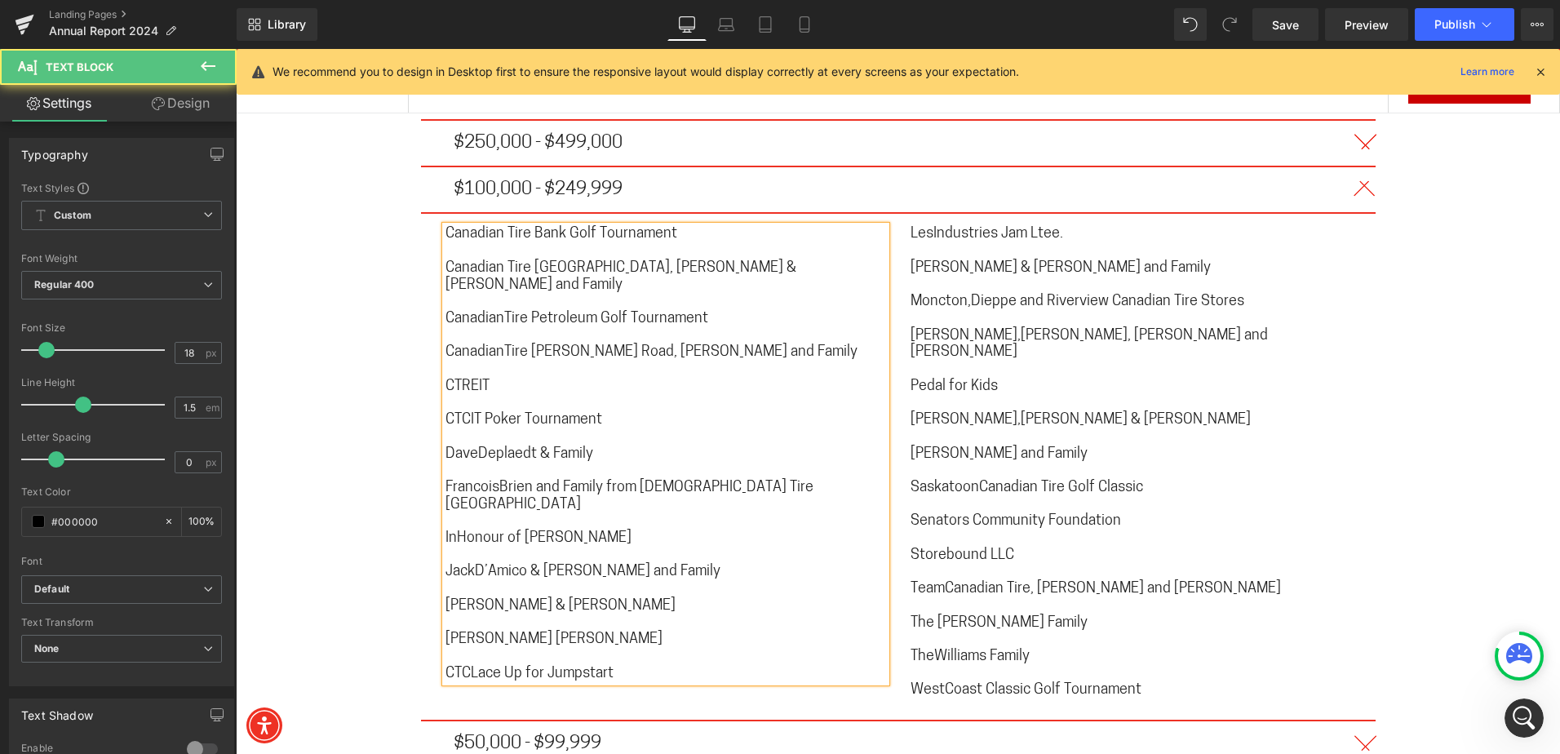
click at [496, 312] on span "CanadianTire Petroleum Golf Tournament" at bounding box center [576, 319] width 263 height 15
click at [498, 345] on span "CanadianTire [PERSON_NAME] Road, [PERSON_NAME] and Family" at bounding box center [651, 352] width 412 height 15
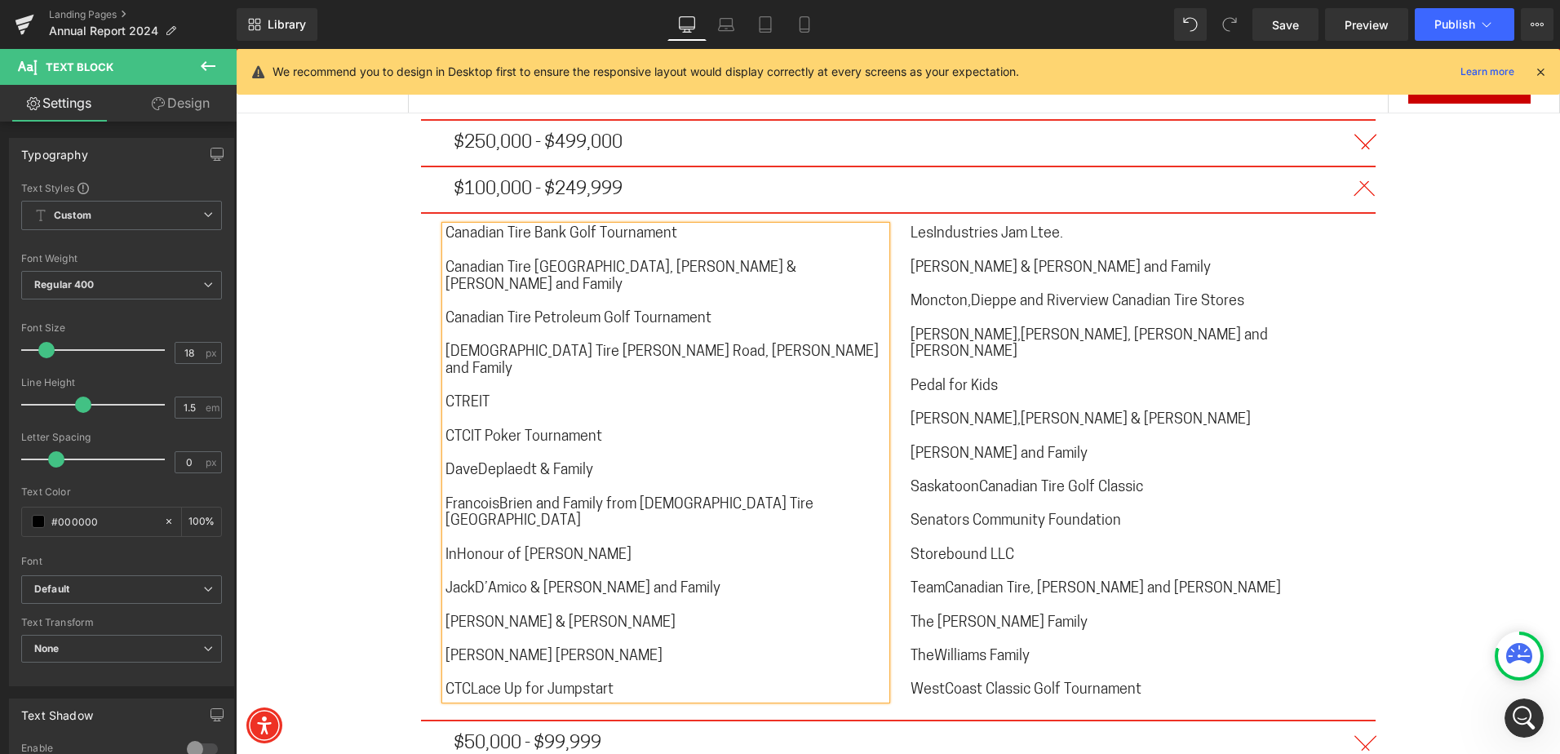
click at [463, 396] on span "CTREIT" at bounding box center [467, 403] width 44 height 15
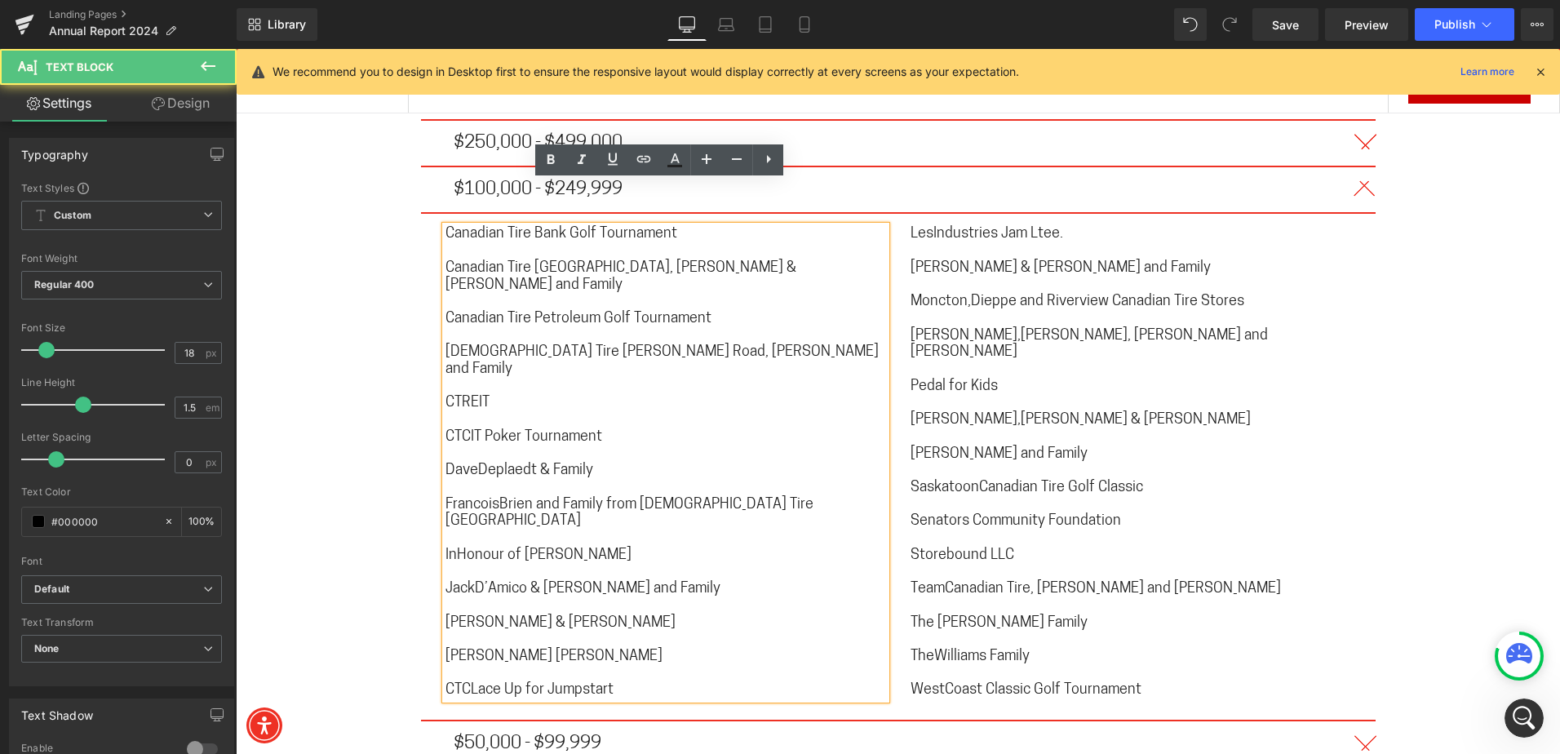
click at [460, 396] on span "CTREIT" at bounding box center [467, 403] width 44 height 15
click at [458, 396] on span "CTREIT" at bounding box center [467, 403] width 44 height 15
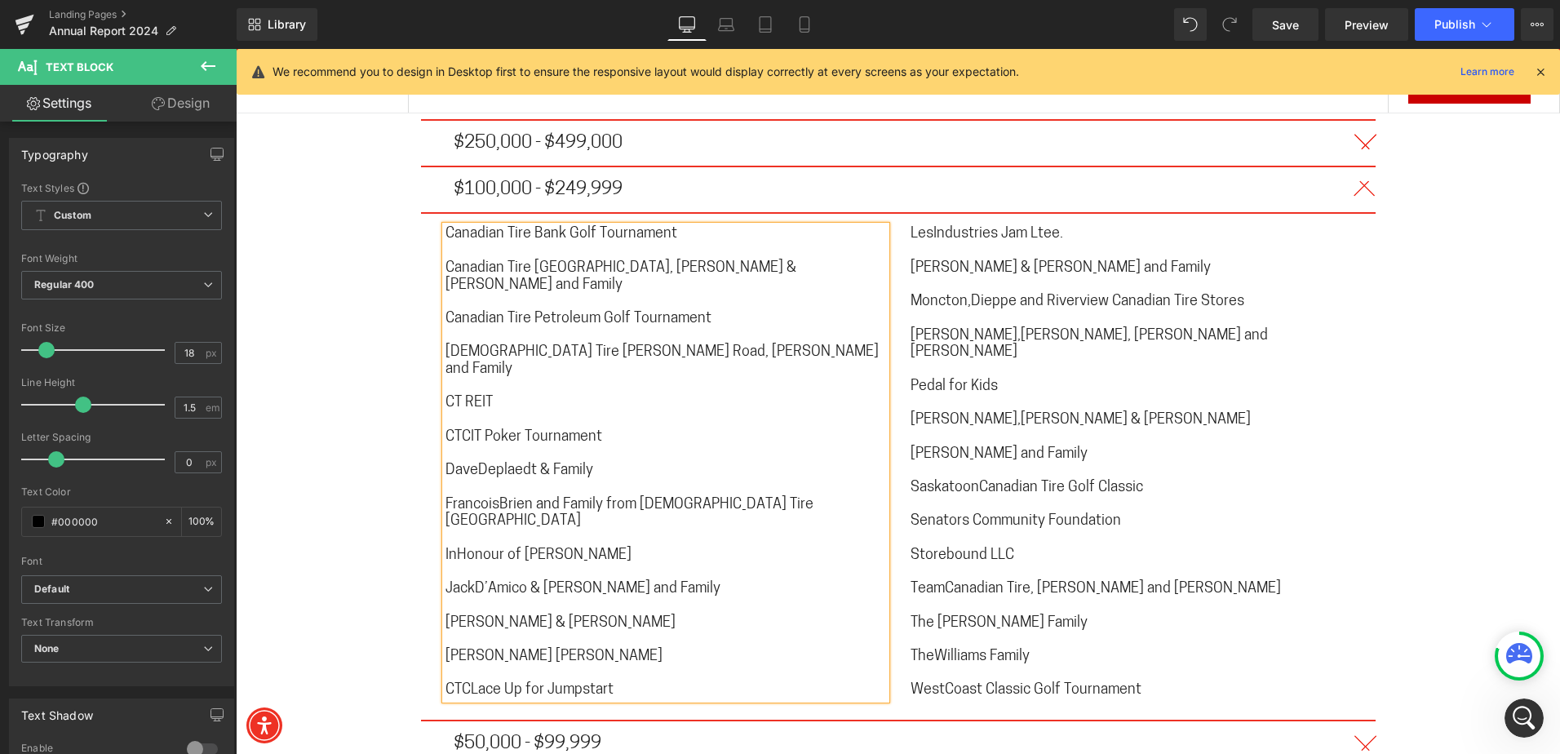
drag, startPoint x: 462, startPoint y: 360, endPoint x: 467, endPoint y: 384, distance: 24.8
click at [463, 430] on span "CTCIT Poker Tournament" at bounding box center [523, 437] width 157 height 15
click at [471, 463] on span "DaveDeplaedt & Family" at bounding box center [519, 470] width 148 height 15
click at [492, 498] on span "FrancoisBrien and Family from [DEMOGRAPHIC_DATA] Tire [GEOGRAPHIC_DATA]" at bounding box center [629, 514] width 368 height 32
click at [454, 548] on span "InHonour of [PERSON_NAME]" at bounding box center [538, 555] width 186 height 15
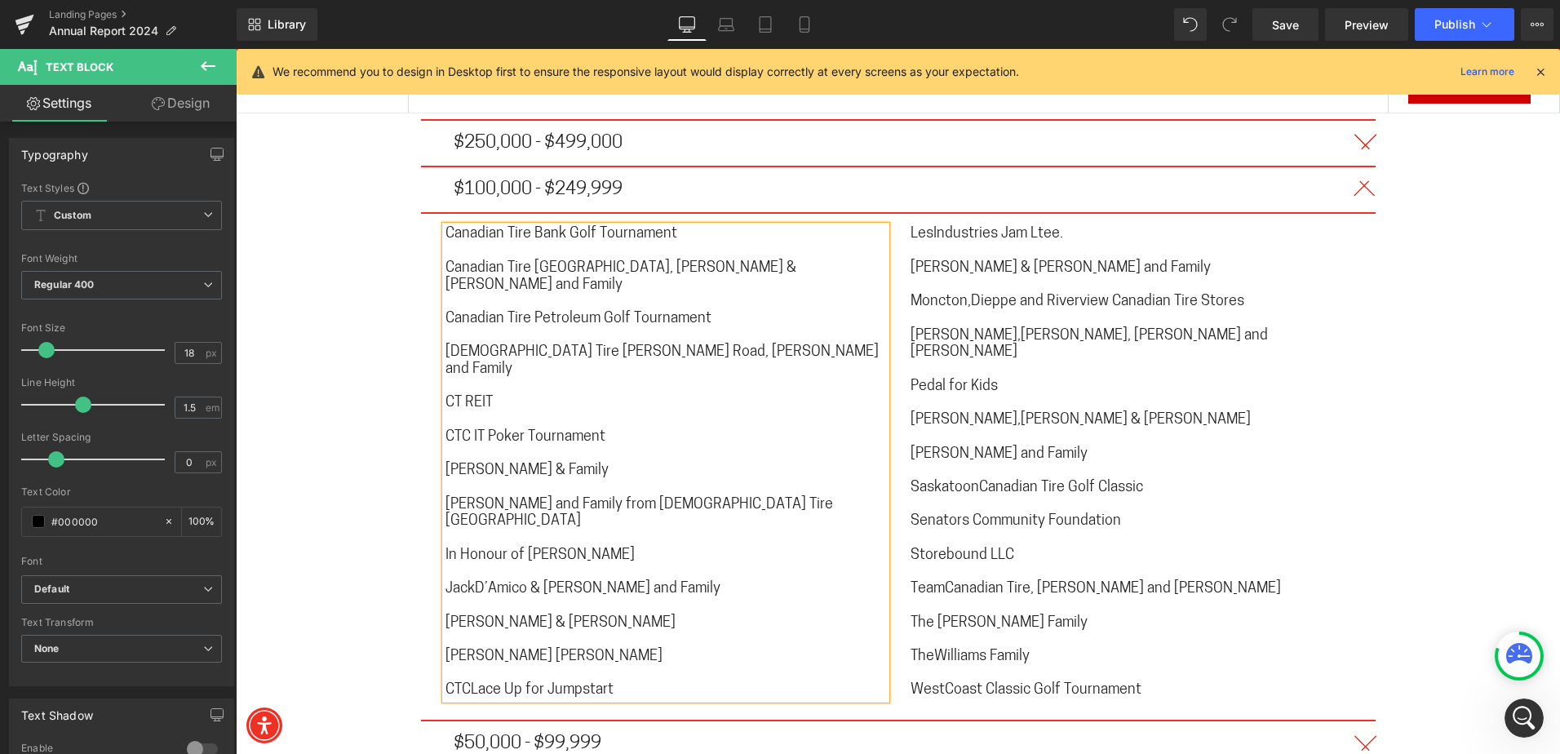
click at [472, 582] on span "JackD’Amico & [PERSON_NAME] and Family" at bounding box center [582, 589] width 275 height 15
click at [465, 649] on span "[PERSON_NAME] [PERSON_NAME]" at bounding box center [553, 656] width 217 height 15
click at [462, 683] on span "CTCLace Up for Jumpstart" at bounding box center [529, 690] width 168 height 15
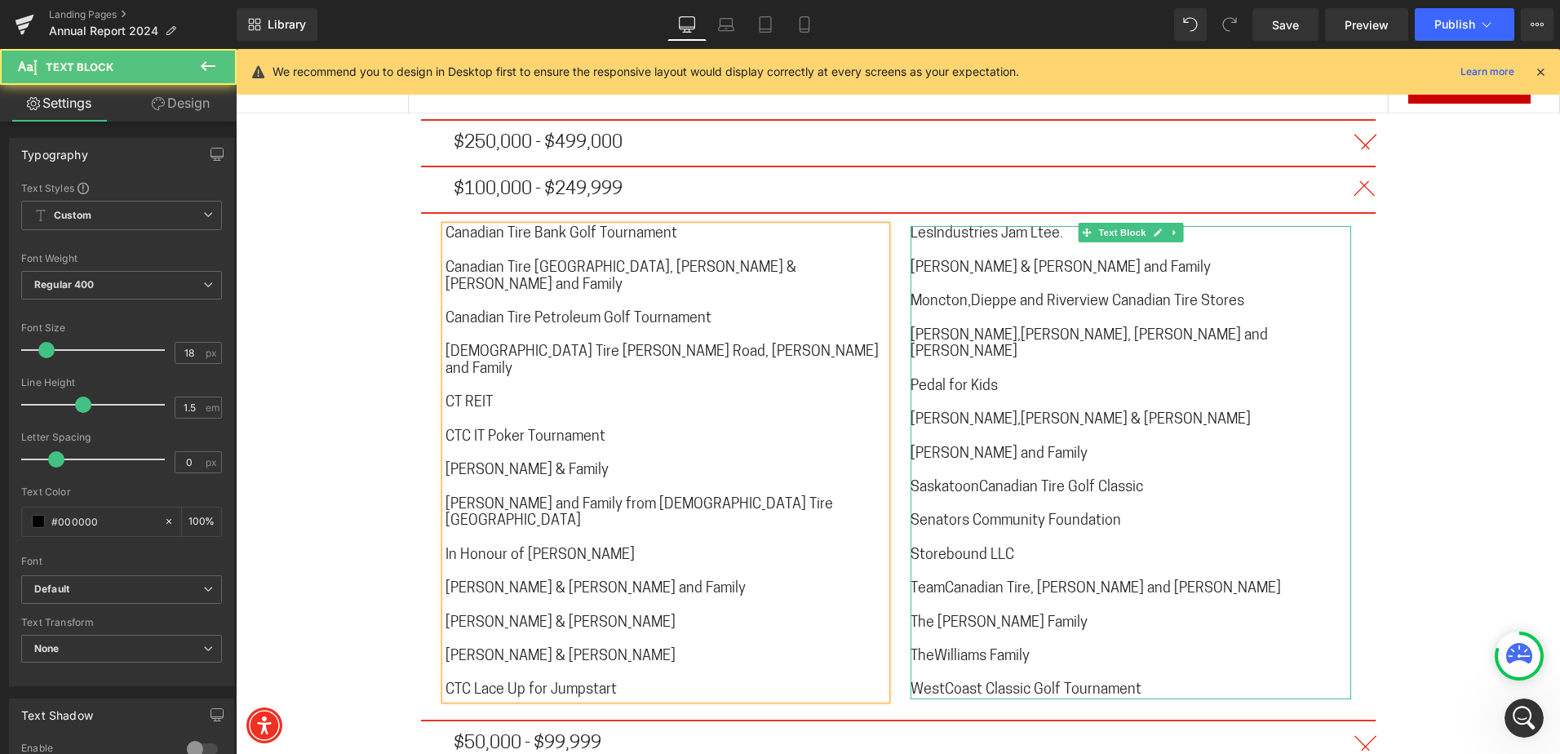
click at [926, 227] on span "LesIndustries Jam Ltee." at bounding box center [986, 234] width 153 height 15
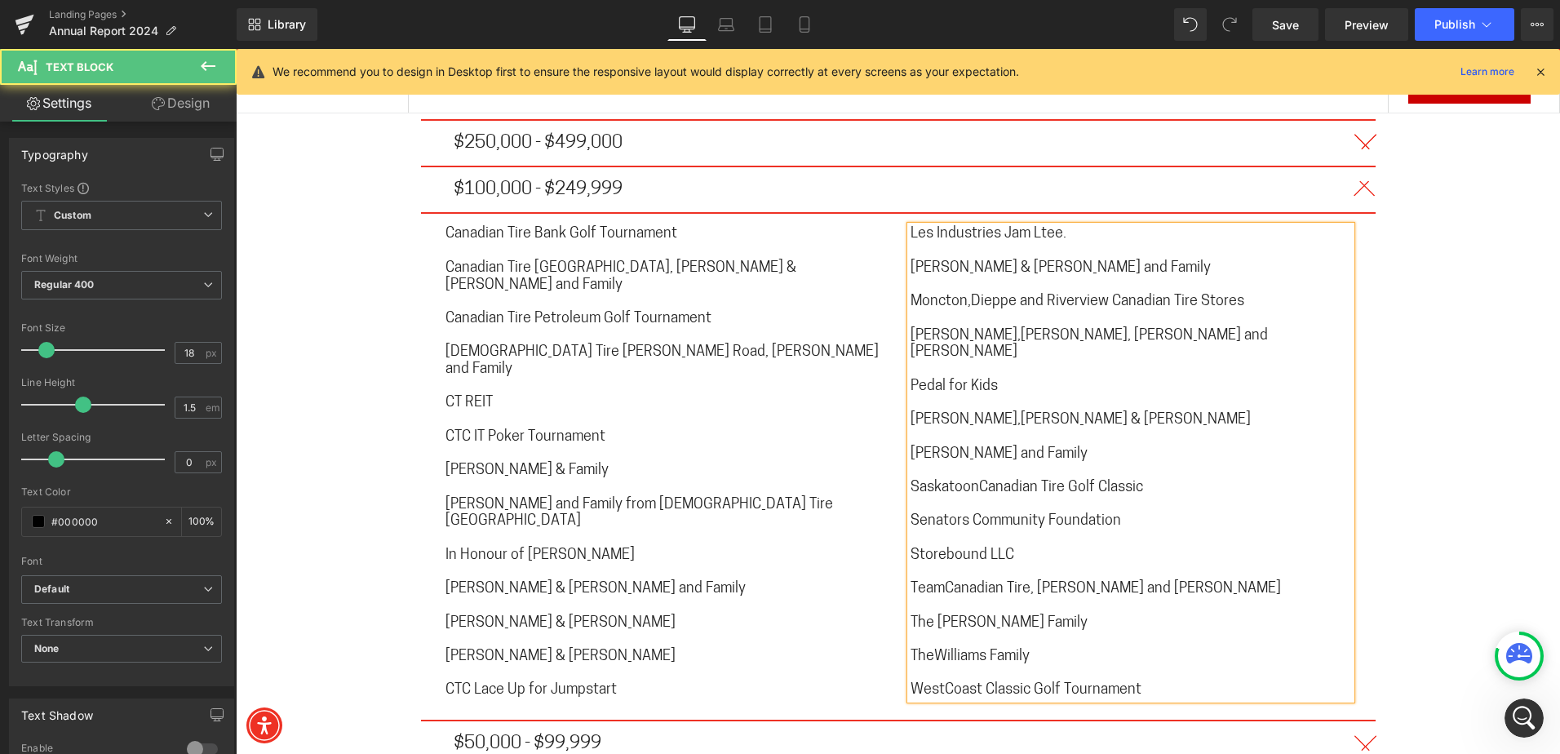
click at [962, 294] on span "Moncton,Dieppe and Riverview Canadian Tire Stores" at bounding box center [1077, 301] width 334 height 15
click at [949, 329] on span "[PERSON_NAME],[PERSON_NAME], [PERSON_NAME] and [PERSON_NAME]" at bounding box center [1088, 345] width 357 height 32
drag, startPoint x: 952, startPoint y: 295, endPoint x: 958, endPoint y: 302, distance: 9.2
click at [953, 329] on span "[PERSON_NAME],[PERSON_NAME], [PERSON_NAME] and [PERSON_NAME]" at bounding box center [1088, 345] width 357 height 32
click at [931, 413] on span "[PERSON_NAME],[PERSON_NAME] & [PERSON_NAME]" at bounding box center [1080, 420] width 340 height 15
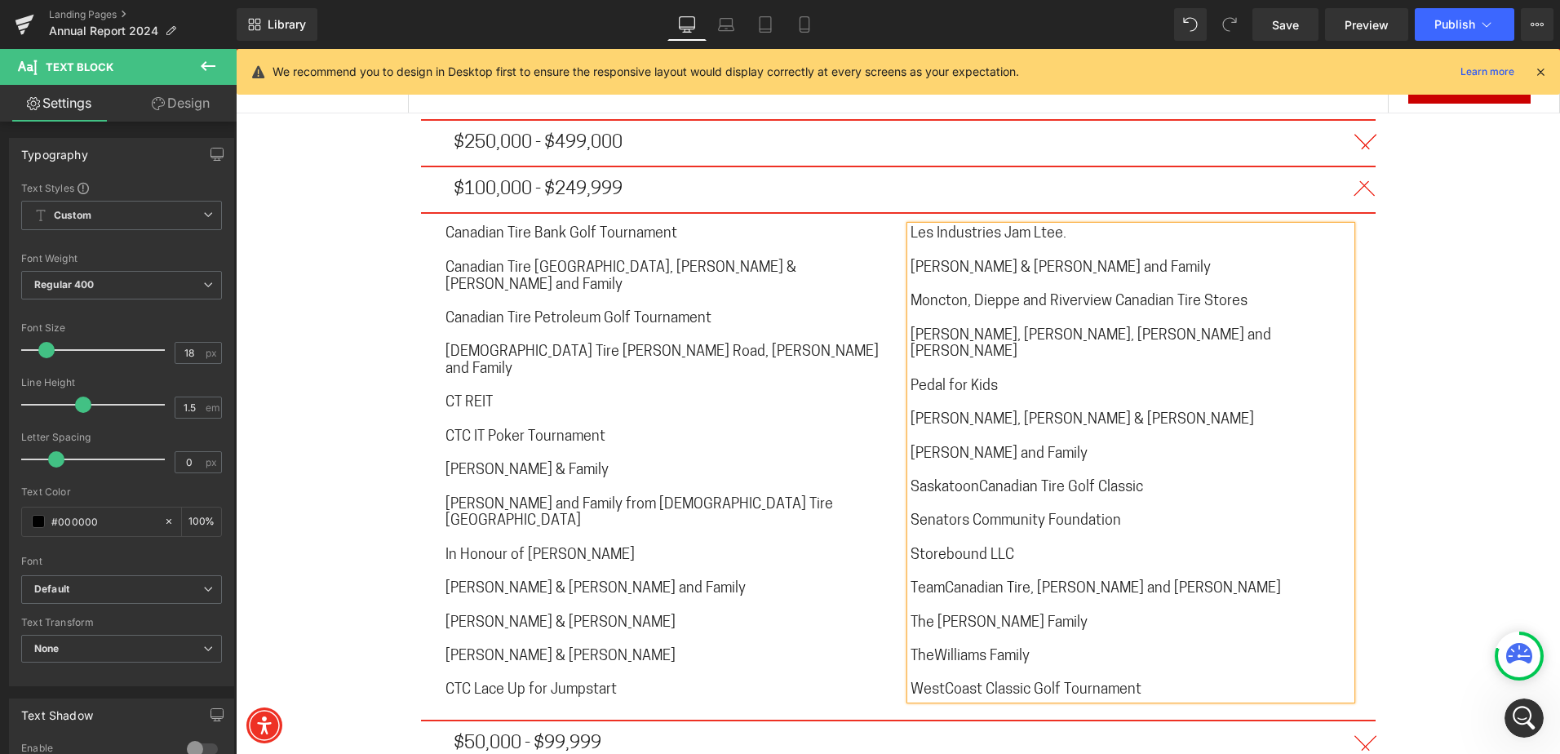
drag, startPoint x: 972, startPoint y: 431, endPoint x: 993, endPoint y: 459, distance: 35.1
click at [972, 480] on span "SaskatoonCanadian Tire Golf Classic" at bounding box center [1026, 487] width 232 height 15
click at [938, 582] on span "TeamCanadian Tire, [PERSON_NAME] and [PERSON_NAME]" at bounding box center [1095, 589] width 370 height 15
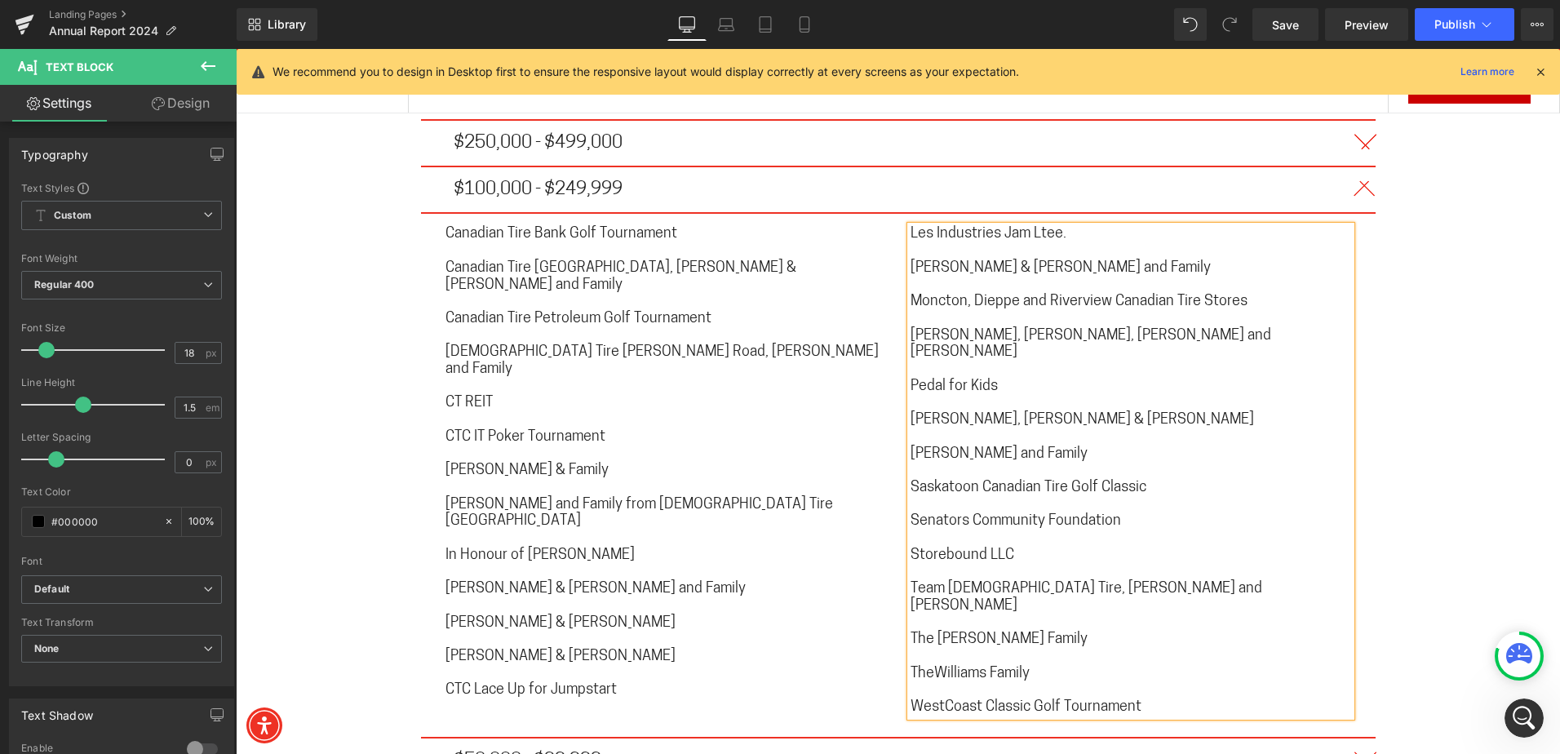
click at [934, 666] on span "TheWilliams Family" at bounding box center [969, 673] width 119 height 15
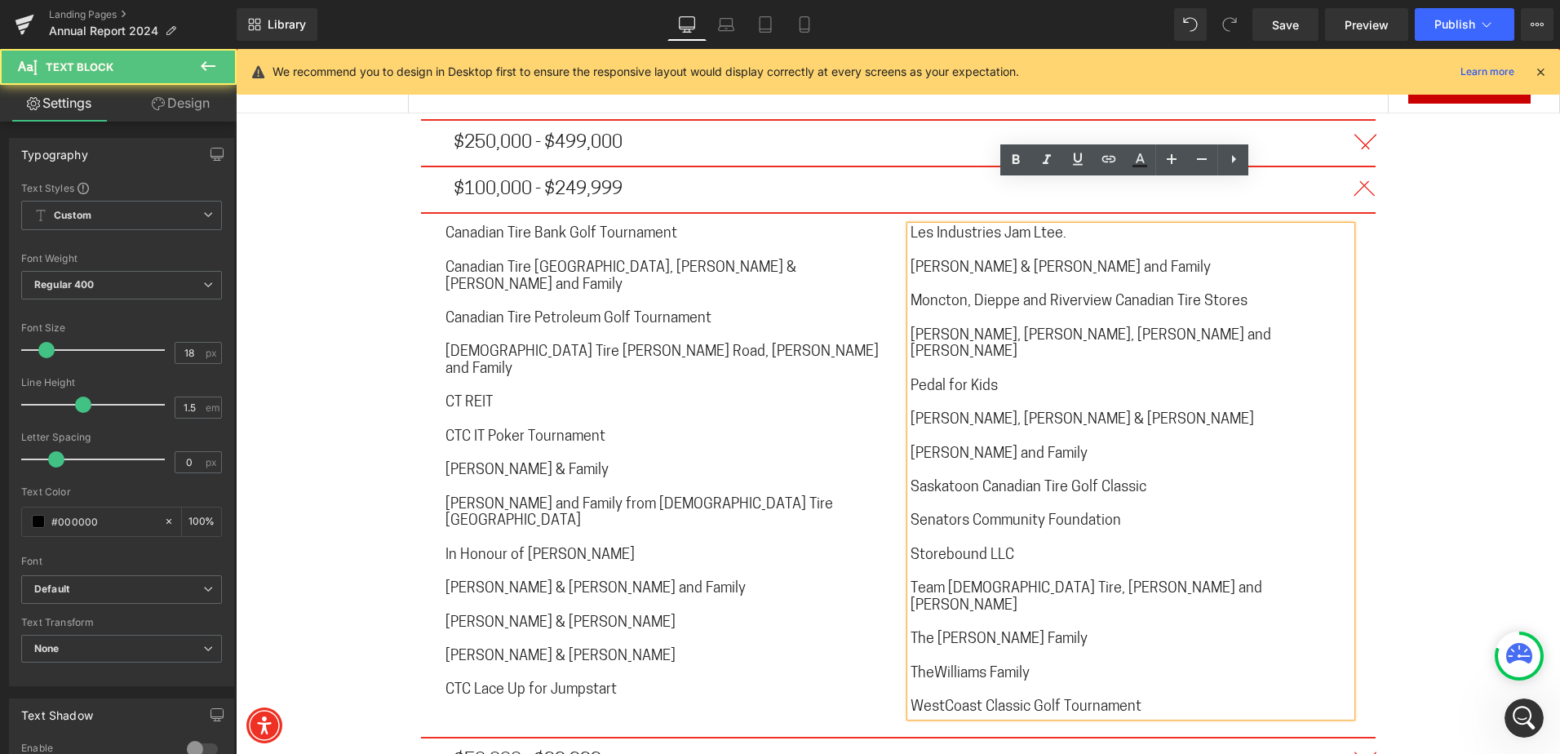
click at [929, 666] on span "TheWilliams Family" at bounding box center [969, 673] width 119 height 15
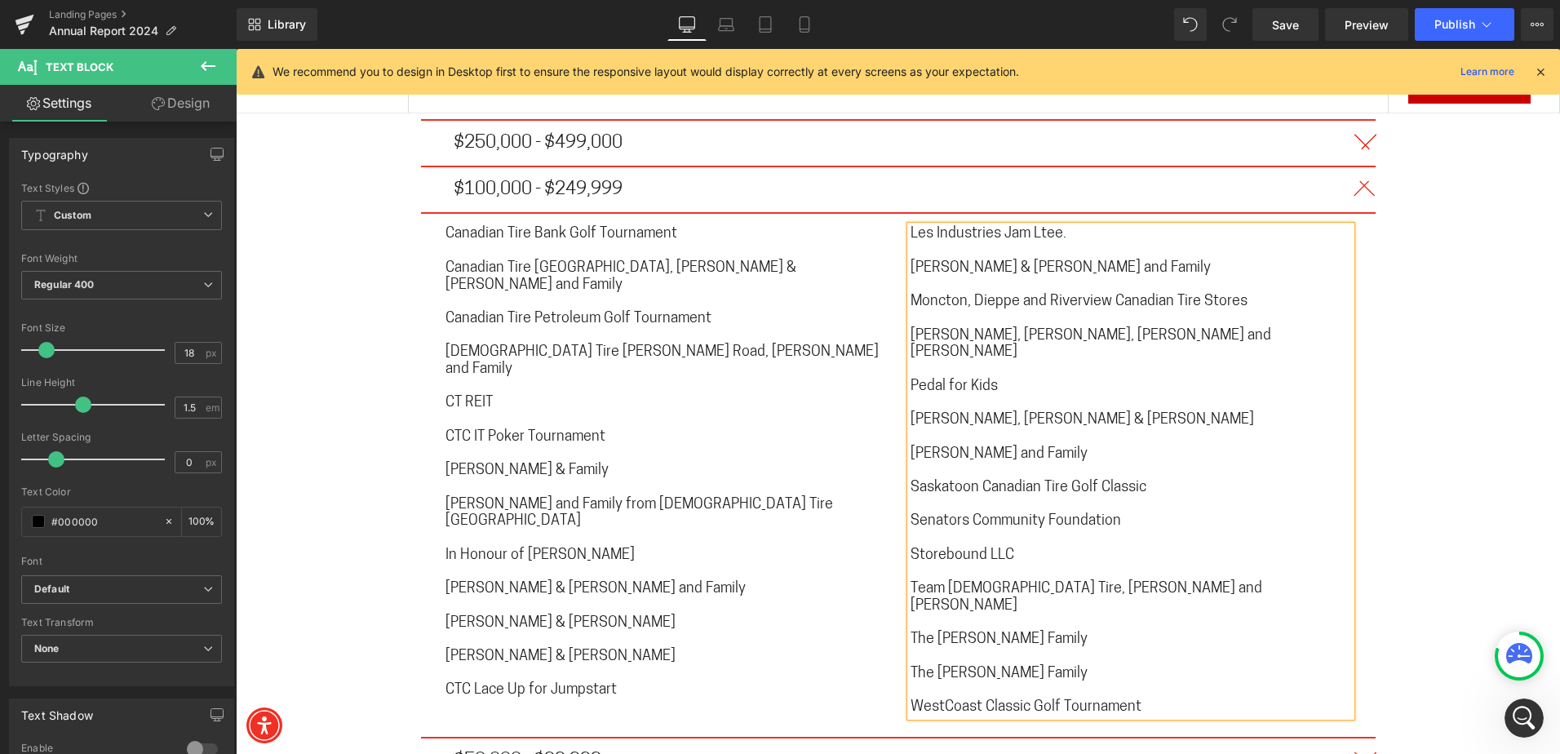
click at [939, 700] on span "WestCoast Classic Golf Tournament" at bounding box center [1025, 707] width 231 height 15
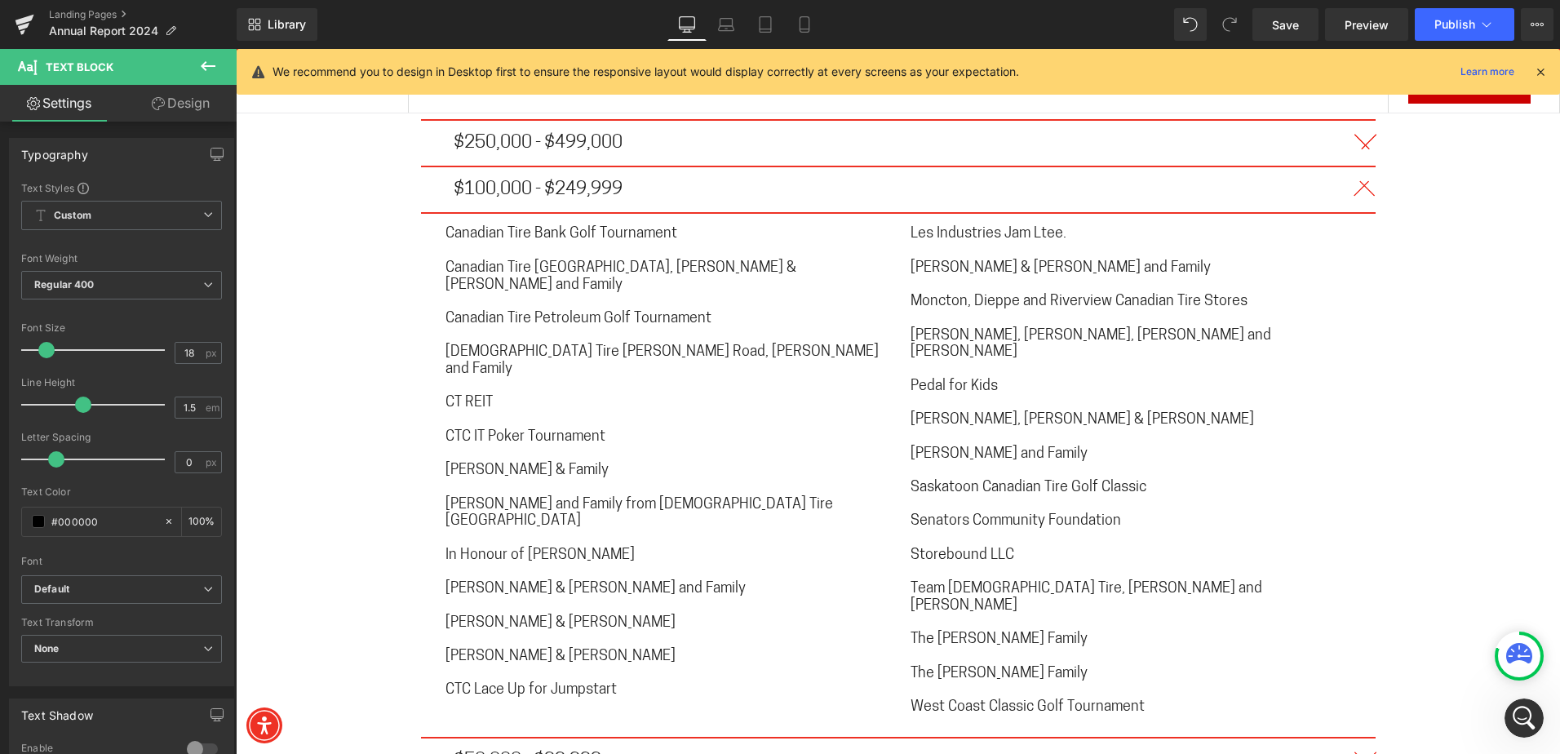
click at [1458, 7] on div "Library Desktop Desktop Laptop Tablet Mobile Save Preview Publish Scheduled Vie…" at bounding box center [898, 24] width 1323 height 49
click at [1454, 18] on span "Publish" at bounding box center [1454, 24] width 41 height 13
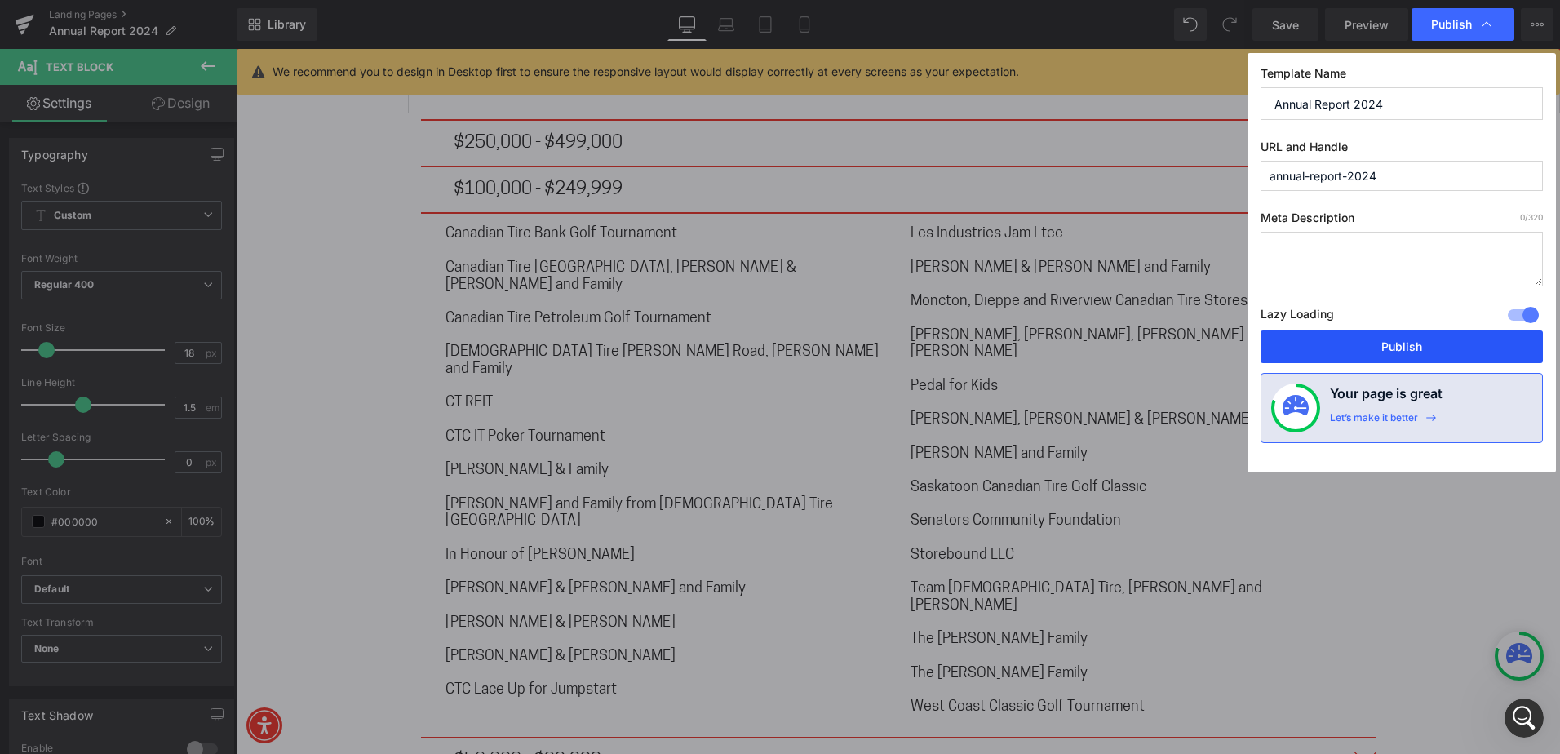
click at [1369, 340] on button "Publish" at bounding box center [1401, 346] width 282 height 33
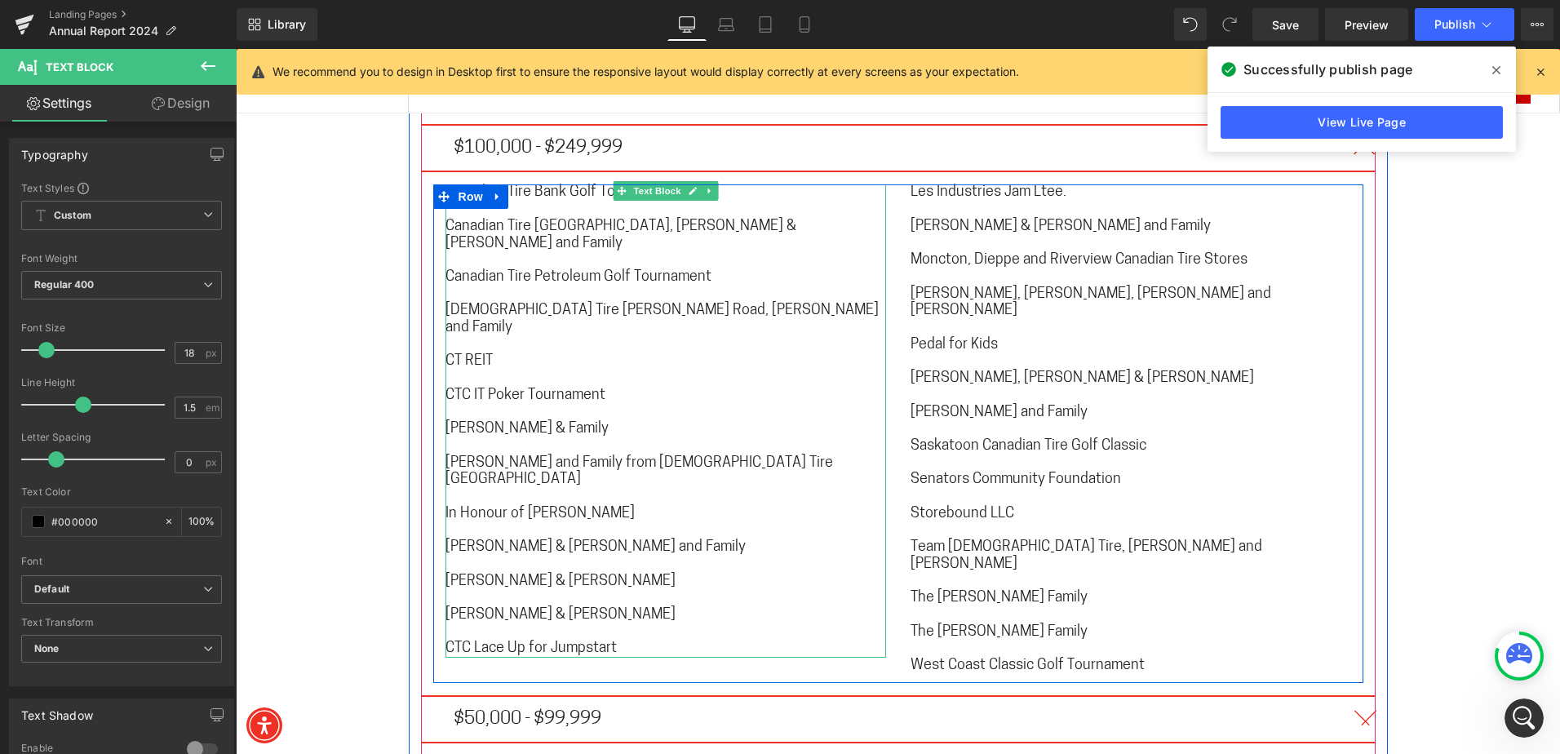
scroll to position [9841, 0]
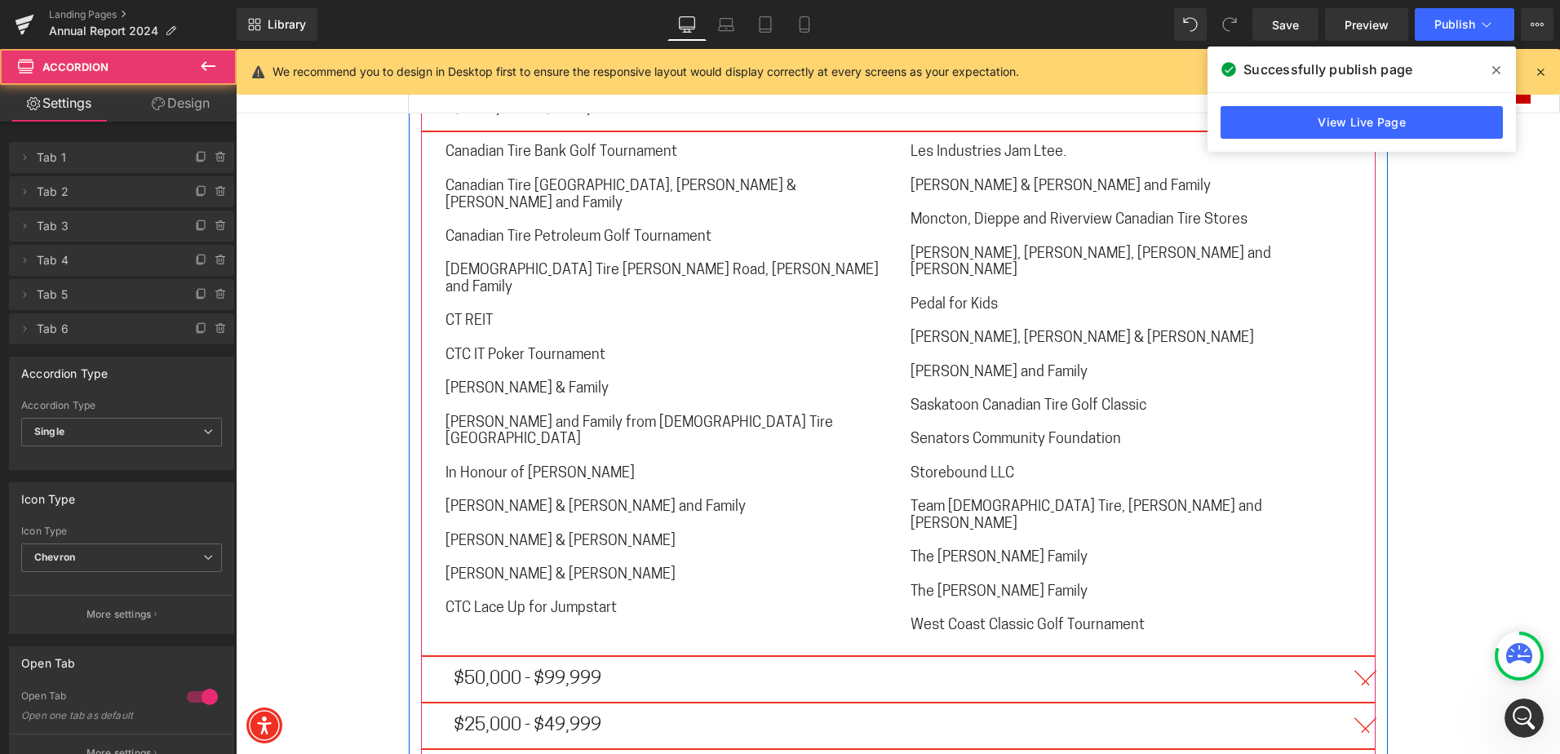
click at [1353, 657] on button "button" at bounding box center [1359, 679] width 33 height 45
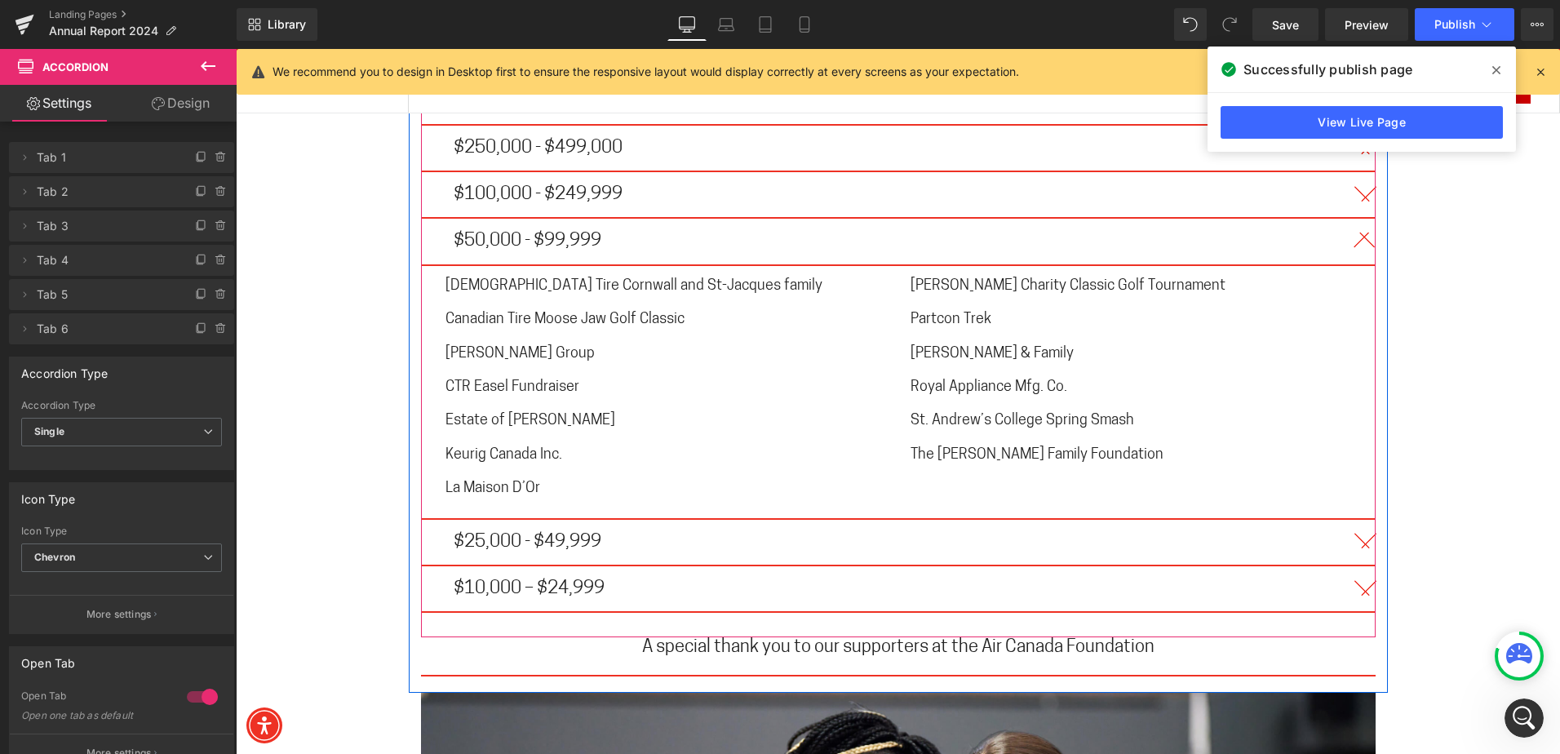
scroll to position [9758, 0]
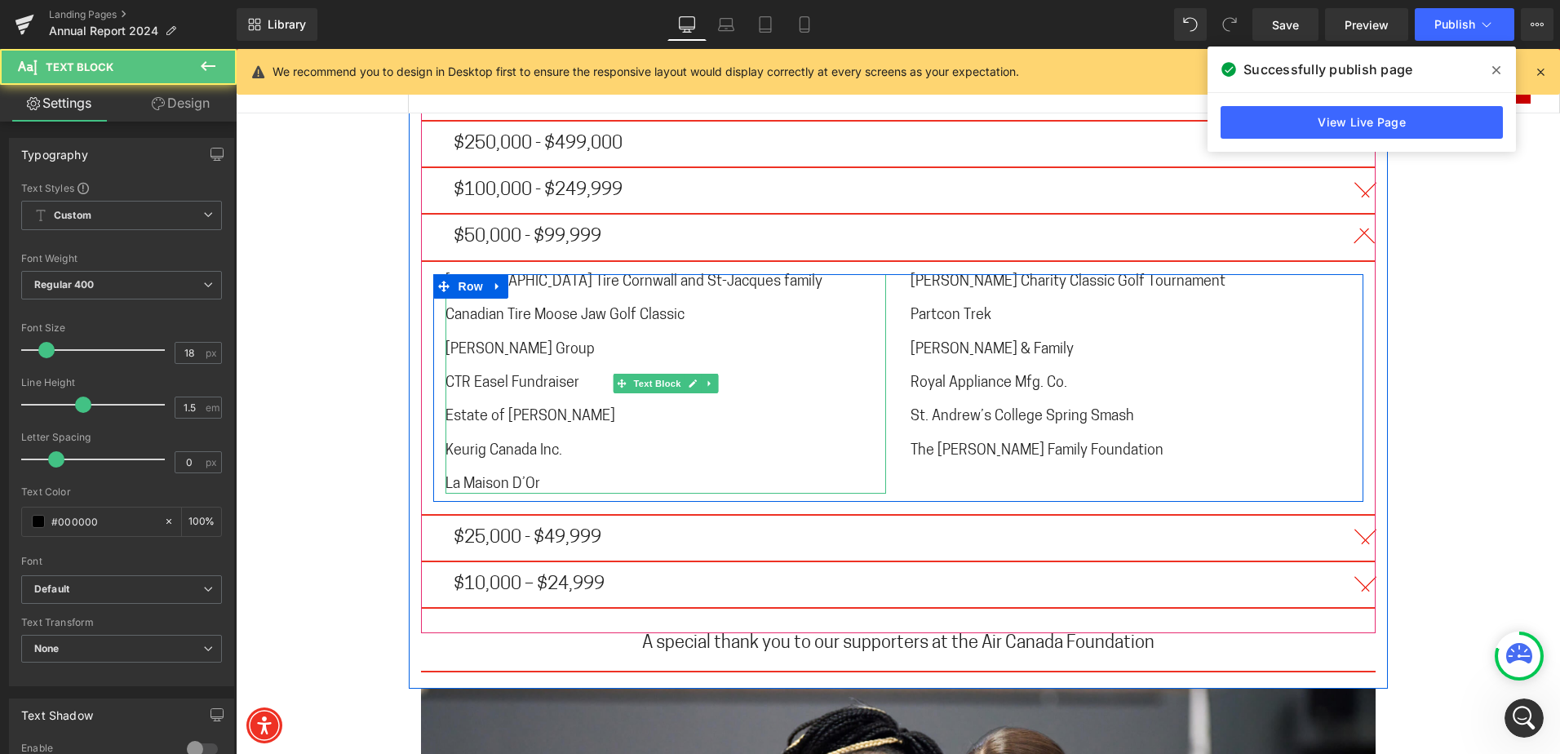
click at [501, 275] on span "[DEMOGRAPHIC_DATA] Tire Cornwall and St-Jacques family" at bounding box center [633, 282] width 377 height 15
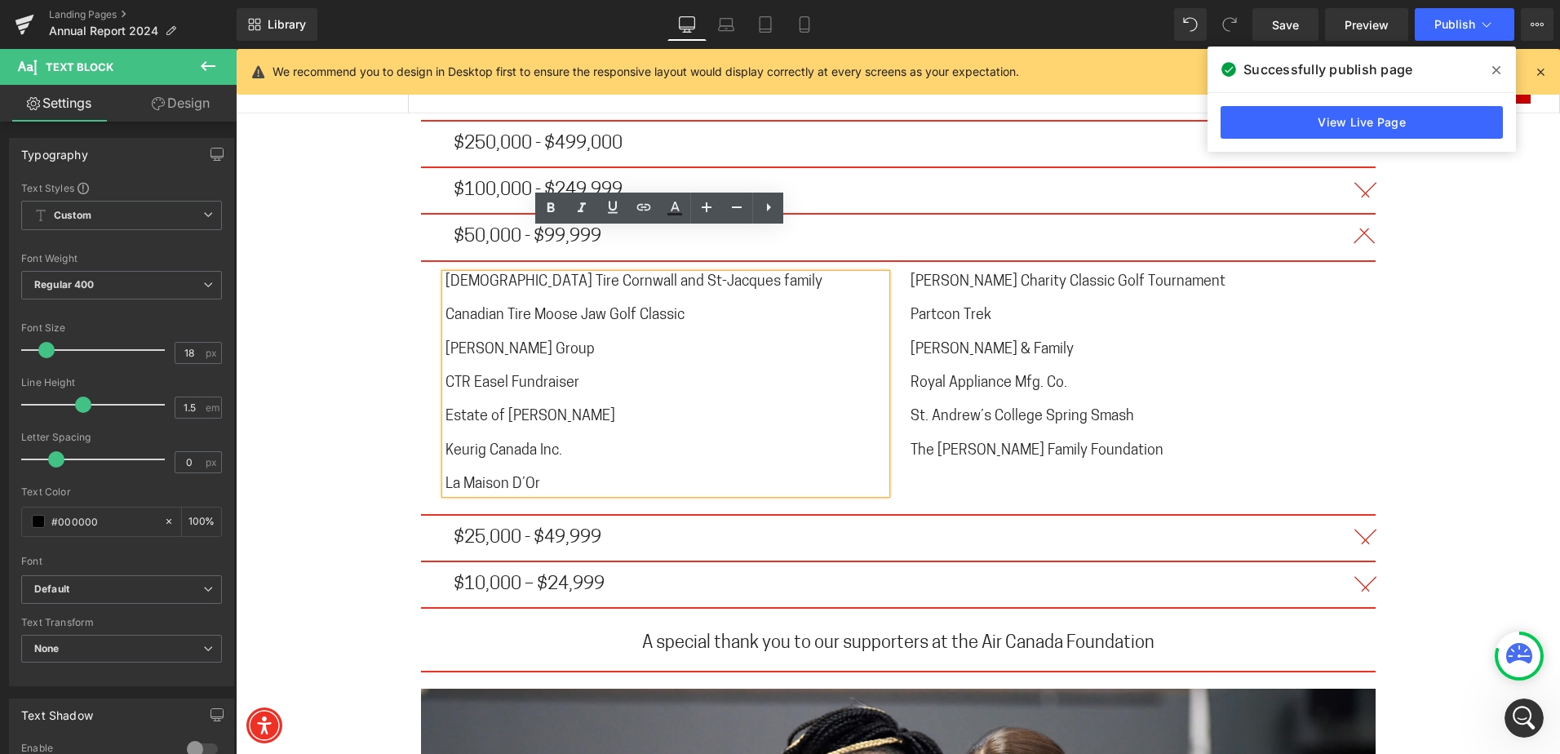
click at [500, 275] on span "[DEMOGRAPHIC_DATA] Tire Cornwall and St-Jacques family" at bounding box center [633, 282] width 377 height 15
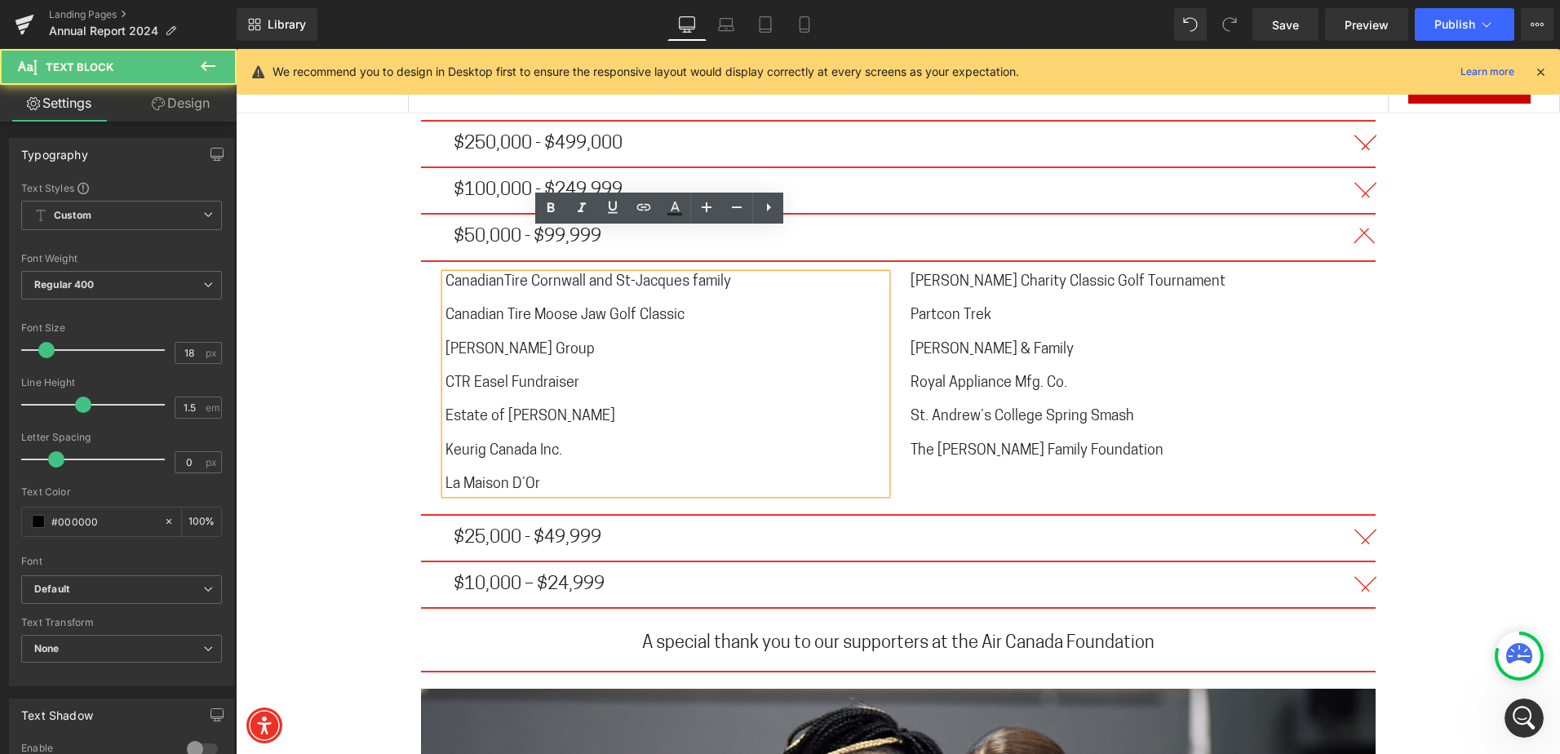
click at [465, 376] on span "CTR Easel Fundraiser" at bounding box center [512, 383] width 134 height 15
click at [466, 376] on span "CTR Easel Fundraiser" at bounding box center [512, 383] width 134 height 15
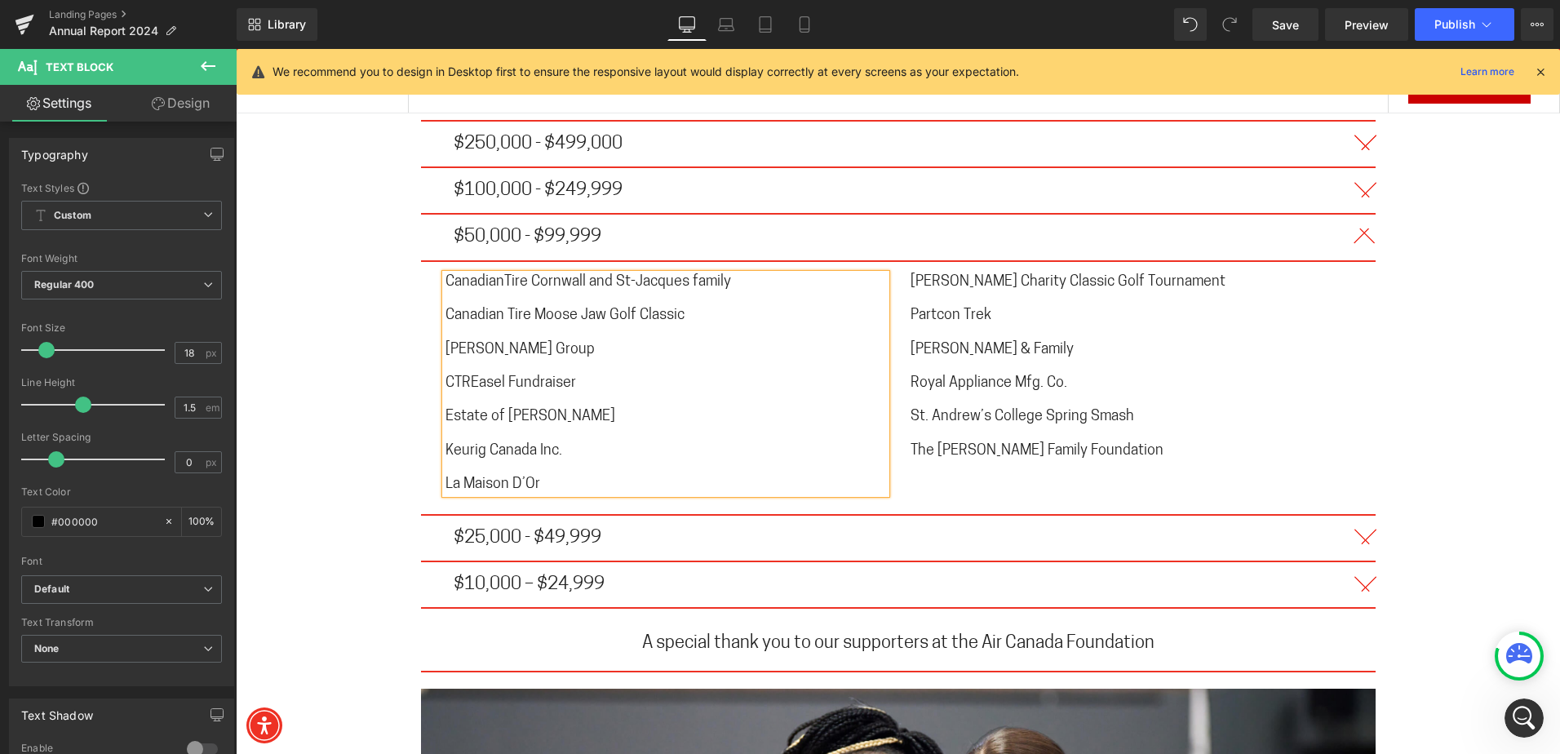
click at [458, 477] on span "La Maison D’Or" at bounding box center [492, 484] width 95 height 15
click at [982, 274] on p "[PERSON_NAME] Charity Classic Golf Tournament" at bounding box center [1130, 282] width 440 height 17
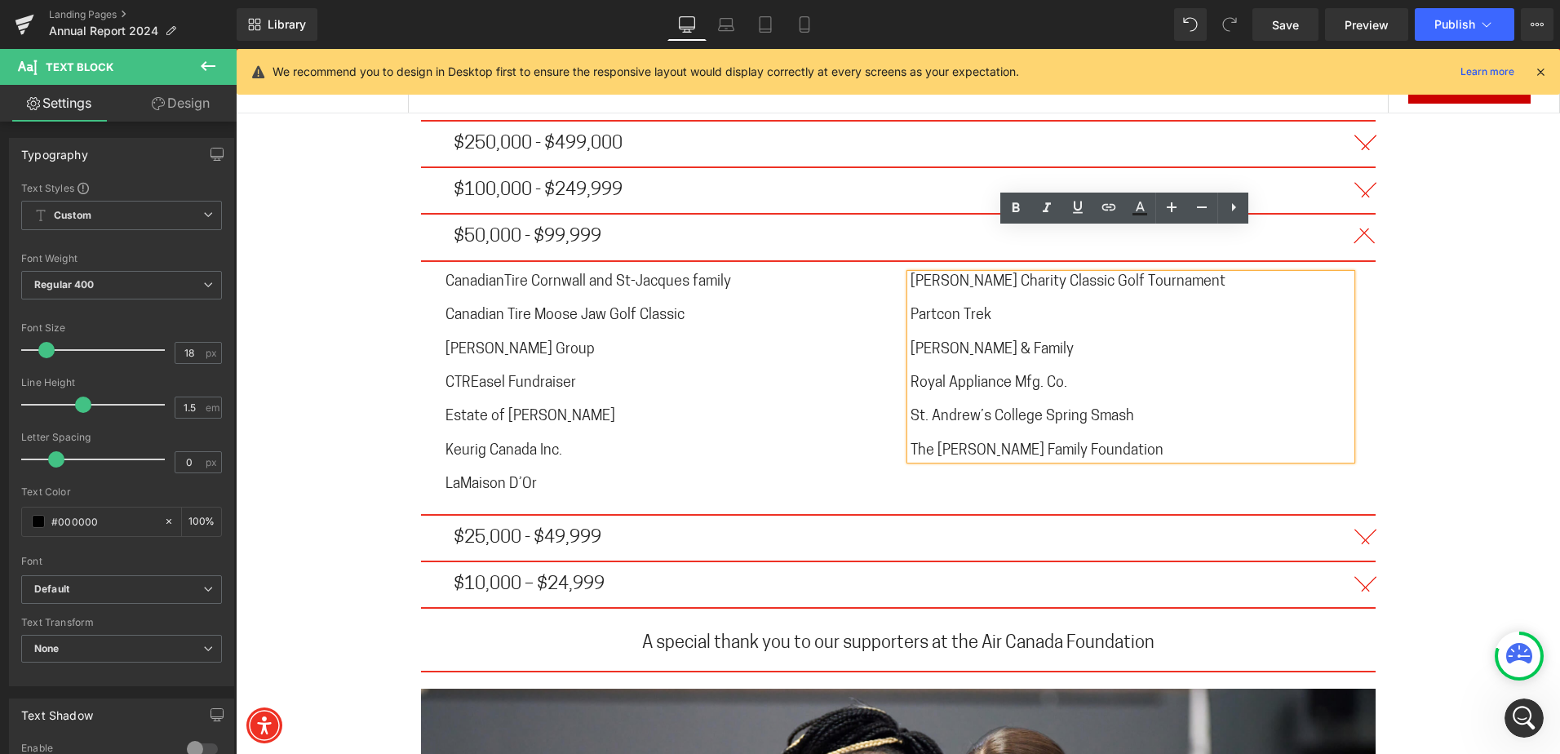
click at [937, 275] on span "[PERSON_NAME] Charity Classic Golf Tournament" at bounding box center [1067, 282] width 315 height 15
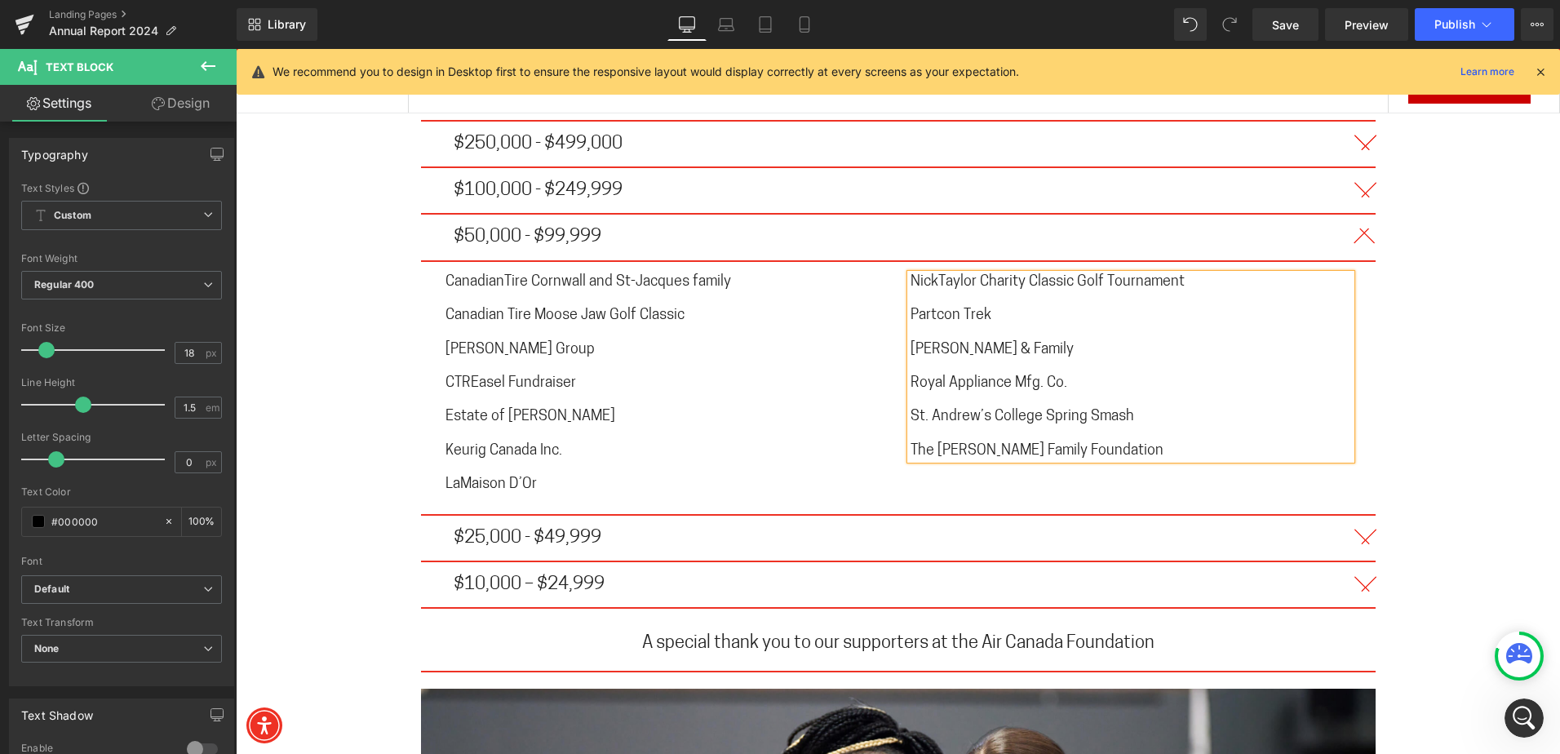
click at [959, 308] on span "Partcon Trek" at bounding box center [950, 315] width 81 height 15
click at [934, 343] on span "[PERSON_NAME] & Family" at bounding box center [991, 350] width 163 height 15
click at [927, 409] on span "St. Andrew’s College Spring Smash" at bounding box center [1021, 416] width 223 height 15
click at [1359, 515] on button "button" at bounding box center [1359, 537] width 33 height 45
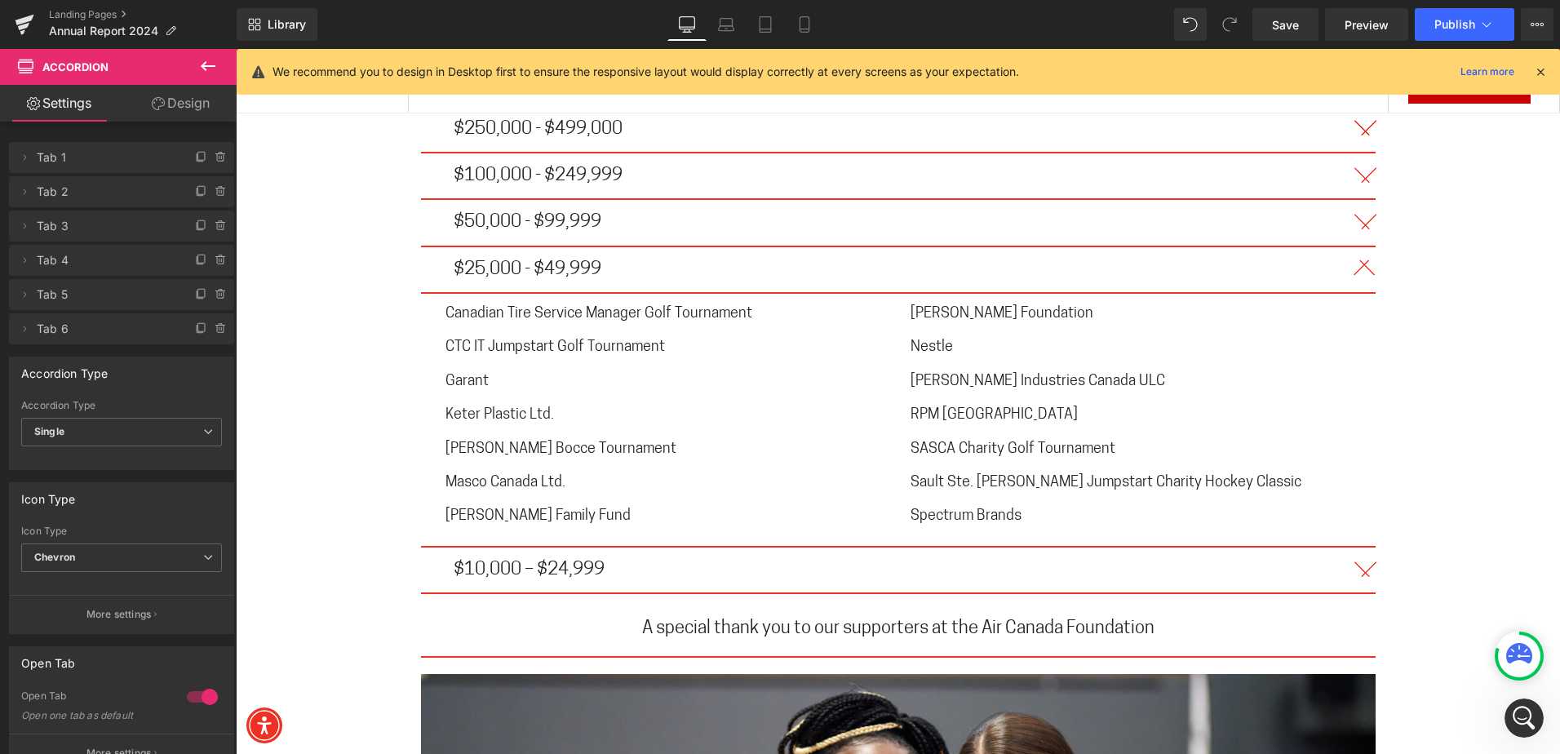
scroll to position [9831, 0]
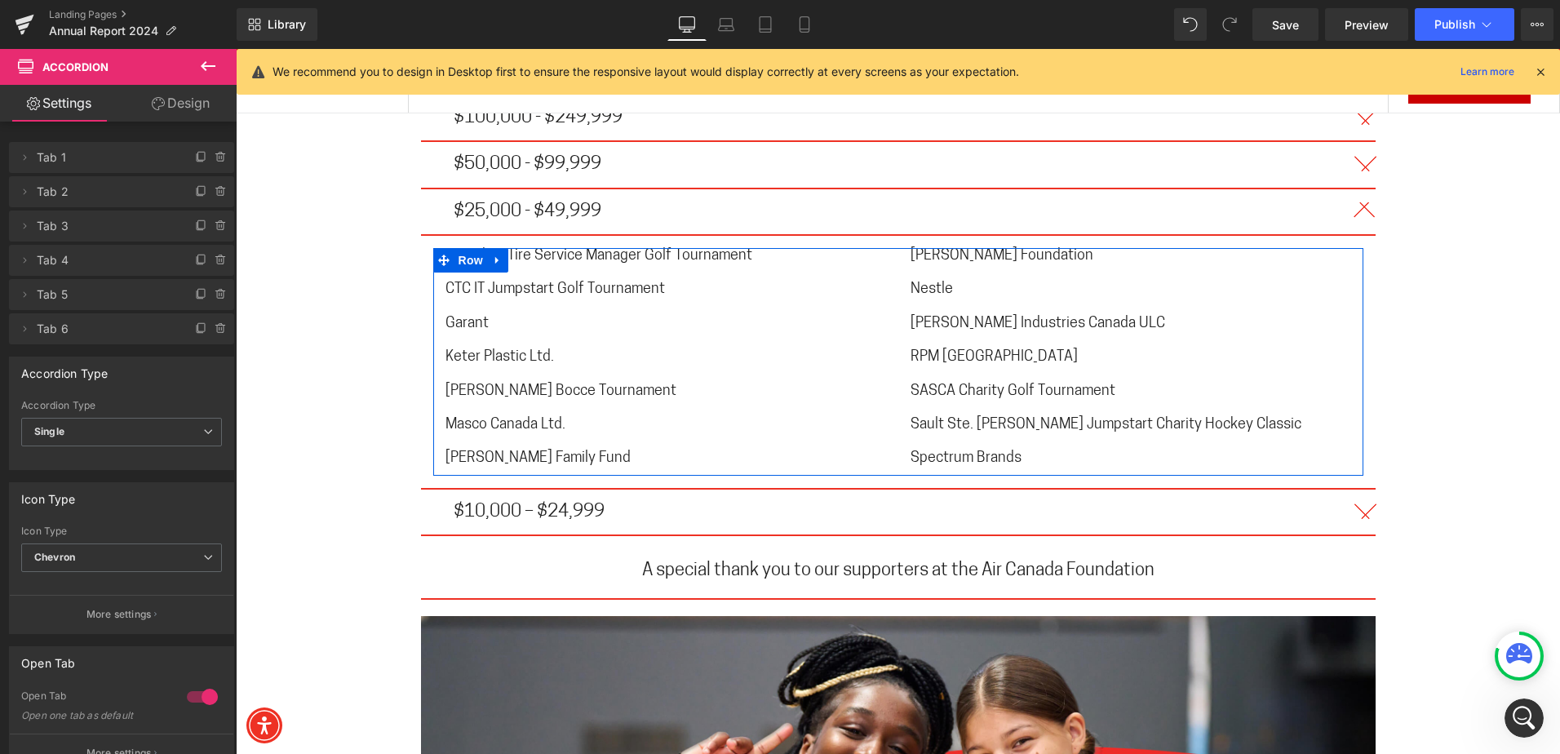
click at [557, 249] on span "Canadian Tire Service Manager Golf Tournament" at bounding box center [598, 256] width 307 height 15
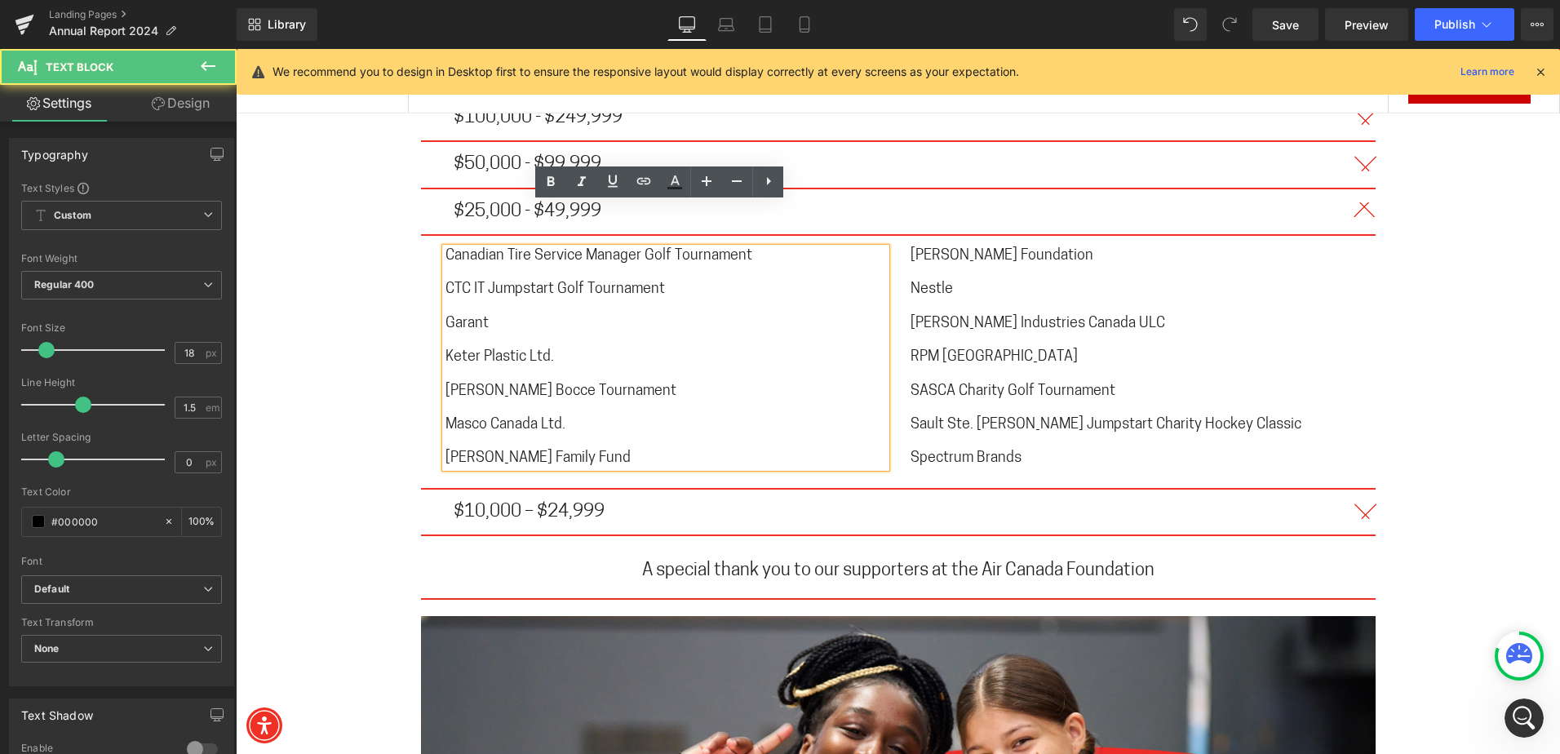
click at [501, 249] on span "Canadian Tire Service Manager Golf Tournament" at bounding box center [598, 256] width 307 height 15
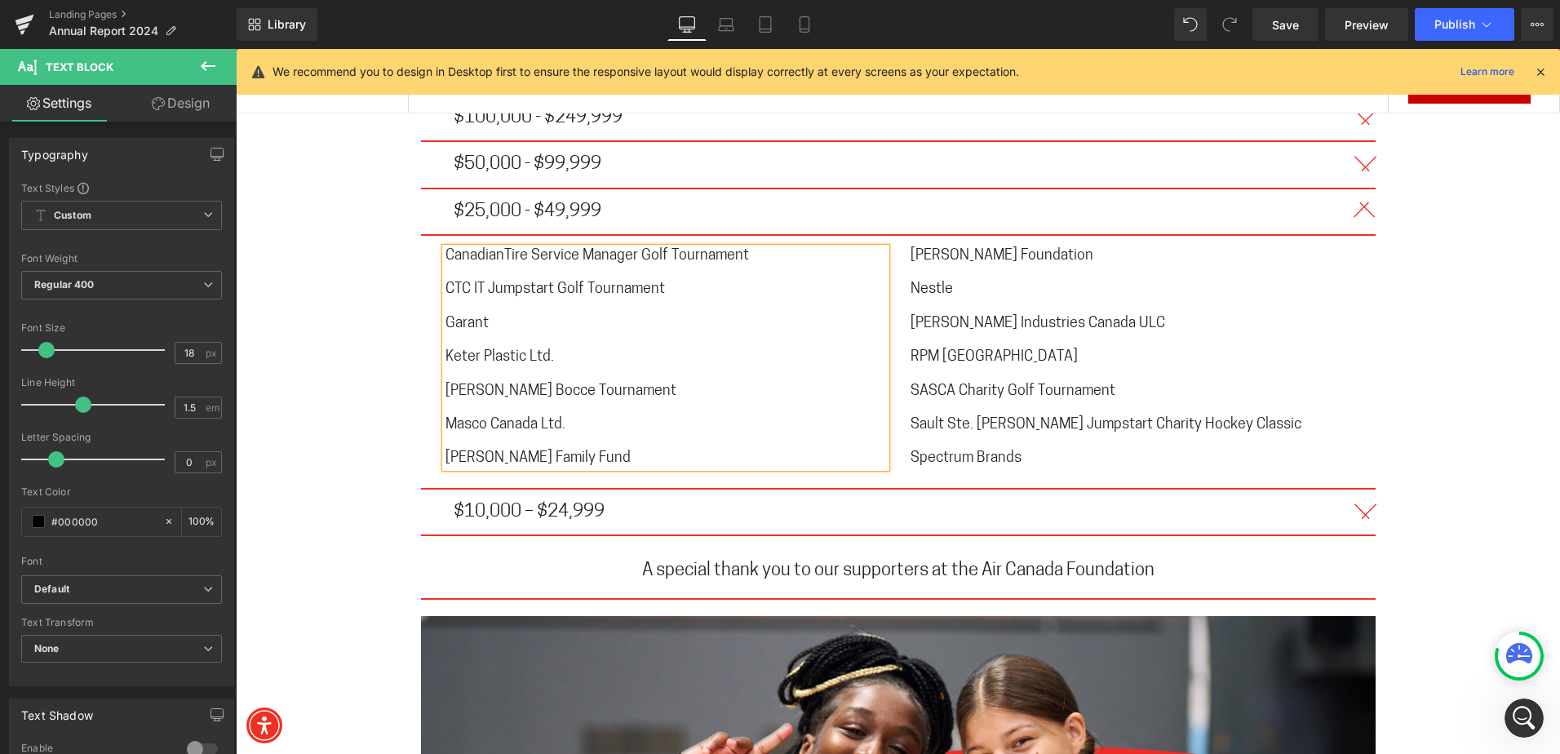
click at [467, 282] on span "CTC IT Jumpstart Golf Tournament" at bounding box center [554, 289] width 219 height 15
click at [476, 350] on span "Keter Plastic Ltd." at bounding box center [499, 357] width 108 height 15
click at [488, 384] on span "[PERSON_NAME] Bocce Tournament" at bounding box center [560, 391] width 231 height 15
click at [482, 384] on span "[PERSON_NAME] Bocce Tournament" at bounding box center [560, 391] width 231 height 15
click at [495, 451] on span "[PERSON_NAME] Family Fund" at bounding box center [537, 458] width 185 height 15
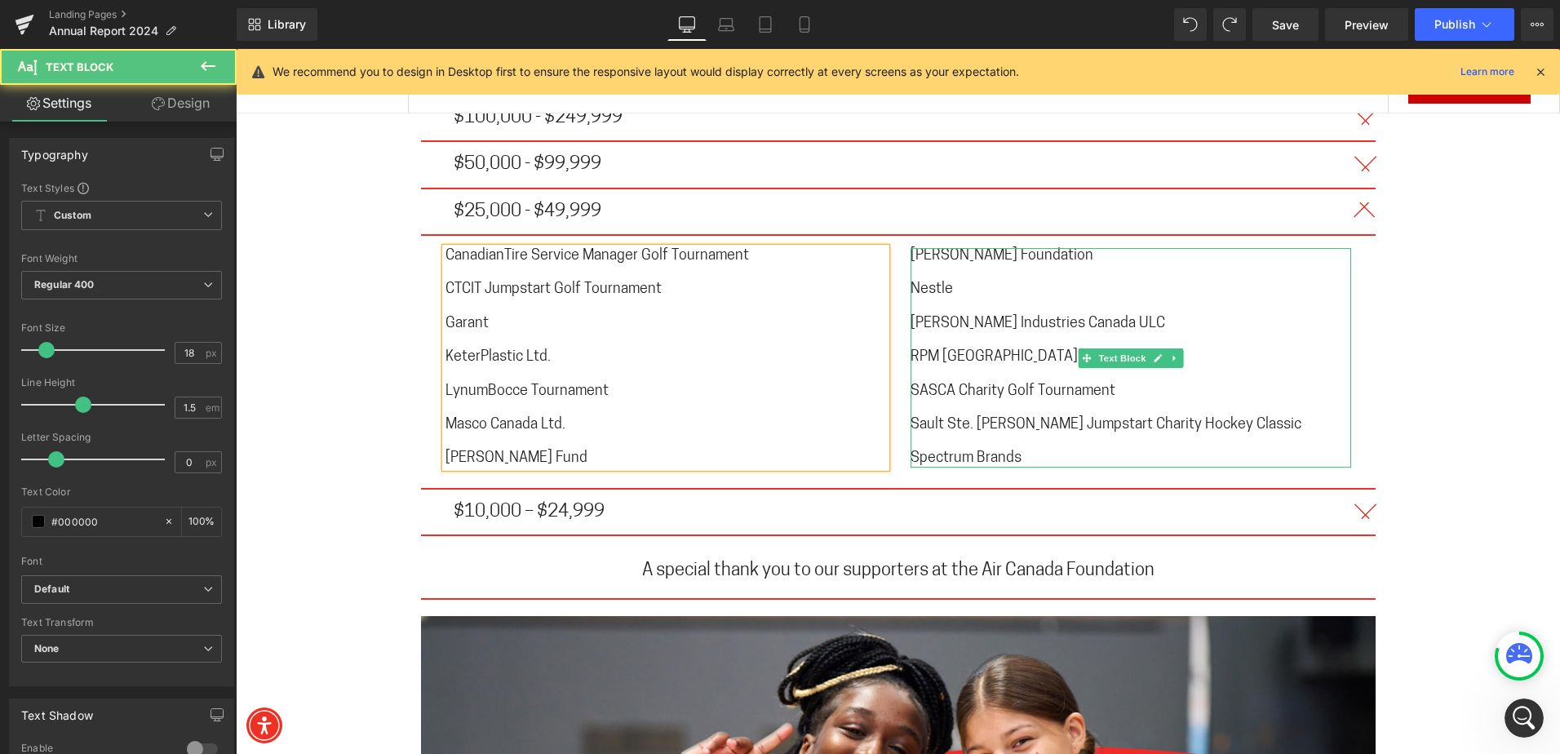
click at [959, 249] on span "[PERSON_NAME] Foundation" at bounding box center [1001, 256] width 183 height 15
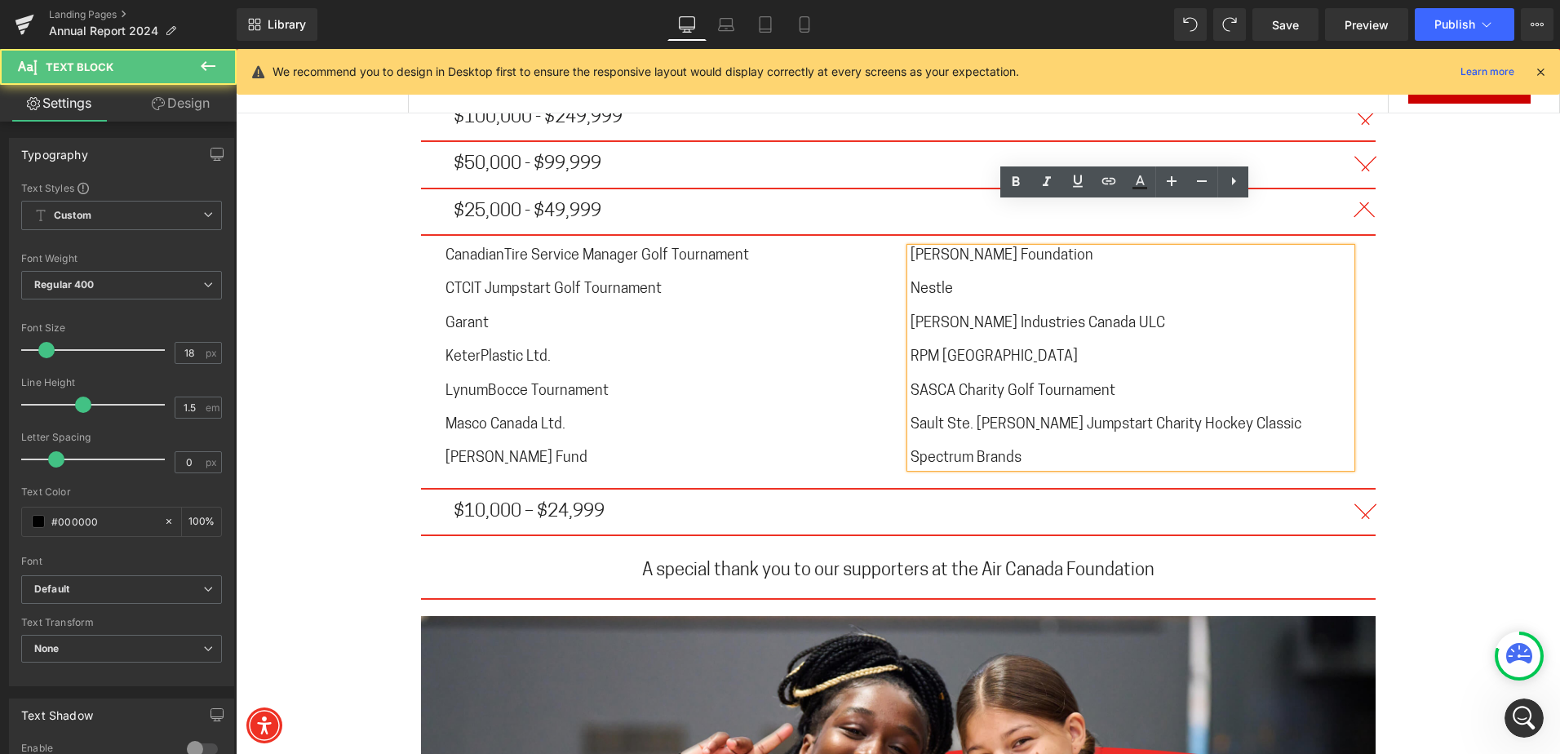
click at [949, 316] on span "[PERSON_NAME] Industries Canada ULC" at bounding box center [1037, 323] width 254 height 15
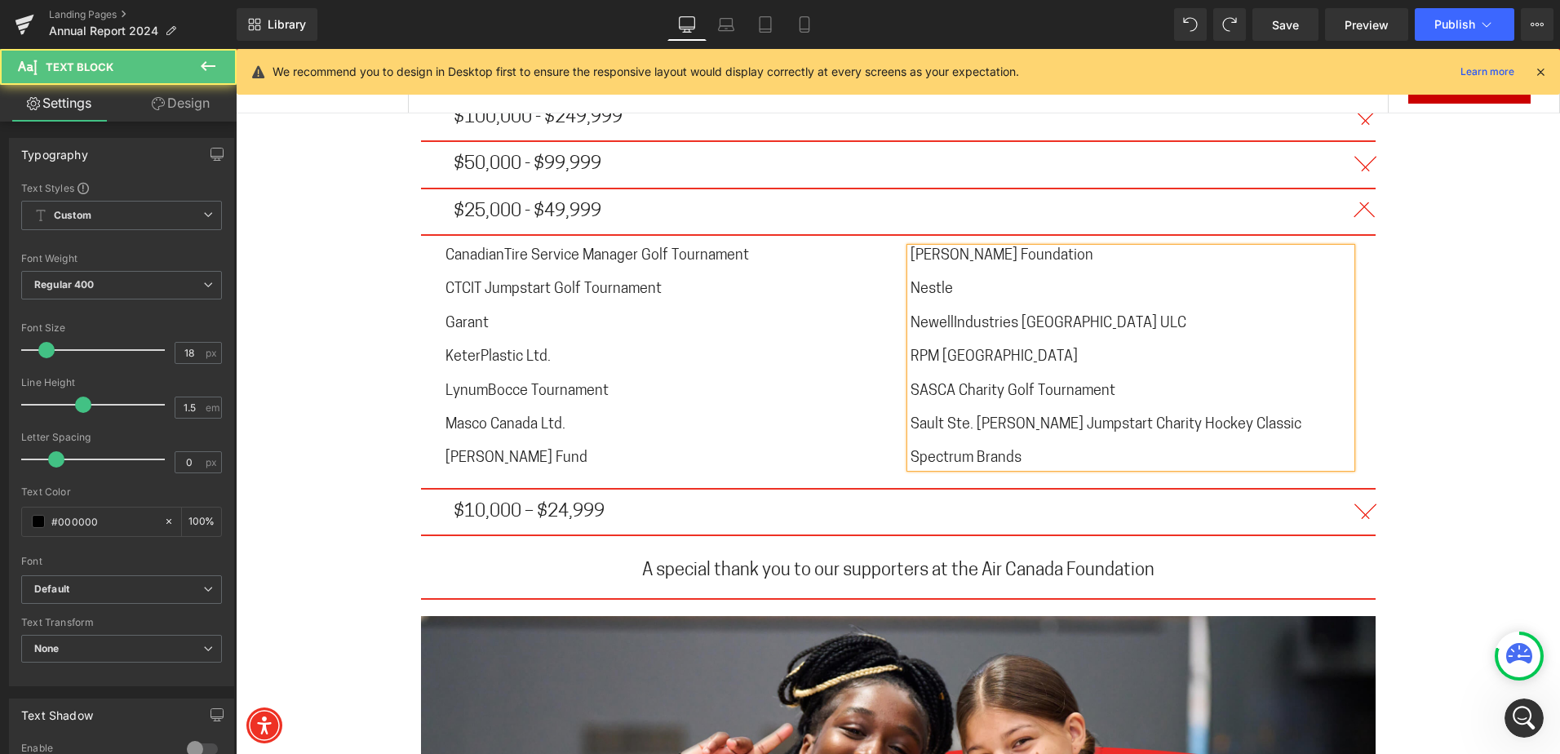
click at [953, 384] on span "SASCA Charity Golf Tournament" at bounding box center [1012, 391] width 205 height 15
click at [941, 418] on span "Sault Ste. [PERSON_NAME] Jumpstart Charity Hockey Classic" at bounding box center [1105, 425] width 391 height 15
click at [970, 451] on span "Spectrum Brands" at bounding box center [965, 458] width 111 height 15
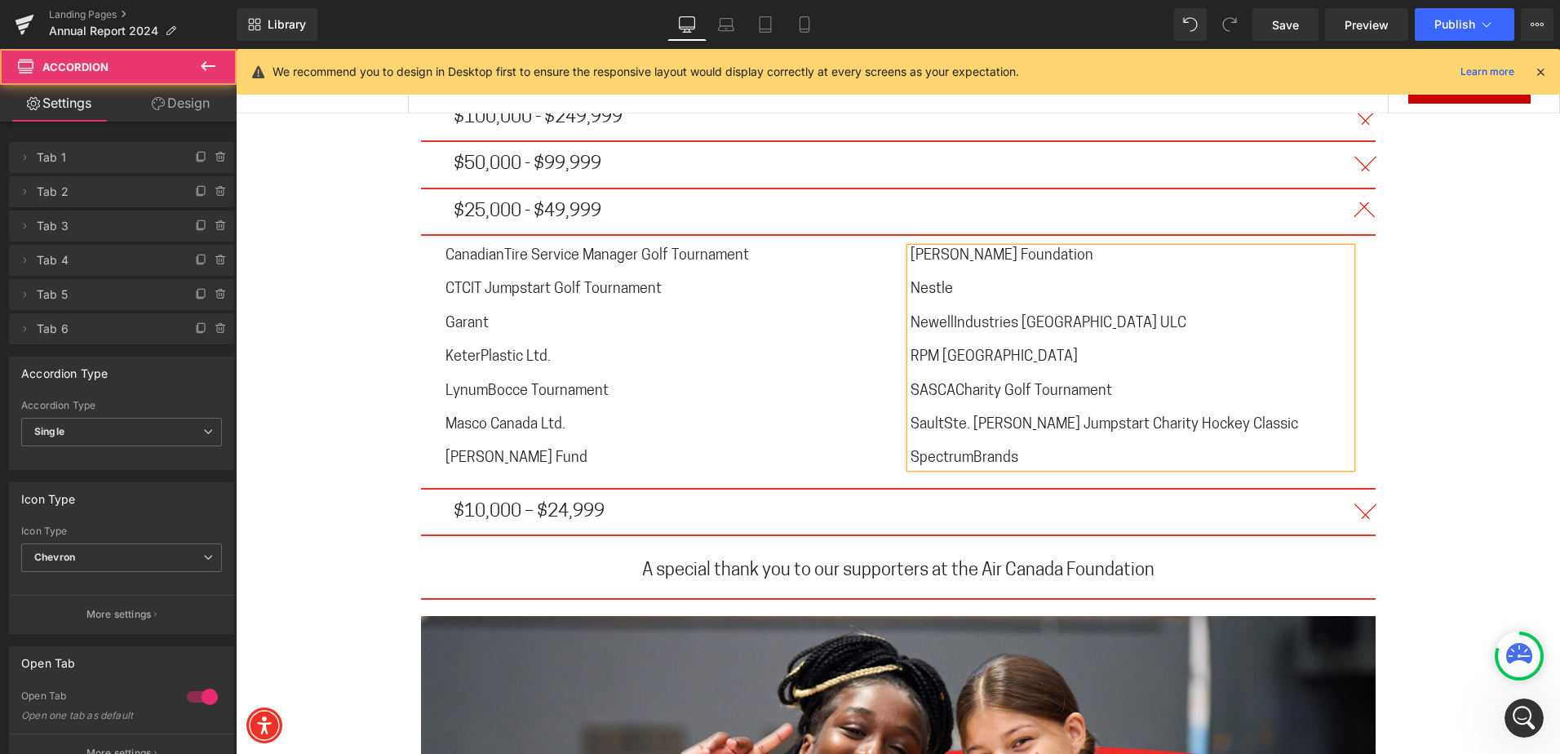
click at [1360, 489] on button "button" at bounding box center [1359, 511] width 33 height 45
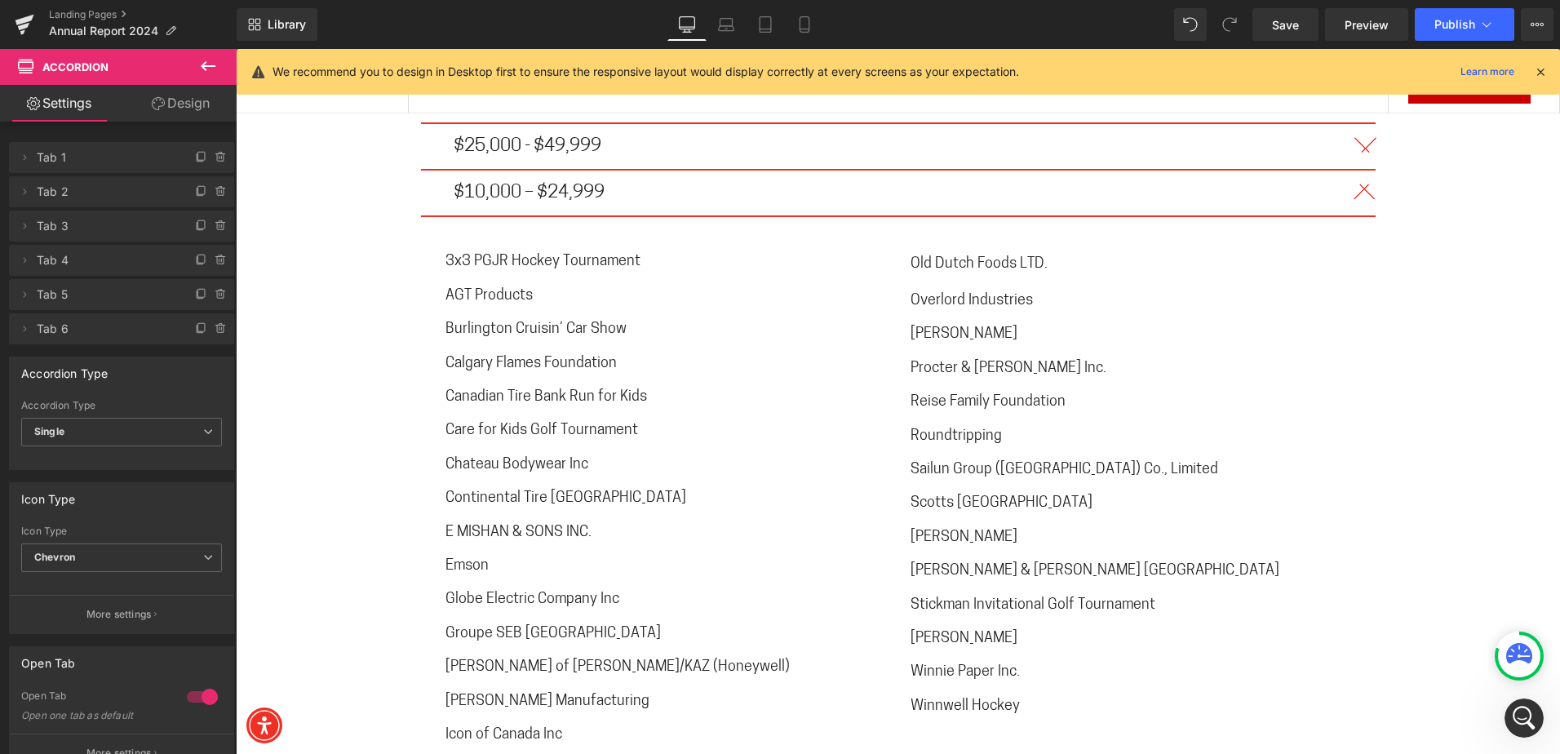
scroll to position [9904, 0]
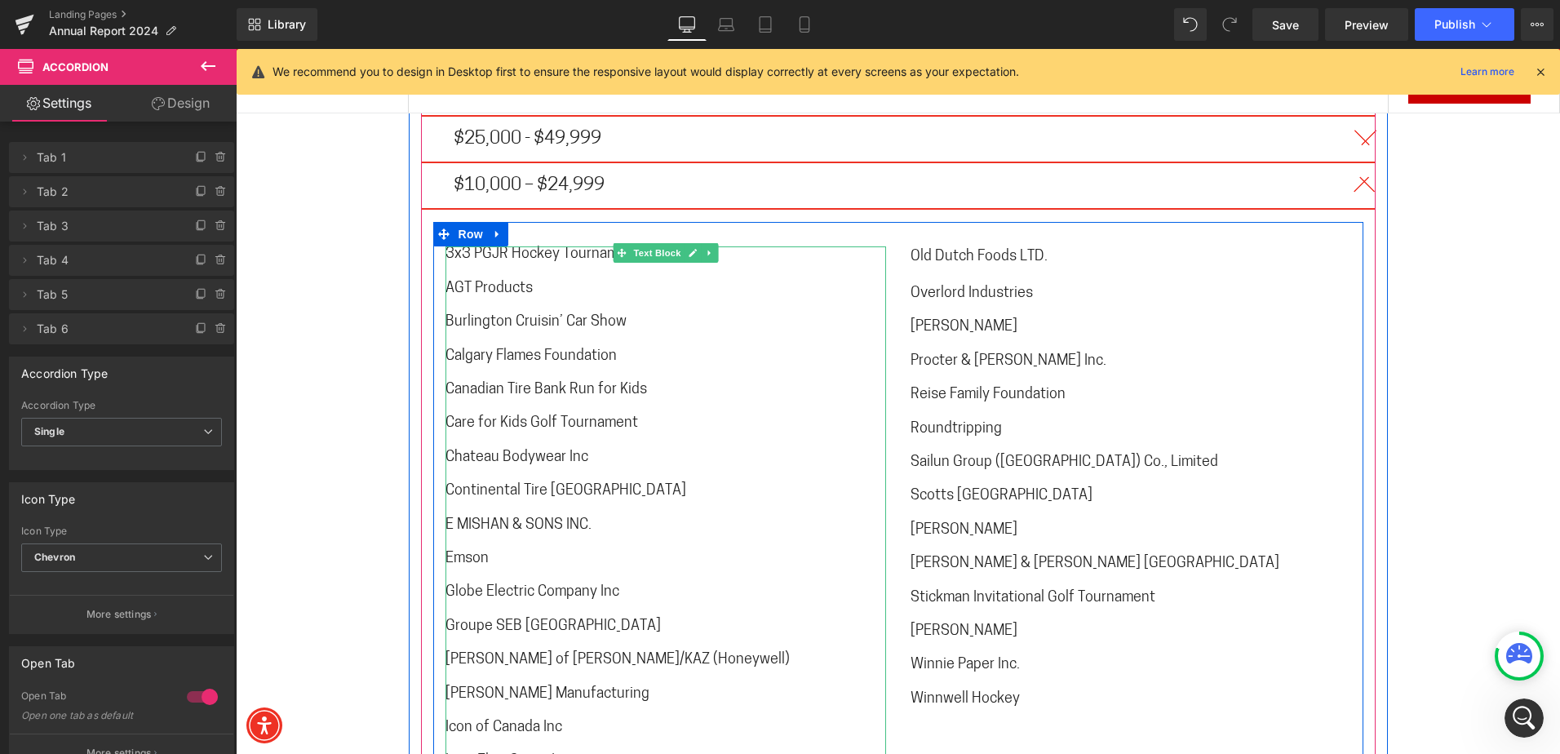
click at [476, 263] on p at bounding box center [665, 271] width 440 height 17
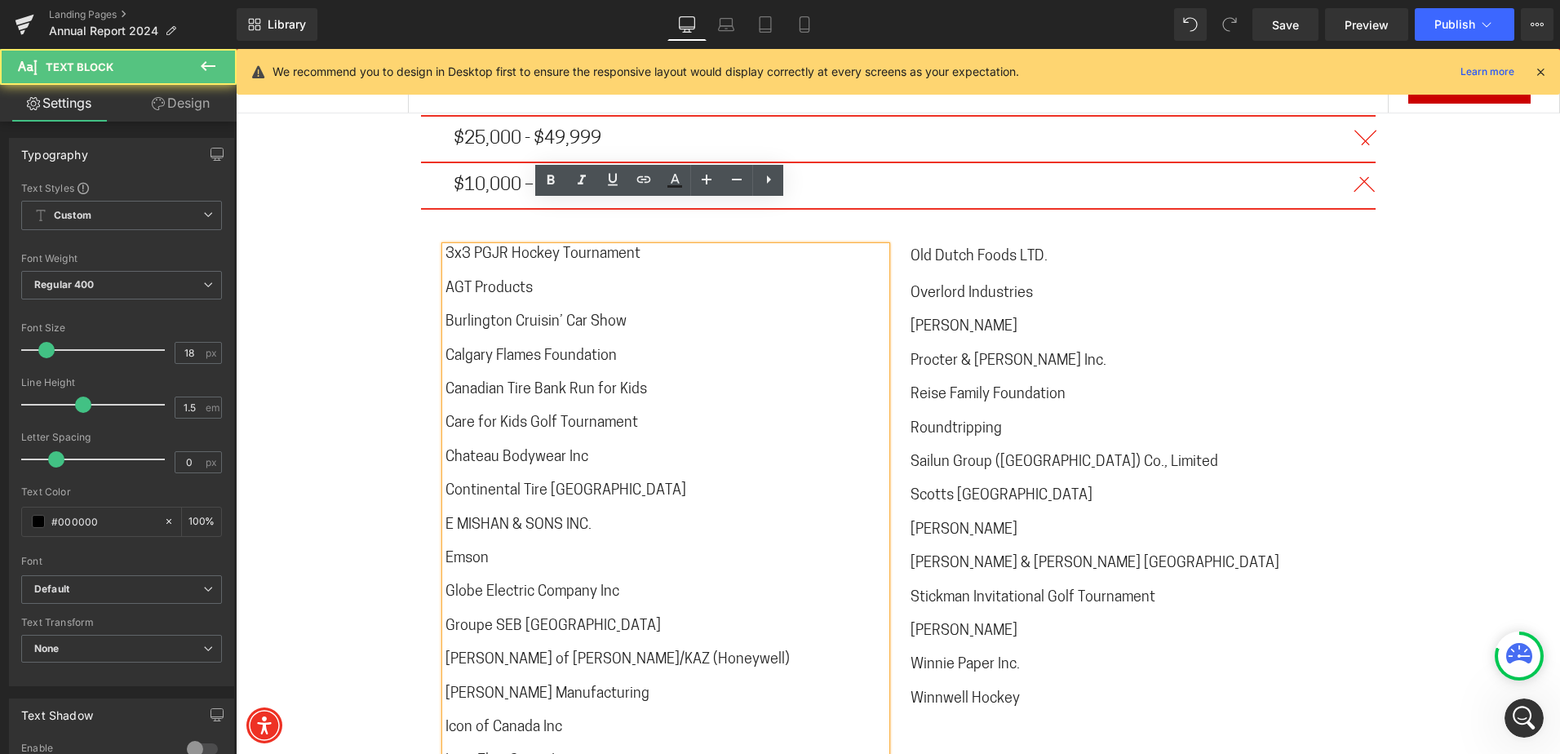
click at [471, 247] on span "3x3 PGJR Hockey Tournament" at bounding box center [542, 254] width 195 height 15
click at [507, 315] on span "Burlington Cruisin’ Car Show" at bounding box center [535, 322] width 181 height 15
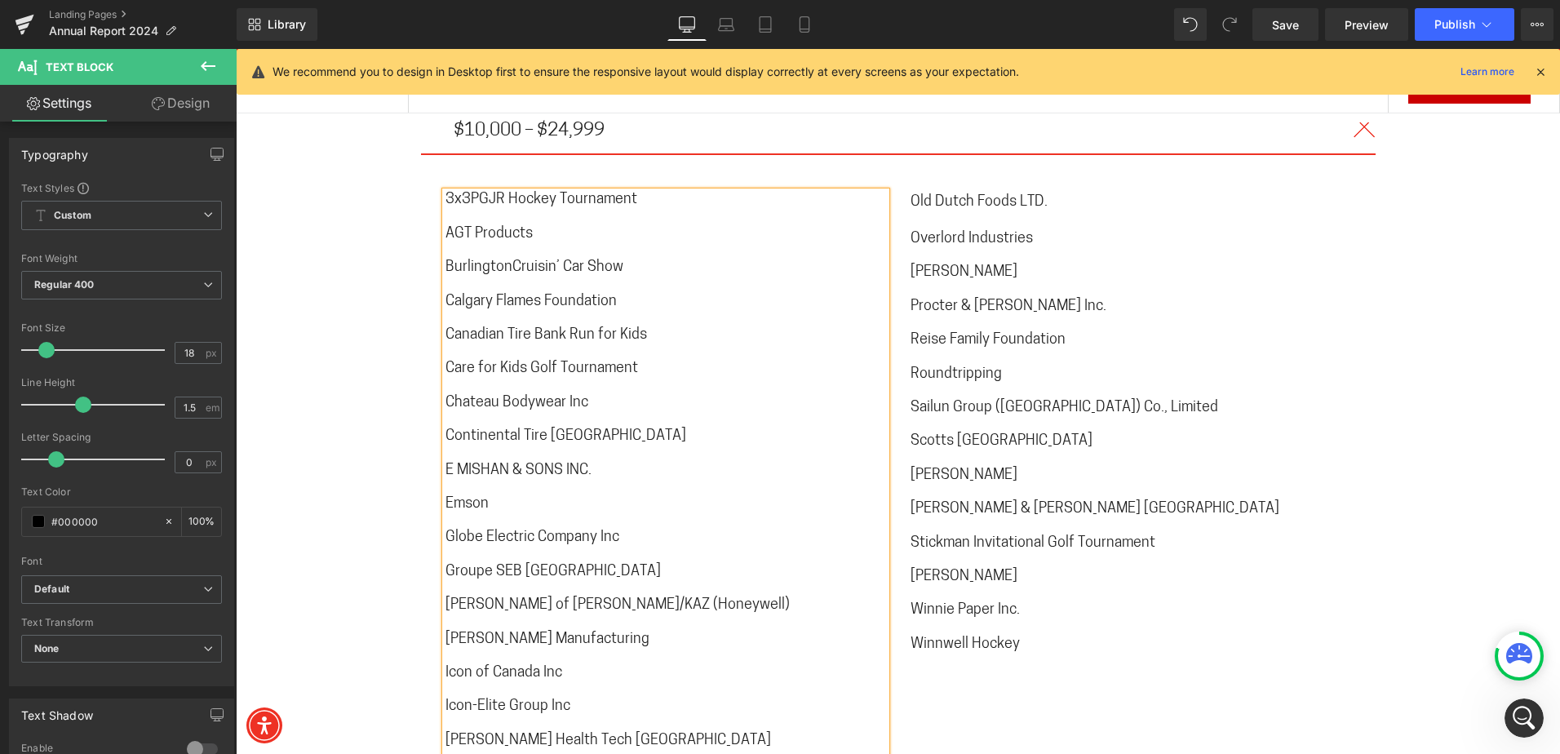
scroll to position [9985, 0]
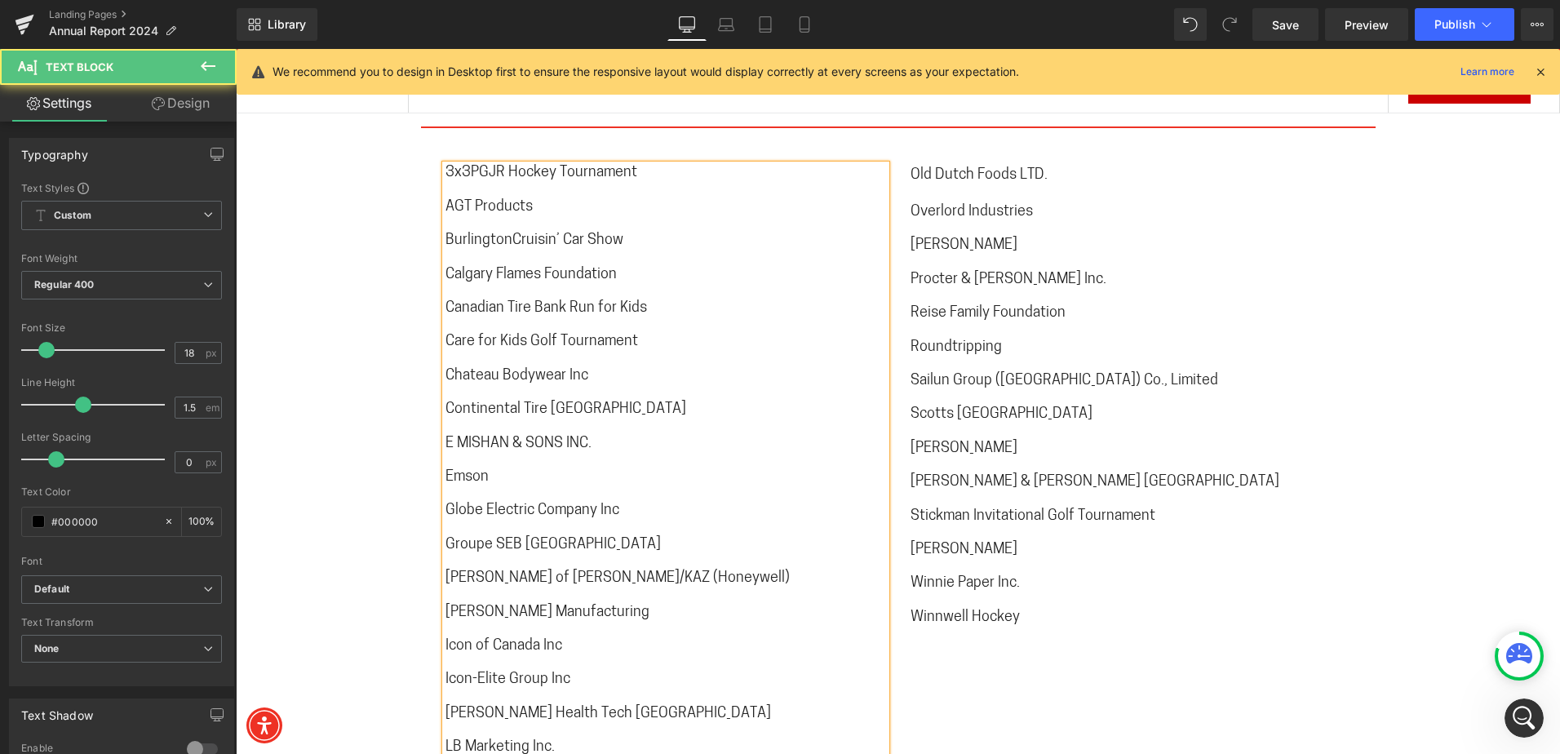
click at [455, 436] on span "E MISHAN & SONS INC." at bounding box center [518, 443] width 146 height 15
click at [479, 503] on span "Globe Electric Company Inc" at bounding box center [532, 510] width 174 height 15
click at [481, 571] on span "[PERSON_NAME] of [PERSON_NAME]/KAZ (Honeywell)" at bounding box center [617, 578] width 344 height 15
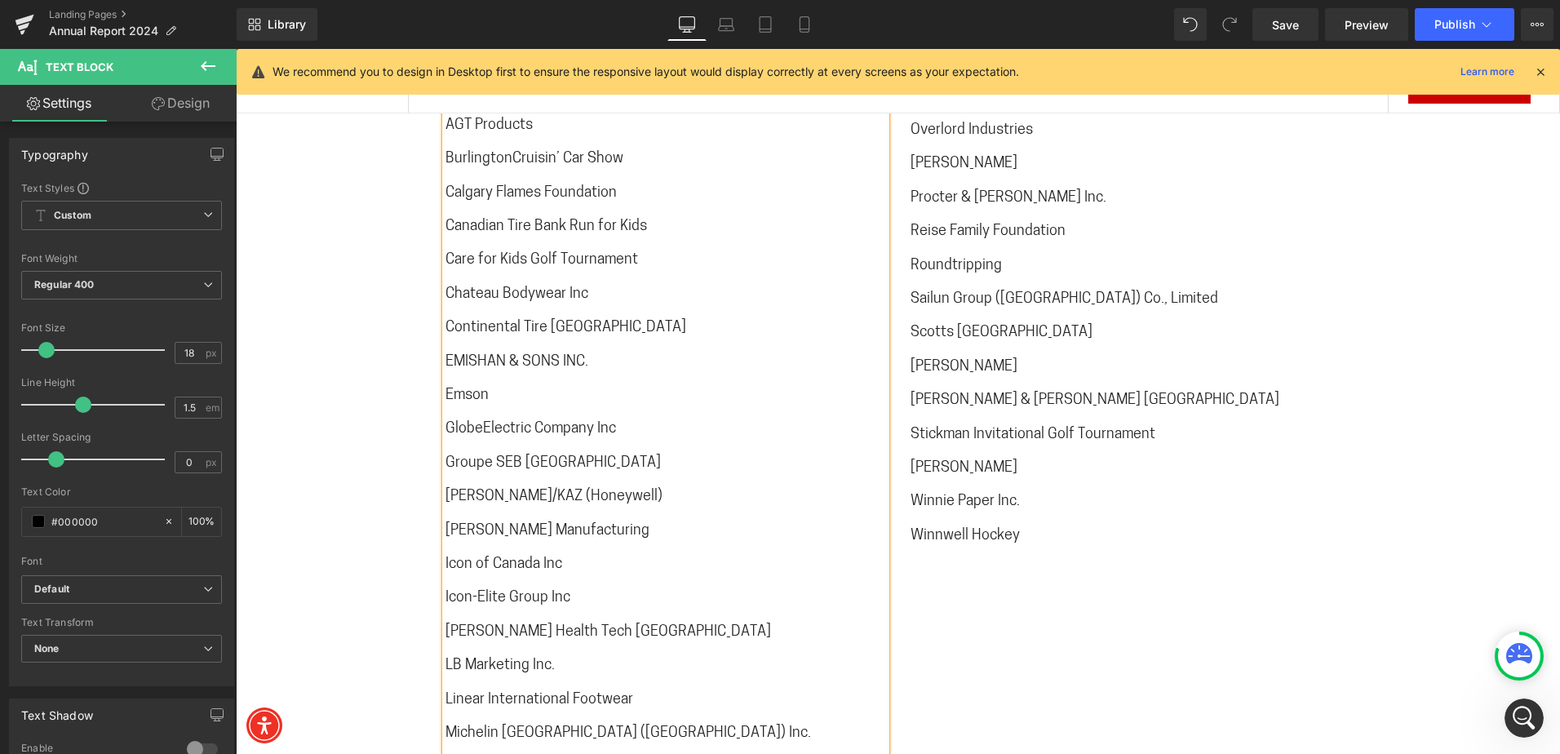
scroll to position [10148, 0]
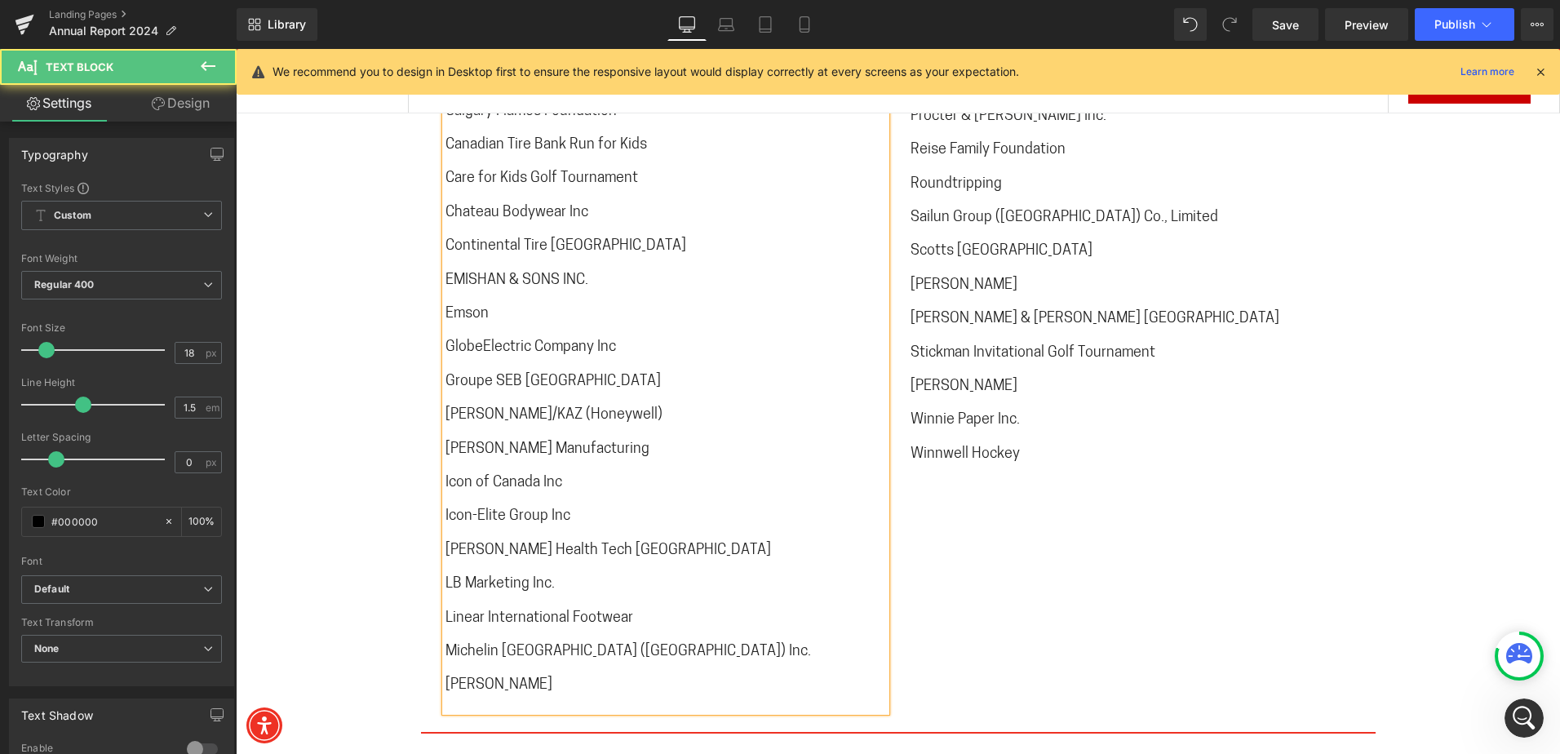
click at [470, 476] on span "Icon of Canada Inc" at bounding box center [503, 483] width 117 height 15
click at [497, 543] on span "[PERSON_NAME] Health Tech [GEOGRAPHIC_DATA]" at bounding box center [607, 550] width 325 height 15
click at [480, 611] on span "Linear International Footwear" at bounding box center [539, 618] width 188 height 15
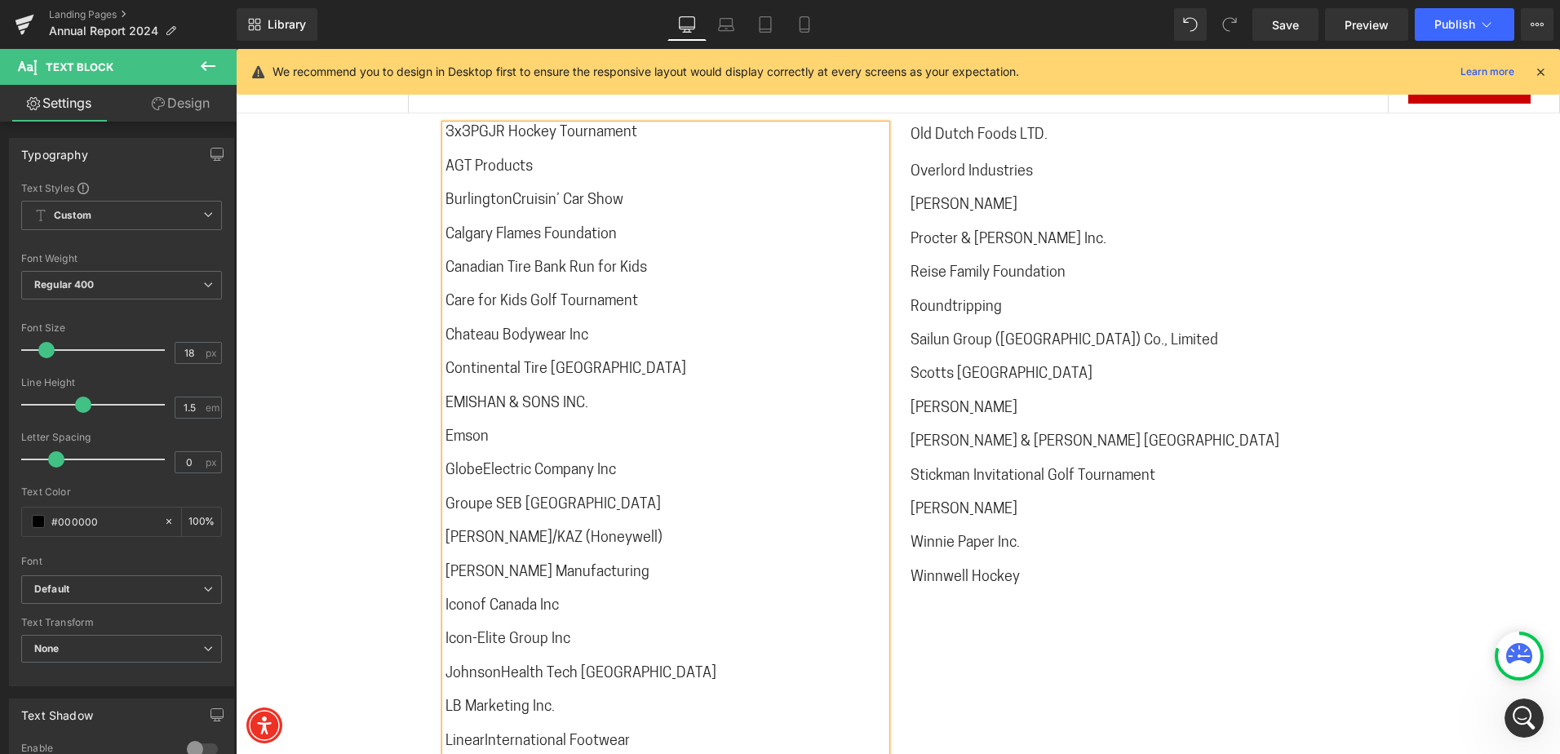
scroll to position [9822, 0]
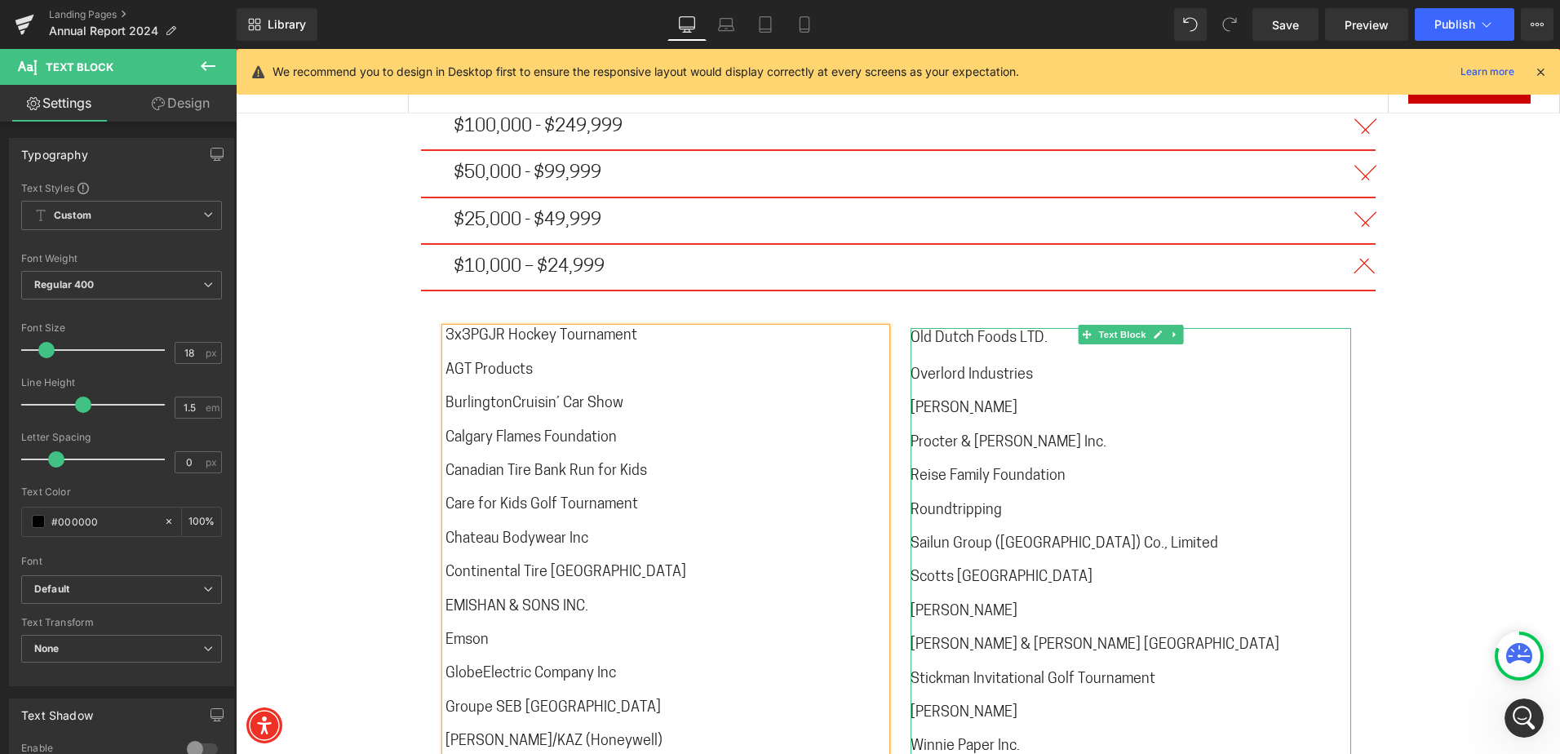
click at [967, 469] on span "Reise Family Foundation" at bounding box center [987, 476] width 155 height 15
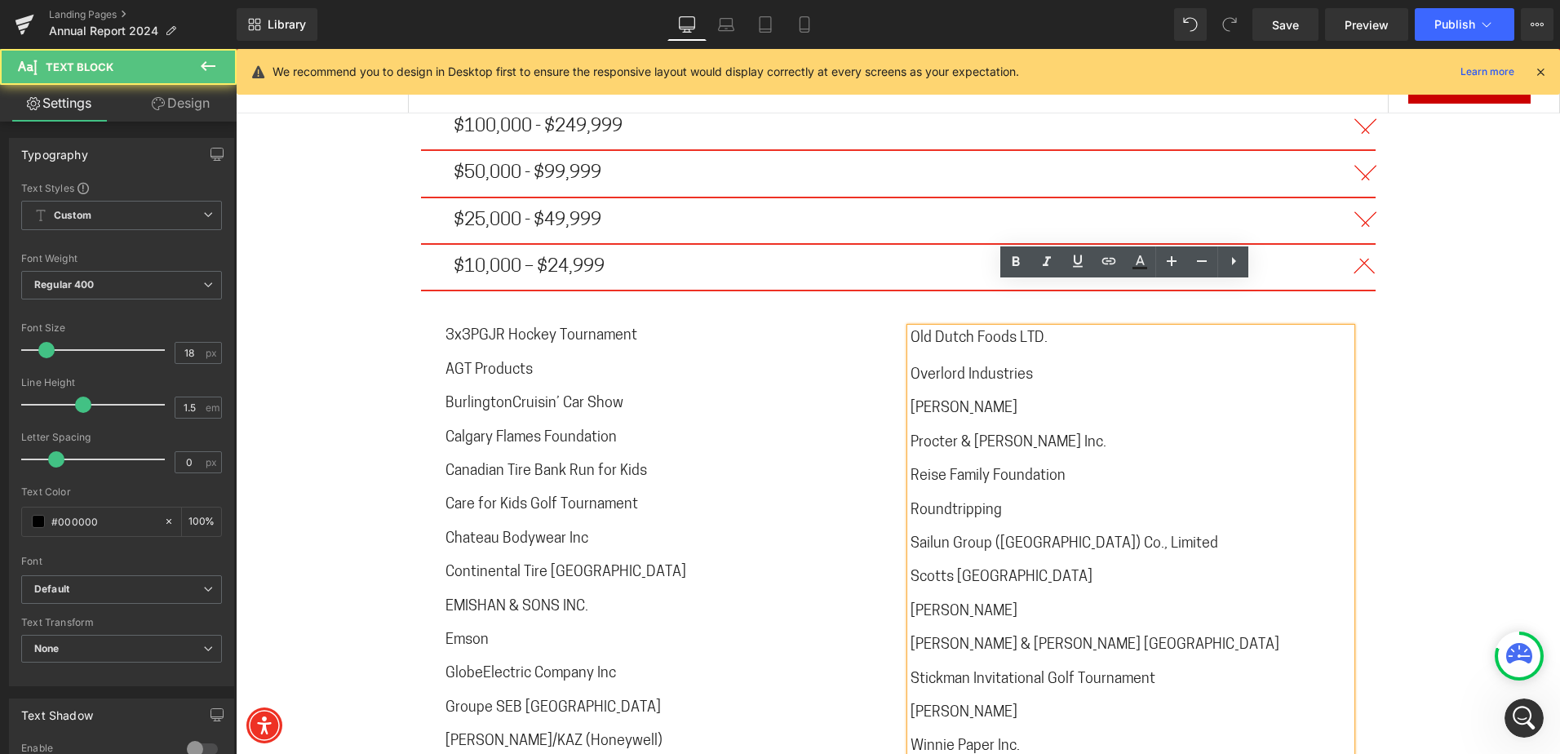
click at [926, 331] on span "Old Dutch Foods LTD." at bounding box center [978, 338] width 137 height 15
click at [927, 331] on span "Old Dutch Foods LTD." at bounding box center [978, 338] width 137 height 15
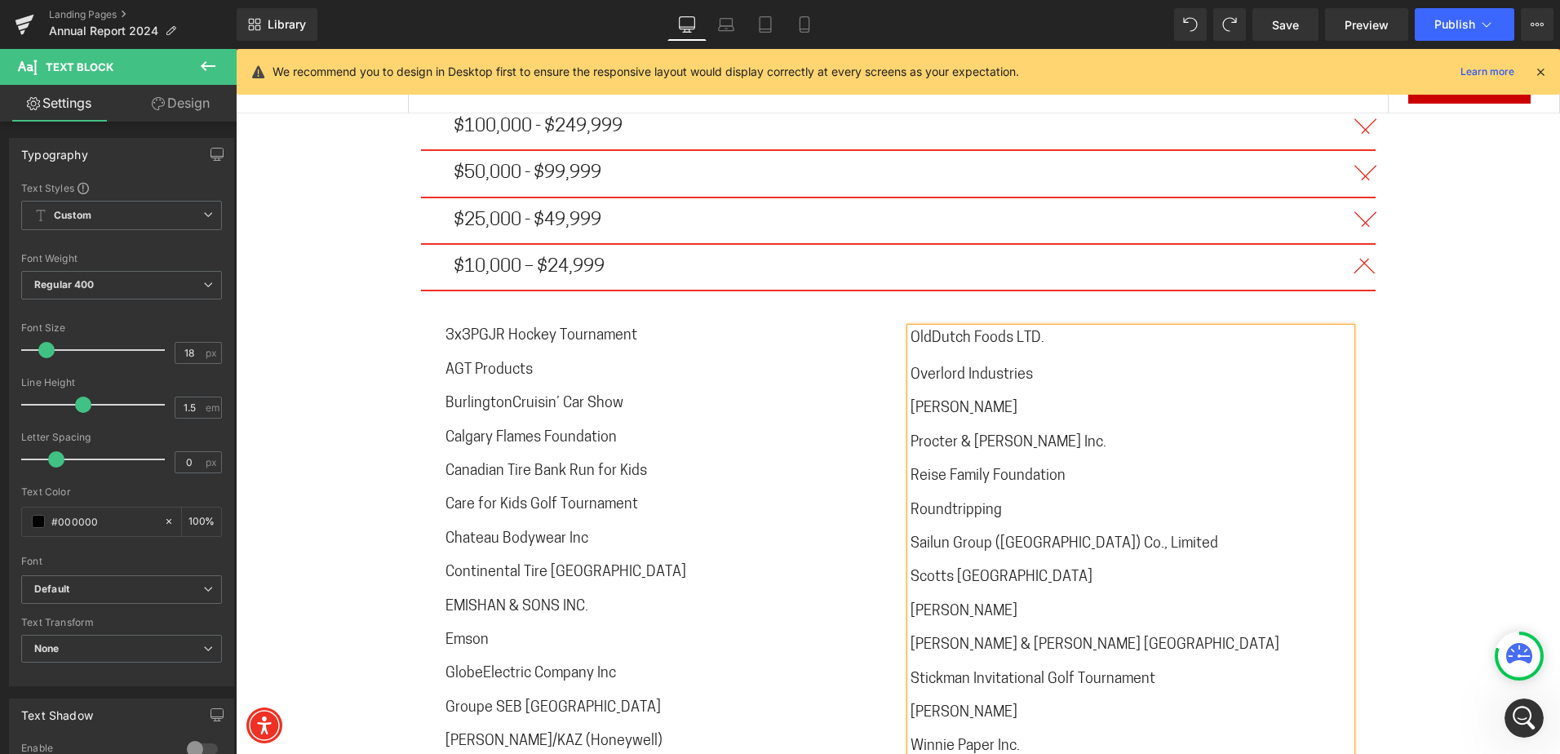
click at [946, 469] on span "Reise Family Foundation" at bounding box center [987, 476] width 155 height 15
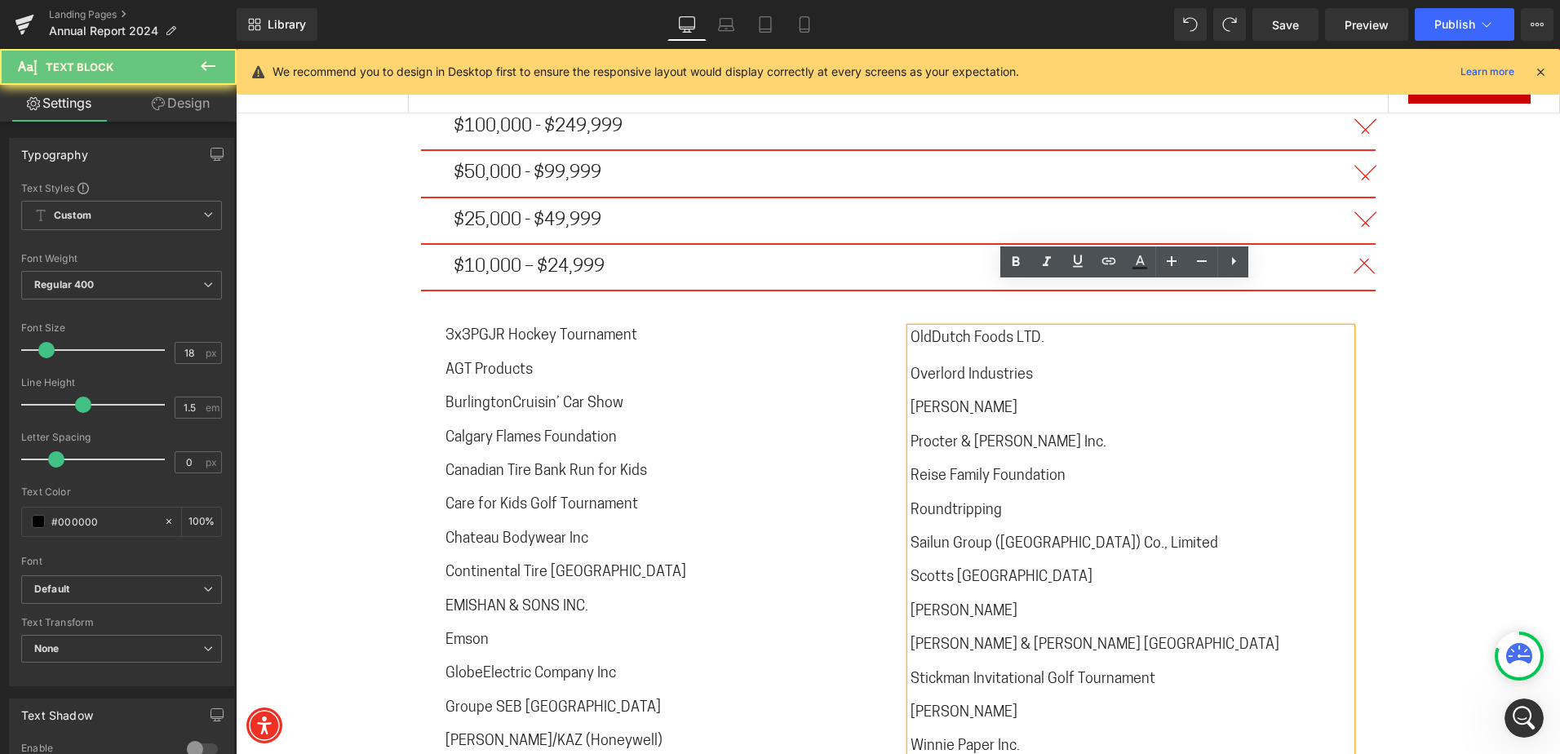
click at [939, 469] on span "Reise Family Foundation" at bounding box center [987, 476] width 155 height 15
click at [945, 469] on span "Reise Family Foundation" at bounding box center [987, 476] width 155 height 15
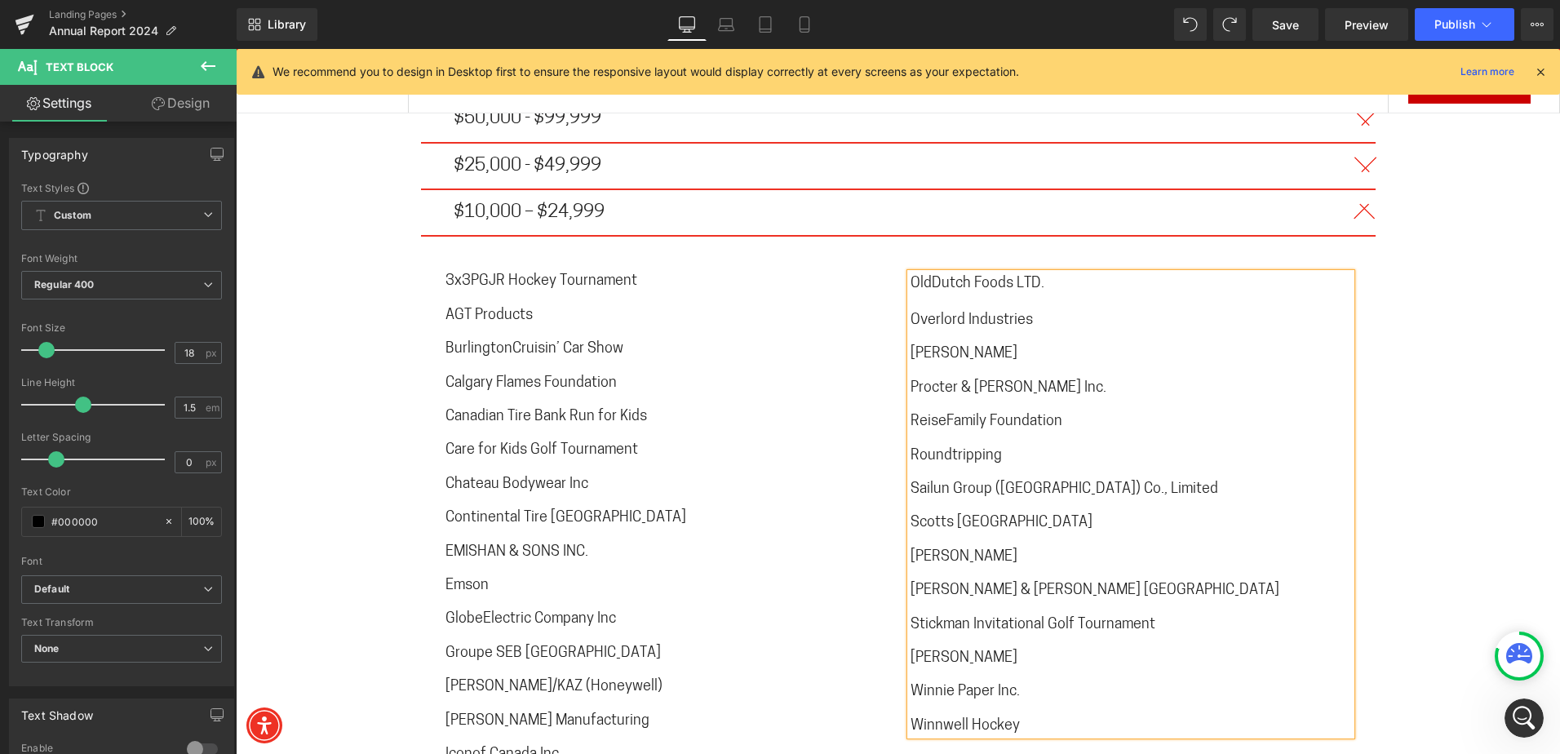
scroll to position [9904, 0]
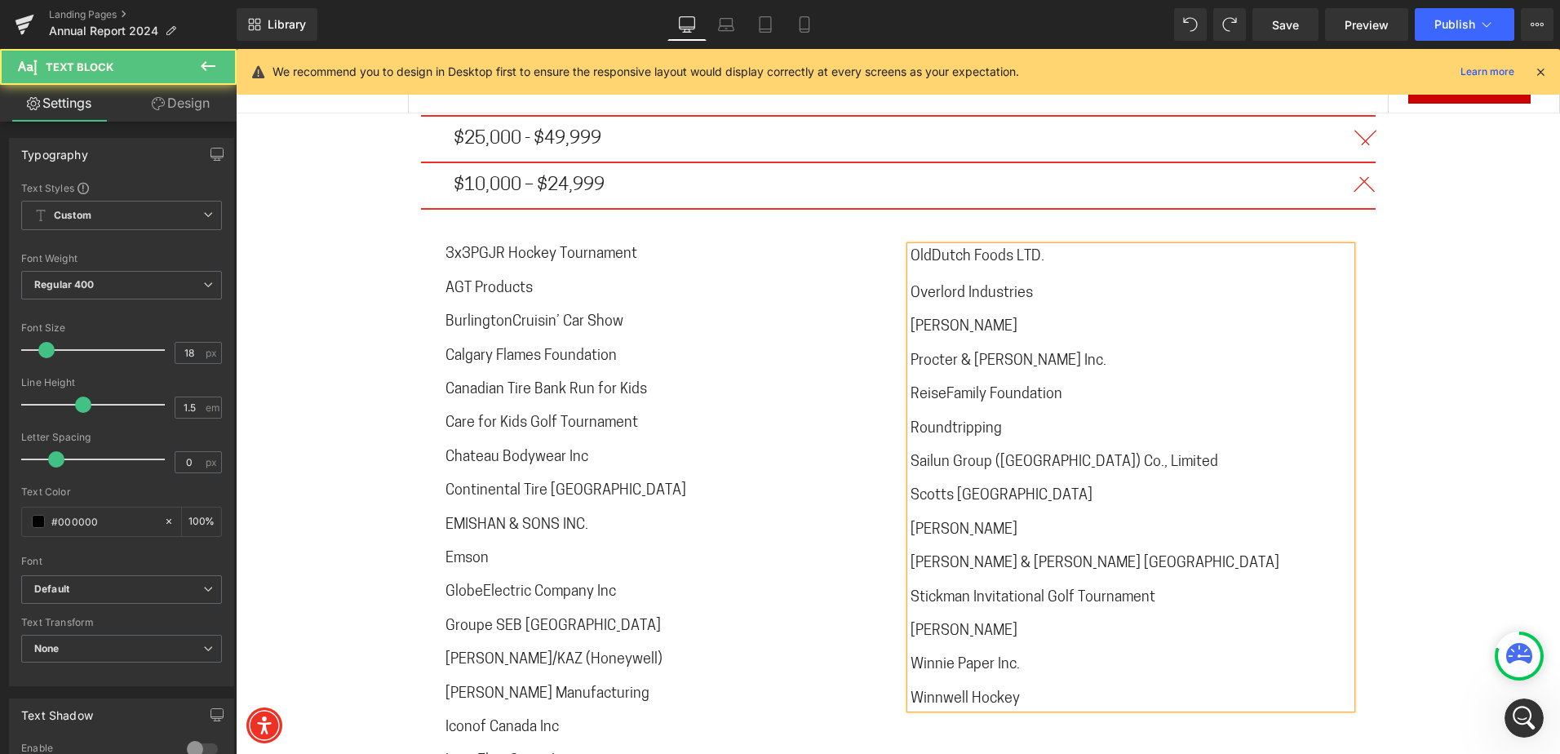
click at [946, 455] on span "Sailun Group ([GEOGRAPHIC_DATA]) Co., Limited" at bounding box center [1064, 462] width 308 height 15
click at [950, 489] on span "Scotts [GEOGRAPHIC_DATA]" at bounding box center [1001, 496] width 182 height 15
click at [946, 523] on span "[PERSON_NAME]" at bounding box center [963, 530] width 107 height 15
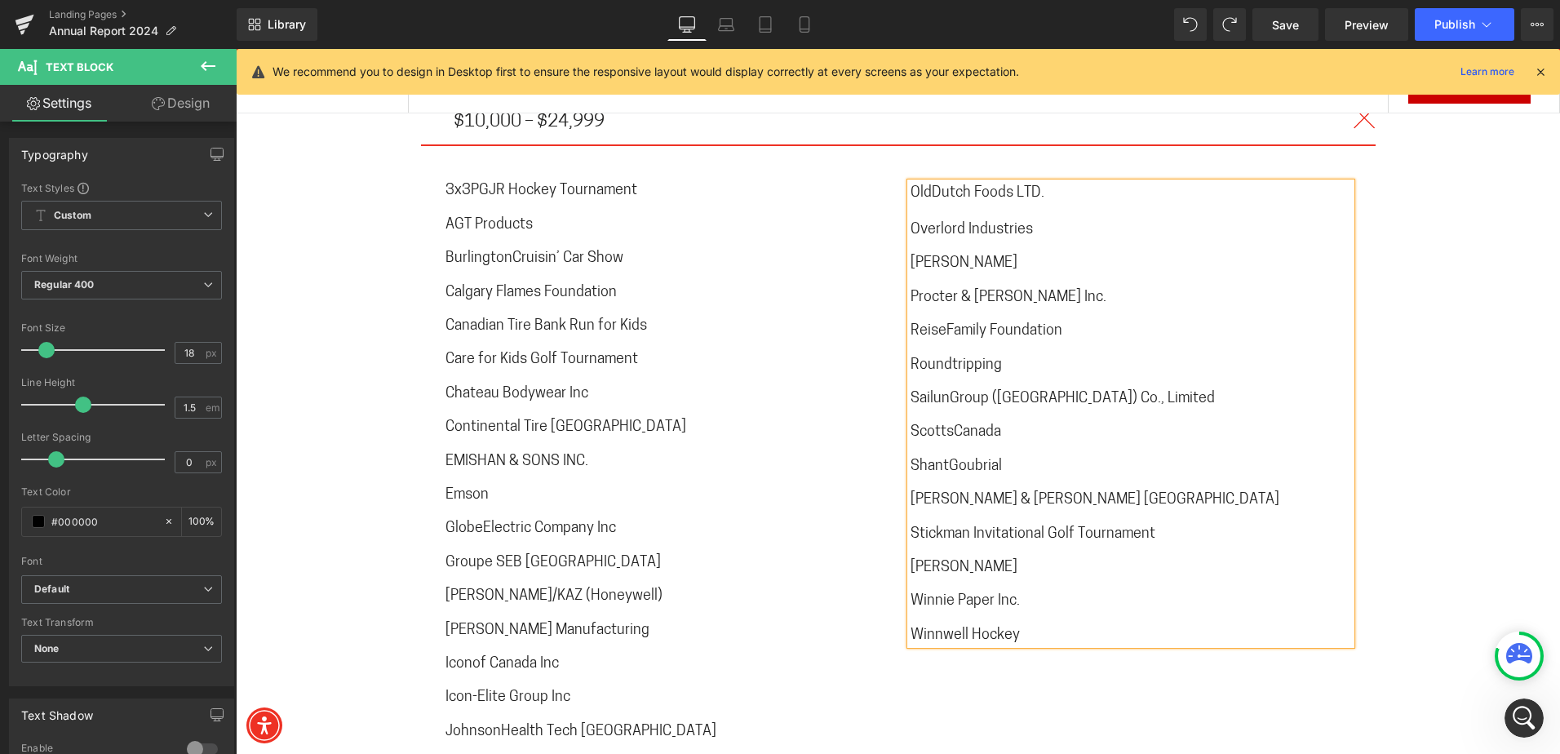
scroll to position [9985, 0]
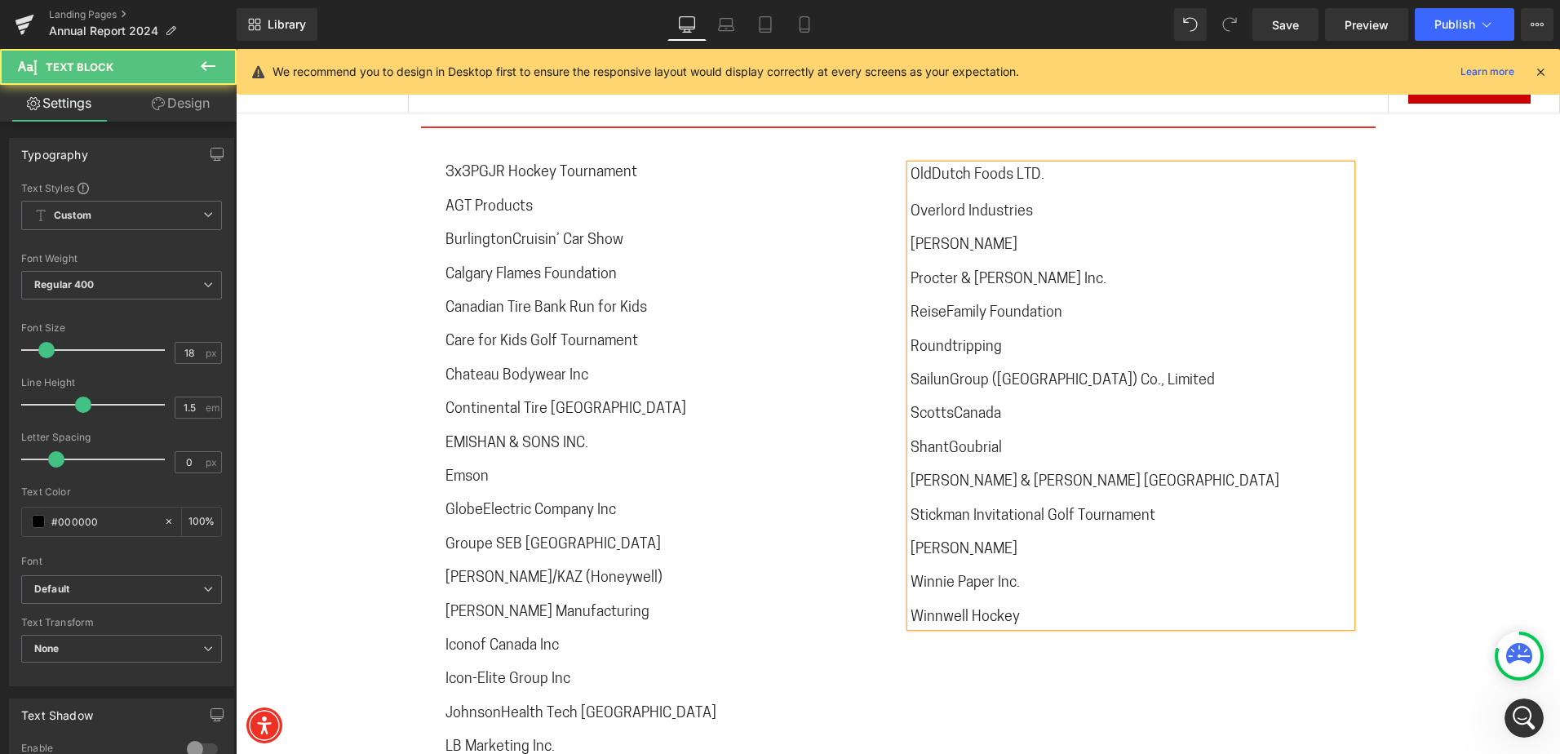
click at [956, 475] on span "[PERSON_NAME] & [PERSON_NAME] [GEOGRAPHIC_DATA]" at bounding box center [1094, 482] width 369 height 15
click at [948, 576] on span "Winnie Paper Inc." at bounding box center [964, 583] width 109 height 15
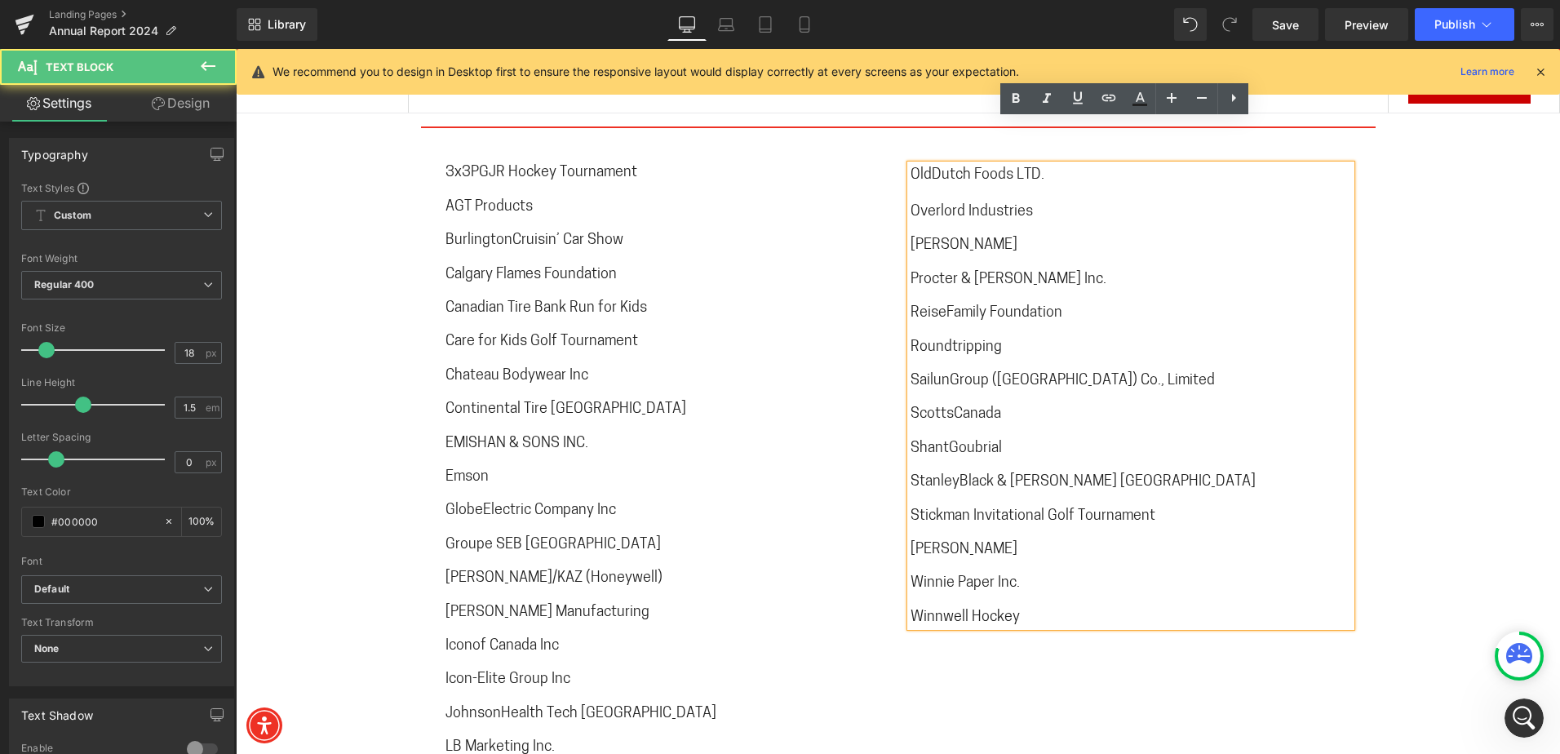
click at [953, 576] on span "Winnie Paper Inc." at bounding box center [964, 583] width 109 height 15
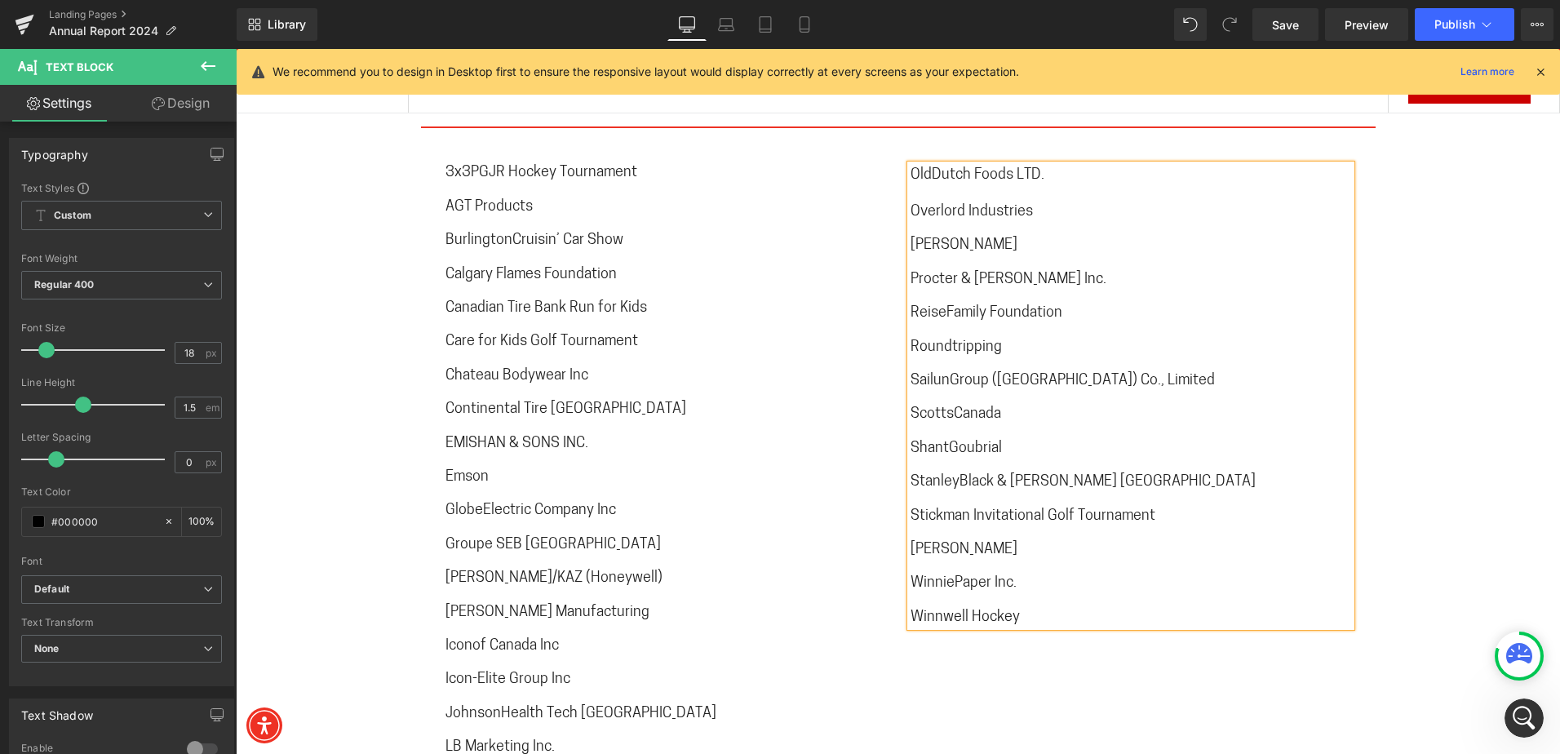
drag, startPoint x: 965, startPoint y: 572, endPoint x: 972, endPoint y: 577, distance: 8.8
click at [965, 610] on span "Winnwell Hockey" at bounding box center [964, 617] width 109 height 15
click at [1470, 36] on button "Publish" at bounding box center [1464, 24] width 100 height 33
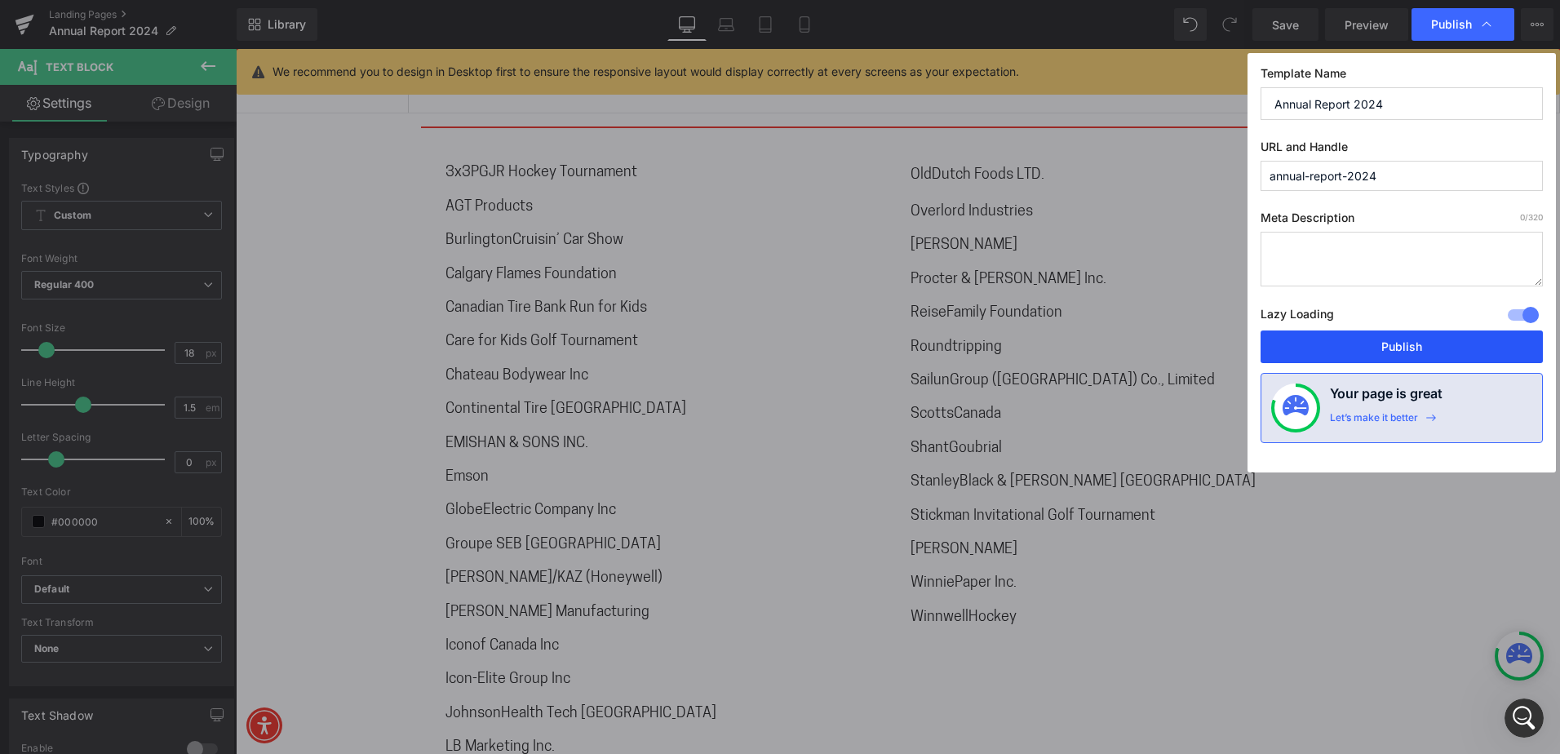
drag, startPoint x: 1453, startPoint y: 347, endPoint x: 1218, endPoint y: 291, distance: 241.4
click at [1453, 347] on button "Publish" at bounding box center [1401, 346] width 282 height 33
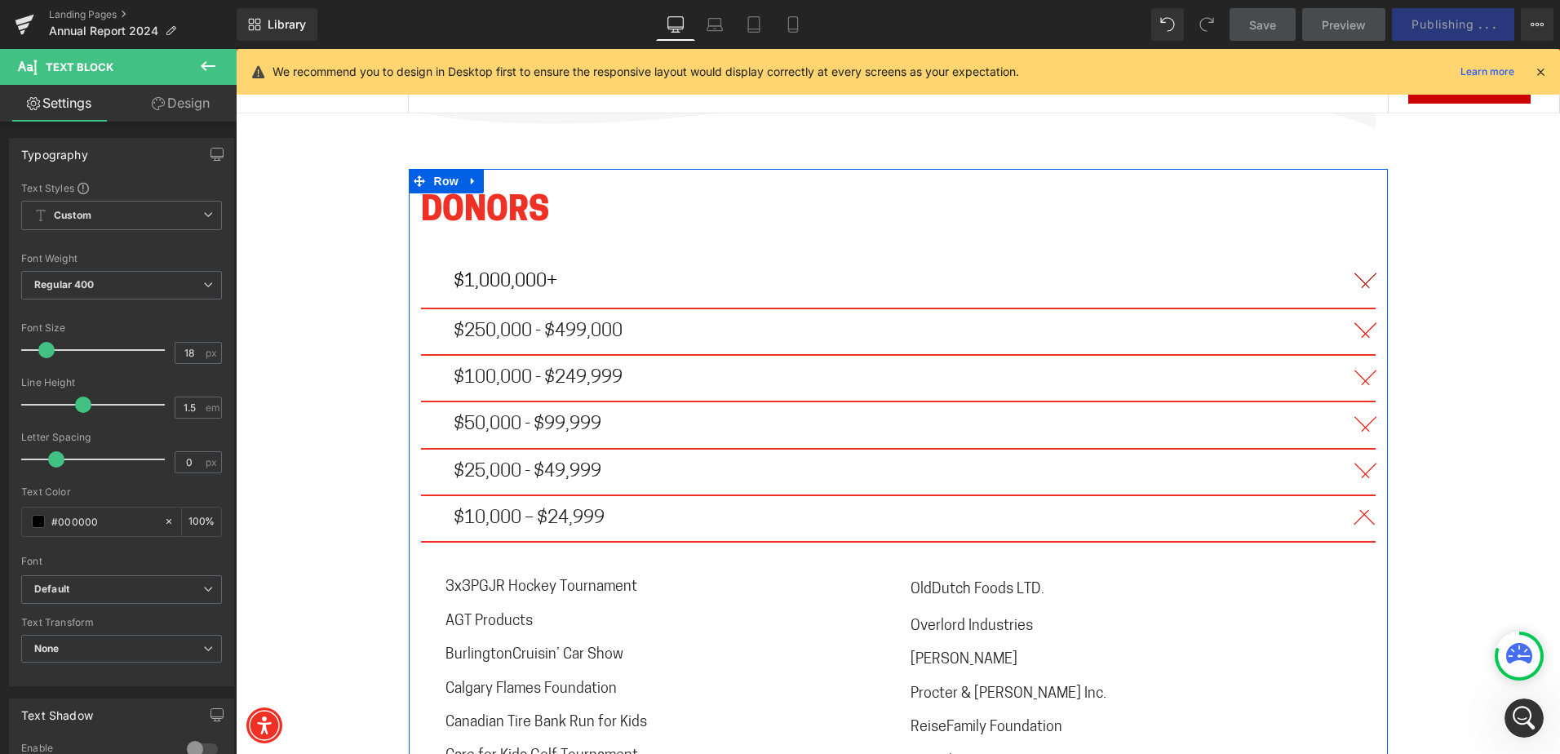
scroll to position [9577, 0]
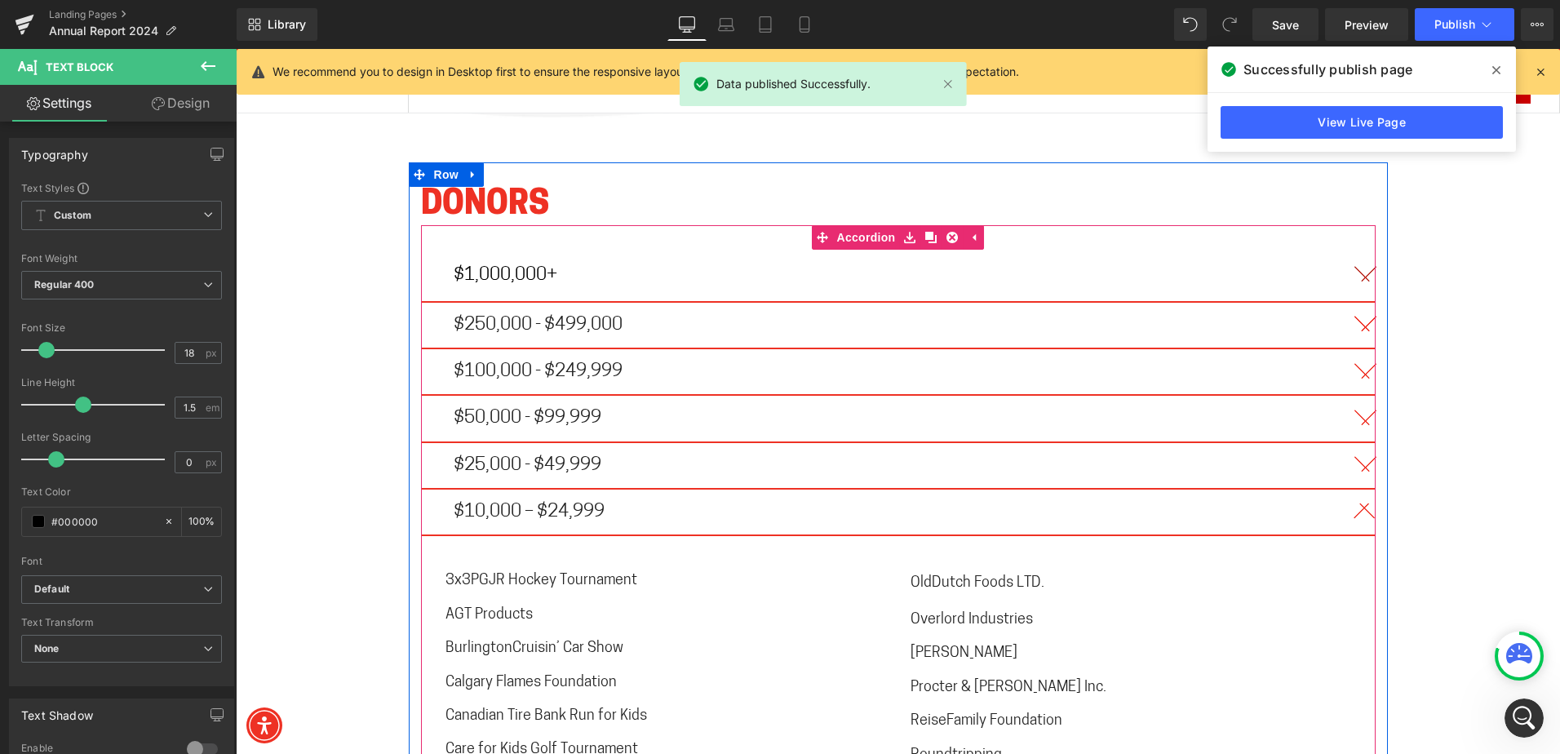
click at [1359, 422] on span "button" at bounding box center [1359, 422] width 0 height 0
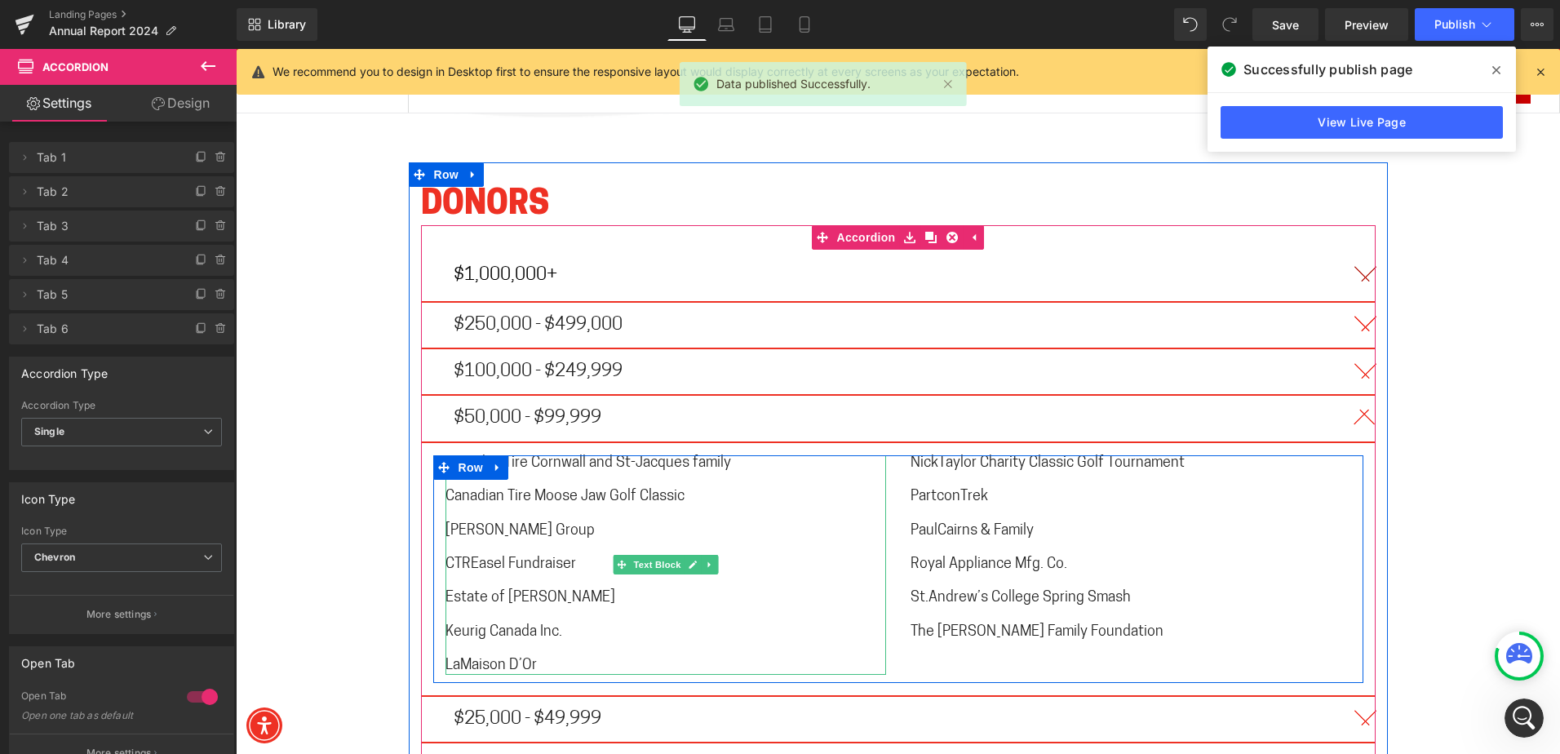
click at [514, 456] on span "CanadianTire Cornwall and St-Jacques family" at bounding box center [587, 463] width 285 height 15
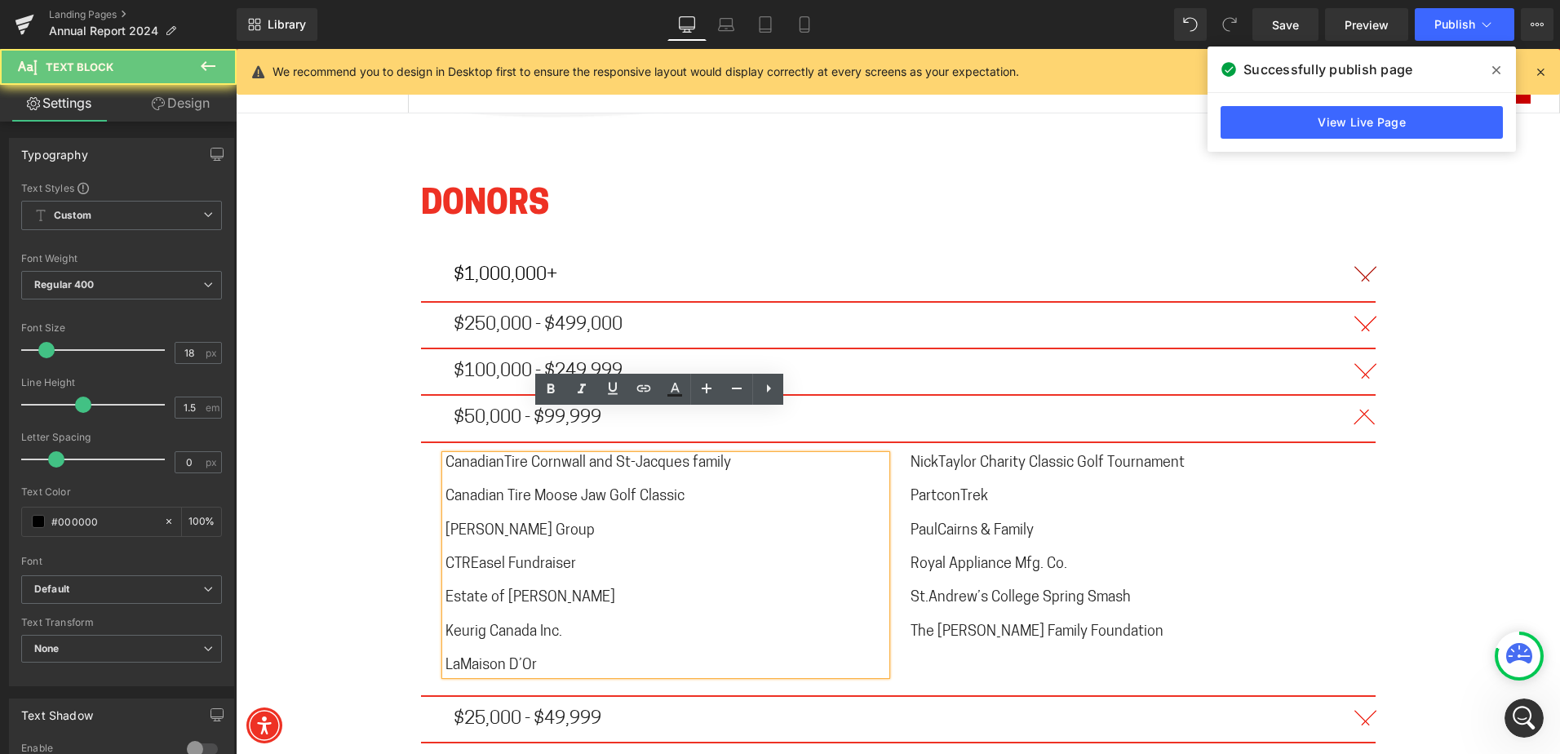
click at [497, 456] on span "CanadianTire Cornwall and St-Jacques family" at bounding box center [587, 463] width 285 height 15
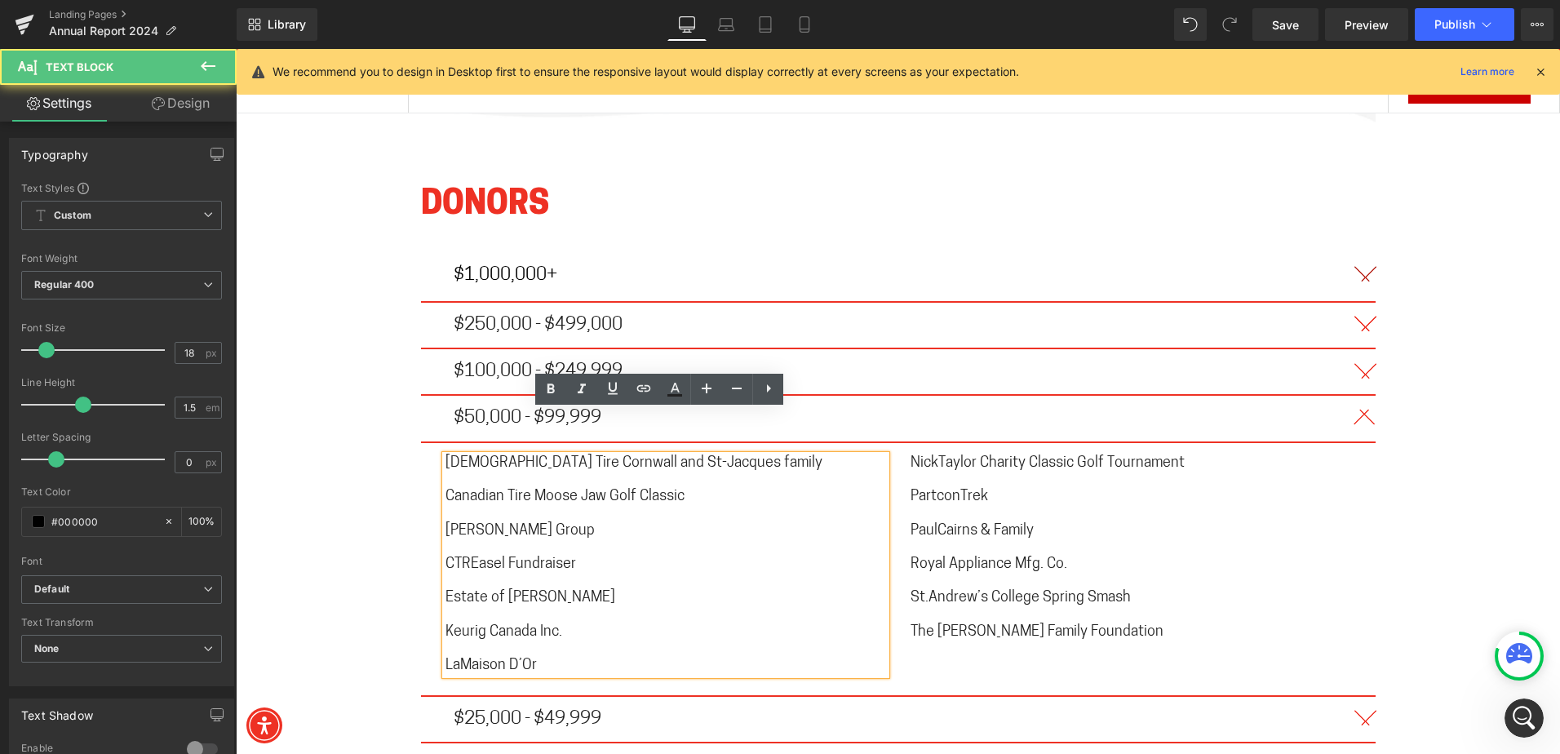
click at [467, 557] on span "CTREasel Fundraiser" at bounding box center [510, 564] width 131 height 15
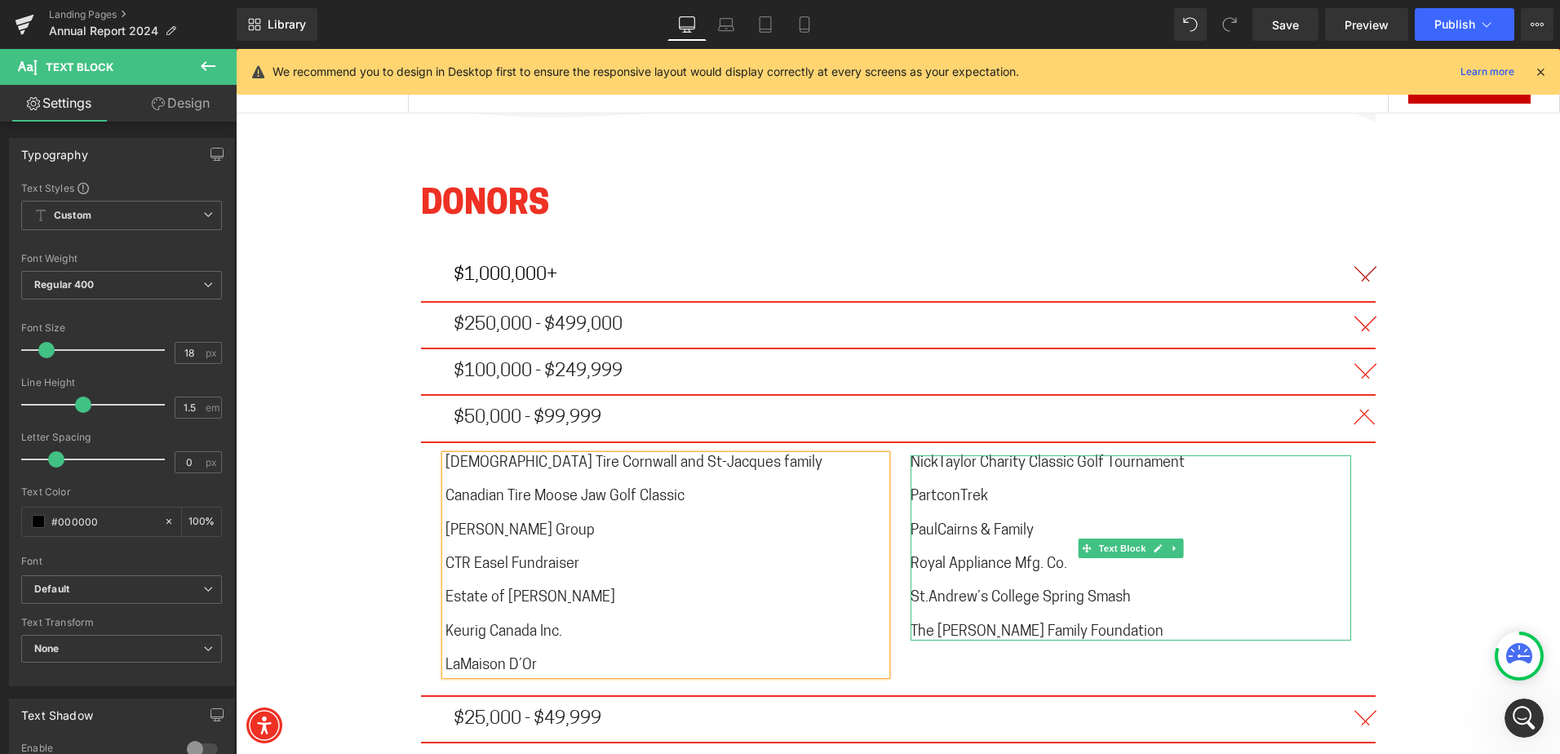
drag, startPoint x: 934, startPoint y: 418, endPoint x: 944, endPoint y: 446, distance: 29.4
click at [934, 456] on span "NickTaylor Charity Classic Golf Tournament" at bounding box center [1047, 463] width 274 height 15
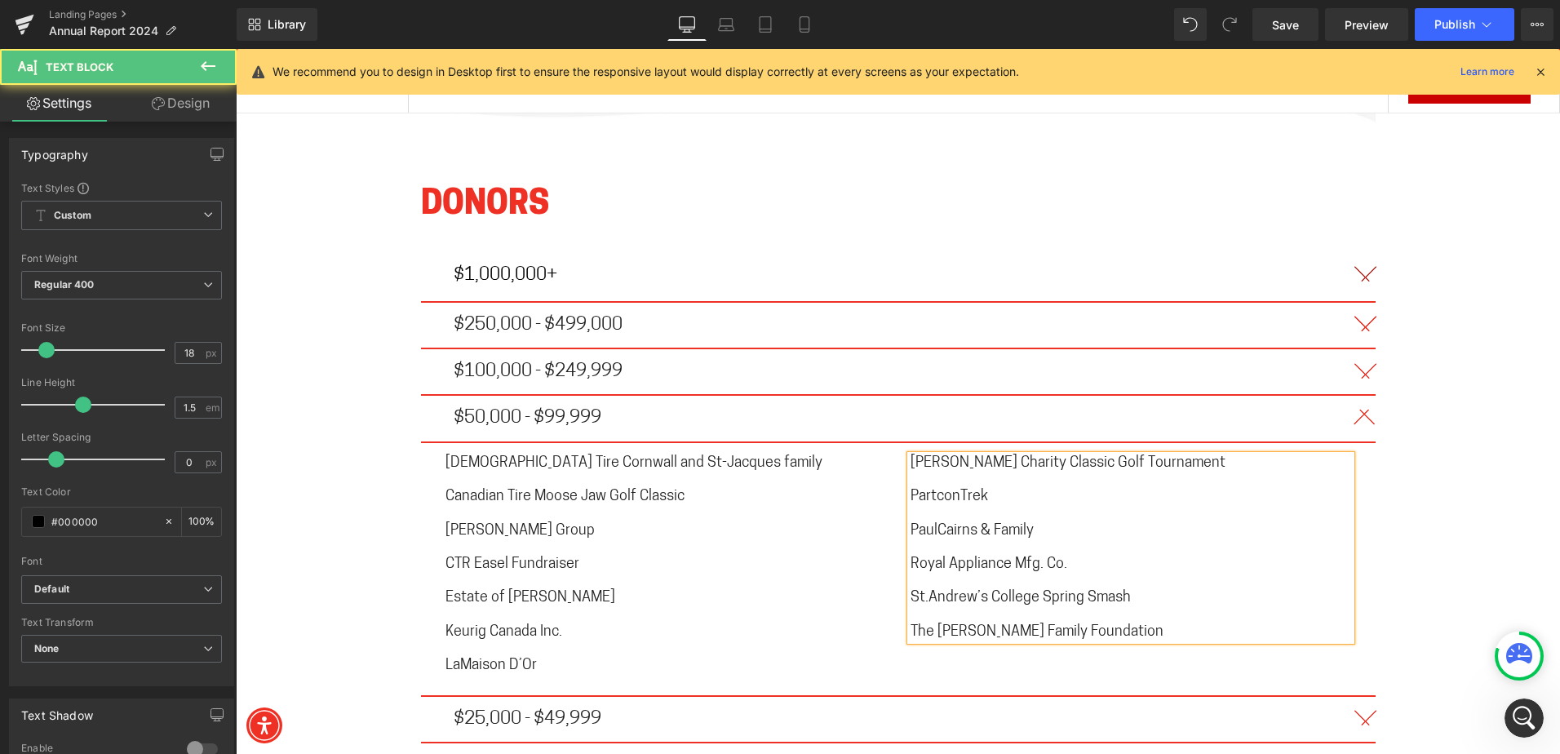
click at [931, 524] on span "PaulCairns & Family" at bounding box center [971, 531] width 123 height 15
click at [953, 489] on span "PartconTrek" at bounding box center [948, 496] width 77 height 15
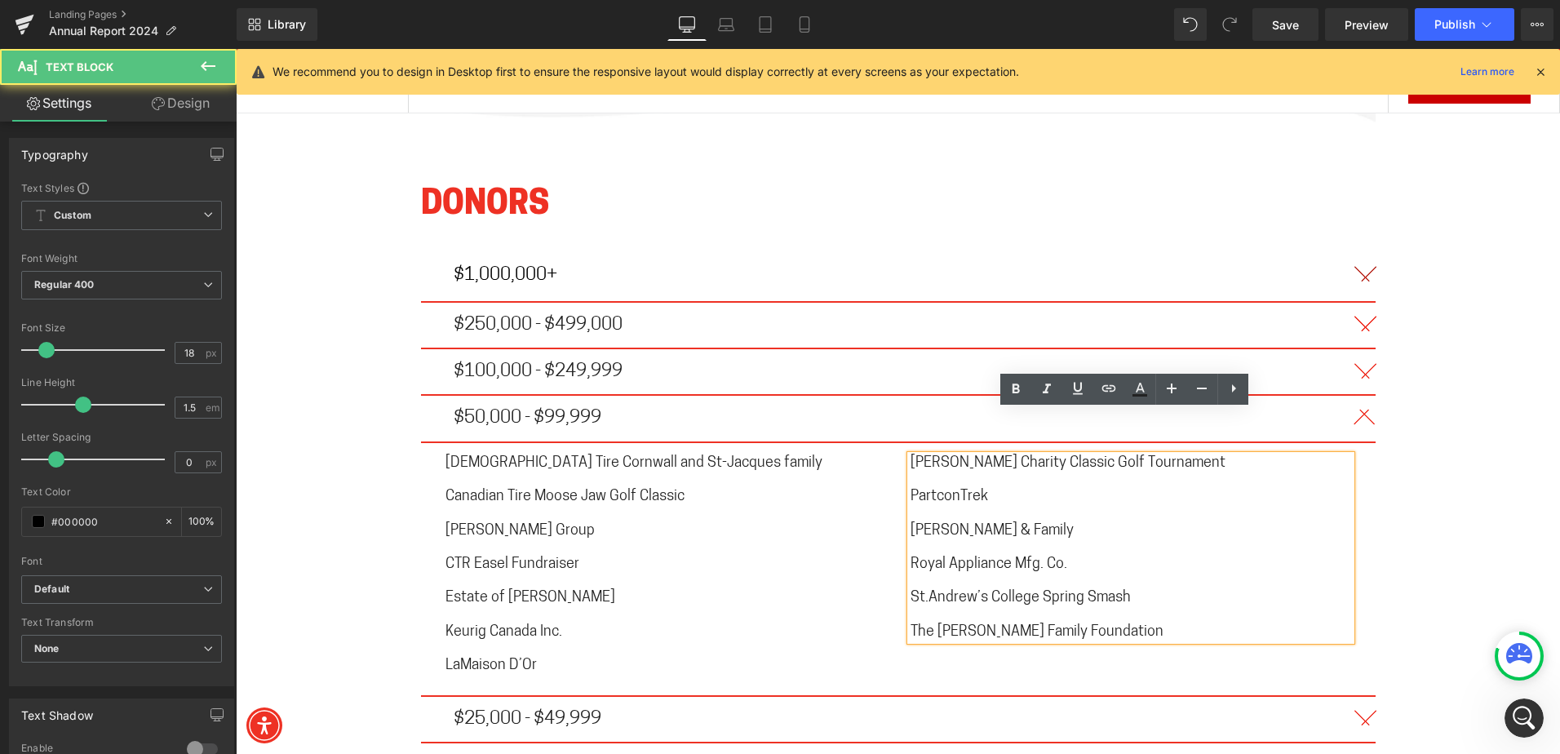
click at [954, 489] on span "PartconTrek" at bounding box center [948, 496] width 77 height 15
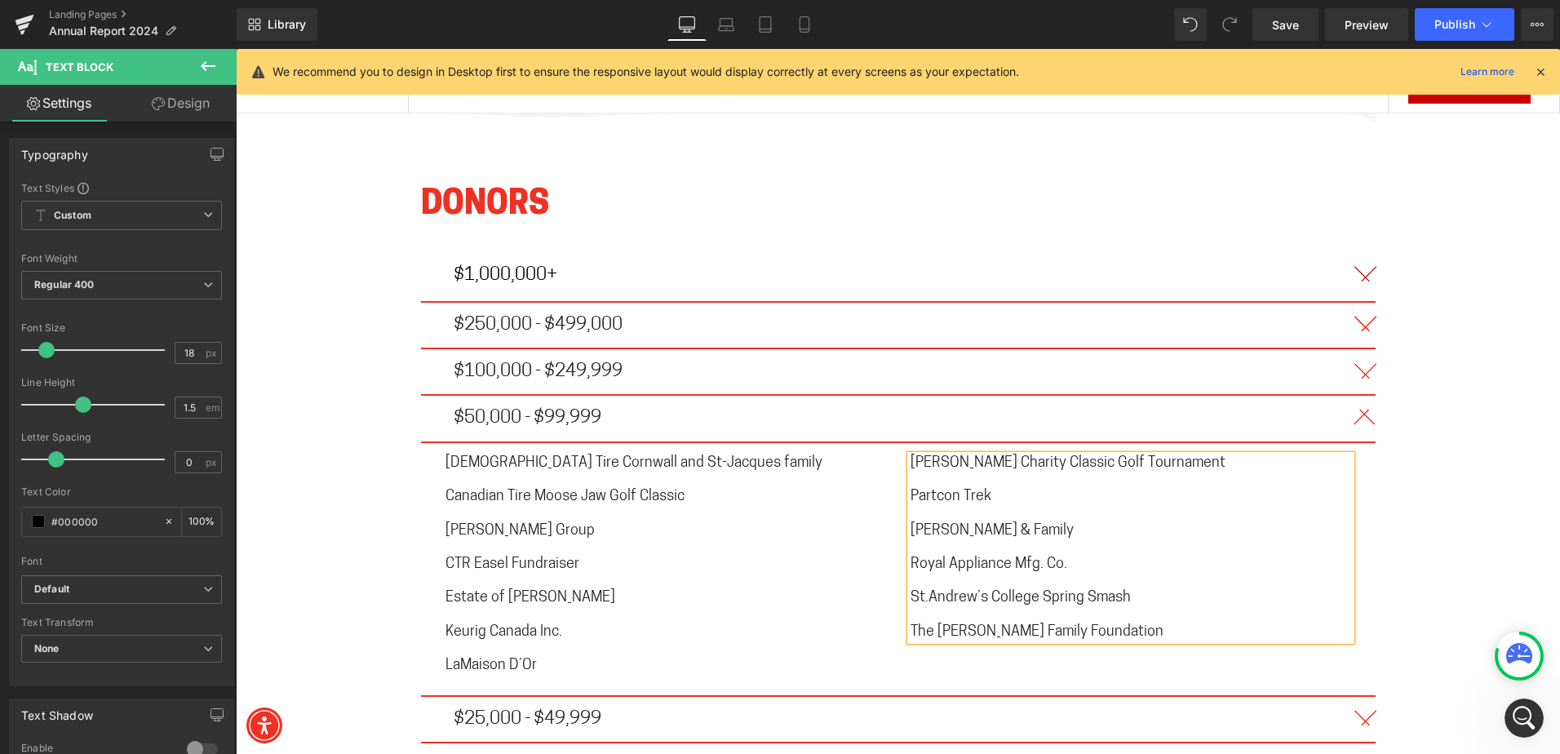
click at [921, 591] on span "St.Andrew’s College Spring Smash" at bounding box center [1020, 598] width 220 height 15
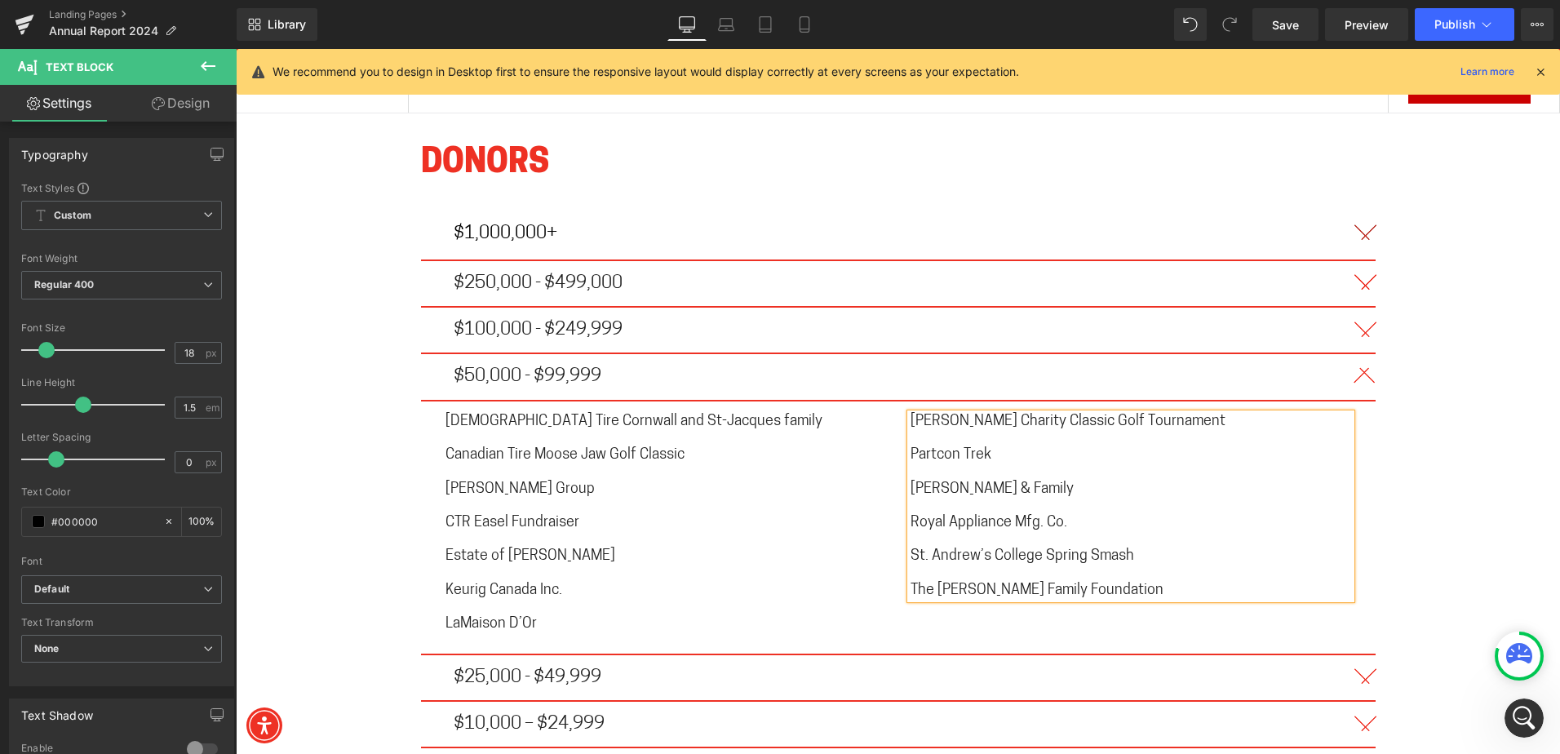
scroll to position [9659, 0]
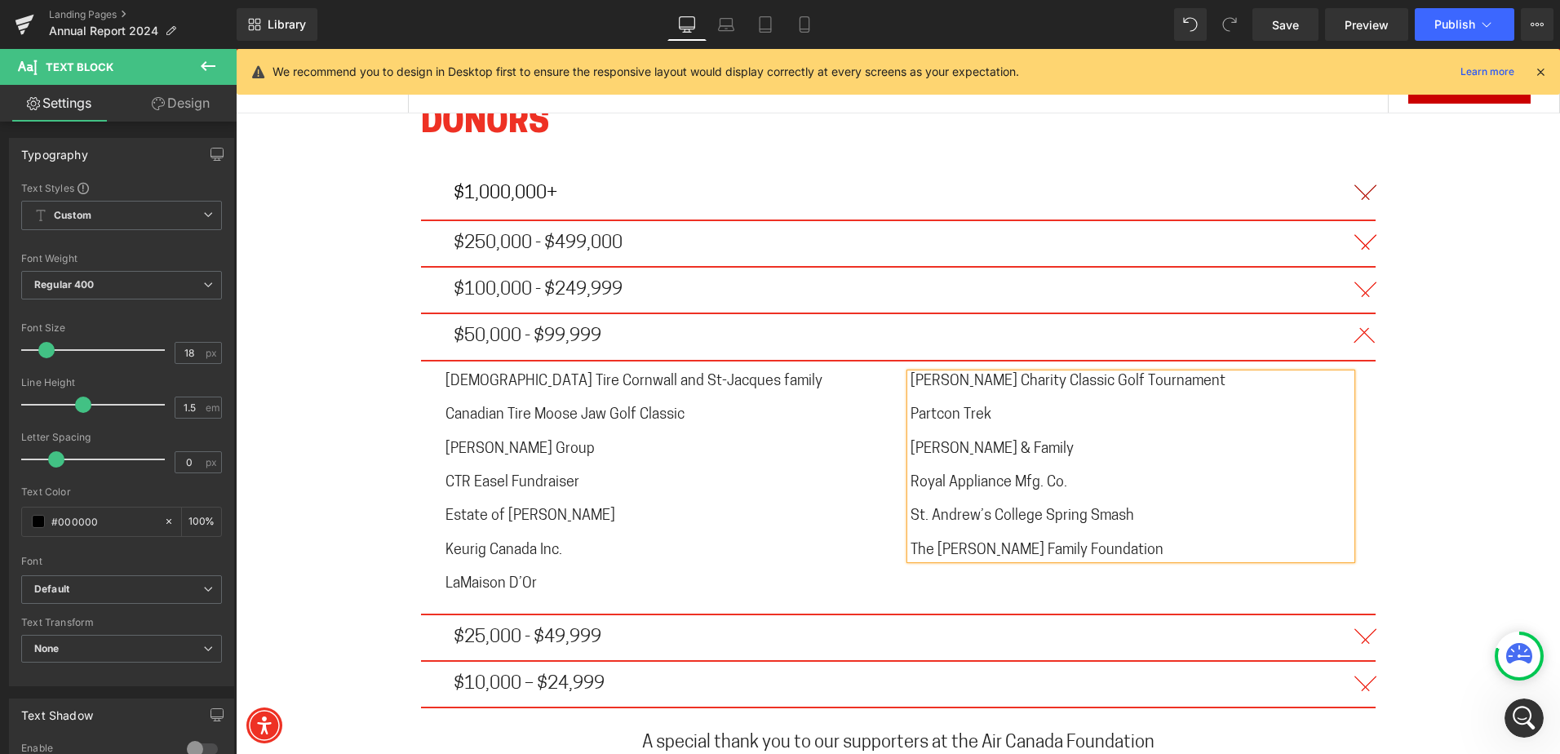
click at [1357, 615] on button "button" at bounding box center [1359, 637] width 33 height 45
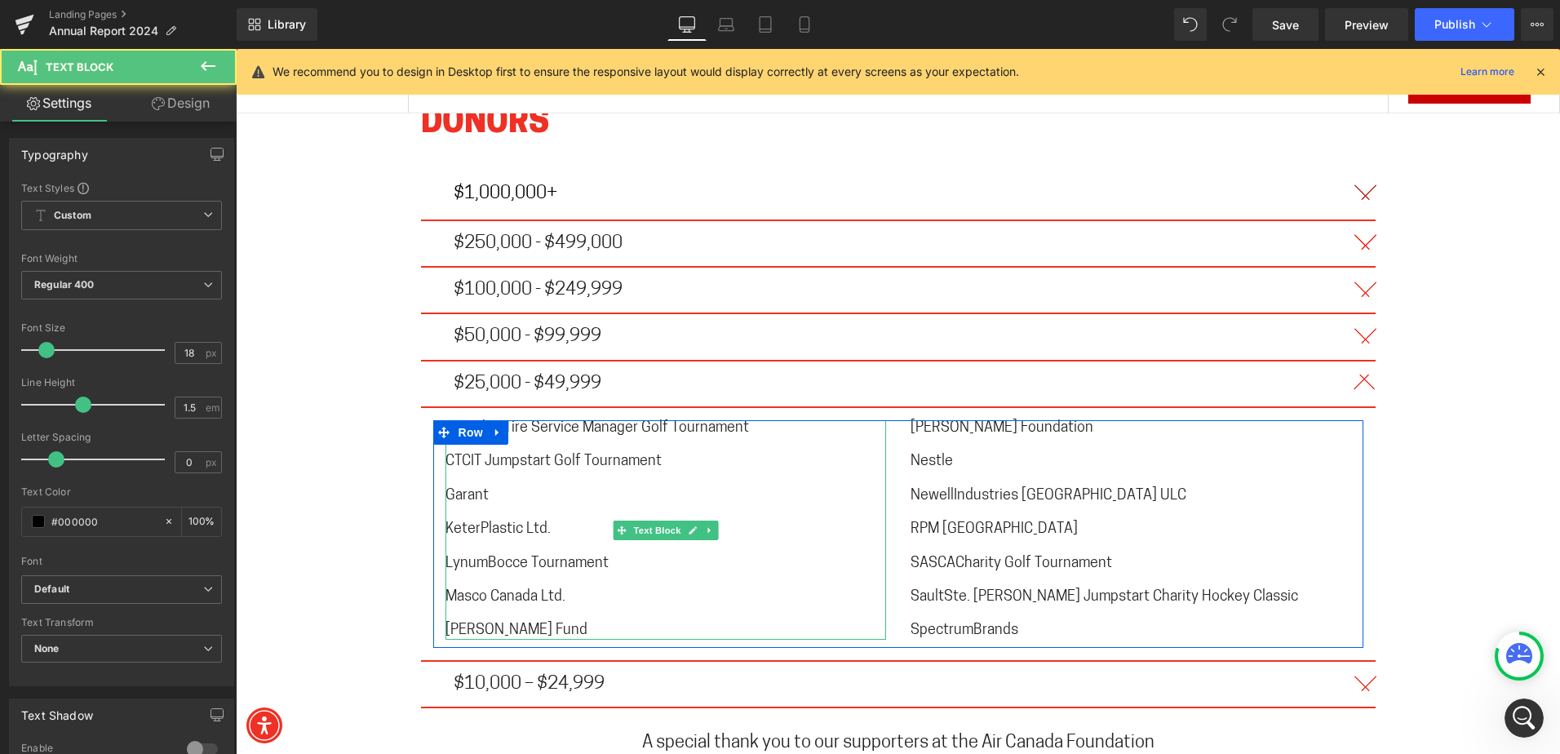
click at [700, 454] on p "CTCIT Jumpstart Golf Tournament" at bounding box center [665, 462] width 440 height 17
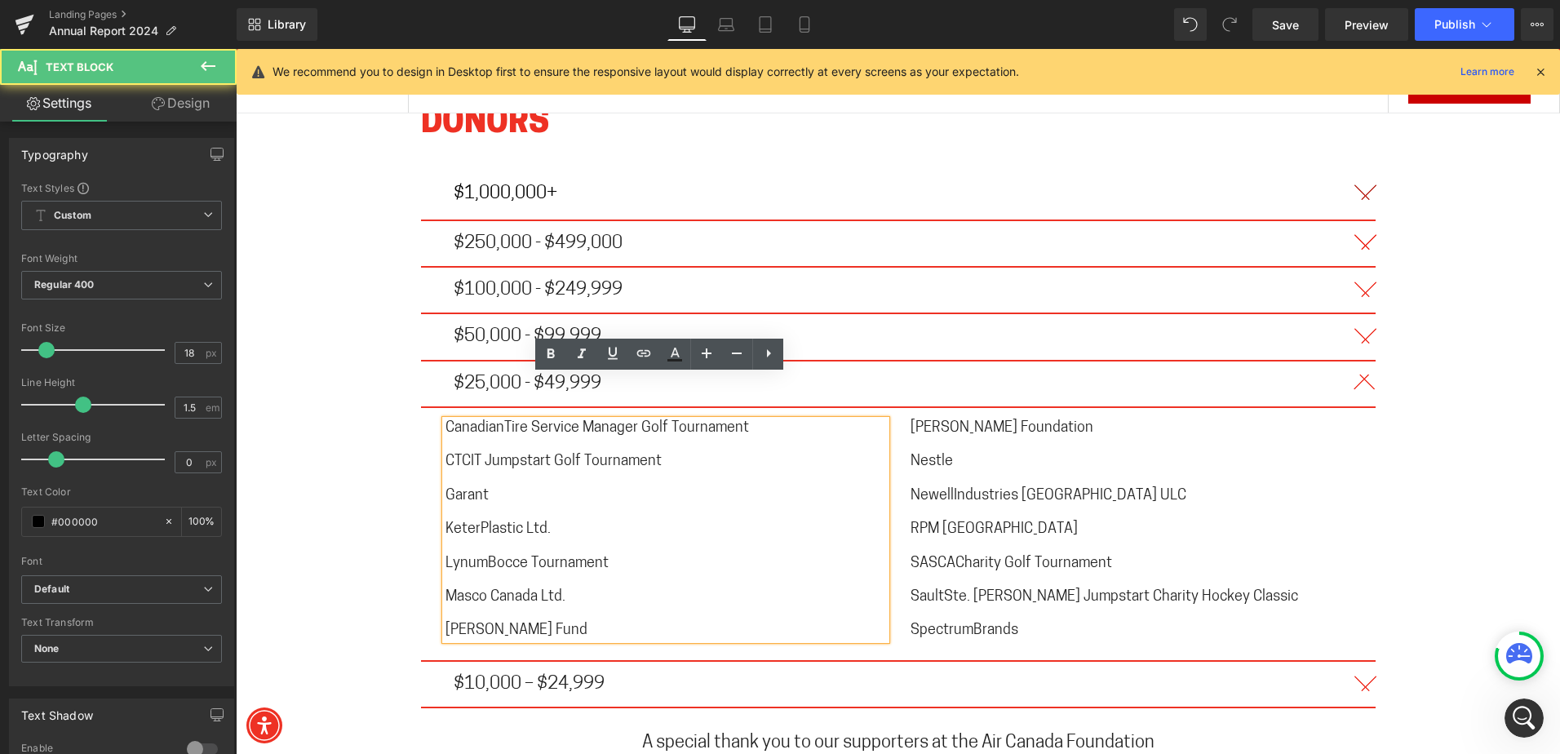
click at [495, 421] on span "CanadianTire Service Manager Golf Tournament" at bounding box center [596, 428] width 303 height 15
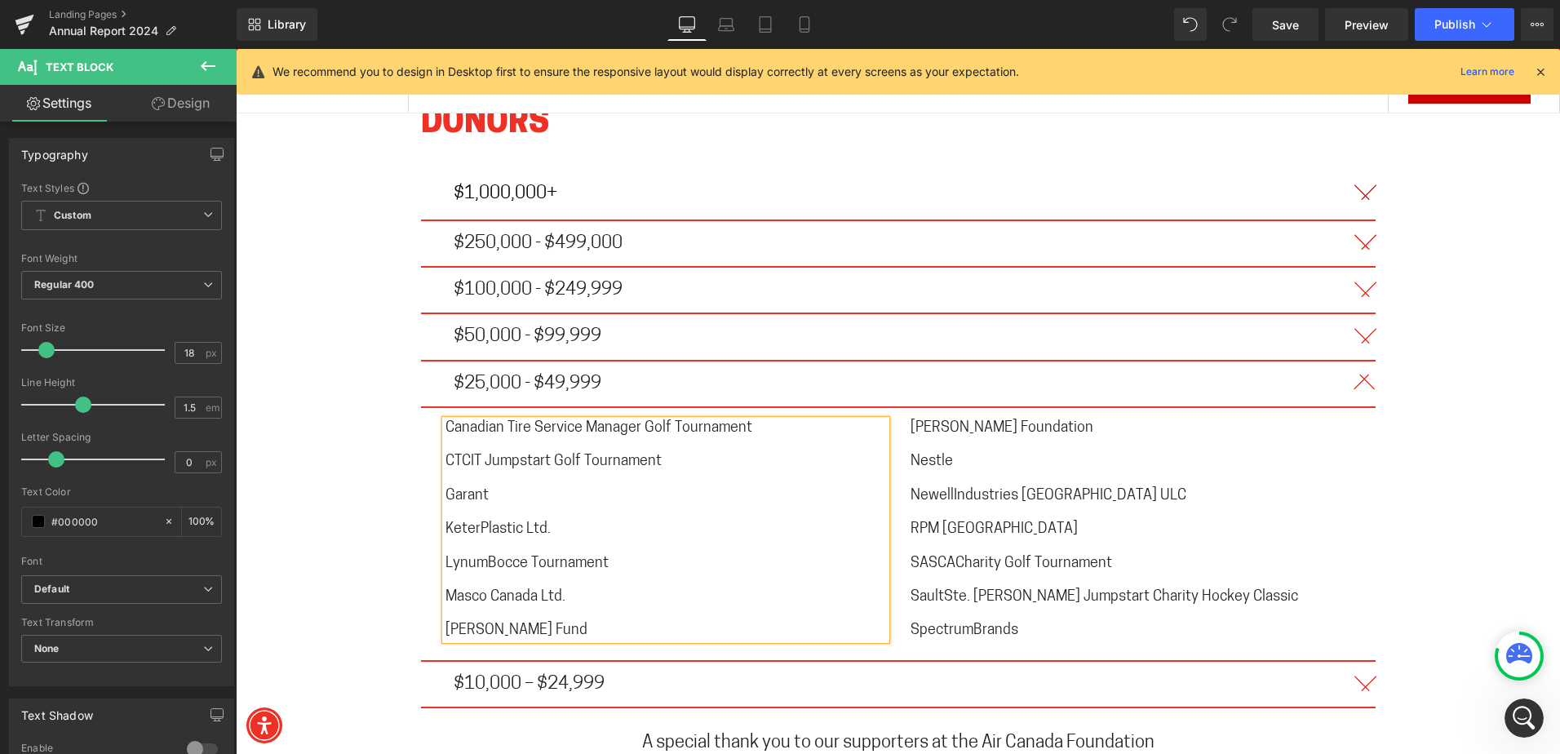
click at [475, 522] on span "KeterPlastic Ltd." at bounding box center [497, 529] width 105 height 15
click at [480, 556] on span "LynumBocce Tournament" at bounding box center [526, 563] width 163 height 15
click at [488, 623] on span "[PERSON_NAME] Fund" at bounding box center [516, 630] width 142 height 15
drag, startPoint x: 945, startPoint y: 454, endPoint x: 953, endPoint y: 463, distance: 12.7
click at [945, 489] on span "NewellIndustries [GEOGRAPHIC_DATA] ULC" at bounding box center [1048, 496] width 276 height 15
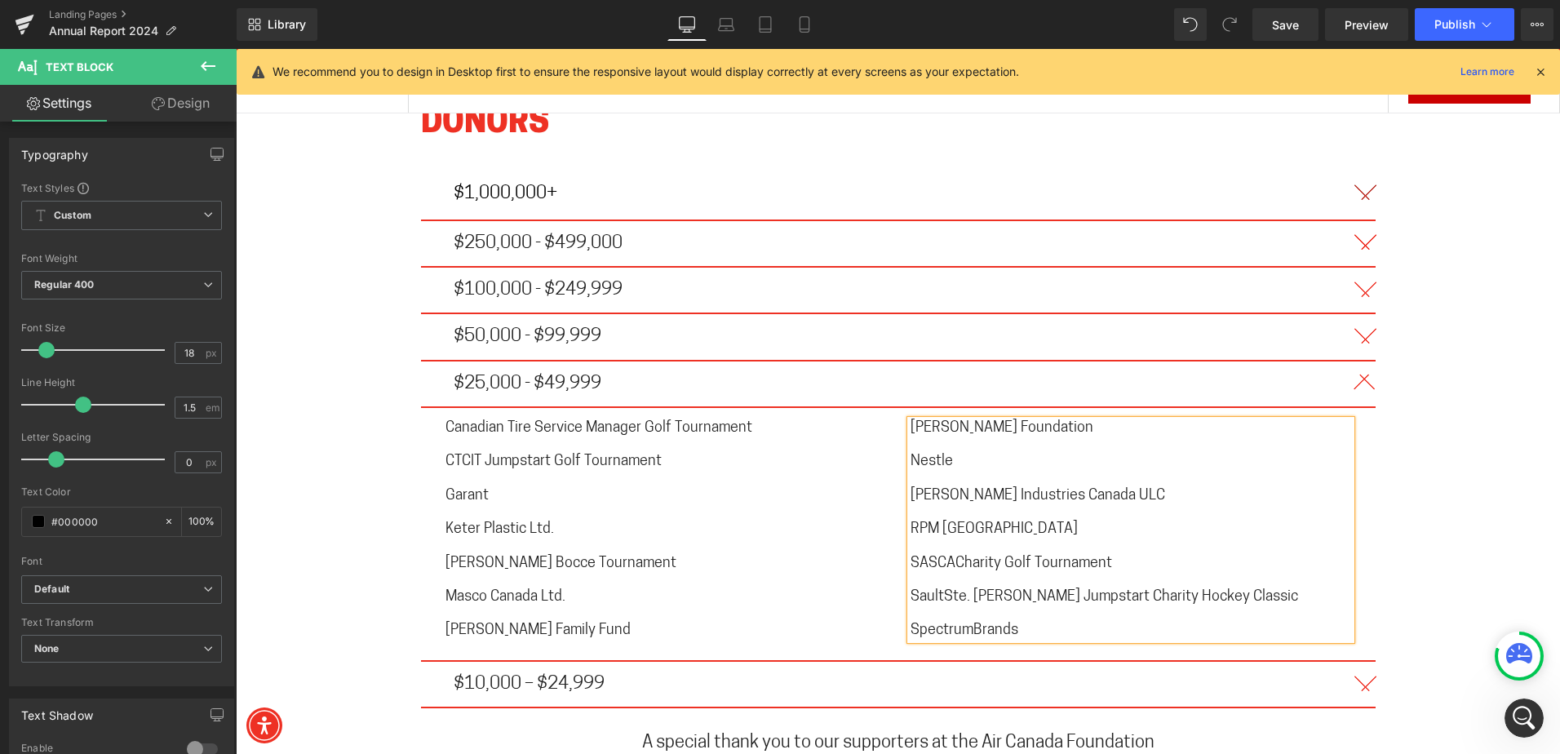
click at [949, 556] on span "SASCACharity Golf Tournament" at bounding box center [1010, 563] width 201 height 15
click at [953, 556] on span "SASCACharity Golf Tournament" at bounding box center [1010, 563] width 201 height 15
click at [937, 590] on span "SaultSte. [PERSON_NAME] Jumpstart Charity Hockey Classic" at bounding box center [1103, 597] width 387 height 15
click at [968, 623] on span "SpectrumBrands" at bounding box center [964, 630] width 108 height 15
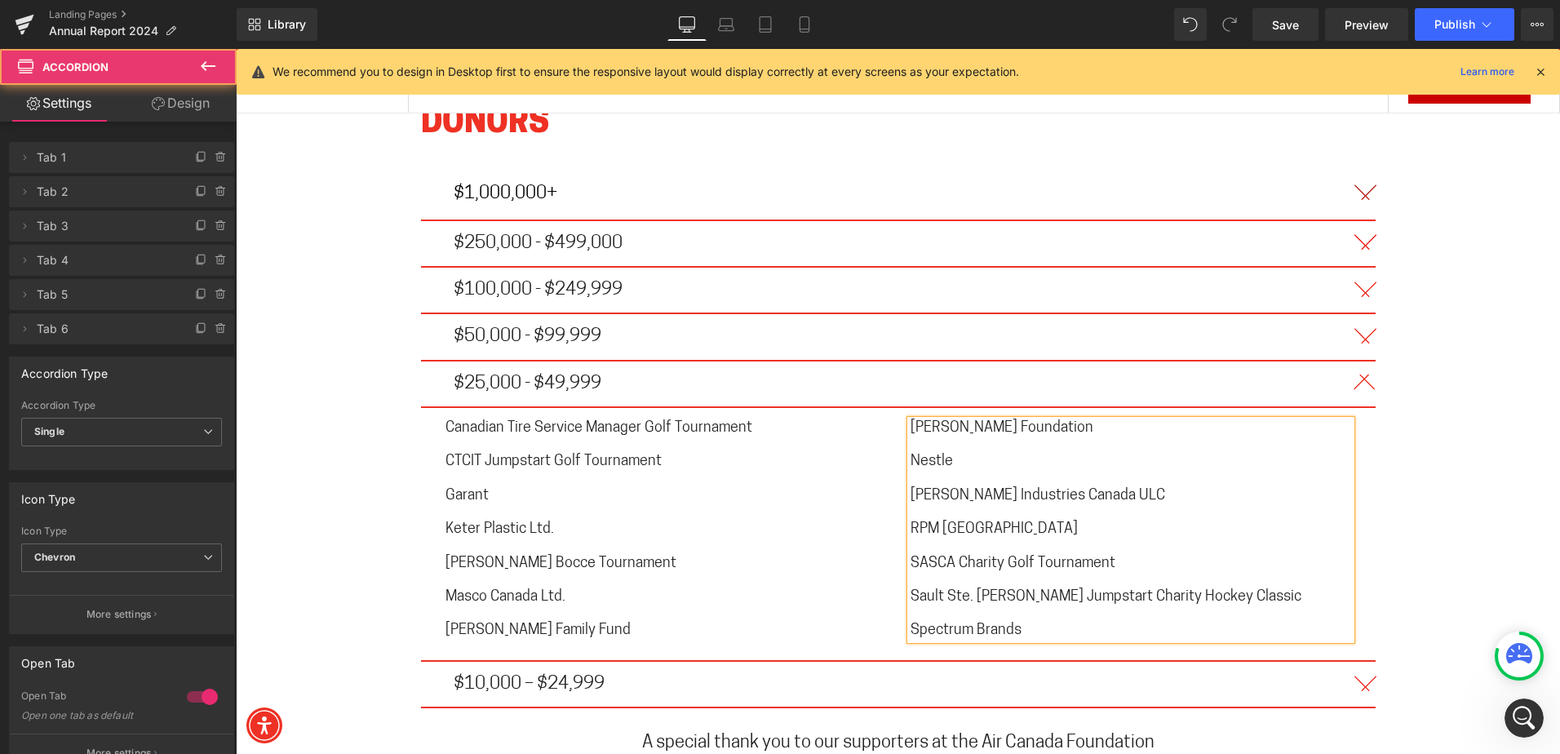
click at [1354, 661] on button "button" at bounding box center [1359, 683] width 33 height 45
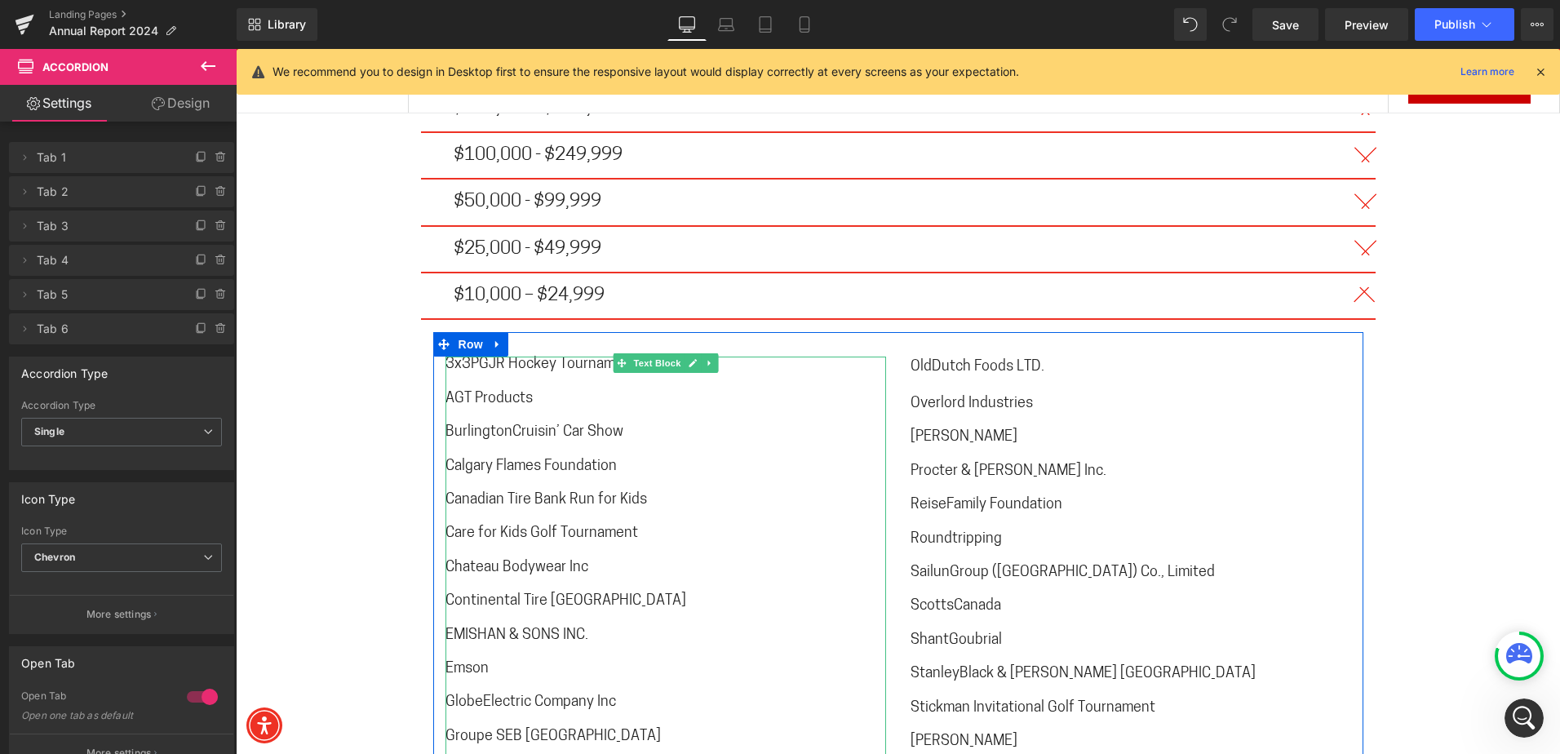
scroll to position [9822, 0]
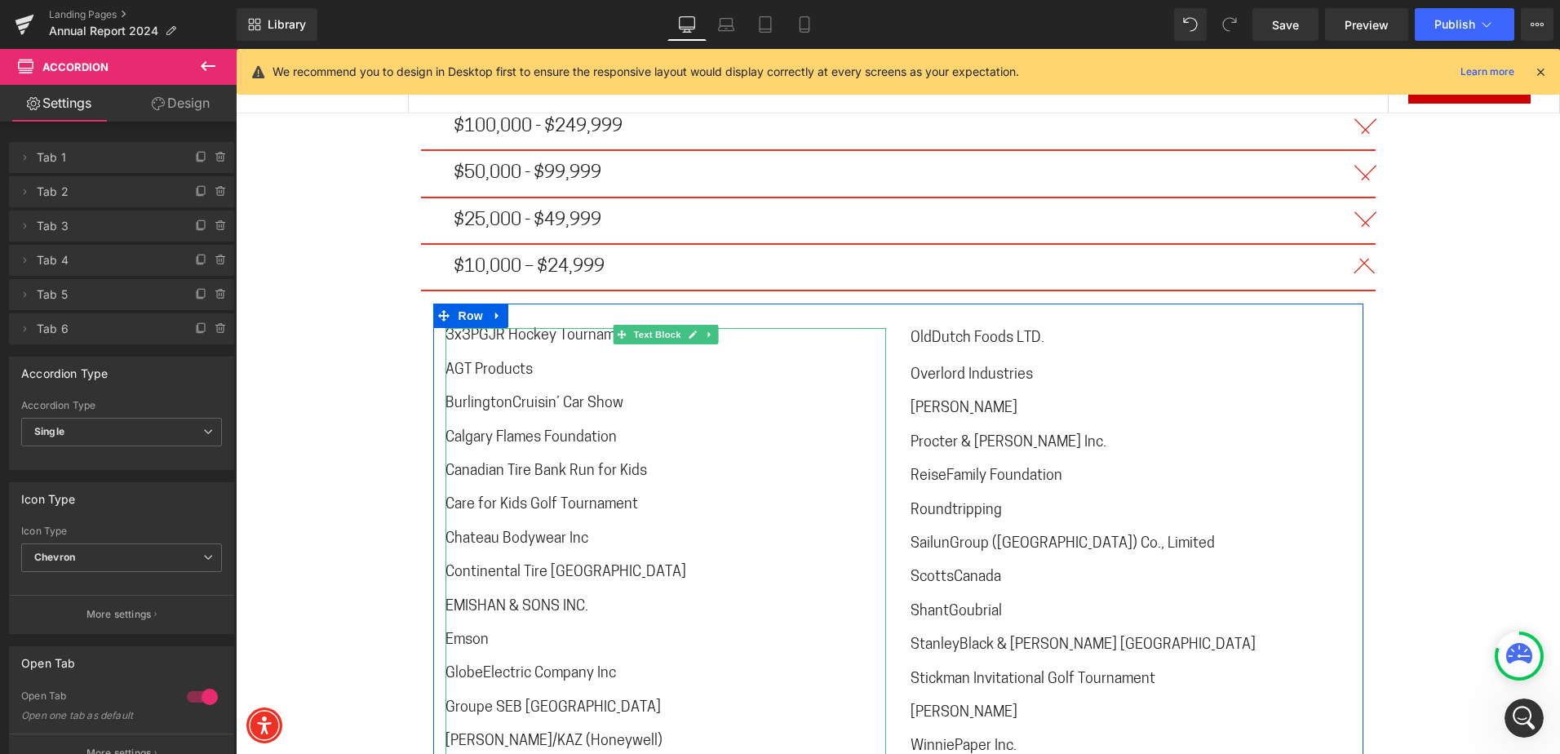
drag, startPoint x: 507, startPoint y: 356, endPoint x: 507, endPoint y: 368, distance: 11.4
click at [507, 396] on span "BurlingtonCruisin’ Car Show" at bounding box center [534, 403] width 178 height 15
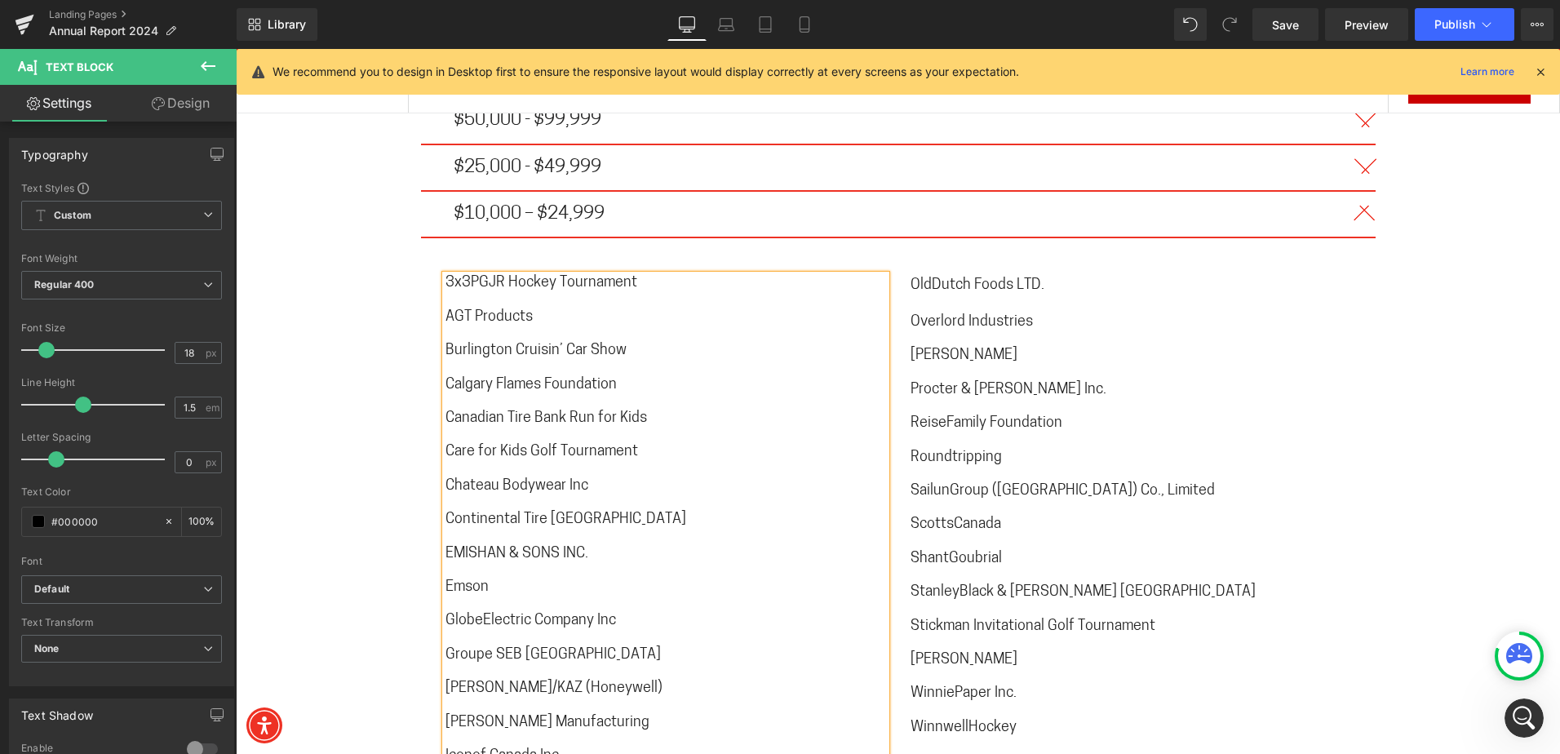
scroll to position [9904, 0]
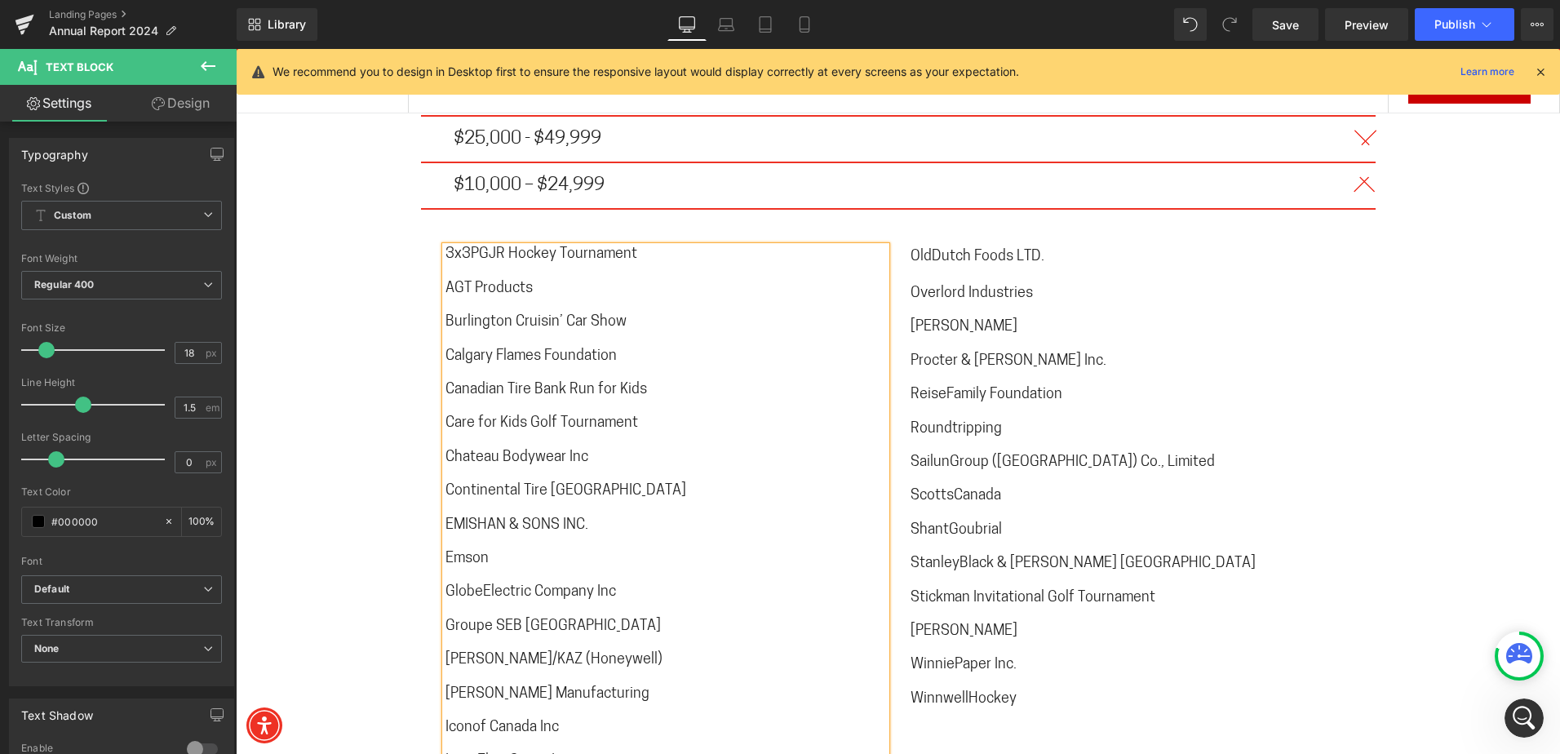
click at [480, 585] on span "GlobeElectric Company Inc" at bounding box center [530, 592] width 170 height 15
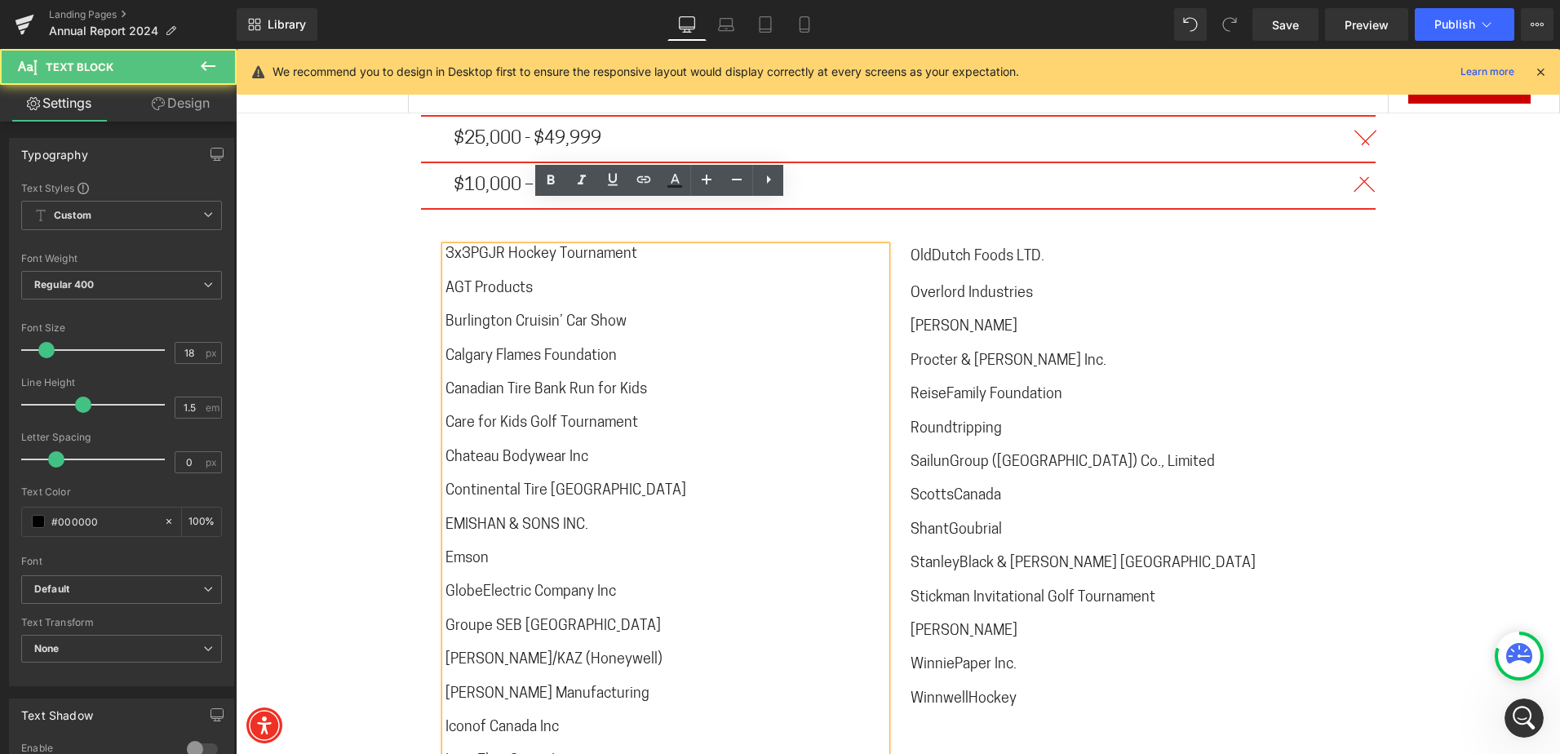
click at [471, 601] on p at bounding box center [665, 609] width 440 height 17
click at [476, 585] on span "GlobeElectric Company Inc" at bounding box center [530, 592] width 170 height 15
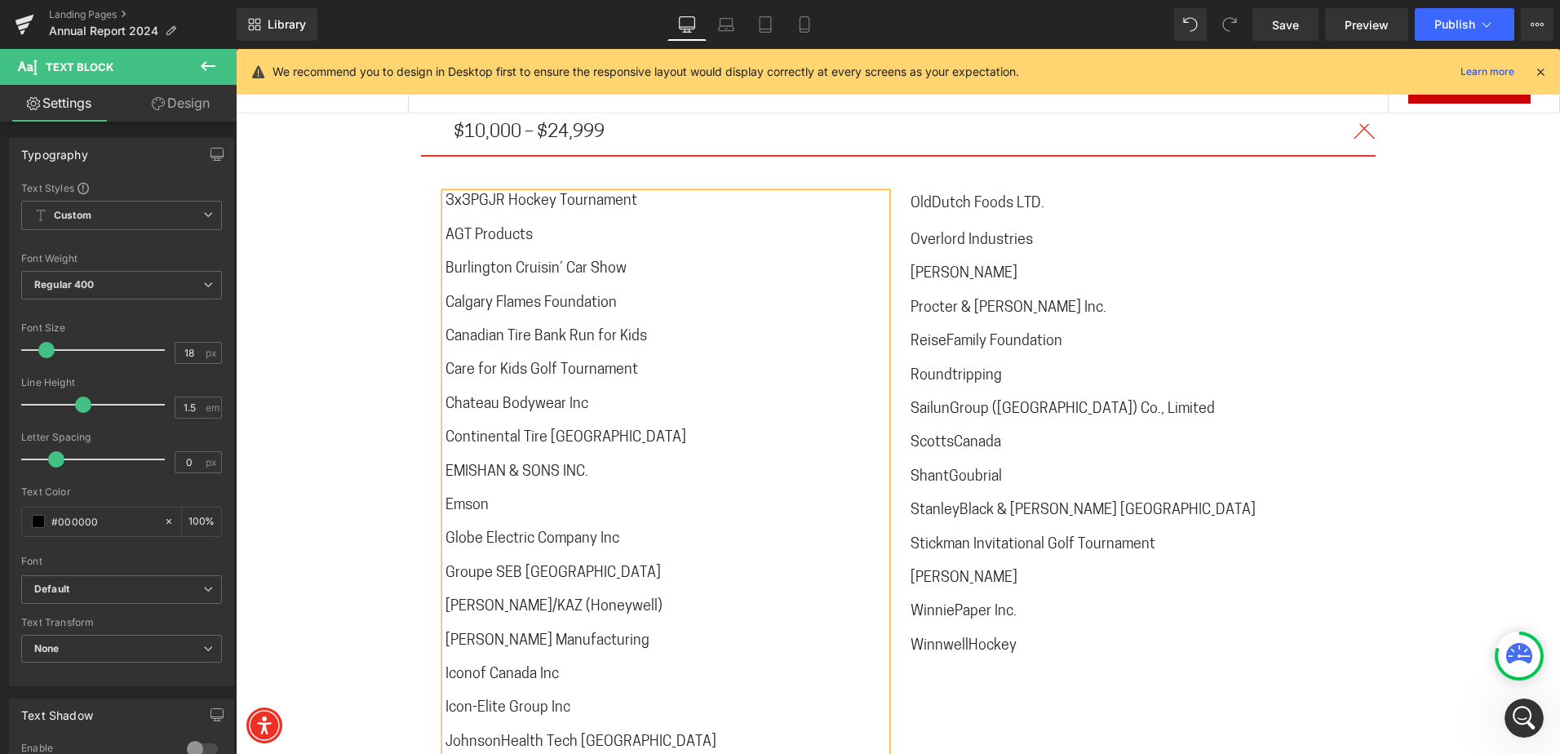
scroll to position [9985, 0]
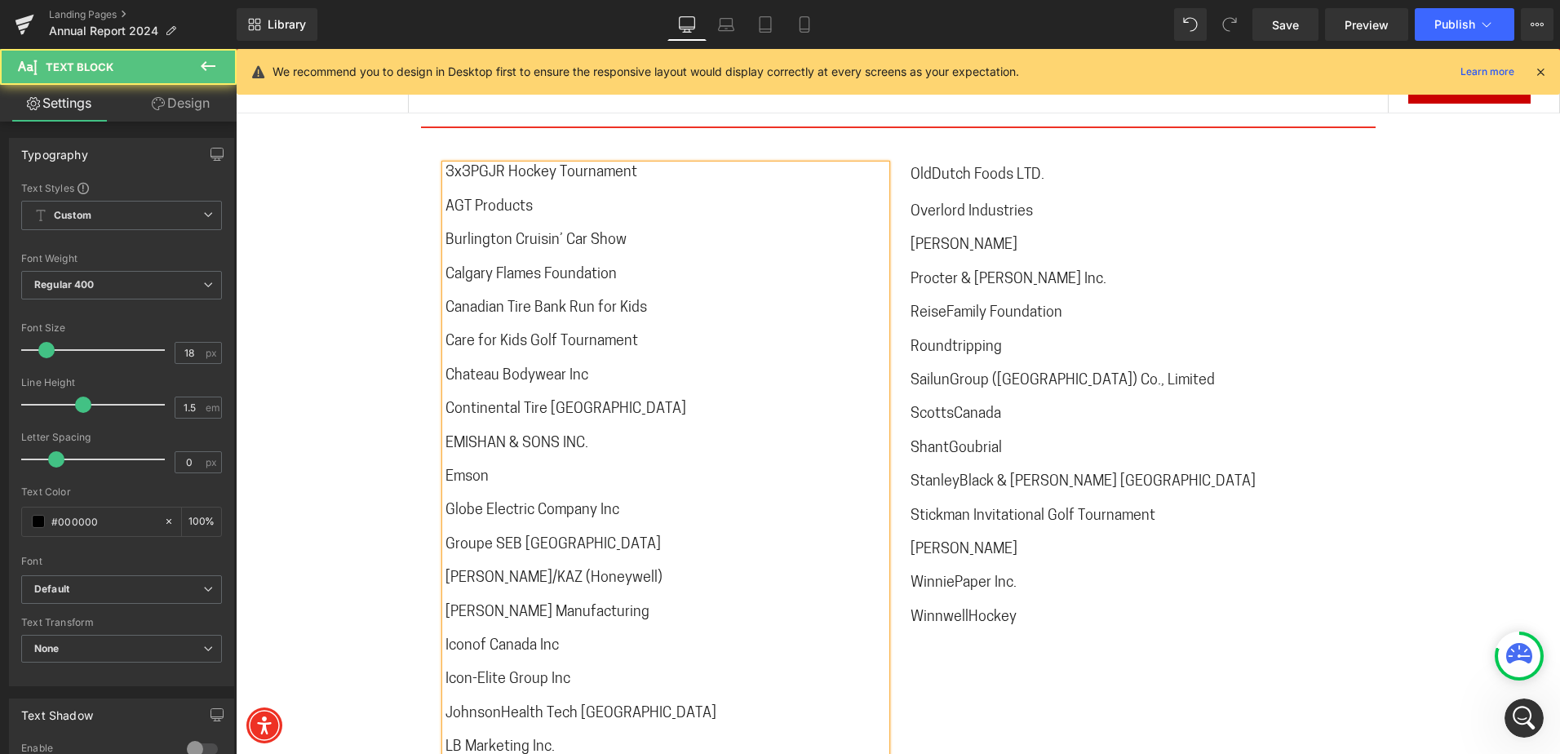
click at [474, 571] on span "[PERSON_NAME]/KAZ (Honeywell)" at bounding box center [553, 578] width 217 height 15
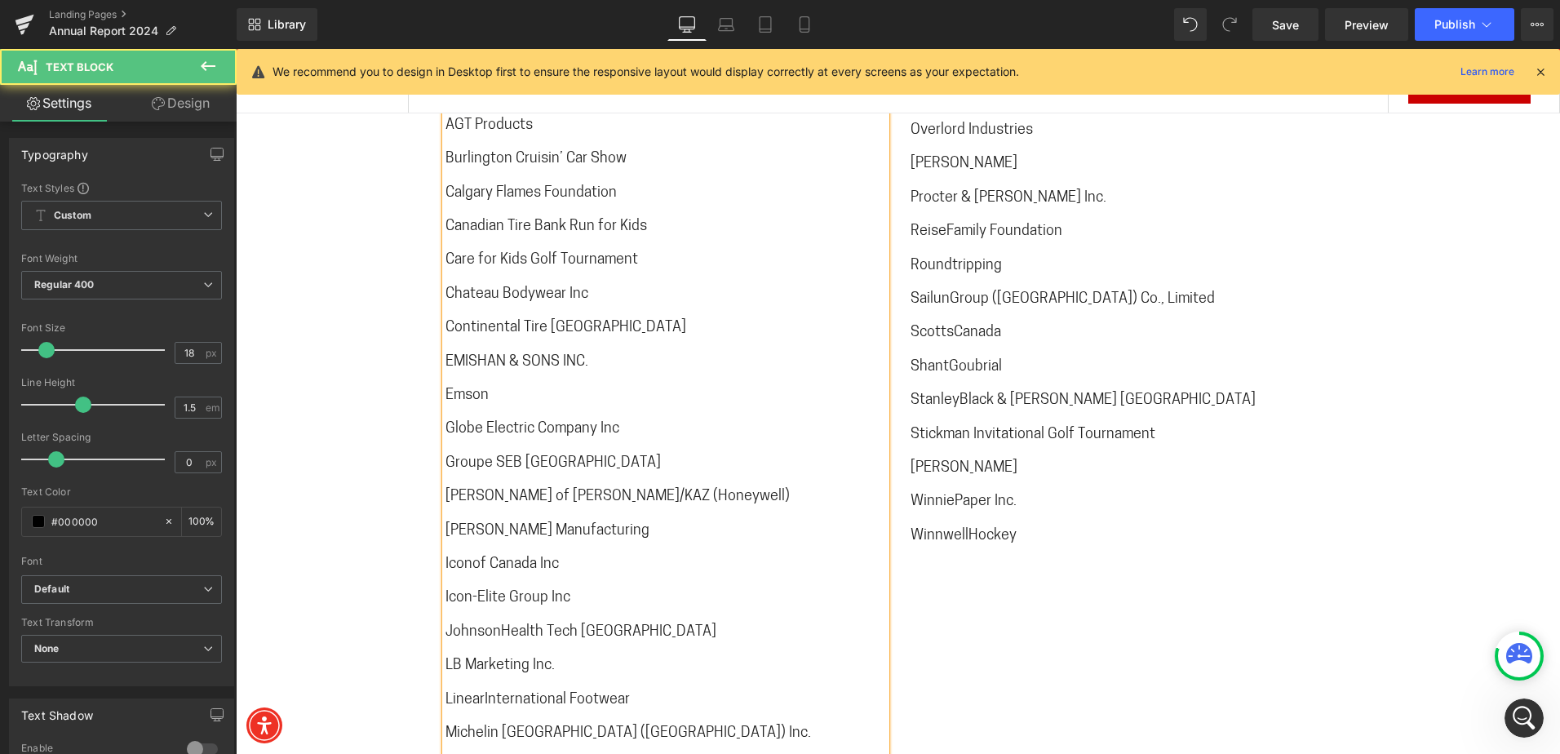
click at [462, 557] on span "Iconof Canada Inc" at bounding box center [501, 564] width 113 height 15
click at [491, 625] on span "JohnsonHealth Tech [GEOGRAPHIC_DATA]" at bounding box center [580, 632] width 271 height 15
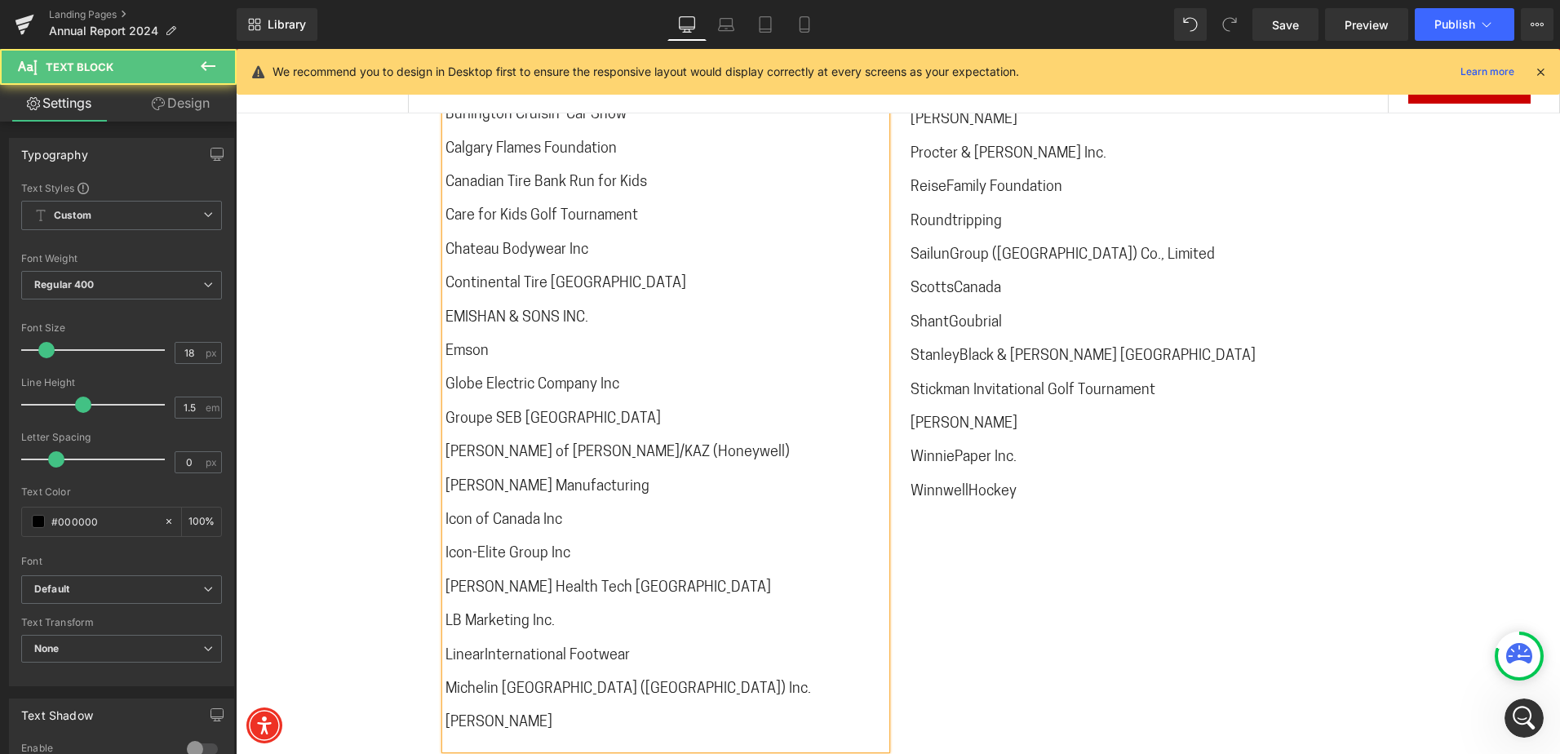
scroll to position [10148, 0]
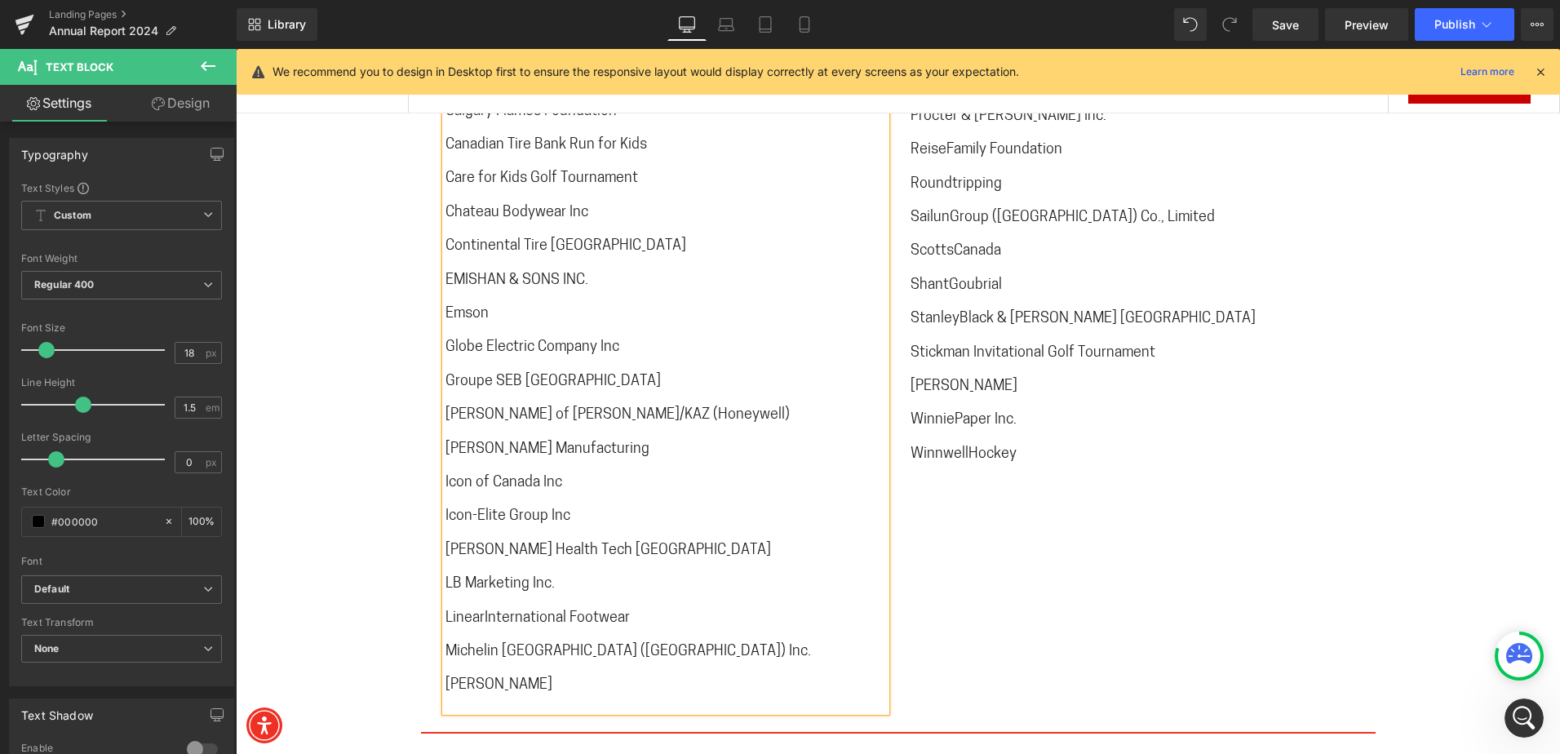
click at [474, 611] on span "LinearInternational Footwear" at bounding box center [537, 618] width 184 height 15
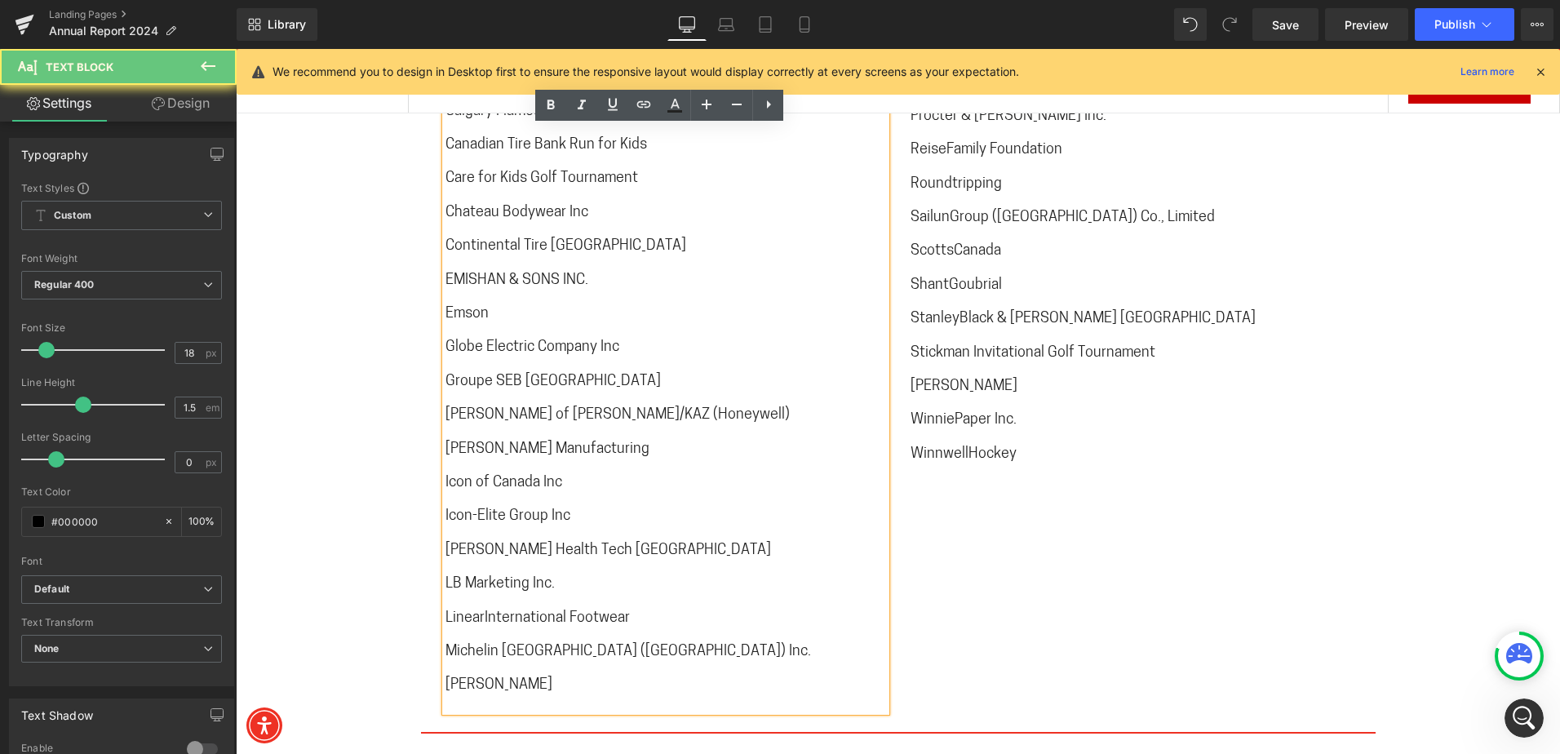
click at [480, 611] on span "LinearInternational Footwear" at bounding box center [537, 618] width 184 height 15
click at [477, 611] on span "LinearInternational Footwear" at bounding box center [537, 618] width 184 height 15
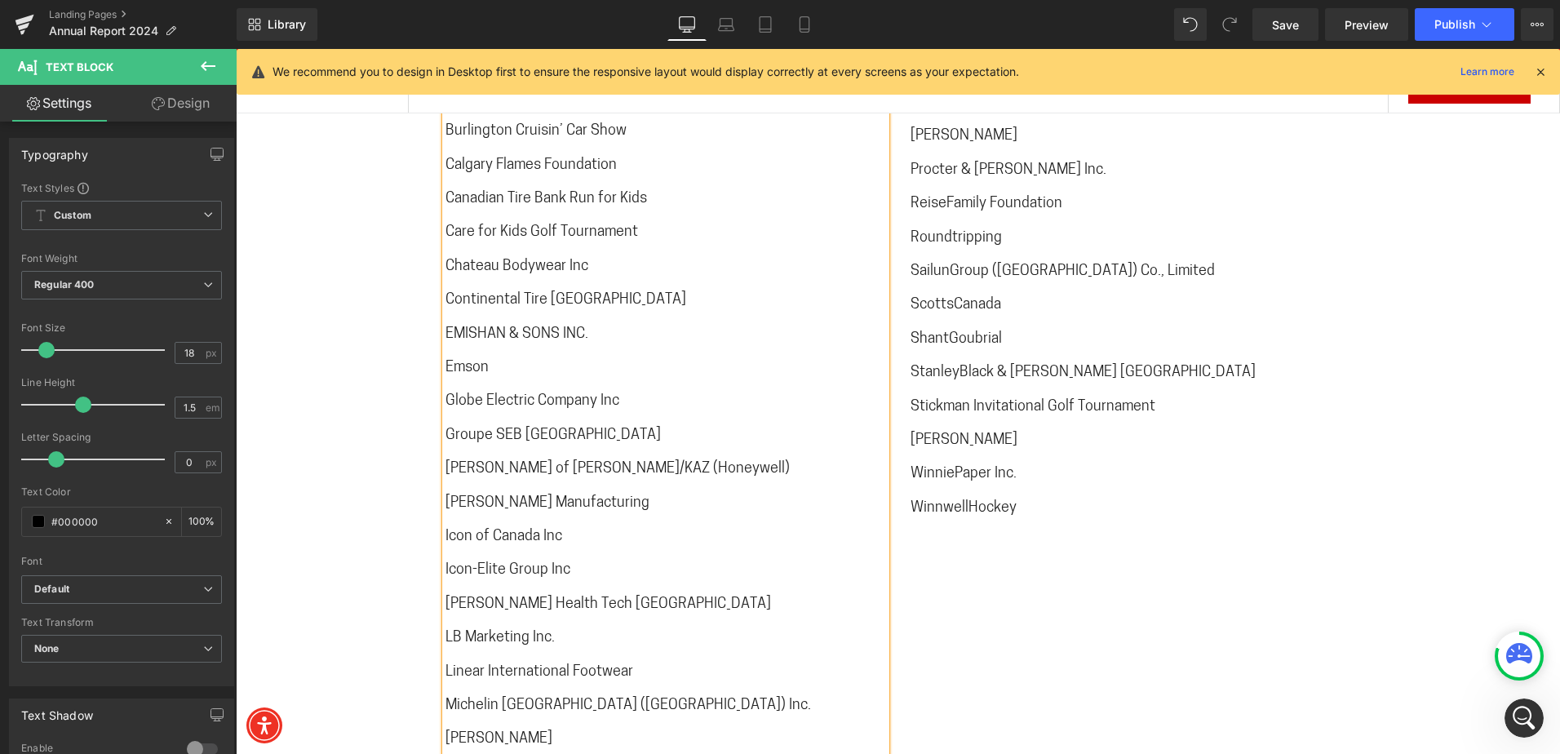
scroll to position [9985, 0]
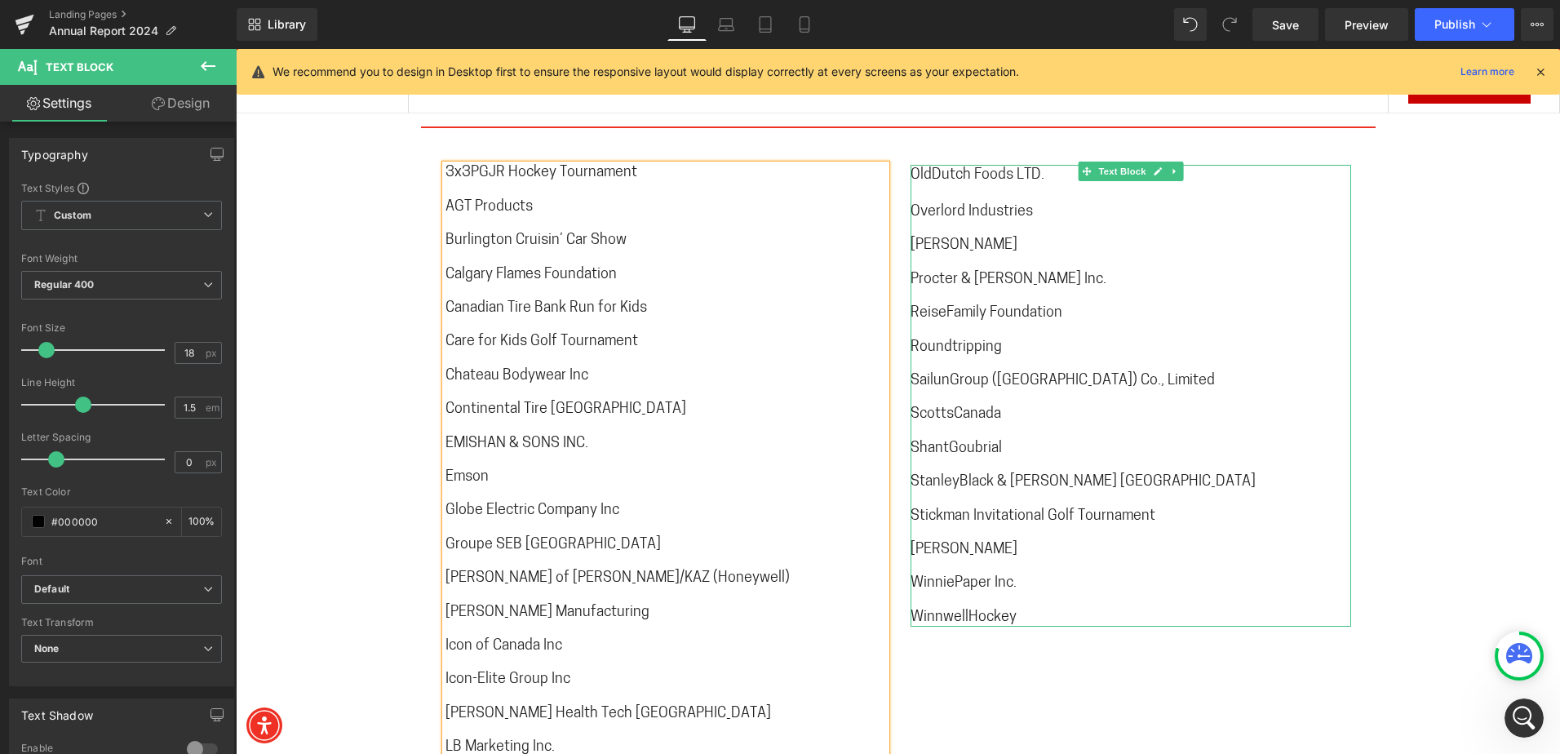
click at [962, 610] on span "WinnwellHockey" at bounding box center [963, 617] width 106 height 15
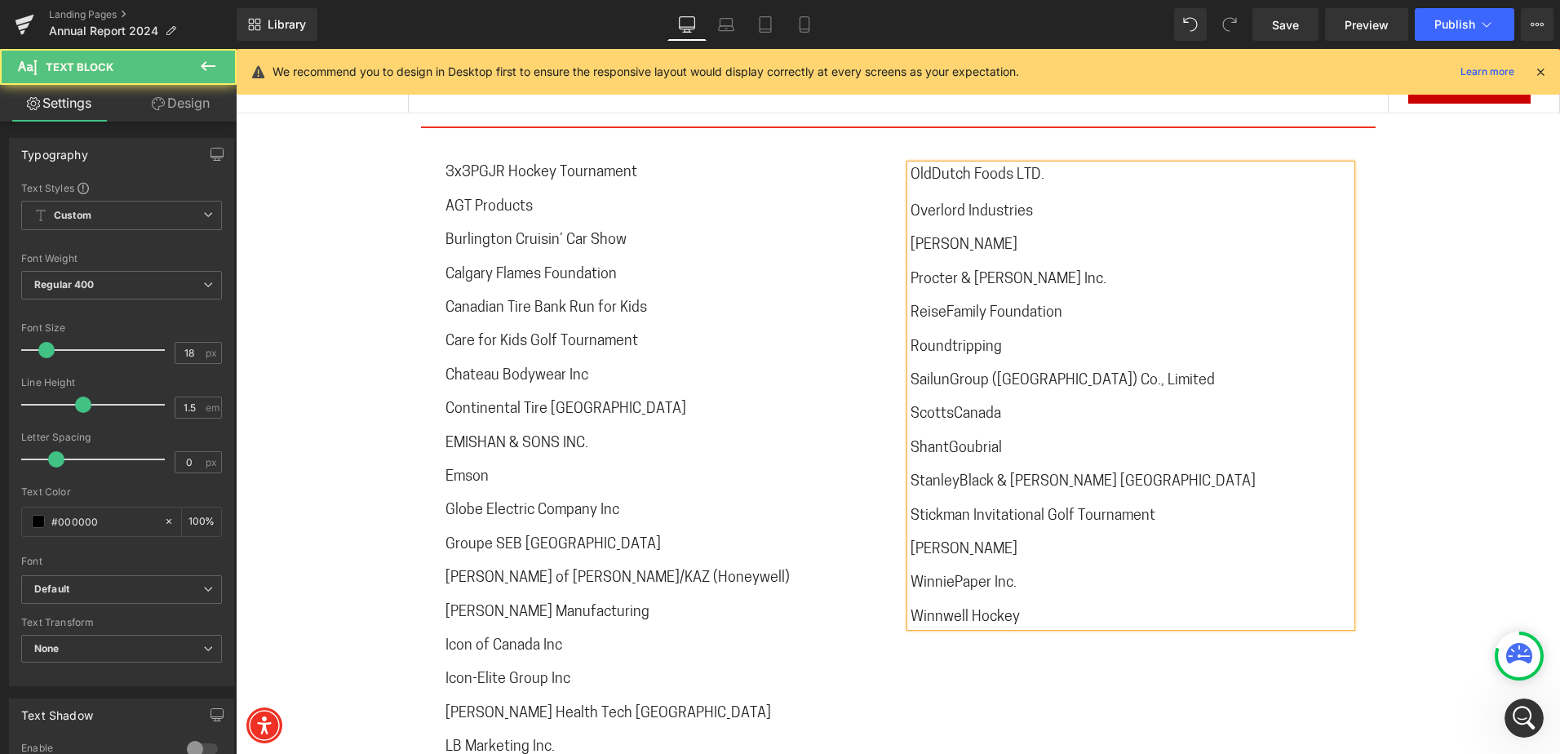
click at [947, 576] on span "WinniePaper Inc." at bounding box center [963, 583] width 106 height 15
click at [953, 475] on span "StanleyBlack & [PERSON_NAME] [GEOGRAPHIC_DATA]" at bounding box center [1082, 482] width 345 height 15
click at [944, 441] on span "ShantGoubrial" at bounding box center [955, 448] width 91 height 15
click at [945, 407] on span "ScottsCanada" at bounding box center [955, 414] width 91 height 15
click at [940, 374] on span "SailunGroup ([GEOGRAPHIC_DATA]) Co., Limited" at bounding box center [1062, 381] width 304 height 15
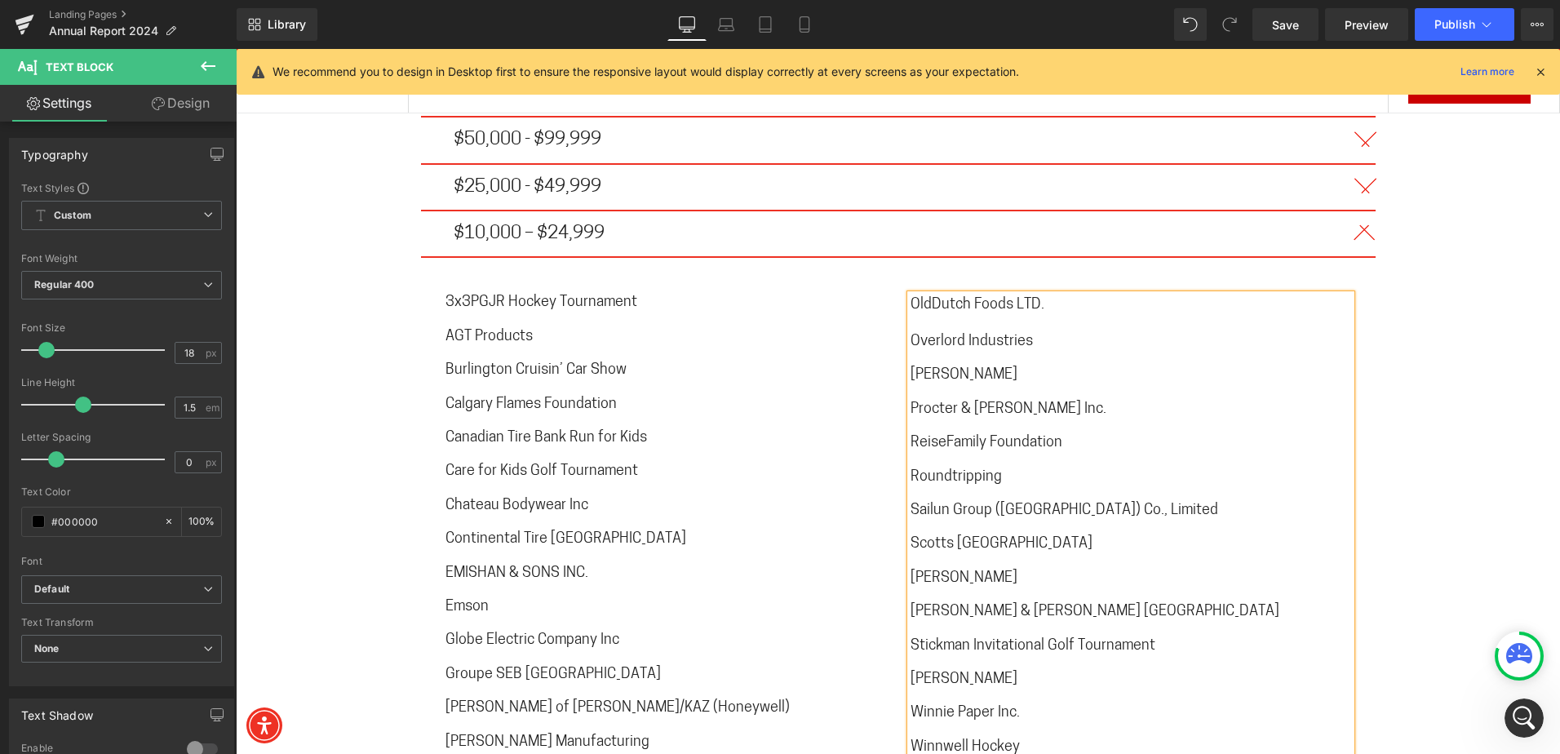
scroll to position [9822, 0]
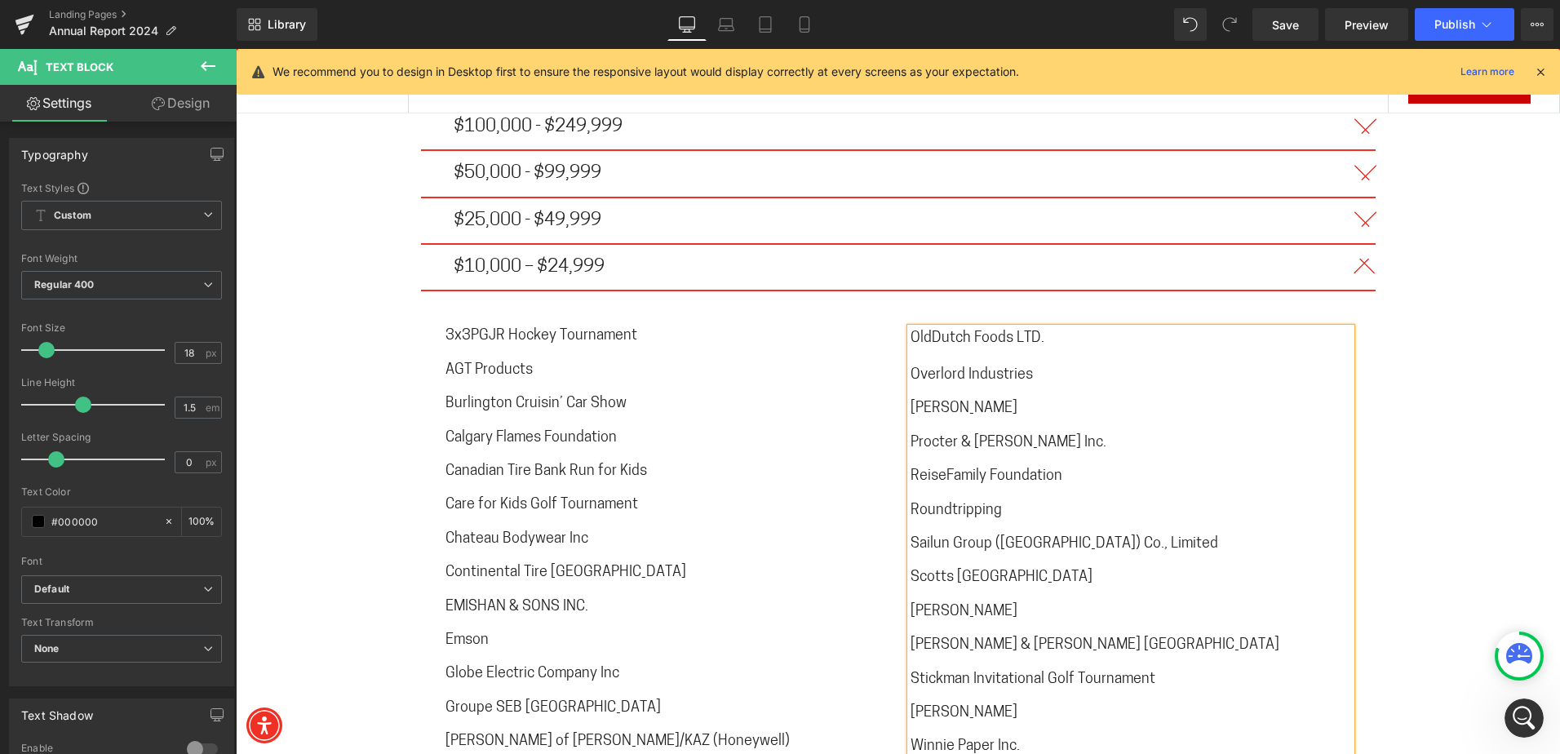
click at [940, 469] on span "ReiseFamily Foundation" at bounding box center [986, 476] width 152 height 15
click at [925, 331] on span "OldDutch Foods LTD." at bounding box center [977, 338] width 134 height 15
click at [1451, 25] on span "Publish" at bounding box center [1454, 24] width 41 height 13
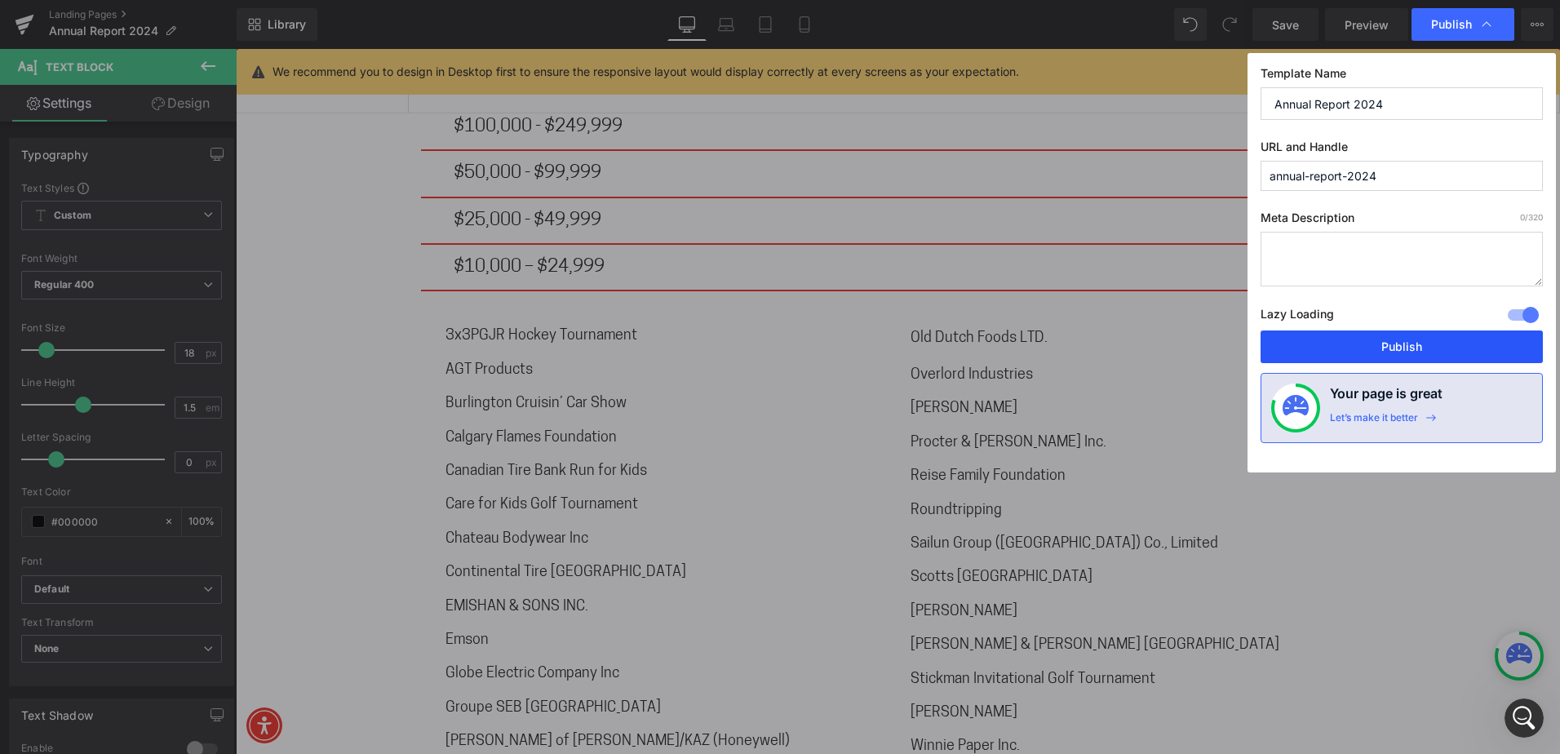
drag, startPoint x: 1416, startPoint y: 341, endPoint x: 1286, endPoint y: 297, distance: 137.0
click at [1416, 341] on button "Publish" at bounding box center [1401, 346] width 282 height 33
